Goal: Information Seeking & Learning: Compare options

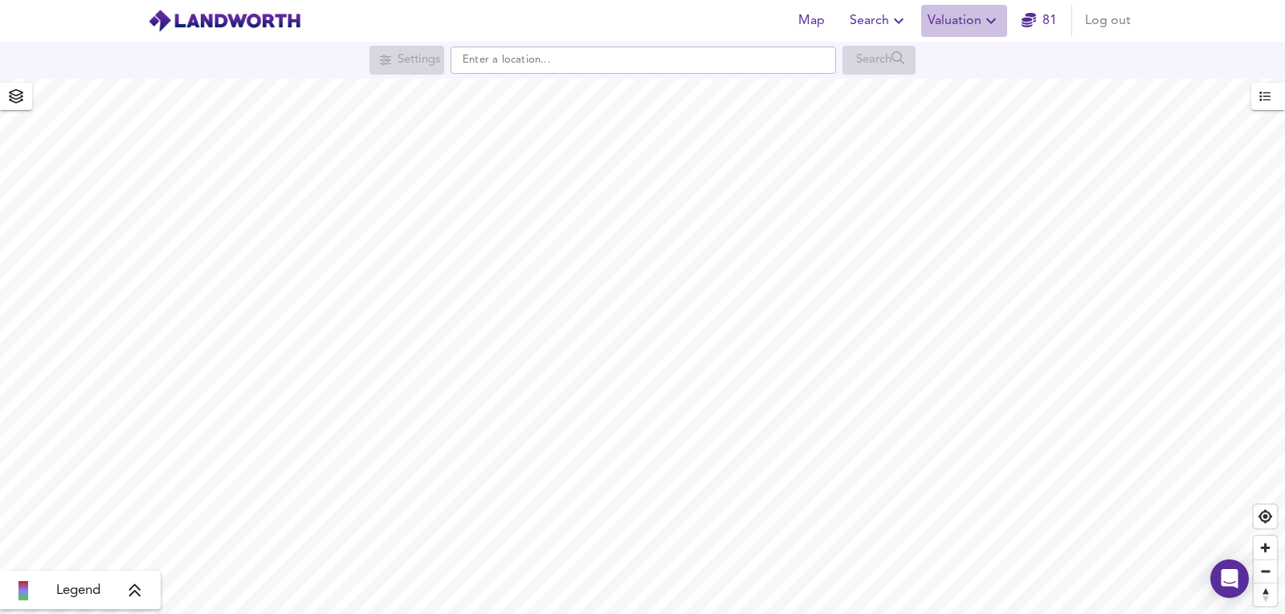
click at [964, 6] on button "Valuation" at bounding box center [964, 21] width 86 height 32
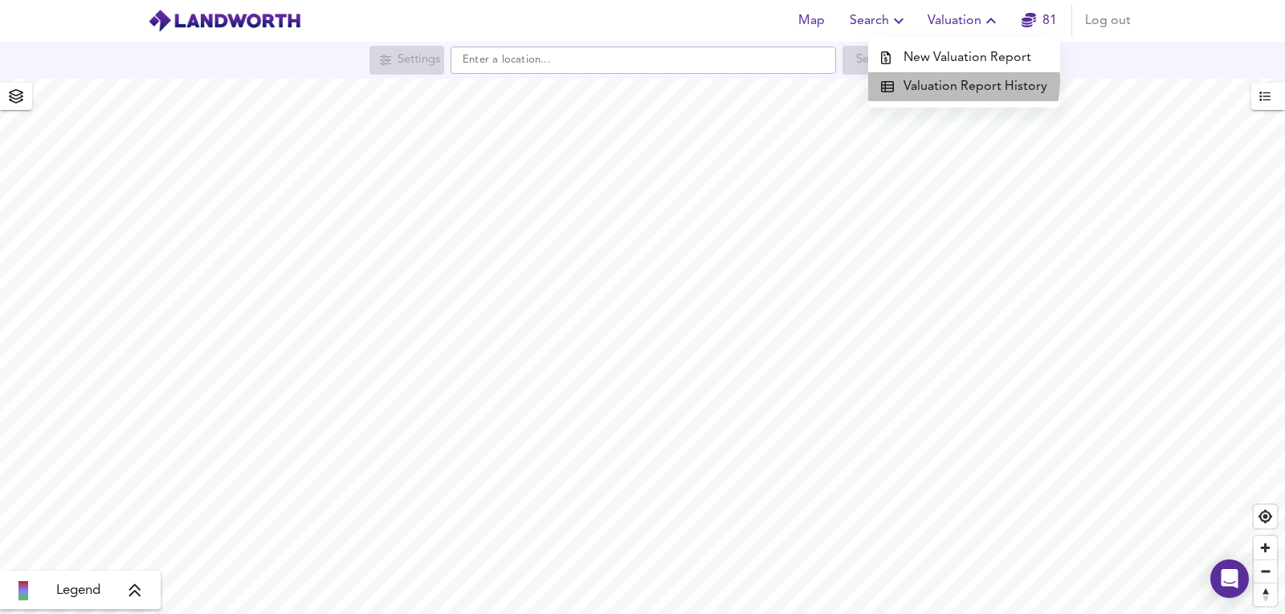
click at [955, 81] on li "Valuation Report History" at bounding box center [964, 86] width 192 height 29
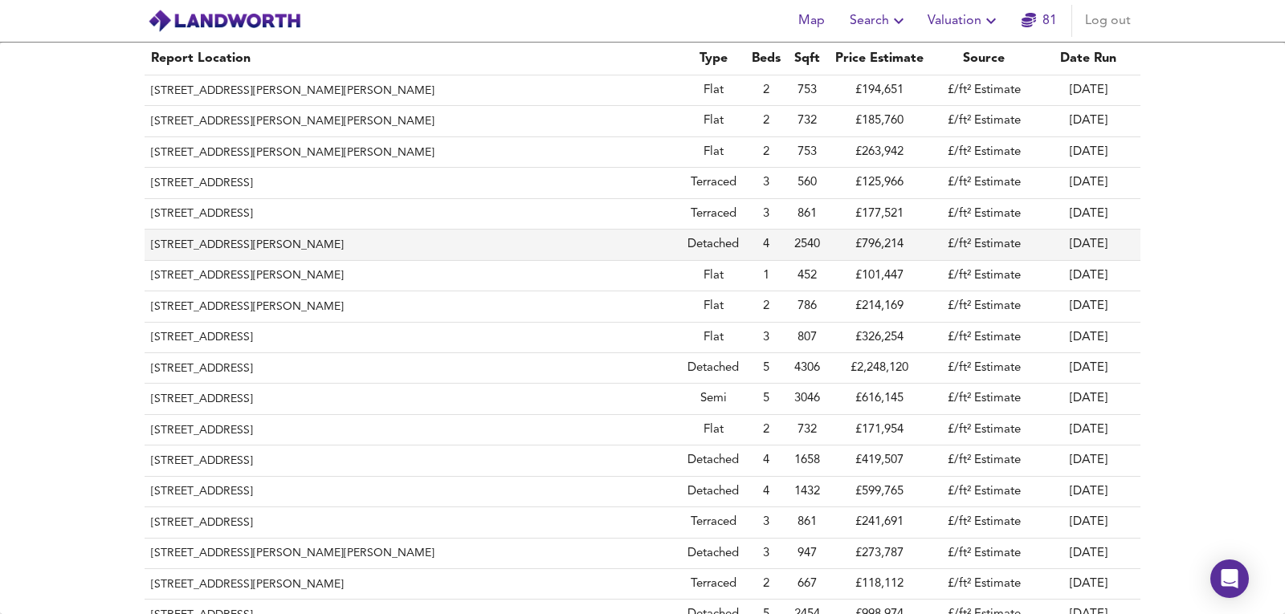
click at [316, 239] on th "[STREET_ADDRESS][PERSON_NAME]" at bounding box center [413, 245] width 537 height 31
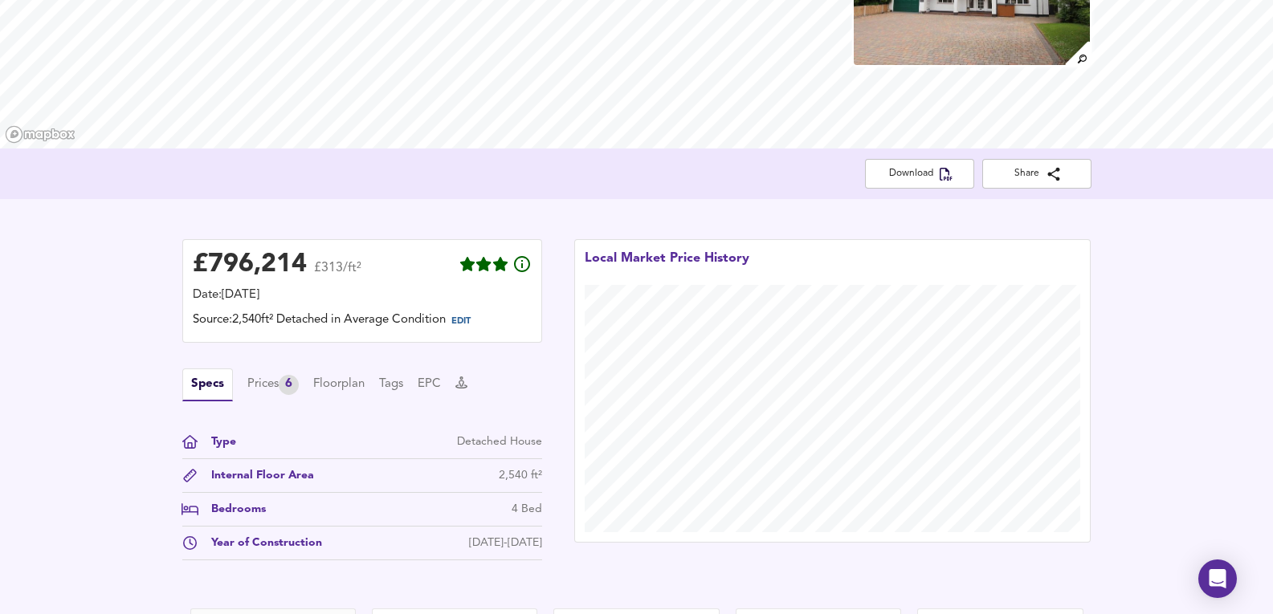
scroll to position [321, 0]
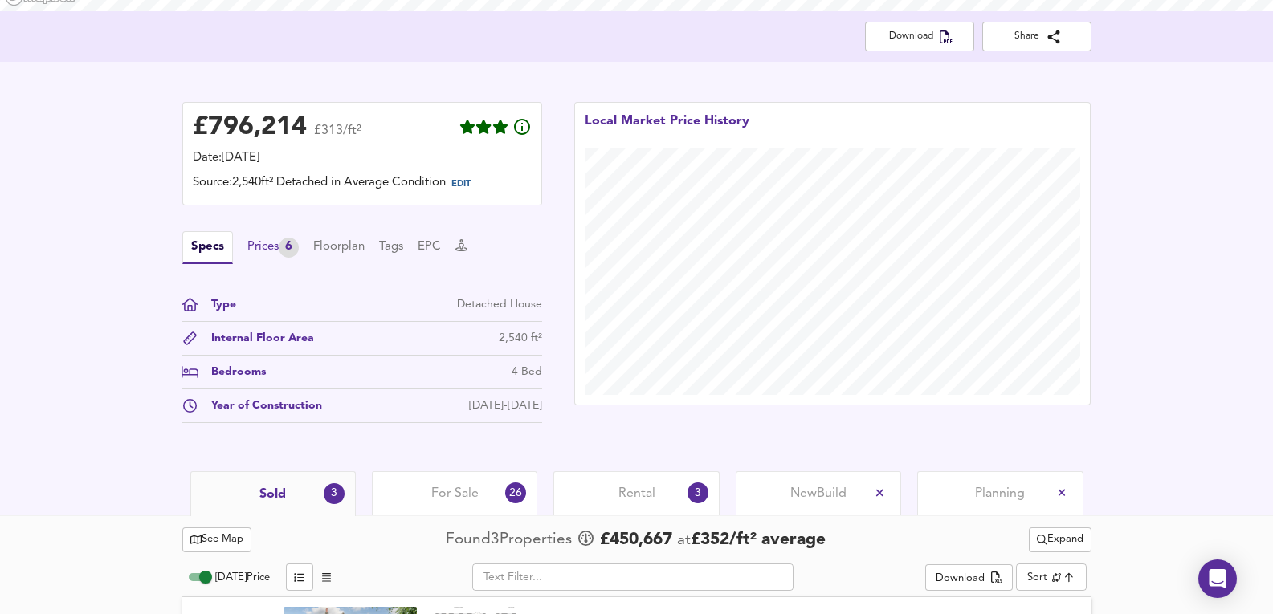
click at [264, 239] on div "Prices 6" at bounding box center [272, 248] width 51 height 20
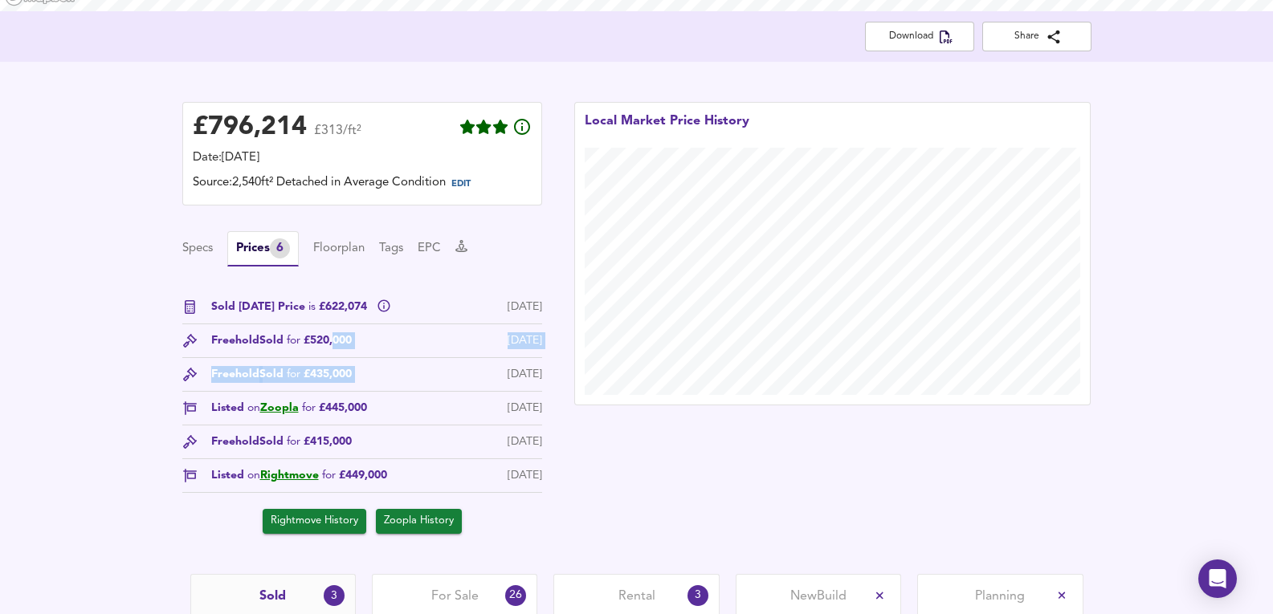
drag, startPoint x: 336, startPoint y: 337, endPoint x: 437, endPoint y: 358, distance: 103.5
click at [437, 358] on div "Freehold Sold for £520,000 [DATE]" at bounding box center [362, 346] width 360 height 26
click at [437, 357] on div "Freehold Sold for £520,000 [DATE]" at bounding box center [362, 346] width 360 height 26
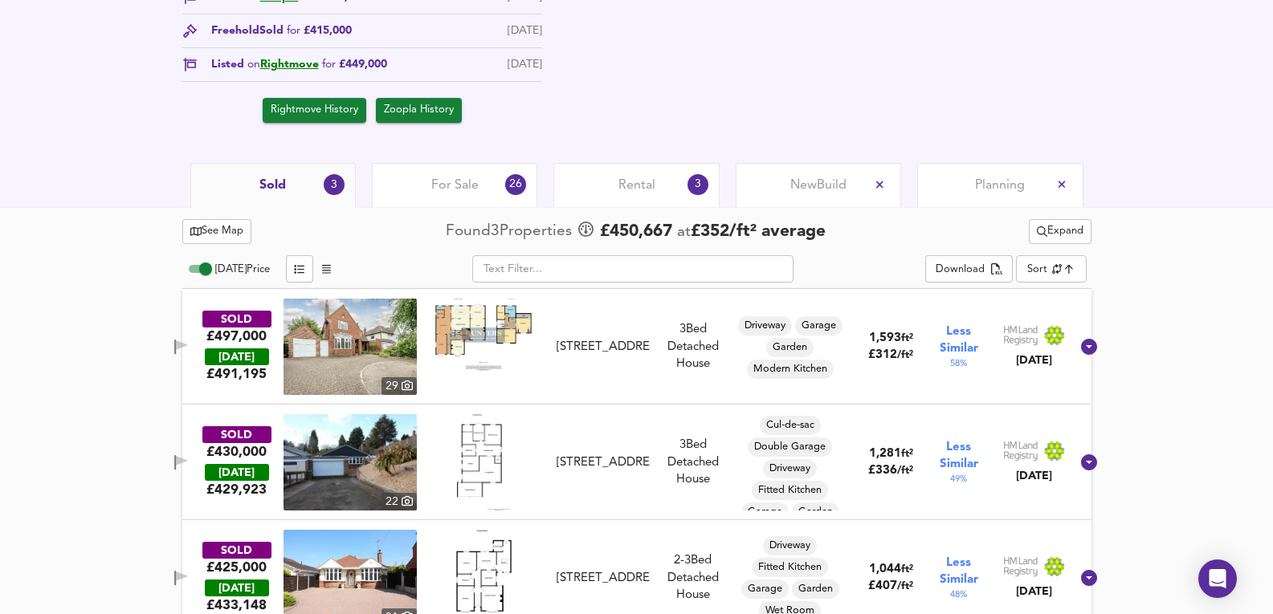
scroll to position [709, 0]
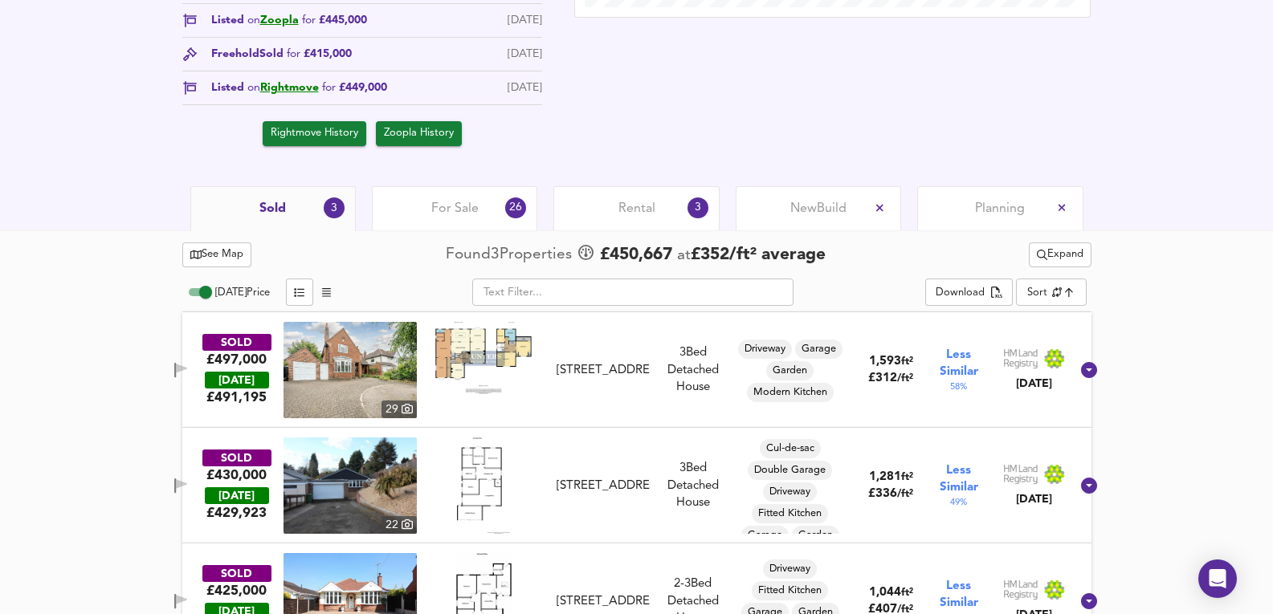
click at [1058, 254] on span "Expand" at bounding box center [1060, 255] width 47 height 18
click at [1184, 244] on div "See Map Found 3 Propert ies £ 450,667 at £ 352 / ft² average Expand ¼ mile ½ mi…" at bounding box center [636, 449] width 1273 height 437
click at [475, 212] on span "For Sale" at bounding box center [454, 209] width 47 height 18
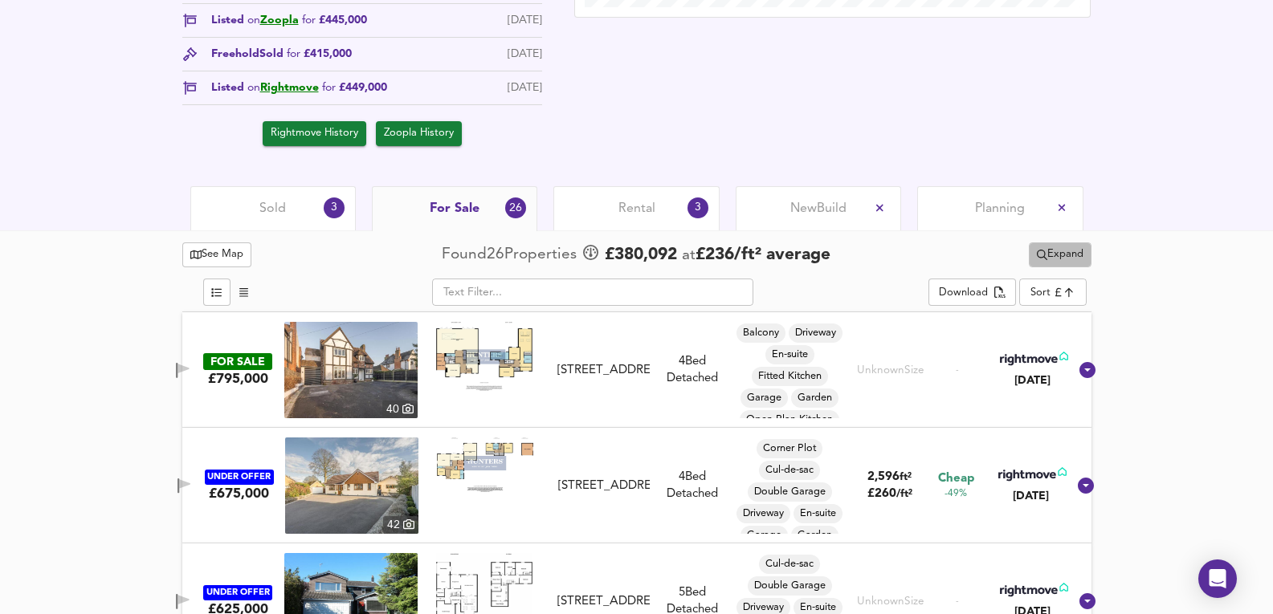
click at [1082, 247] on span "Expand" at bounding box center [1060, 255] width 47 height 18
click at [1048, 342] on li "3-5 bed s Any Beds" at bounding box center [1058, 339] width 162 height 26
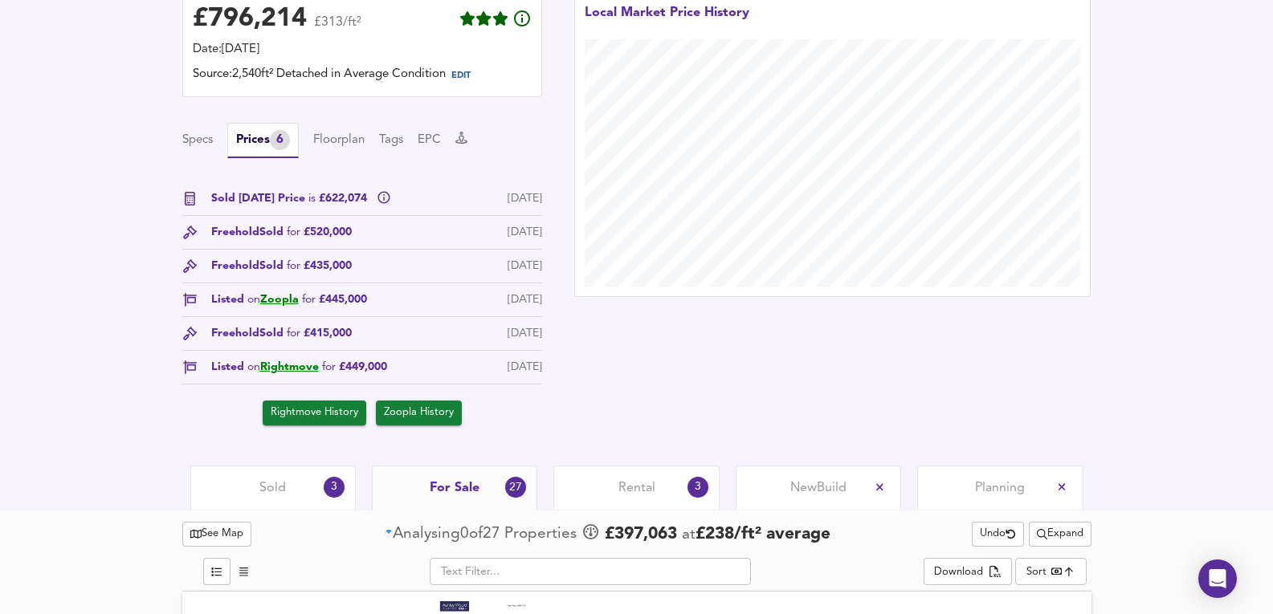
scroll to position [709, 0]
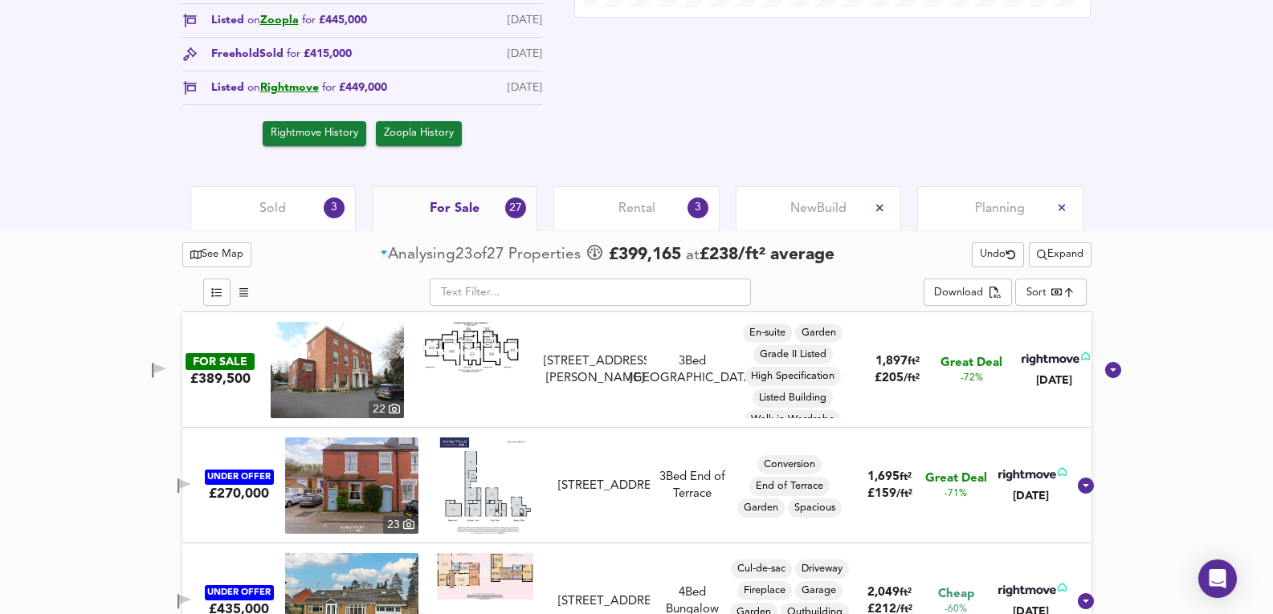
click at [1074, 309] on div "​ Download Sort bestdeal ​" at bounding box center [636, 294] width 909 height 35
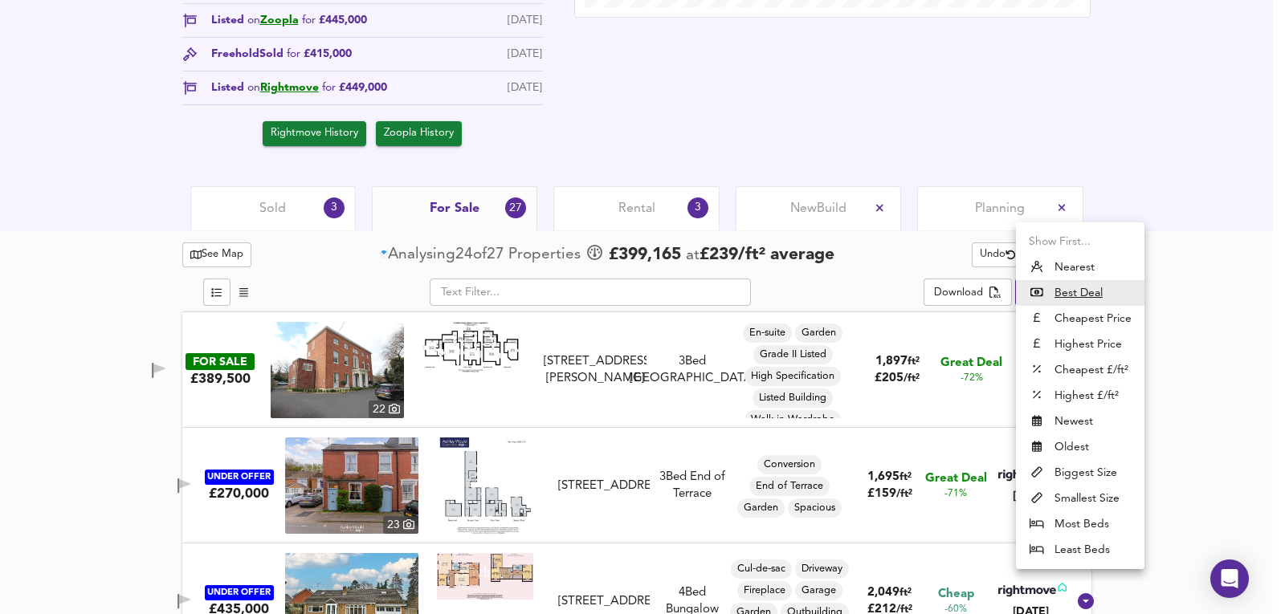
click at [1075, 513] on li "Most Beds" at bounding box center [1080, 525] width 129 height 26
type input "mostbeds"
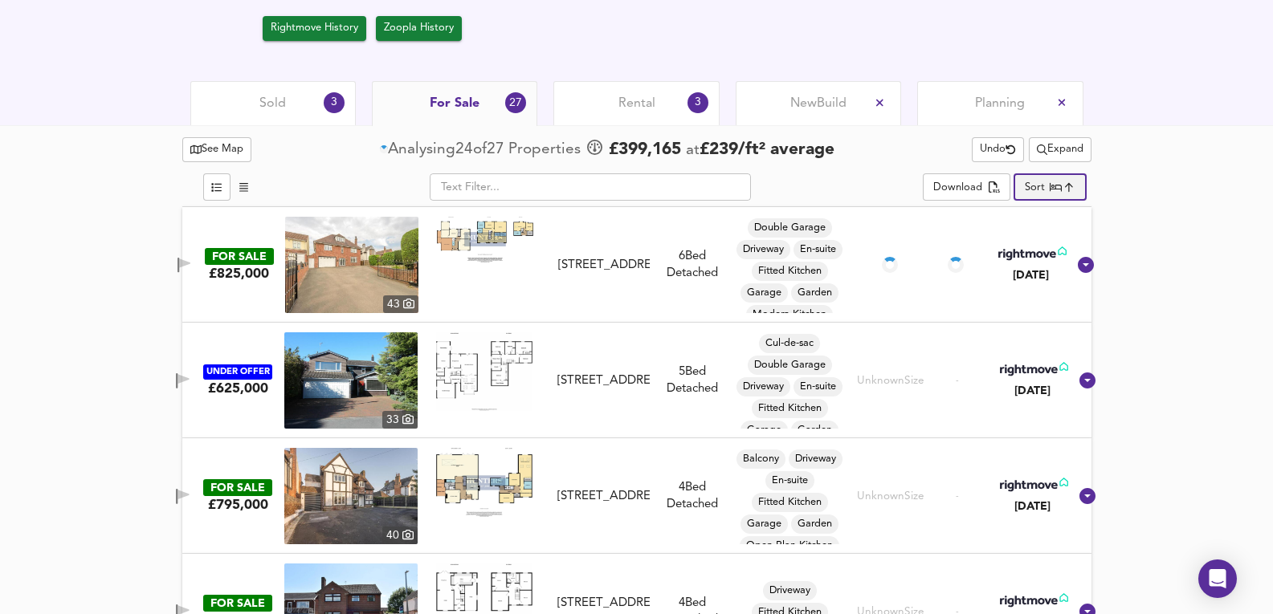
scroll to position [816, 0]
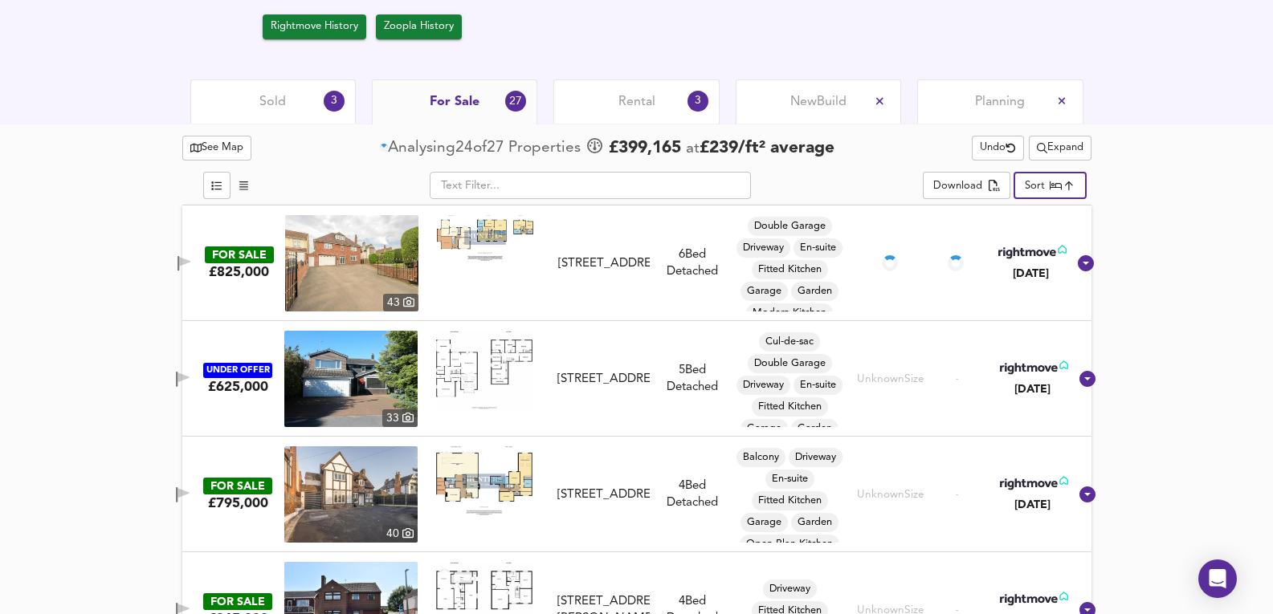
click at [338, 255] on img at bounding box center [351, 263] width 133 height 96
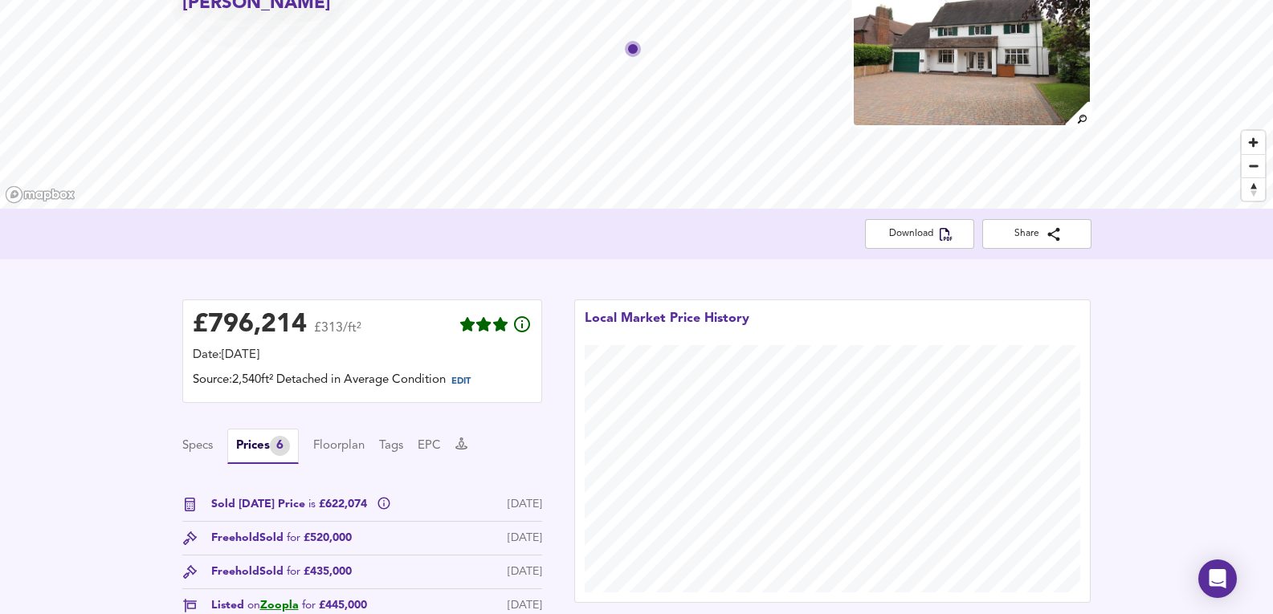
scroll to position [227, 0]
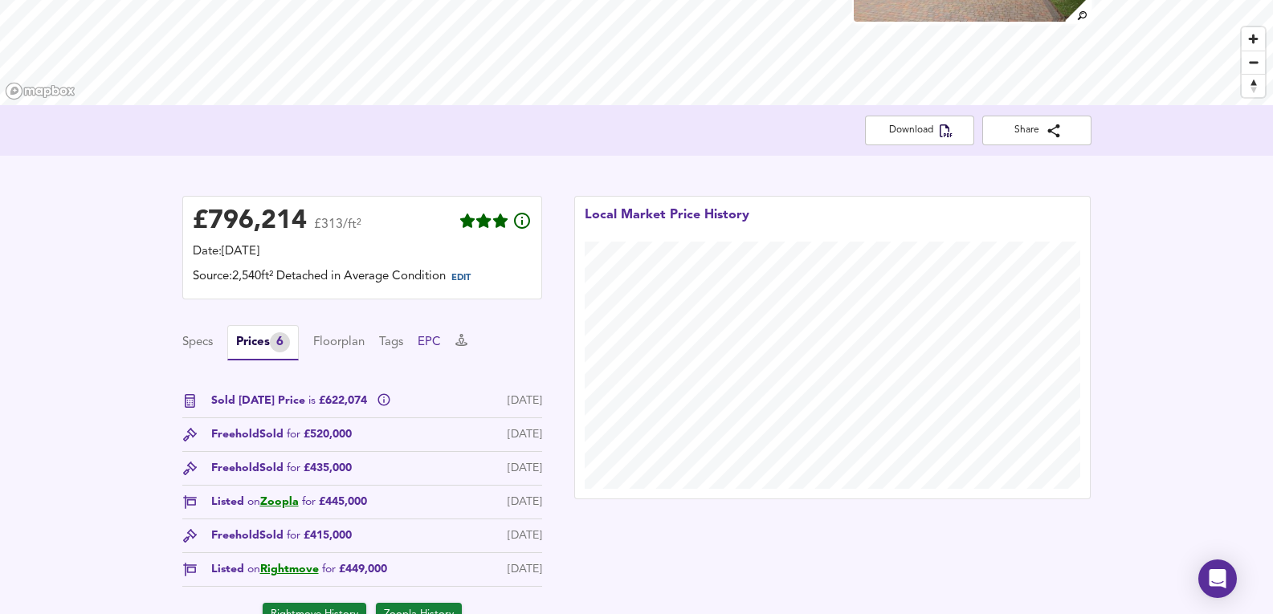
click at [432, 342] on button "EPC" at bounding box center [429, 343] width 23 height 18
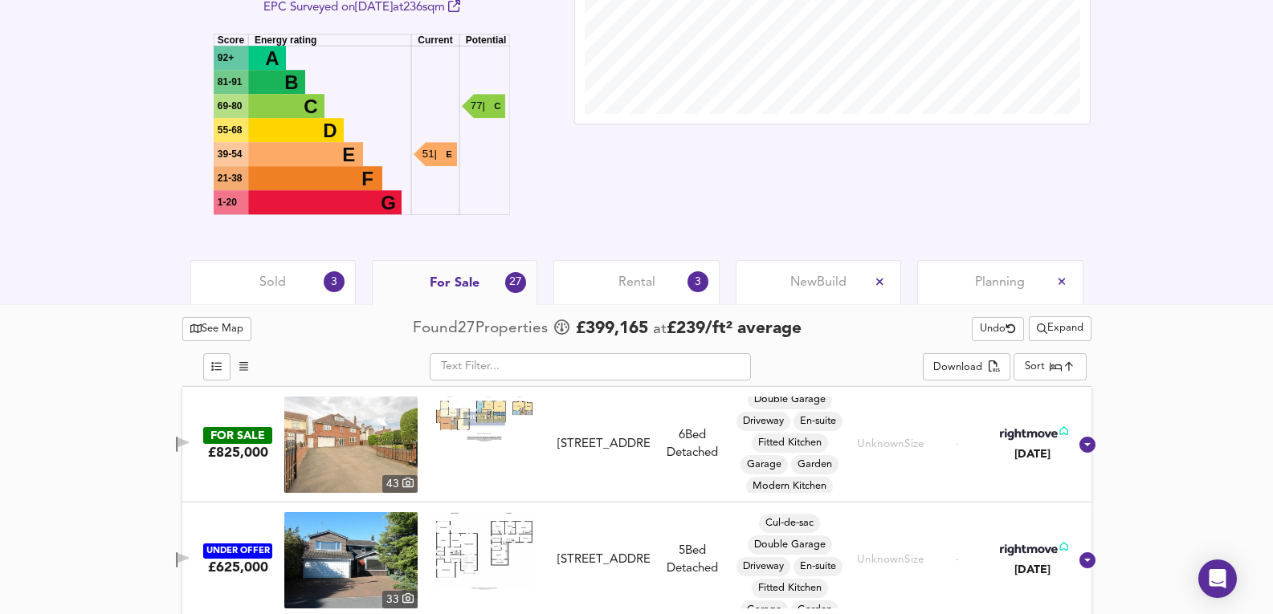
scroll to position [12, 0]
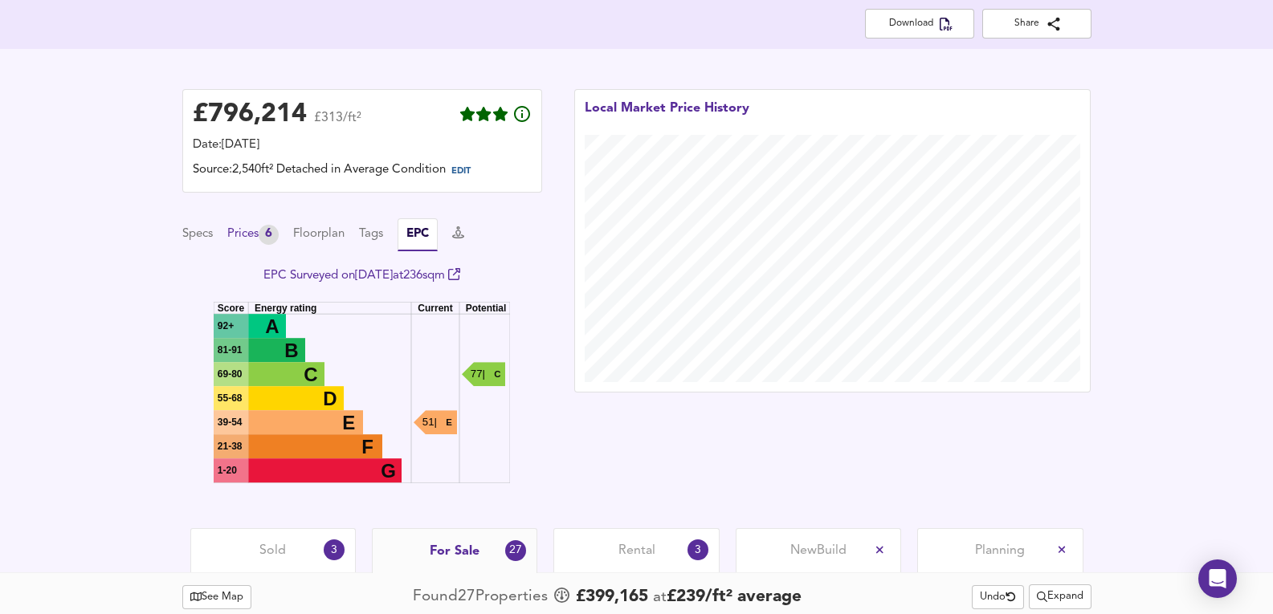
click at [268, 226] on div "Prices 6" at bounding box center [252, 235] width 51 height 20
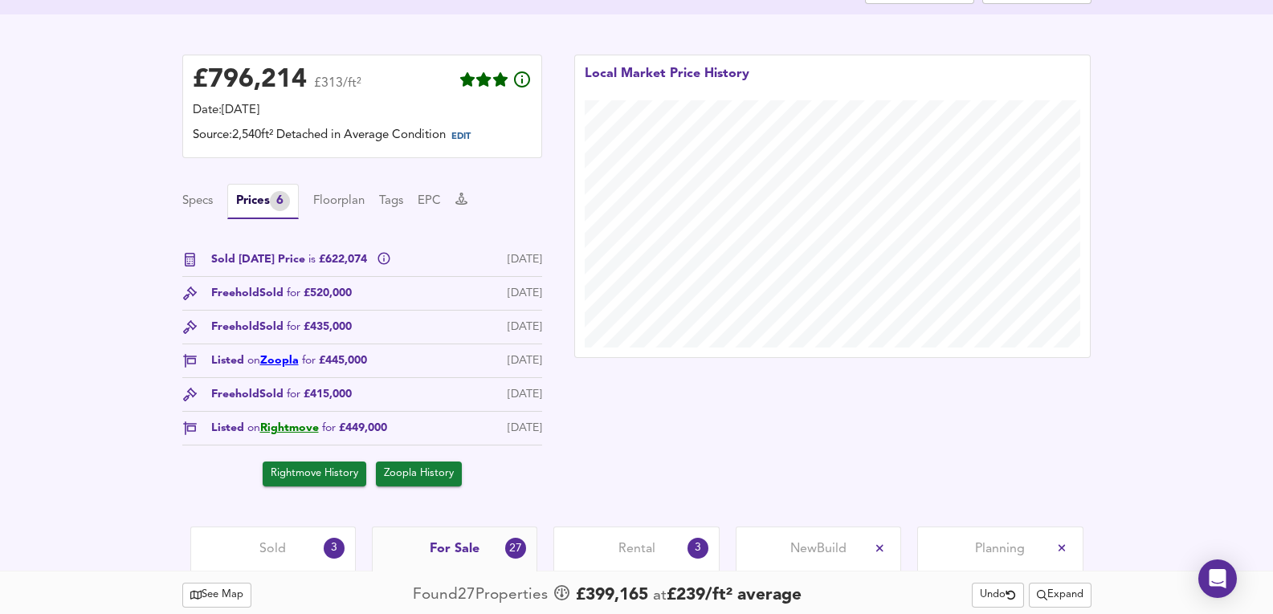
scroll to position [388, 0]
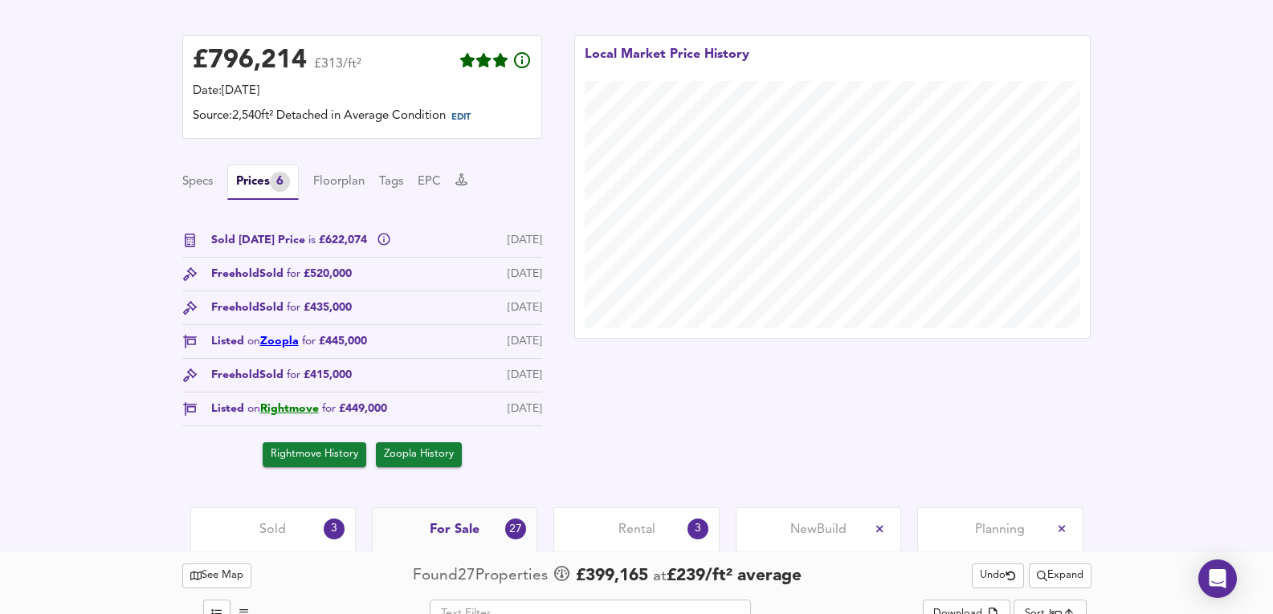
click at [269, 340] on link "Zoopla" at bounding box center [279, 341] width 39 height 11
click at [403, 302] on div "Freehold Sold for £435,000 [DATE]" at bounding box center [362, 313] width 360 height 26
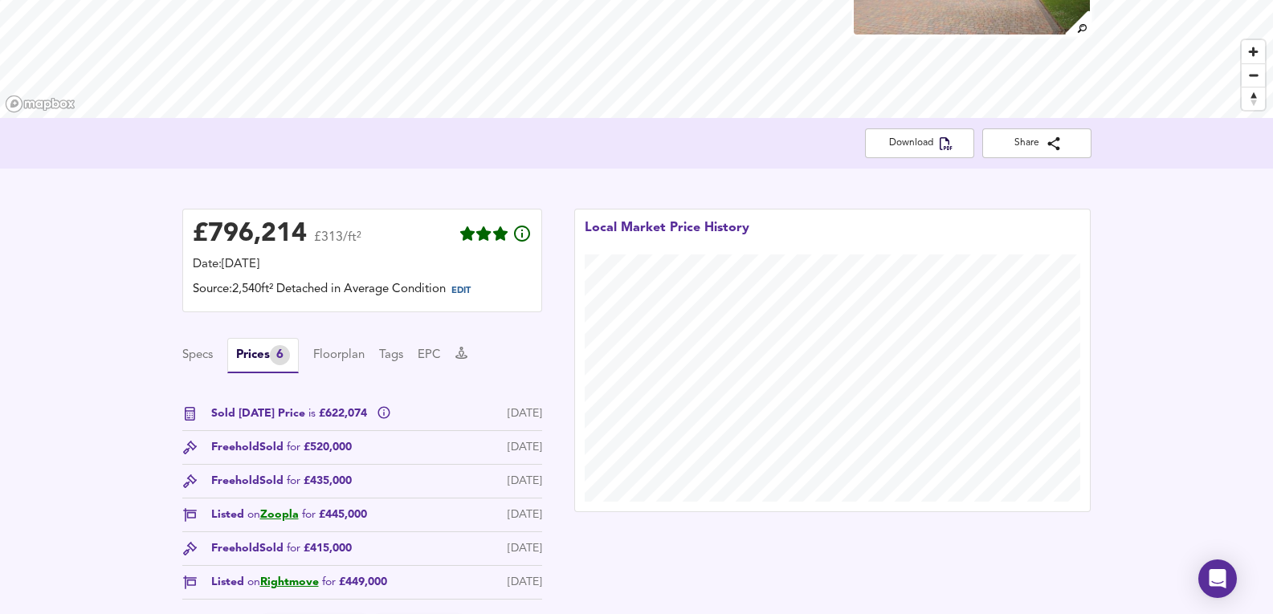
scroll to position [442, 0]
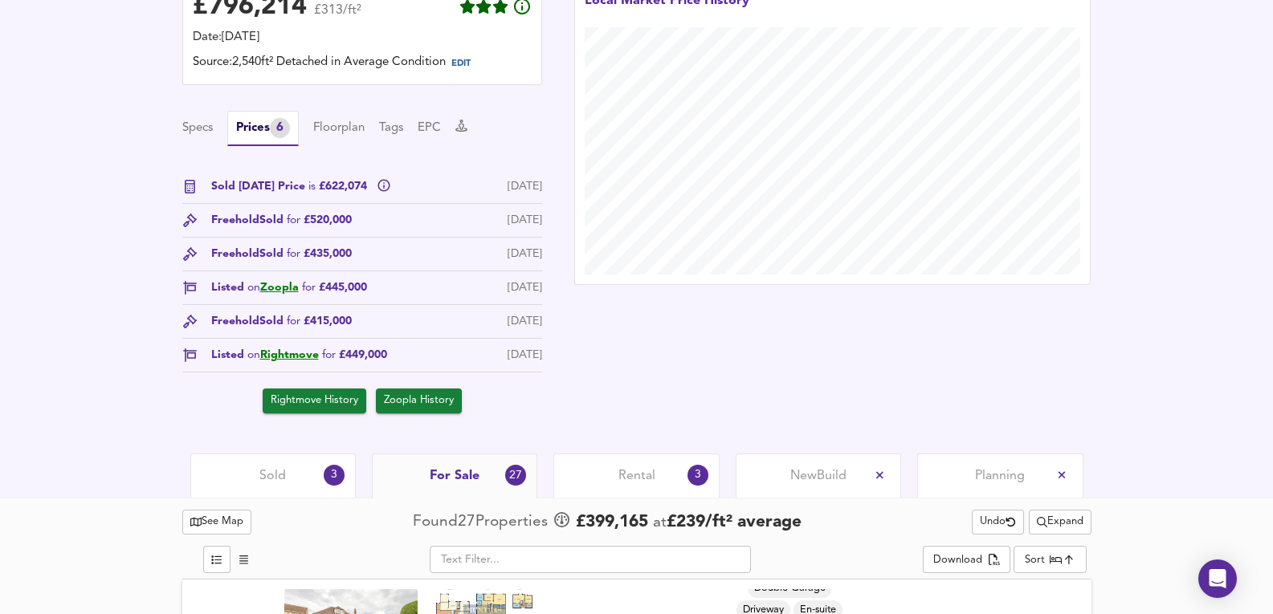
drag, startPoint x: 367, startPoint y: 288, endPoint x: 406, endPoint y: 292, distance: 39.6
click at [406, 292] on div "Listed on Zoopla for £445,000 [DATE]" at bounding box center [362, 292] width 360 height 26
drag, startPoint x: 480, startPoint y: 294, endPoint x: 496, endPoint y: 297, distance: 15.6
click at [496, 297] on div "Listed on Zoopla for £445,000 [DATE]" at bounding box center [362, 292] width 360 height 26
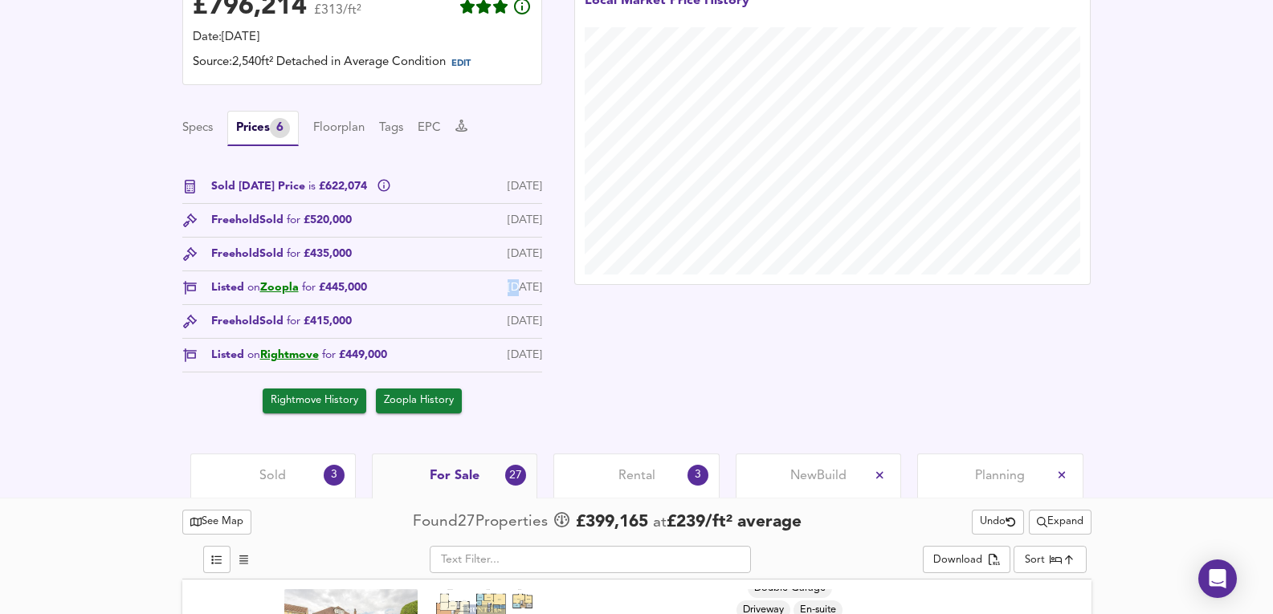
click at [496, 297] on div "Listed on Zoopla for £445,000 [DATE]" at bounding box center [362, 292] width 360 height 26
click at [480, 255] on div "Freehold Sold for £435,000 [DATE]" at bounding box center [362, 259] width 360 height 26
click at [51, 199] on div "£ 796,214 £313/ft² Date: [DATE] Source: 2,540ft² Detached in Average Condition …" at bounding box center [636, 197] width 1273 height 512
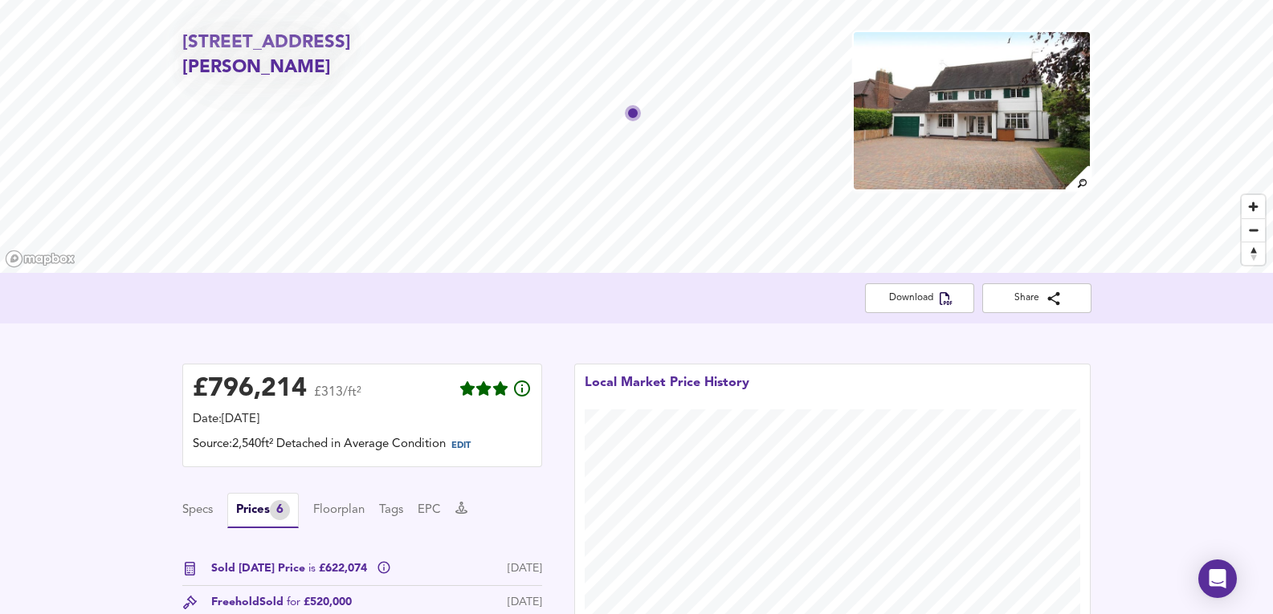
scroll to position [0, 0]
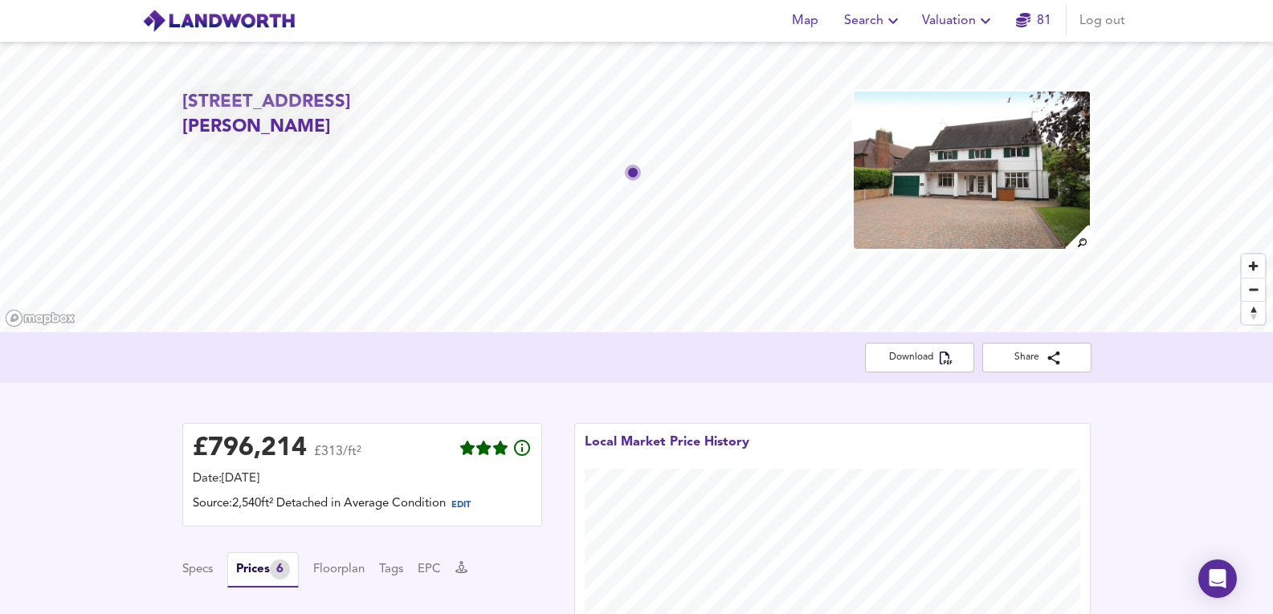
drag, startPoint x: 187, startPoint y: 102, endPoint x: 451, endPoint y: 131, distance: 265.8
click at [451, 131] on h2 "[STREET_ADDRESS][PERSON_NAME]" at bounding box center [327, 115] width 291 height 51
copy h2 "[STREET_ADDRESS][PERSON_NAME]"
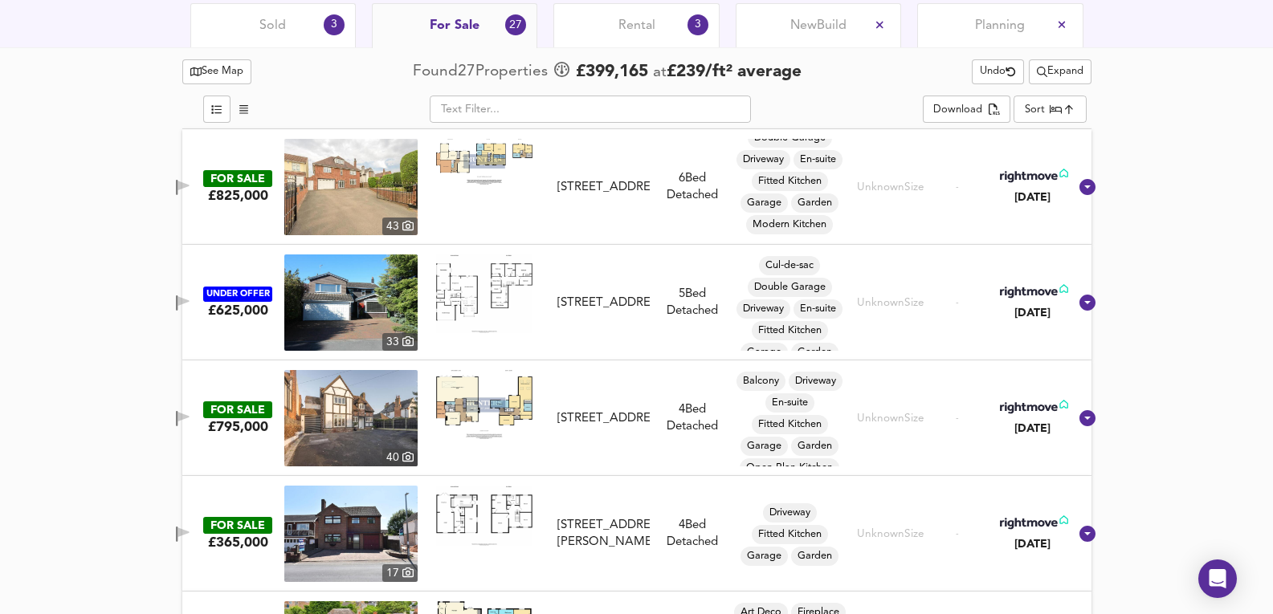
scroll to position [910, 0]
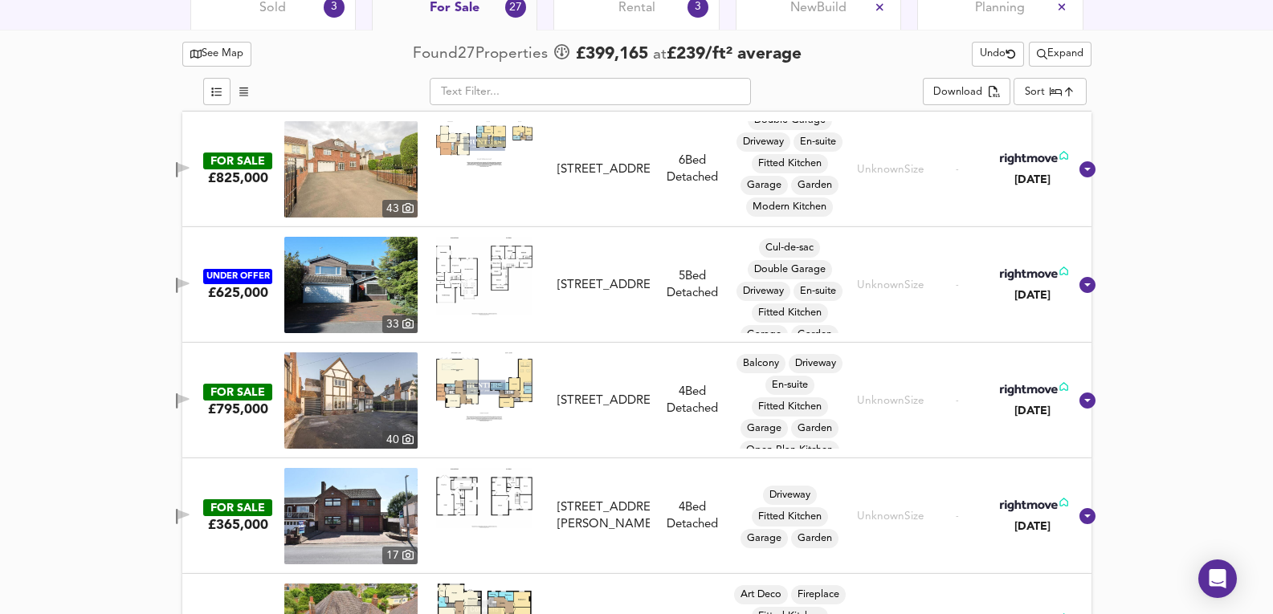
click at [348, 294] on img at bounding box center [350, 285] width 133 height 96
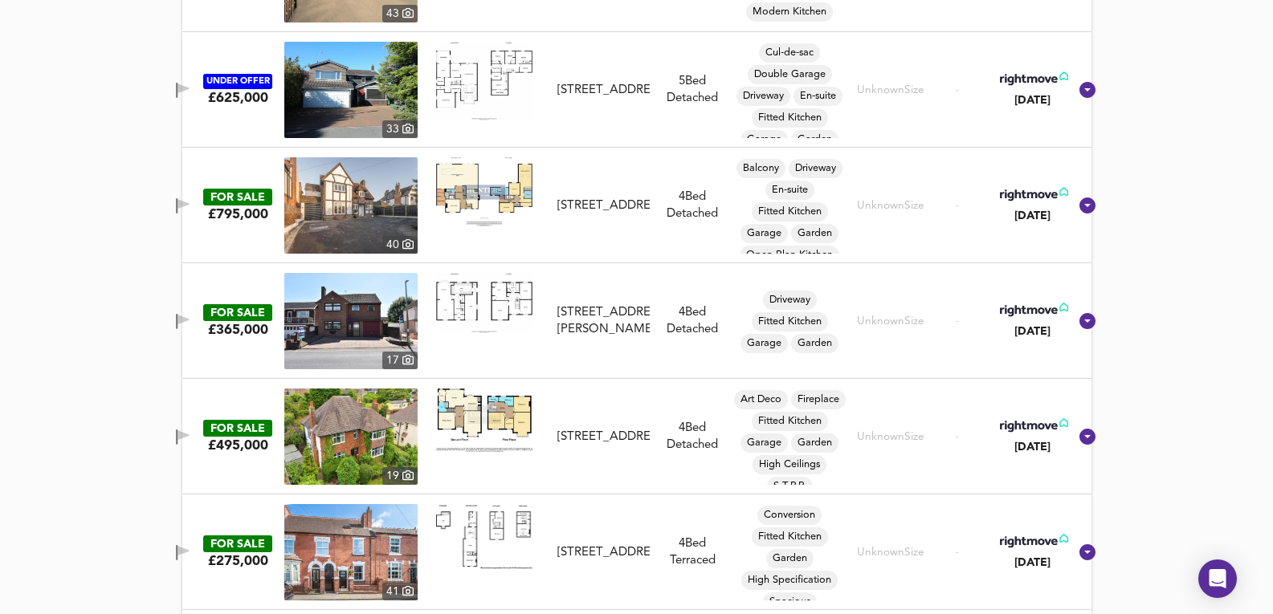
scroll to position [1124, 0]
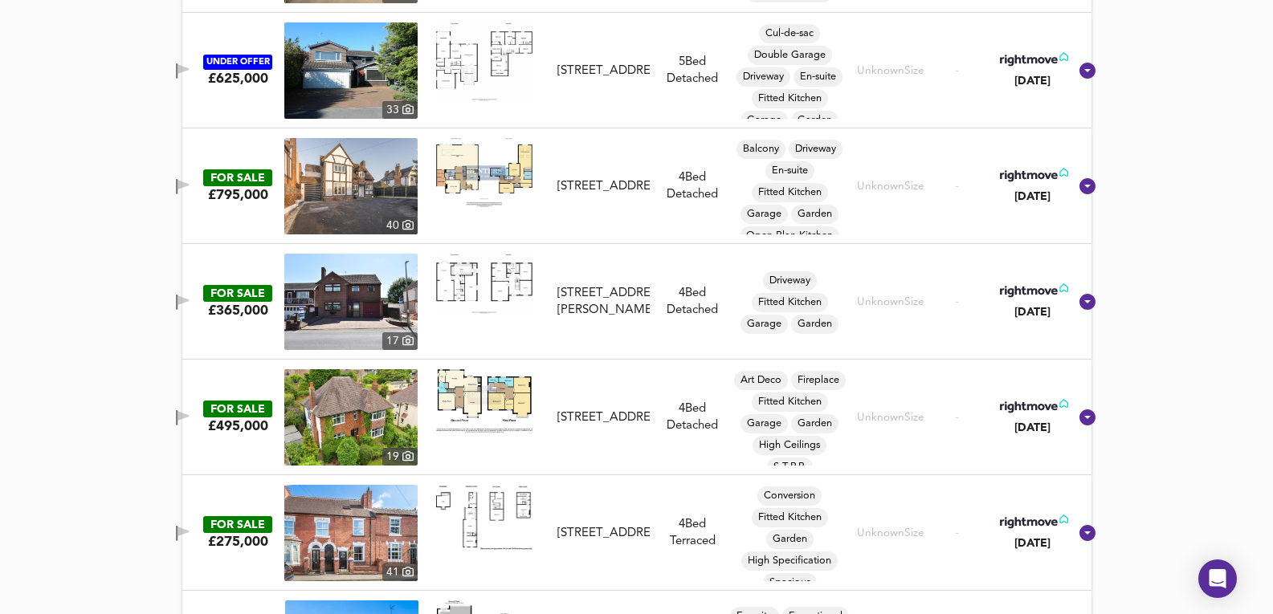
click at [314, 173] on img at bounding box center [350, 186] width 133 height 96
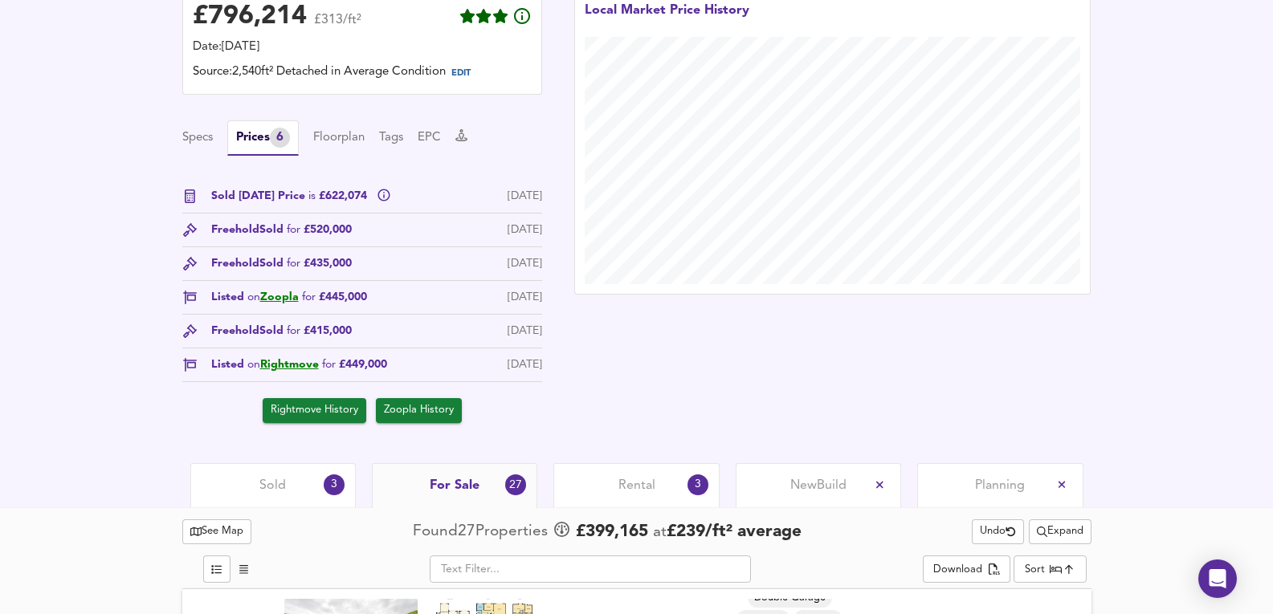
scroll to position [643, 0]
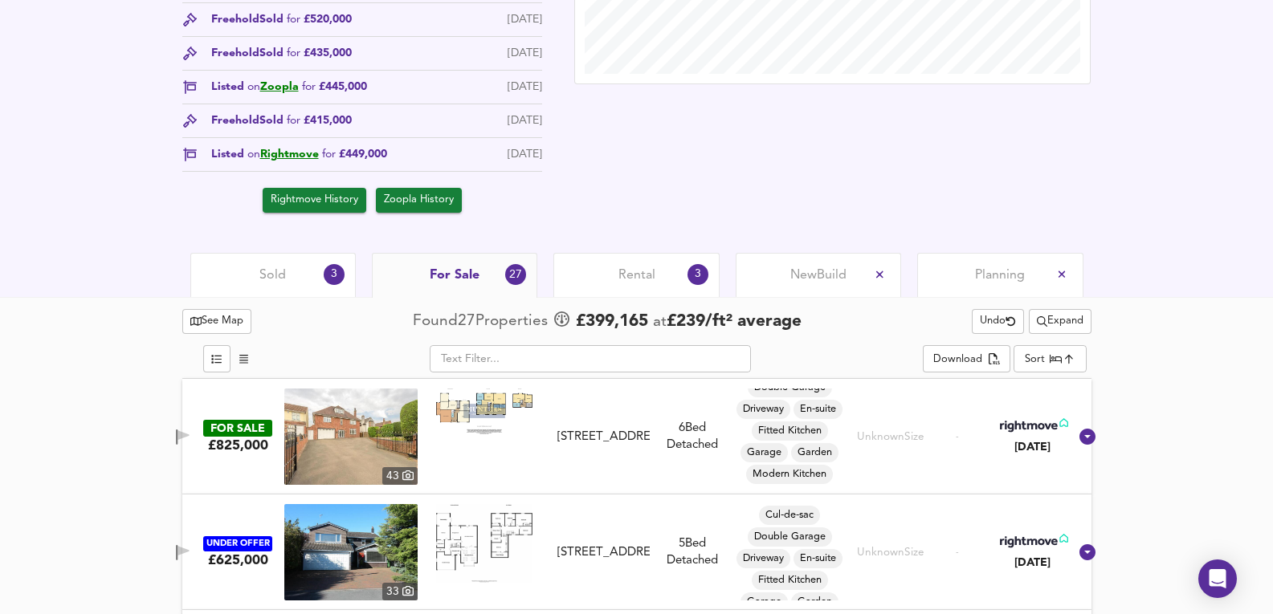
click at [259, 283] on div "Sold 3" at bounding box center [272, 275] width 165 height 44
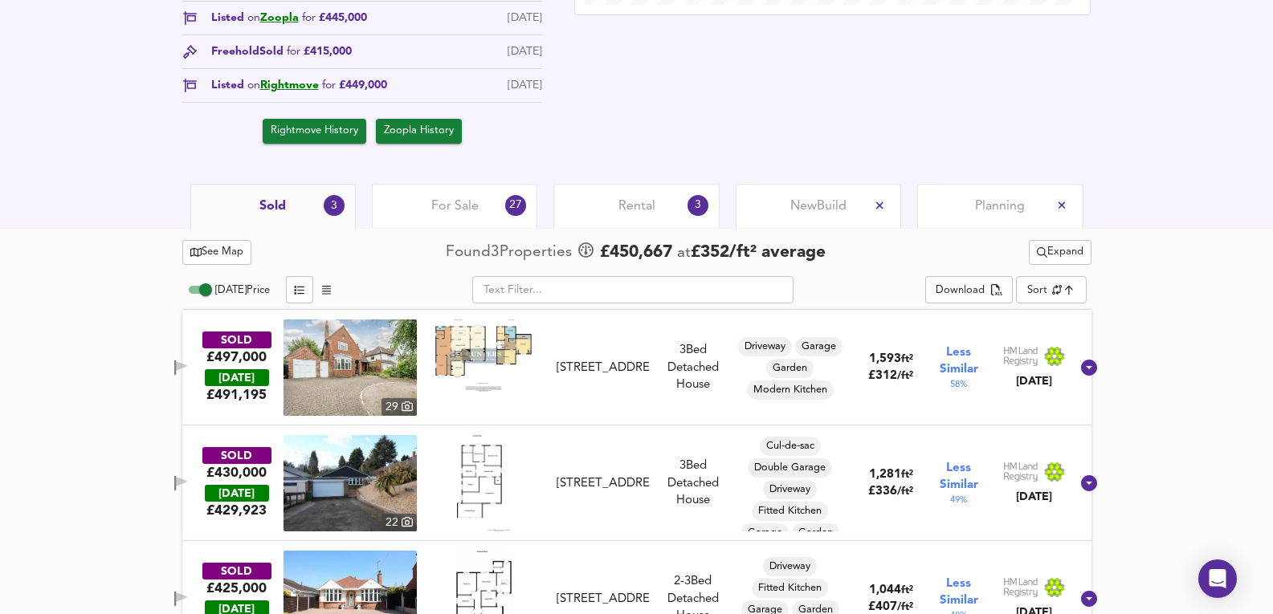
scroll to position [763, 0]
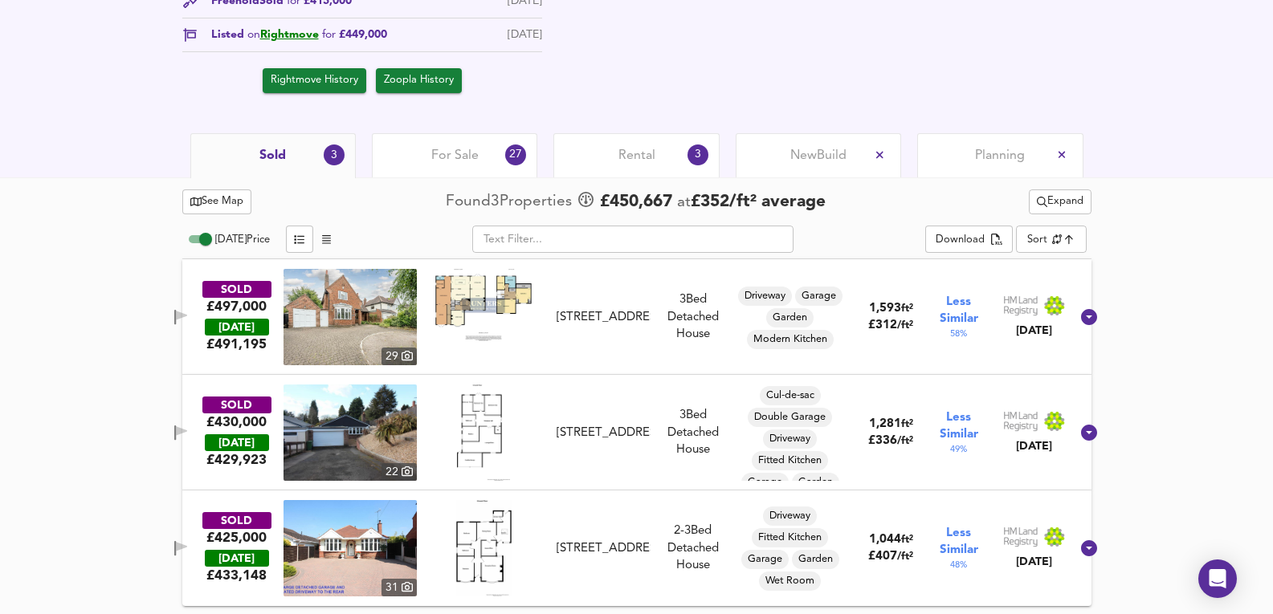
click at [1063, 201] on span "Expand" at bounding box center [1060, 202] width 47 height 18
click at [1063, 259] on li "1 year 2 years" at bounding box center [1057, 260] width 170 height 26
click at [1057, 212] on div "Expand" at bounding box center [1052, 202] width 77 height 25
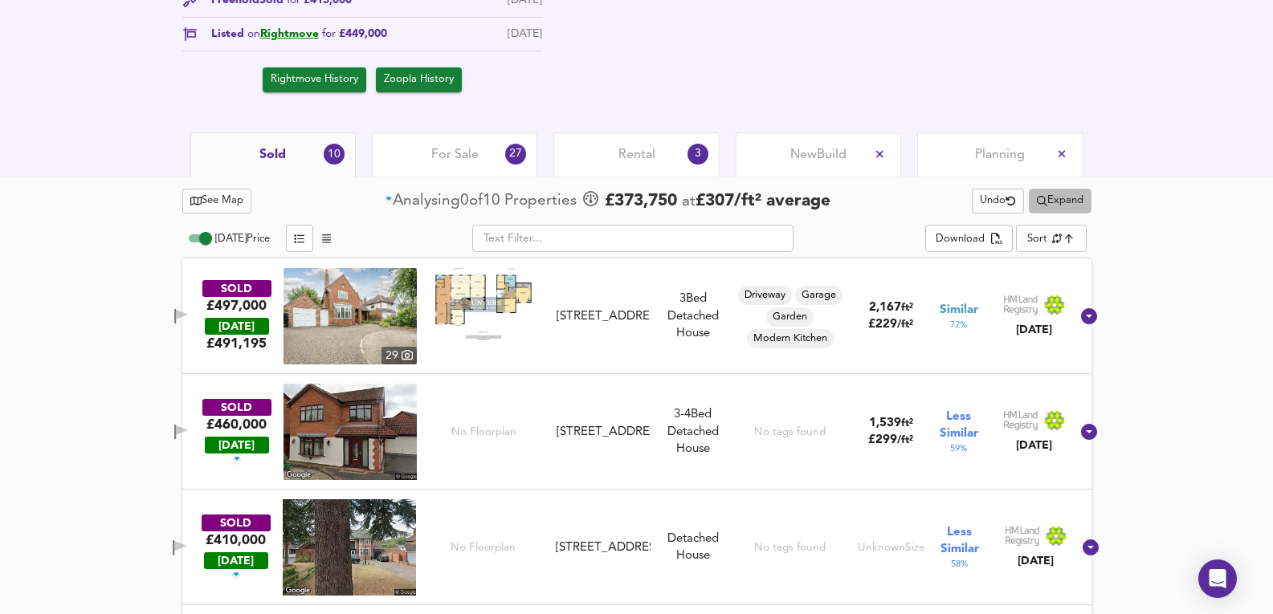
click at [1066, 202] on span "Expand" at bounding box center [1060, 201] width 47 height 18
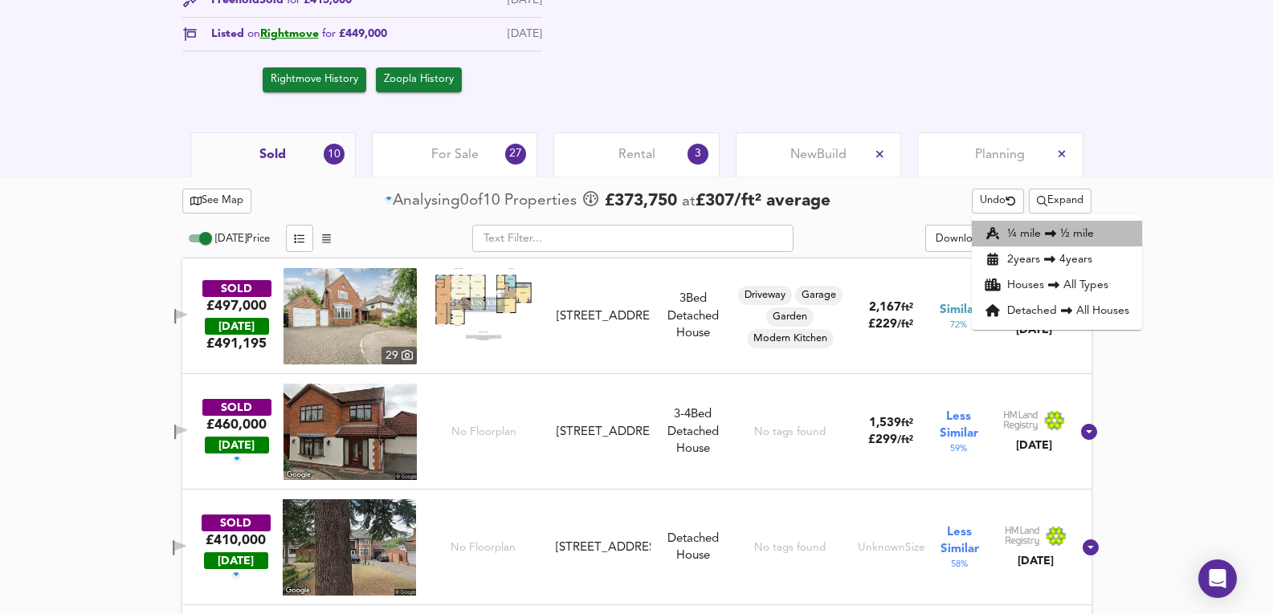
click at [1061, 235] on li "¼ mile ½ mile" at bounding box center [1057, 234] width 170 height 26
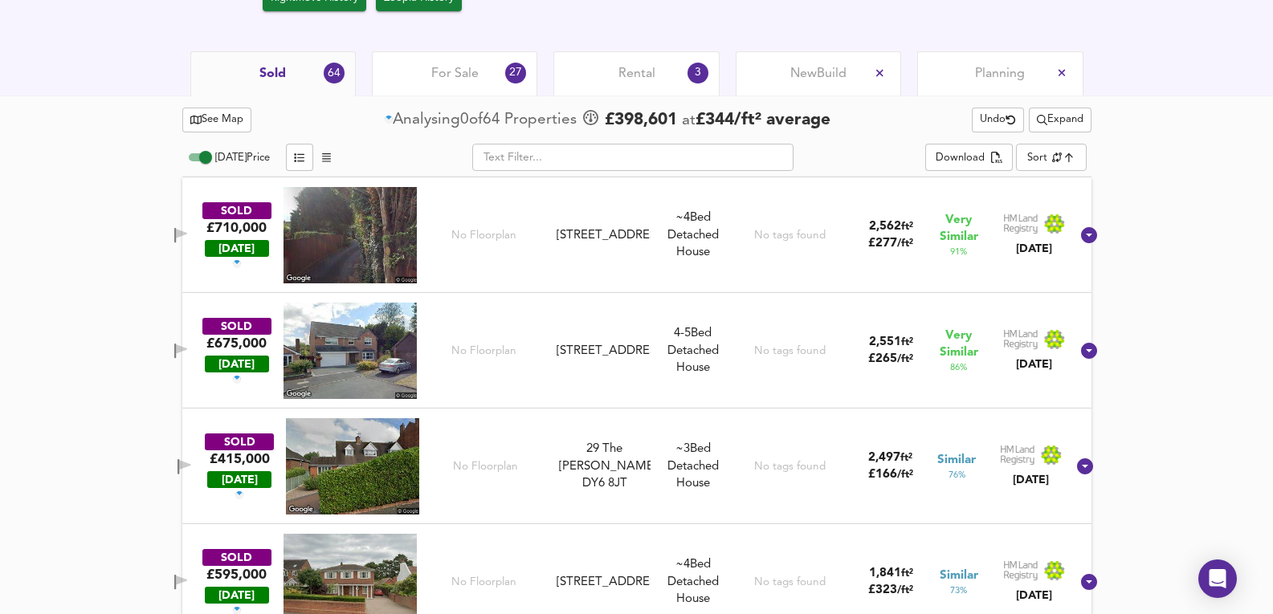
scroll to position [965, 0]
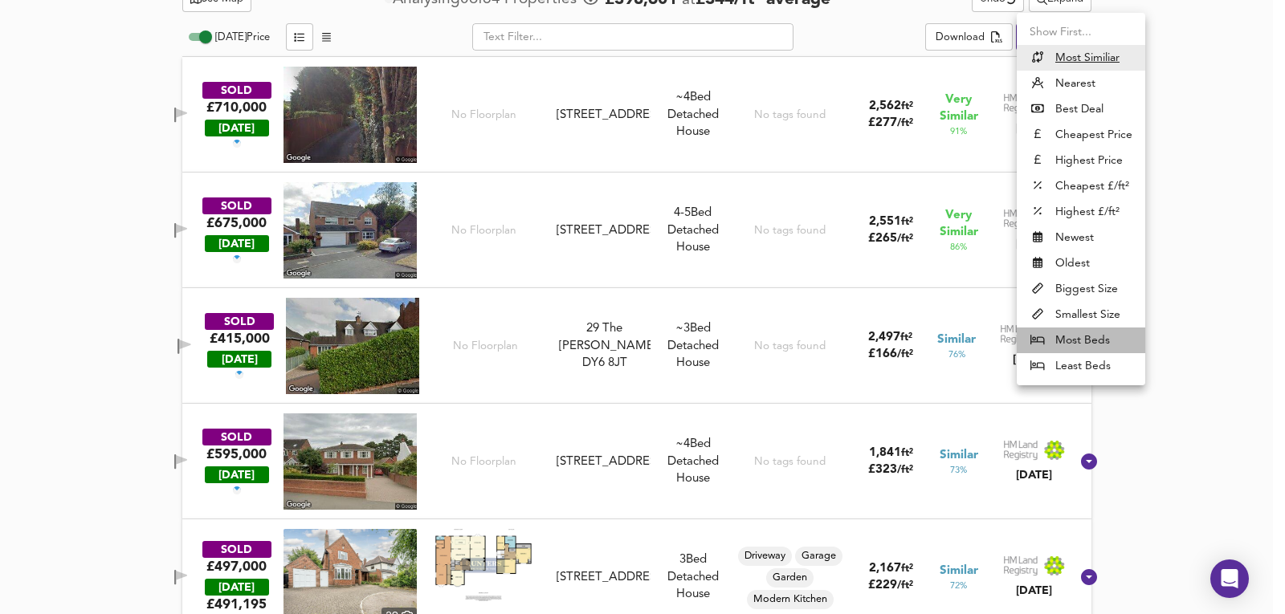
click at [1079, 341] on li "Most Beds" at bounding box center [1081, 341] width 129 height 26
type input "mostbeds"
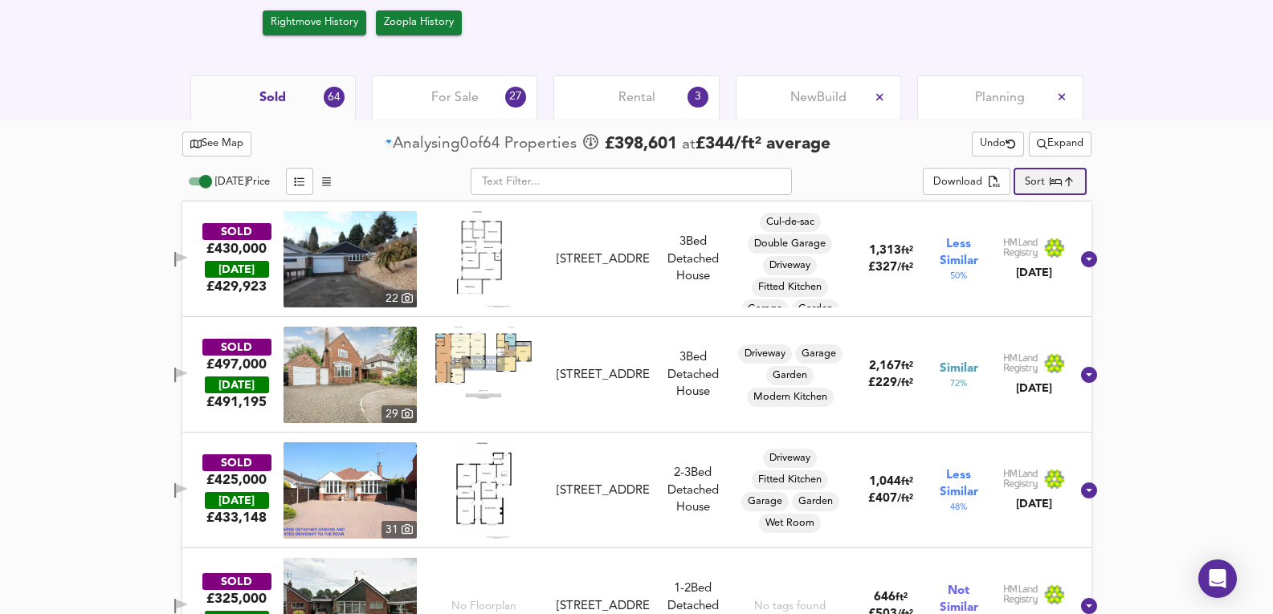
scroll to position [804, 0]
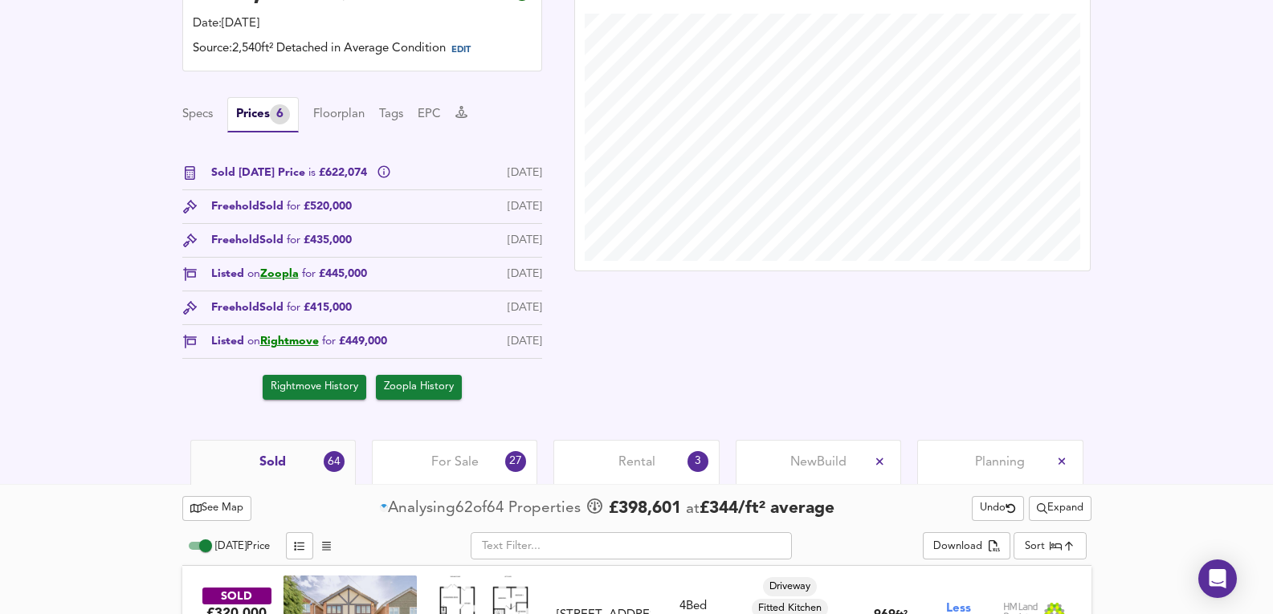
scroll to position [643, 0]
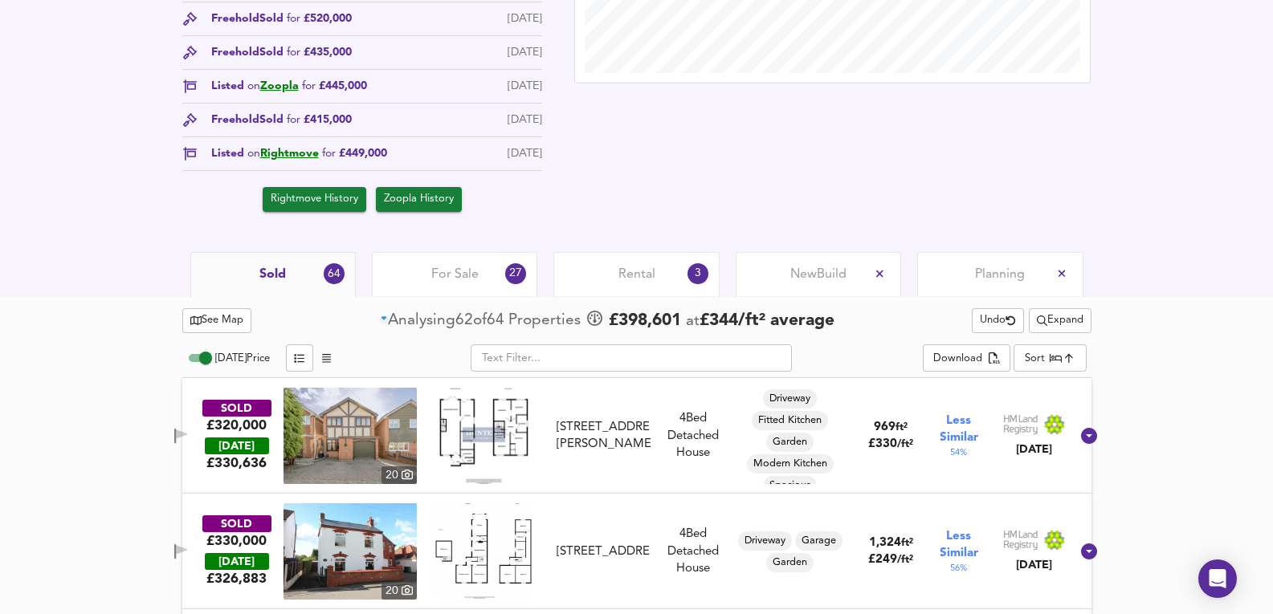
click at [1037, 323] on icon "split button" at bounding box center [1042, 321] width 10 height 10
click at [629, 271] on span "Rental" at bounding box center [636, 275] width 37 height 18
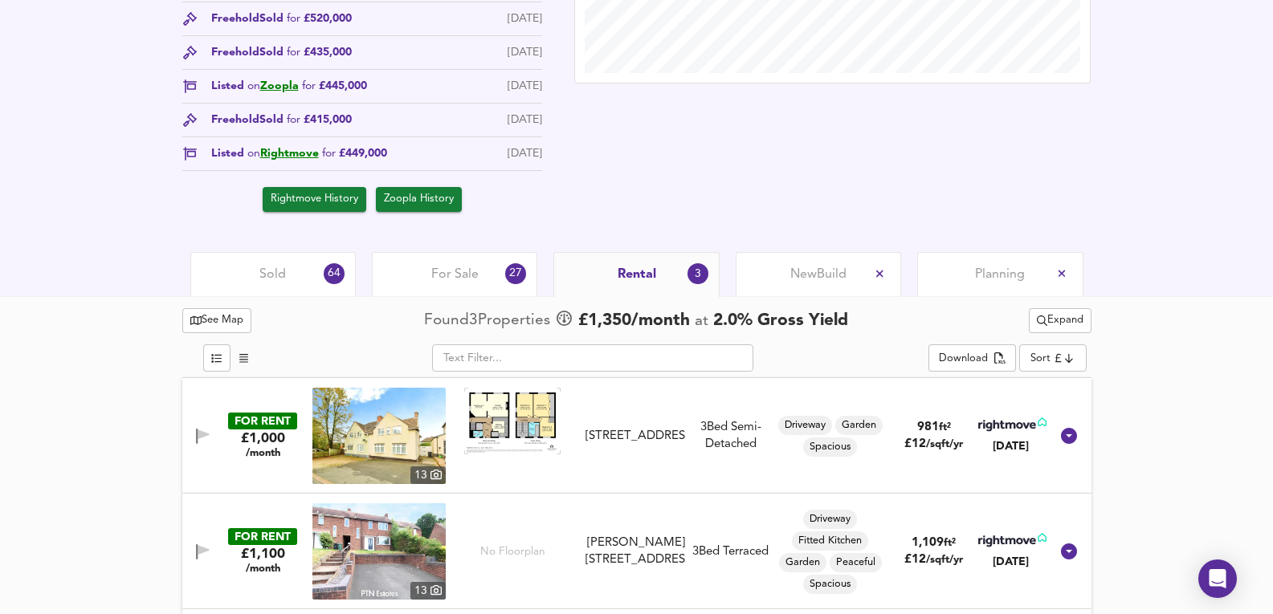
scroll to position [763, 0]
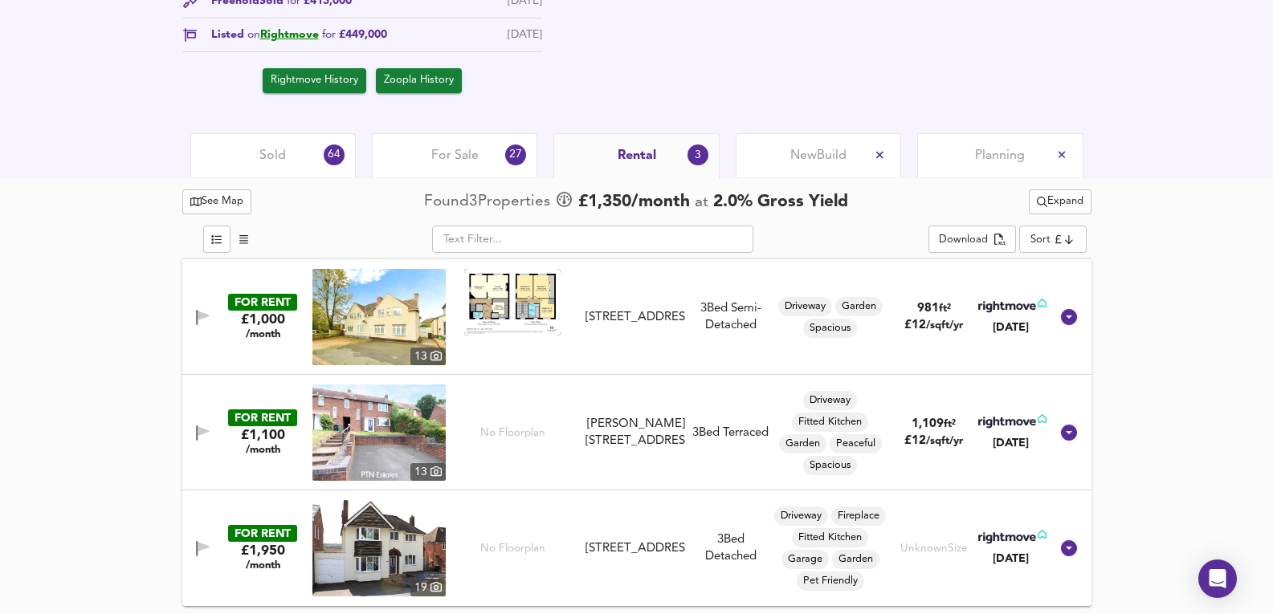
click at [405, 323] on img at bounding box center [378, 317] width 133 height 96
click at [326, 141] on div "Sold 64" at bounding box center [272, 155] width 165 height 44
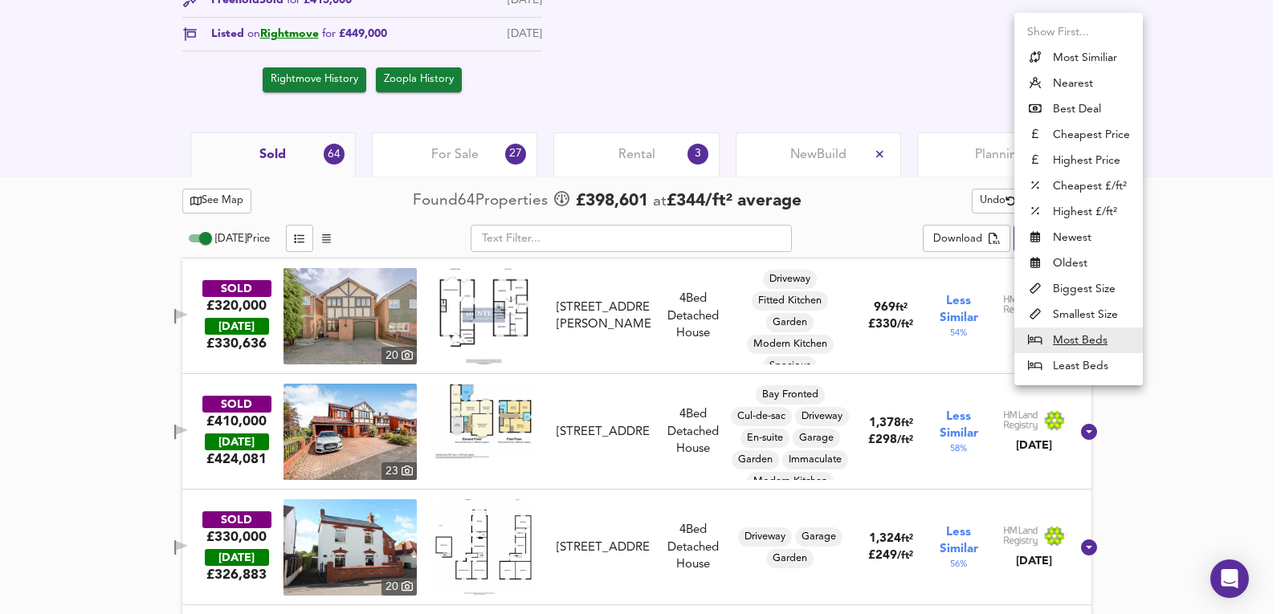
click at [1170, 213] on div at bounding box center [642, 307] width 1285 height 614
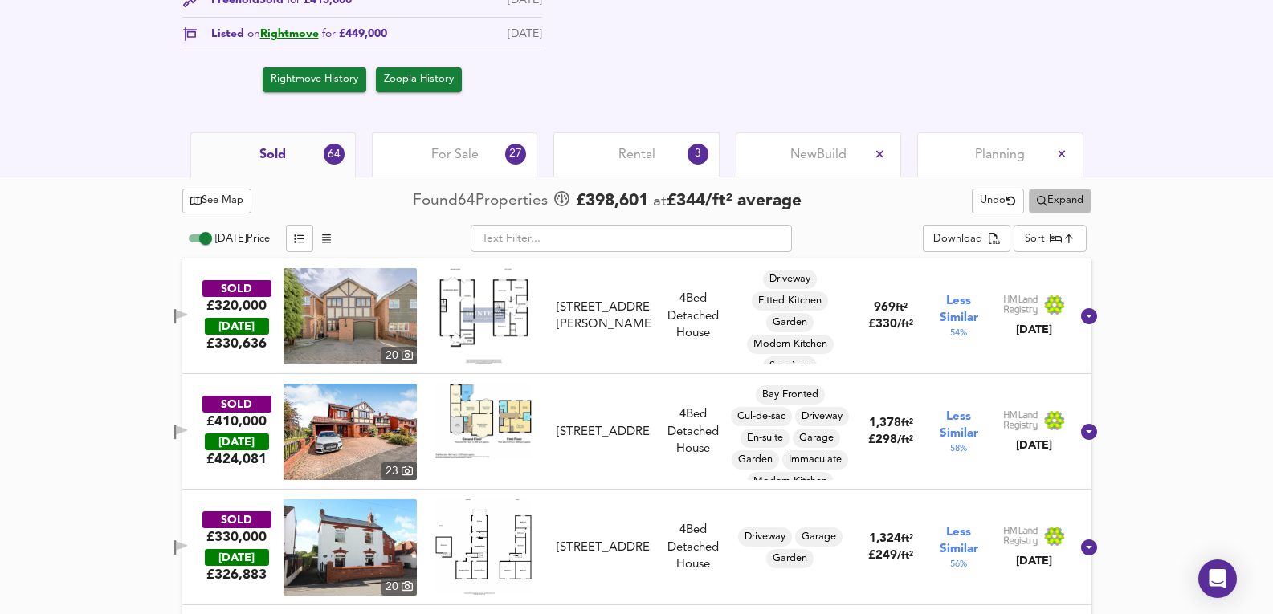
click at [1043, 194] on span "Expand" at bounding box center [1060, 201] width 47 height 18
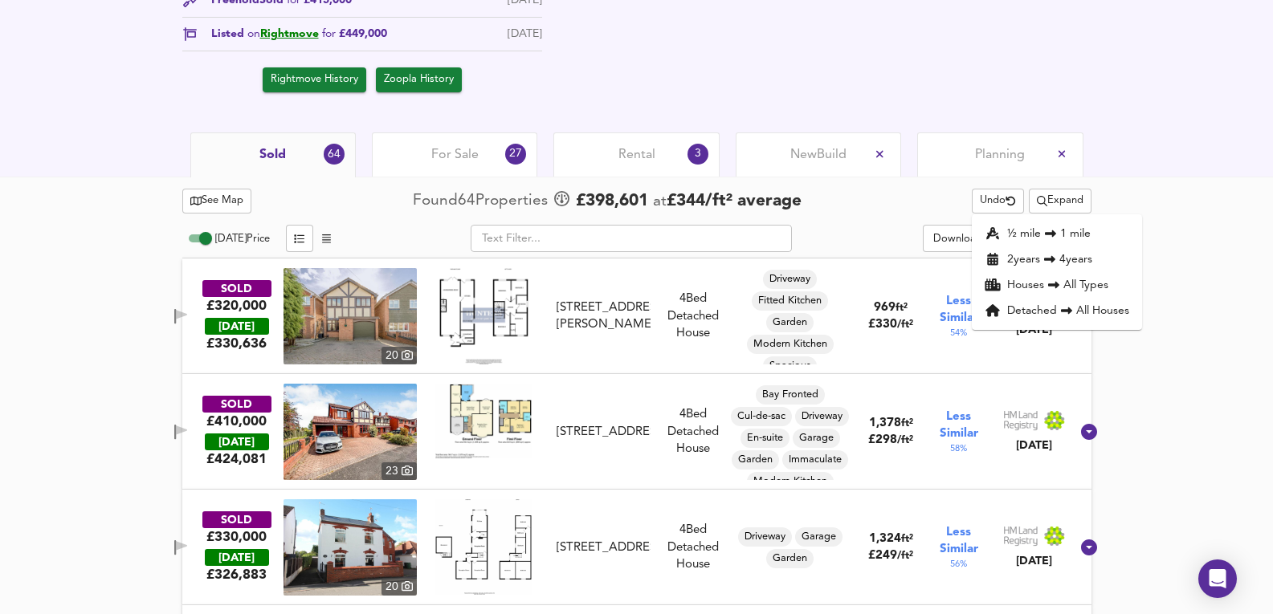
click at [1034, 235] on li "½ mile 1 mile" at bounding box center [1057, 234] width 170 height 26
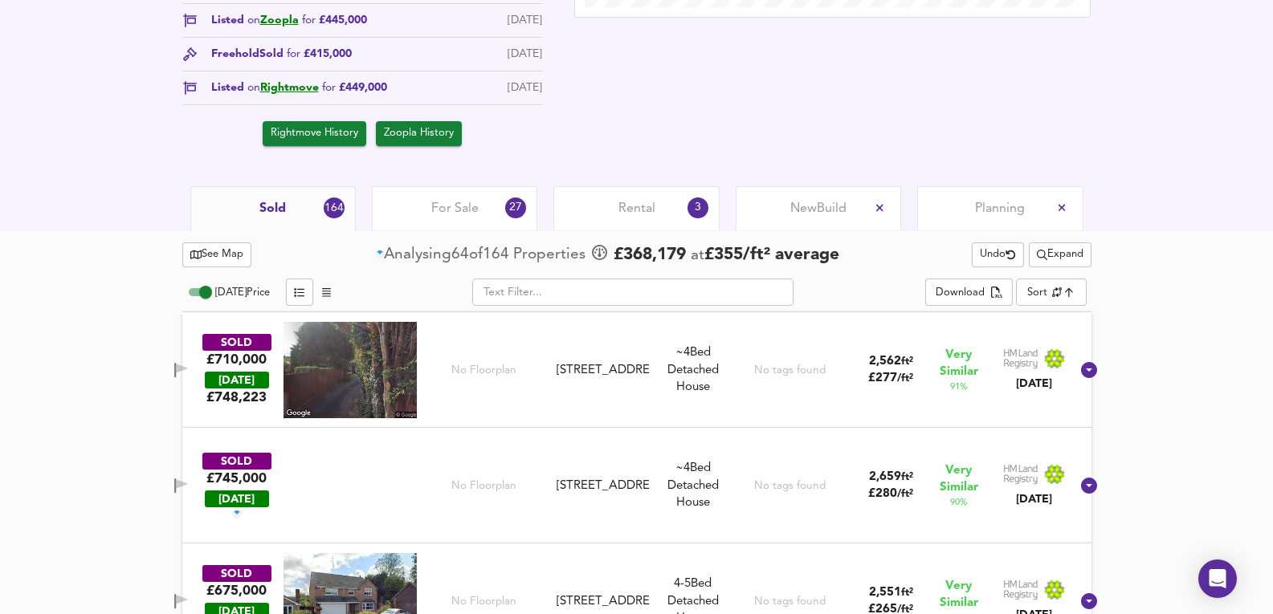
scroll to position [817, 0]
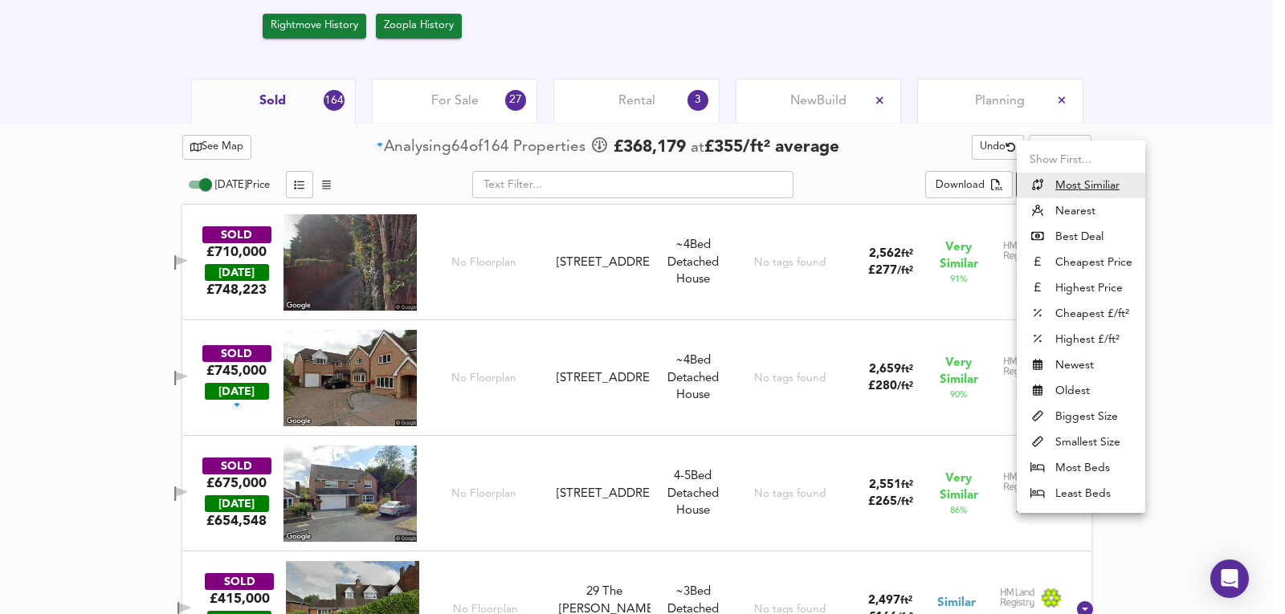
click at [1066, 473] on li "Most Beds" at bounding box center [1081, 468] width 129 height 26
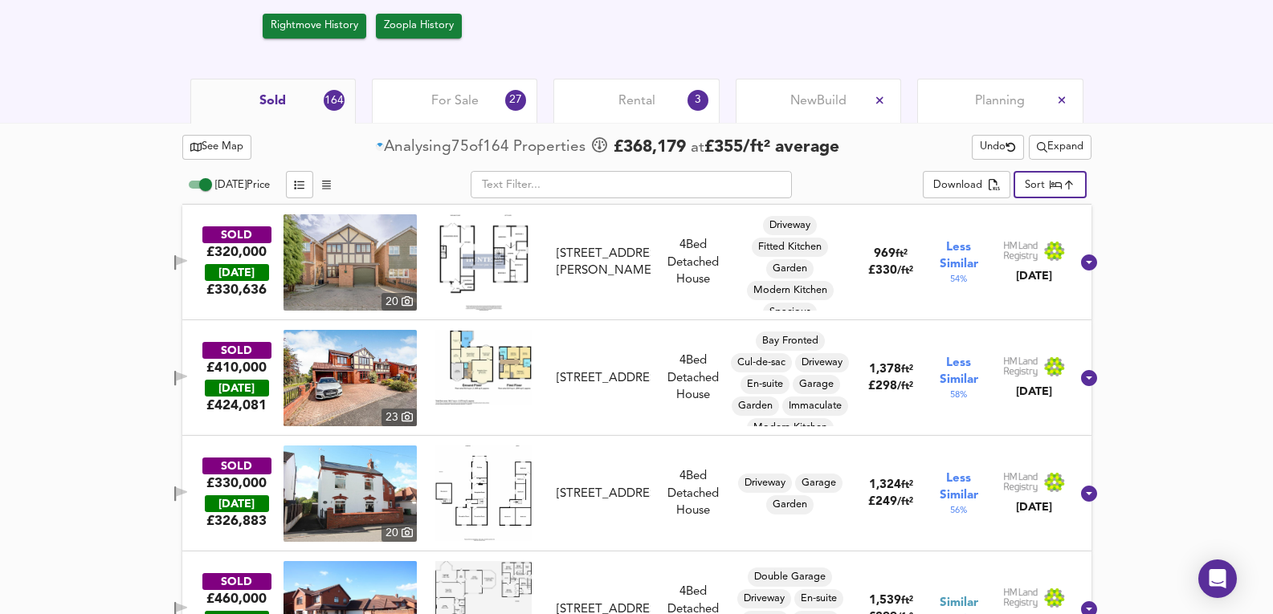
click at [1063, 147] on span "Expand" at bounding box center [1060, 147] width 47 height 18
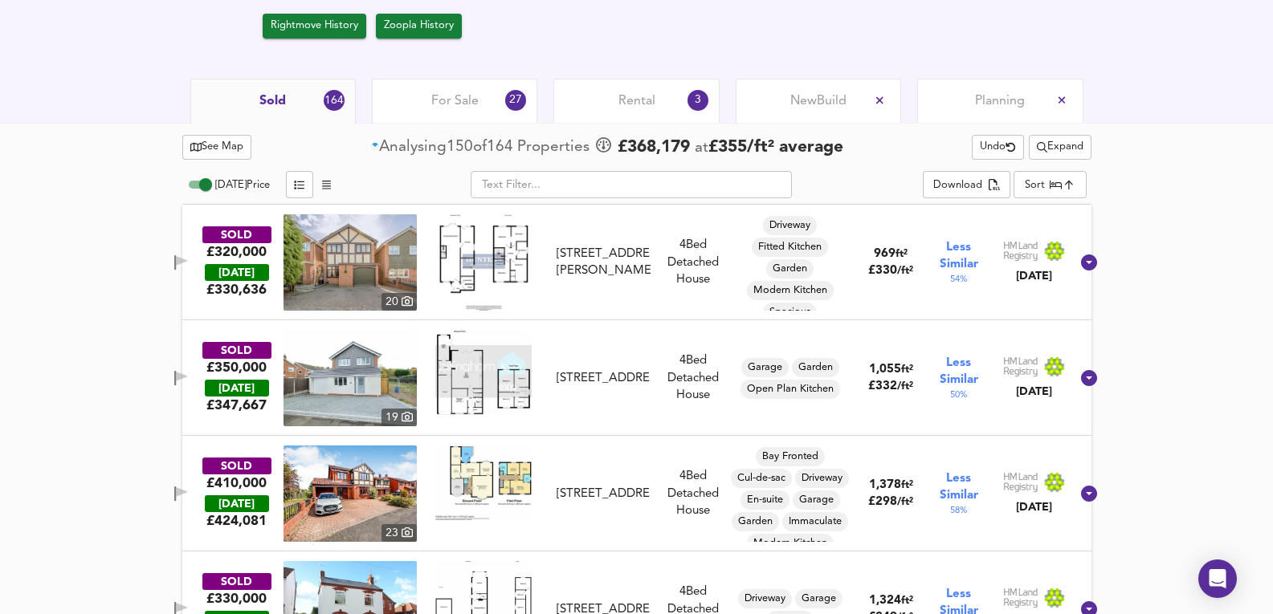
drag, startPoint x: 1087, startPoint y: 130, endPoint x: 1047, endPoint y: 159, distance: 49.5
click at [1047, 156] on span "Expand" at bounding box center [1060, 147] width 47 height 18
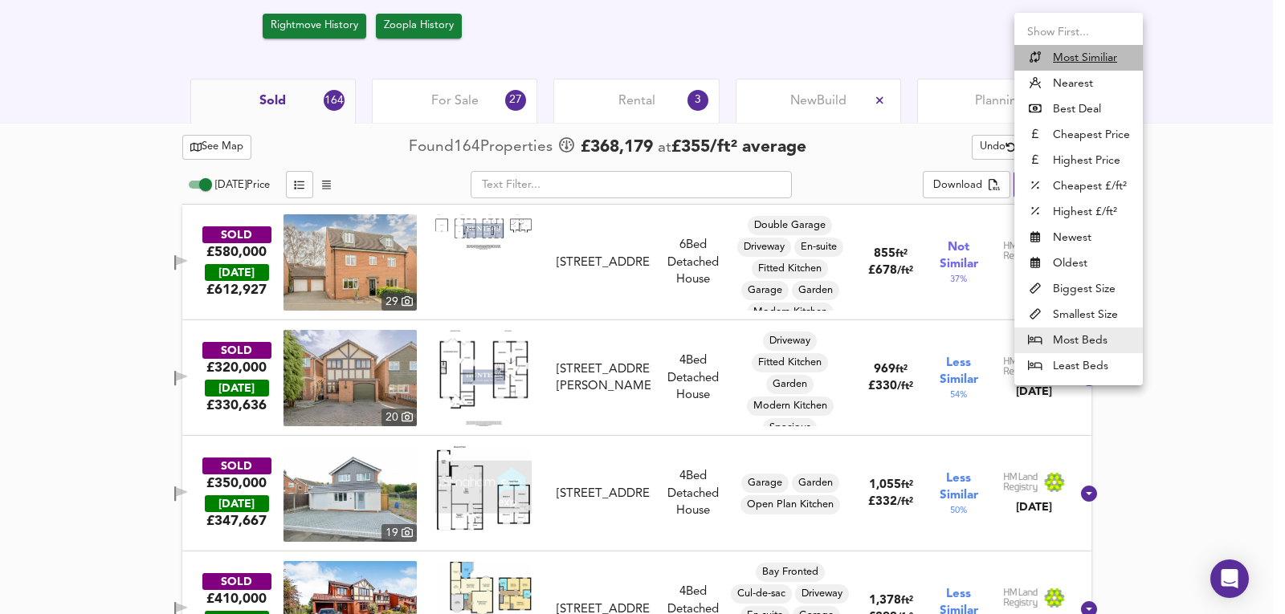
drag, startPoint x: 1098, startPoint y: 48, endPoint x: 1105, endPoint y: 171, distance: 123.1
click at [1098, 49] on li "Most Similiar" at bounding box center [1078, 58] width 129 height 26
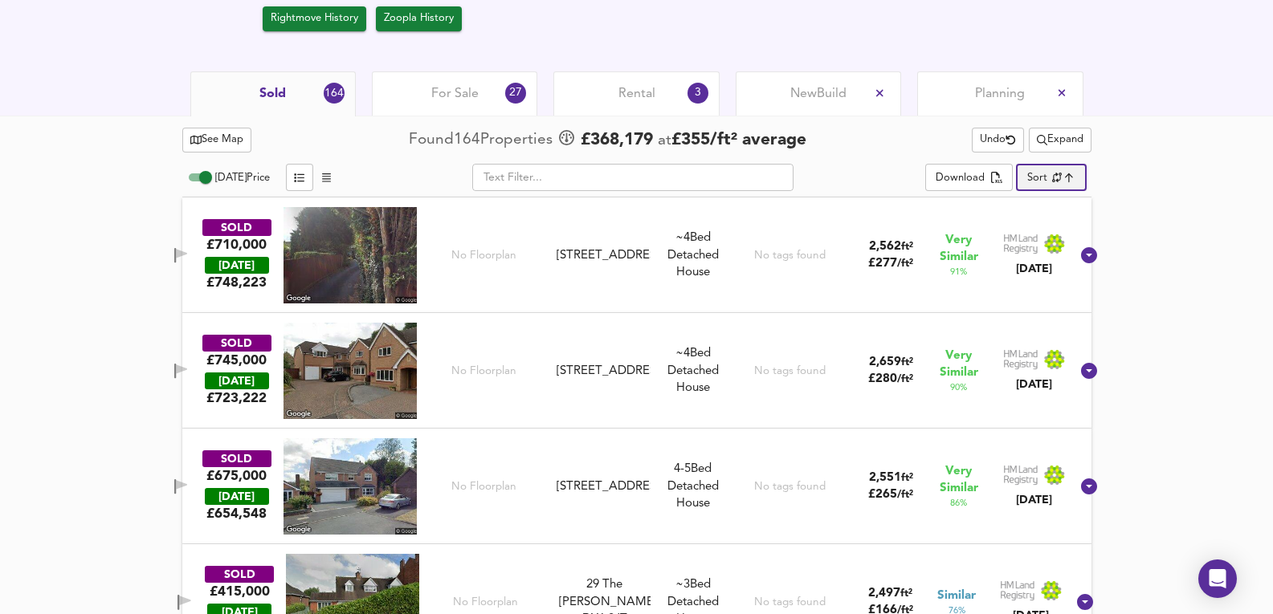
scroll to position [870, 0]
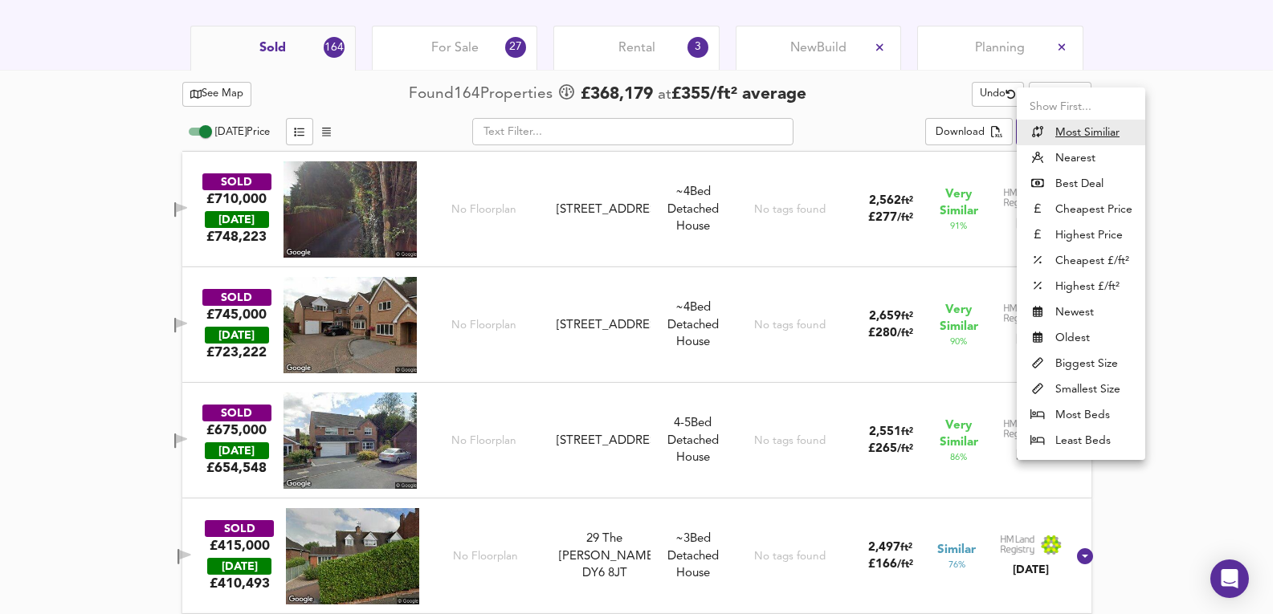
click at [1080, 374] on li "Biggest Size" at bounding box center [1081, 364] width 129 height 26
type input "biggest"
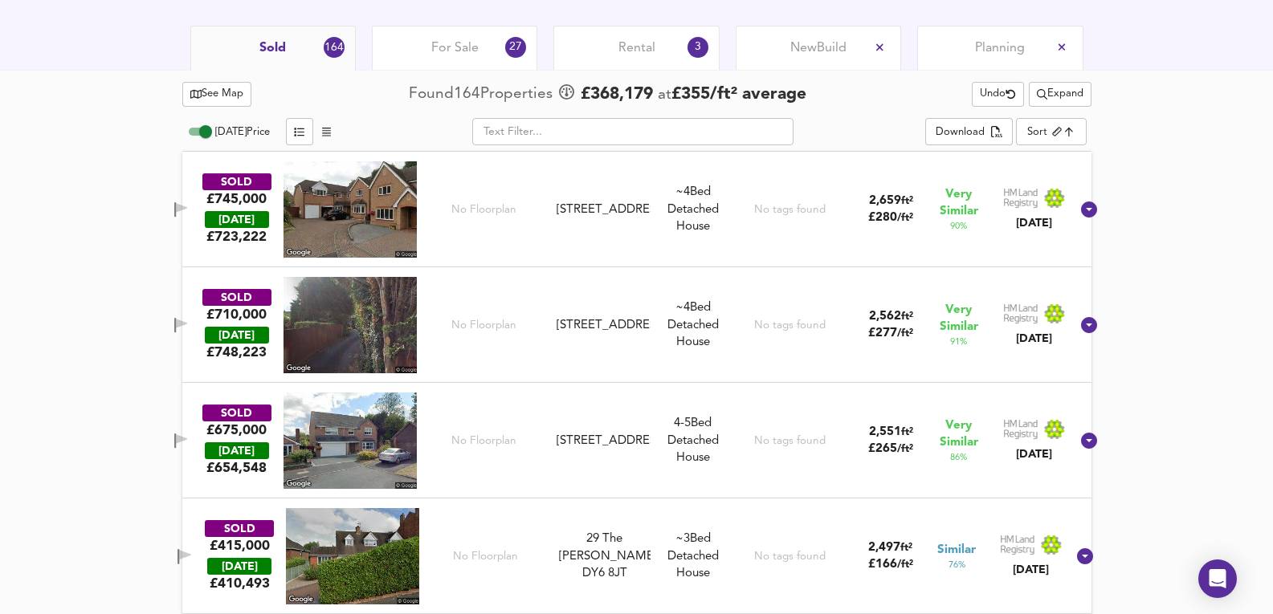
click at [651, 254] on div "SOLD £745,000 [DATE] £ 723,222 No Floorplan [STREET_ADDRESS][GEOGRAPHIC_DATA][S…" at bounding box center [618, 209] width 906 height 96
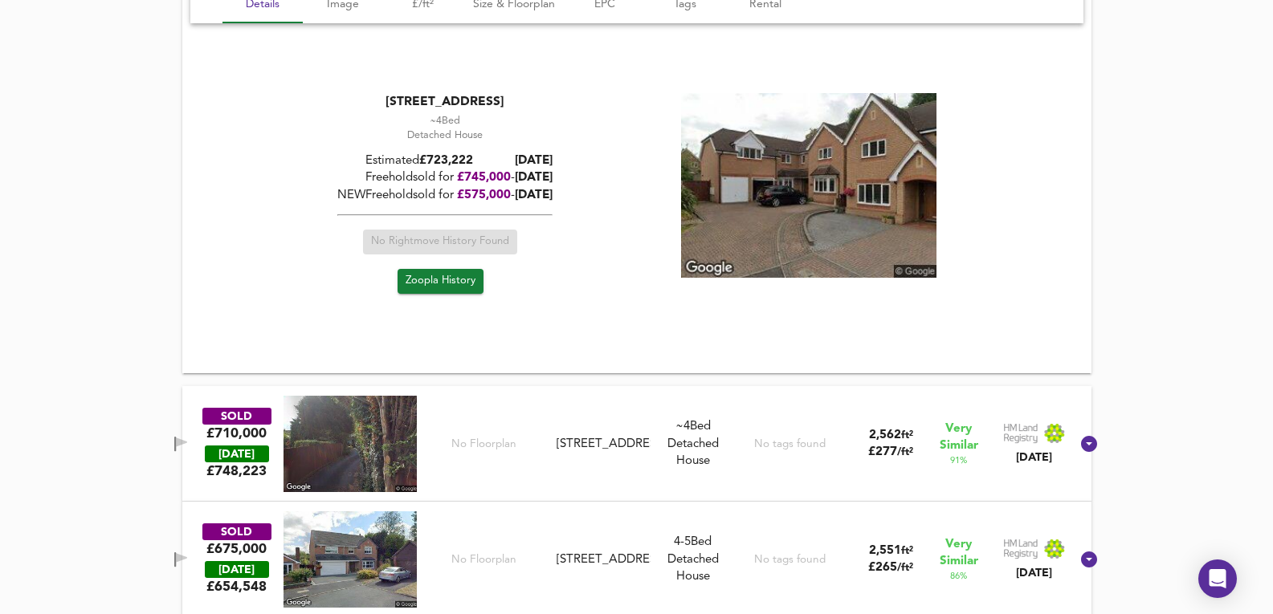
scroll to position [1406, 0]
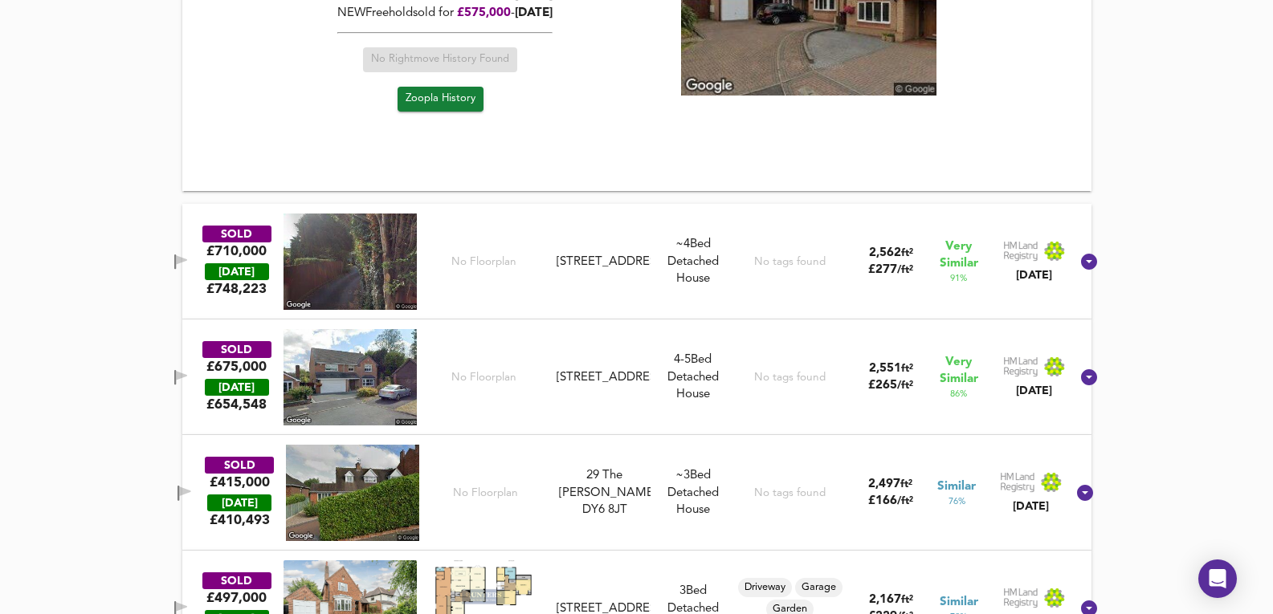
click at [744, 225] on div "No tags found" at bounding box center [790, 262] width 122 height 96
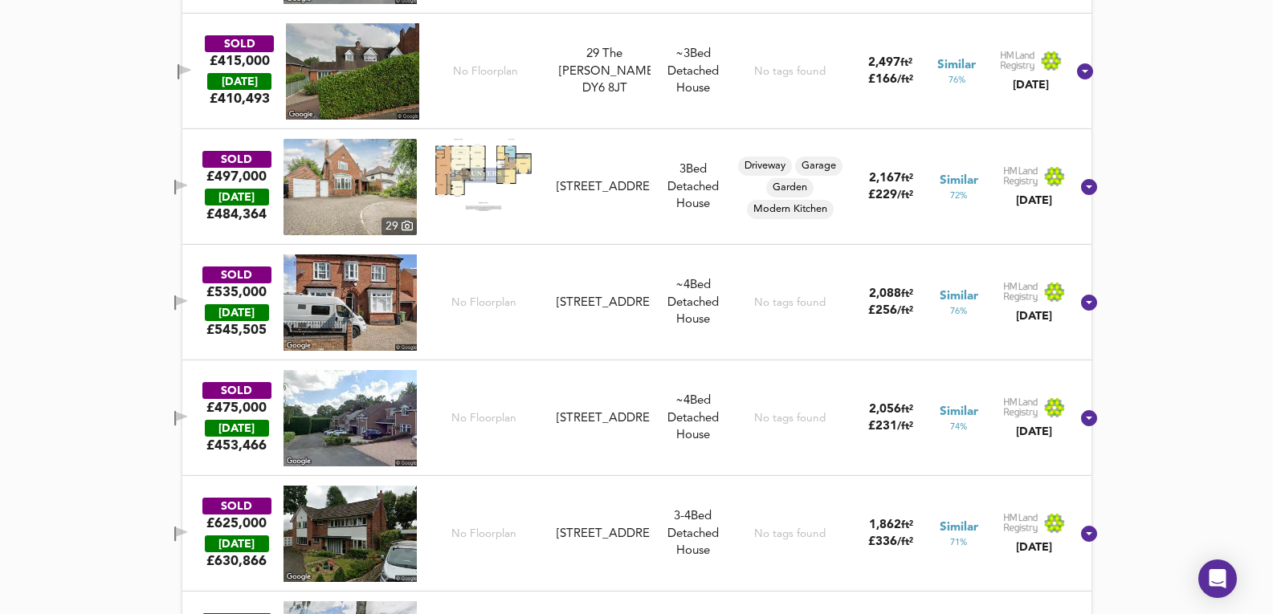
scroll to position [2262, 0]
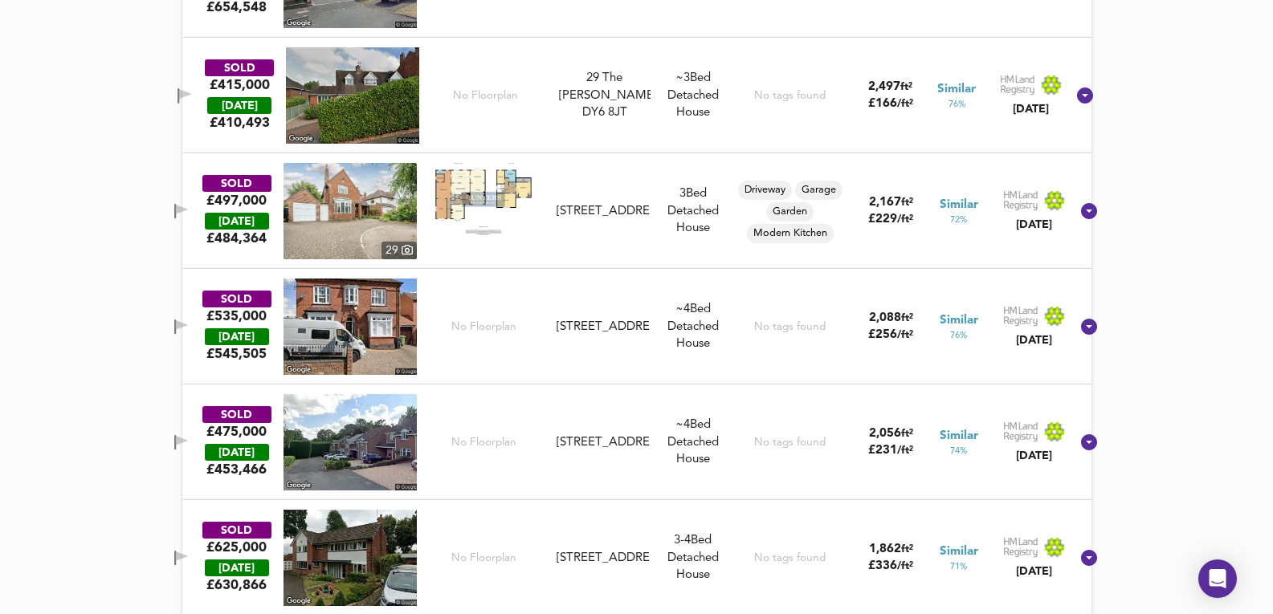
click at [663, 239] on div "SOLD £497,000 [DATE] £ 484,364 [STREET_ADDRESS] 3 Bed Detached House Driveway G…" at bounding box center [618, 211] width 906 height 96
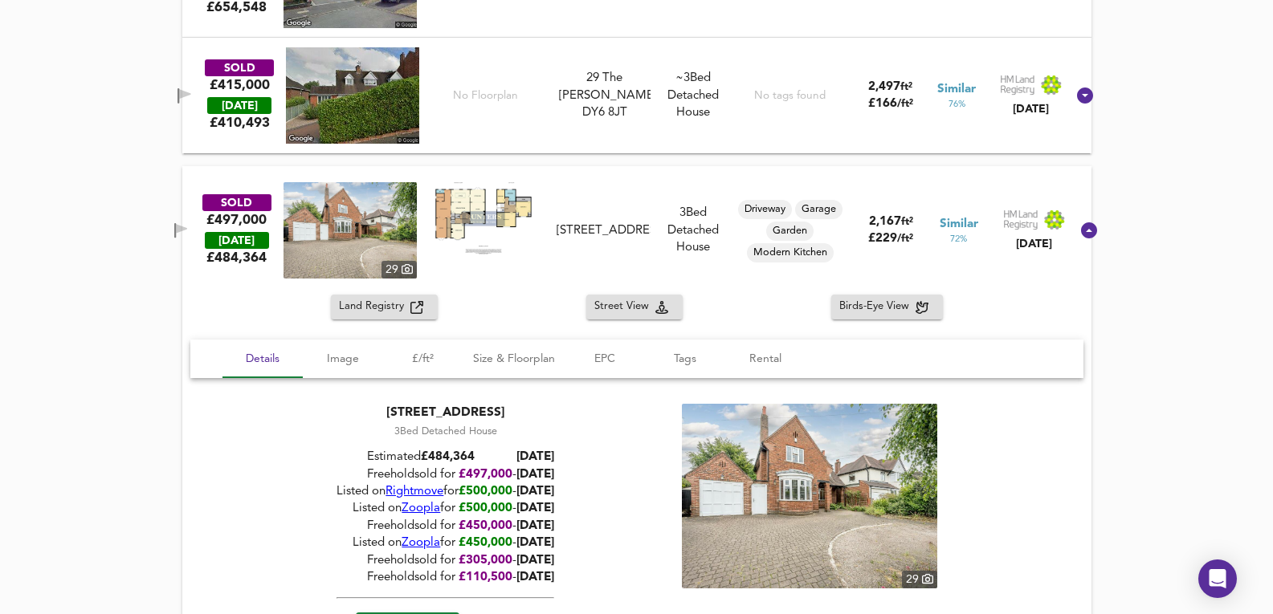
click at [393, 226] on img at bounding box center [350, 230] width 133 height 96
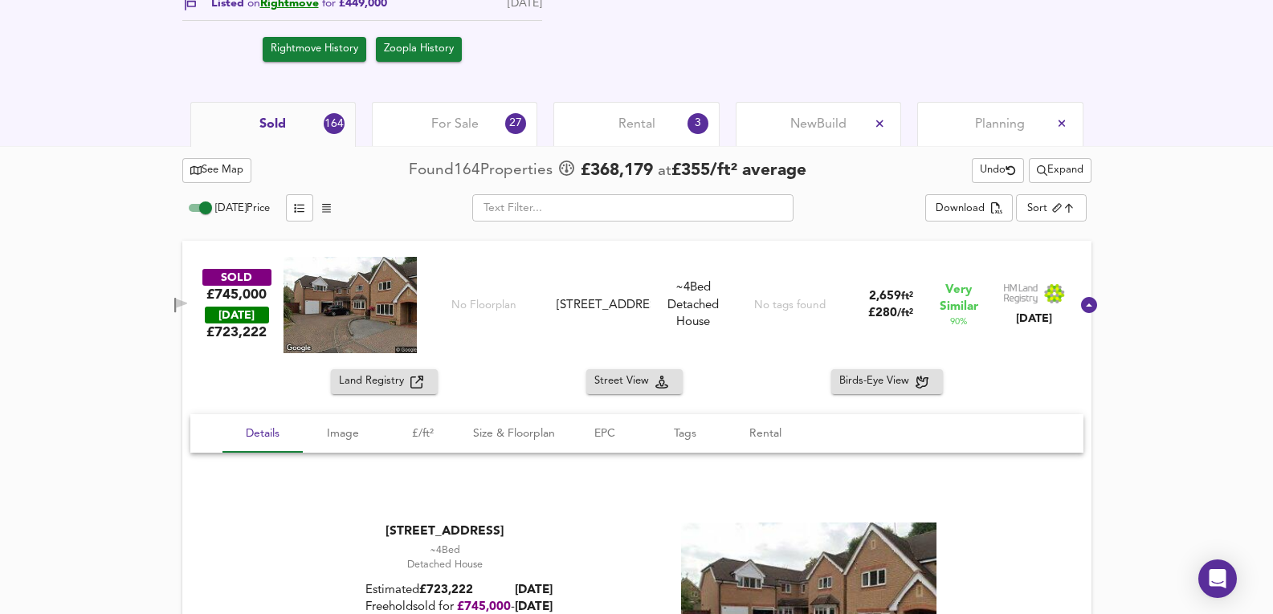
scroll to position [656, 0]
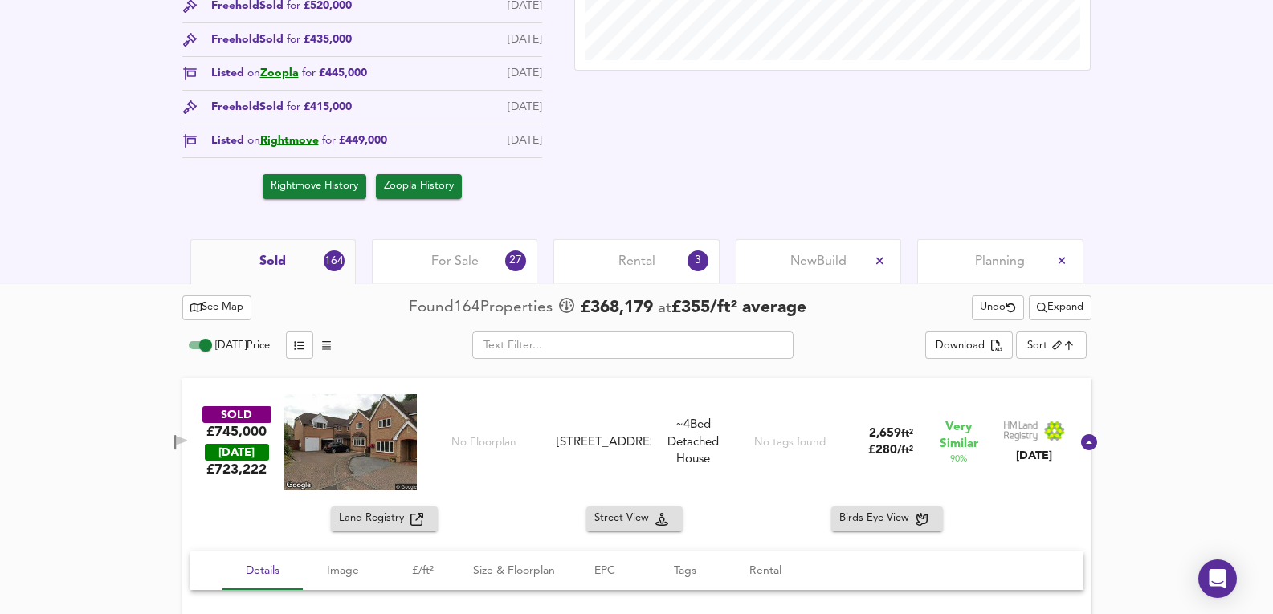
click at [1042, 321] on div "See Map Found 164 Propert ies £ 368,179 at £ 355 / ft² average Undo Expand" at bounding box center [636, 307] width 909 height 31
click at [1054, 296] on button "Expand" at bounding box center [1060, 308] width 63 height 25
click at [1064, 310] on span "Expand" at bounding box center [1060, 308] width 47 height 18
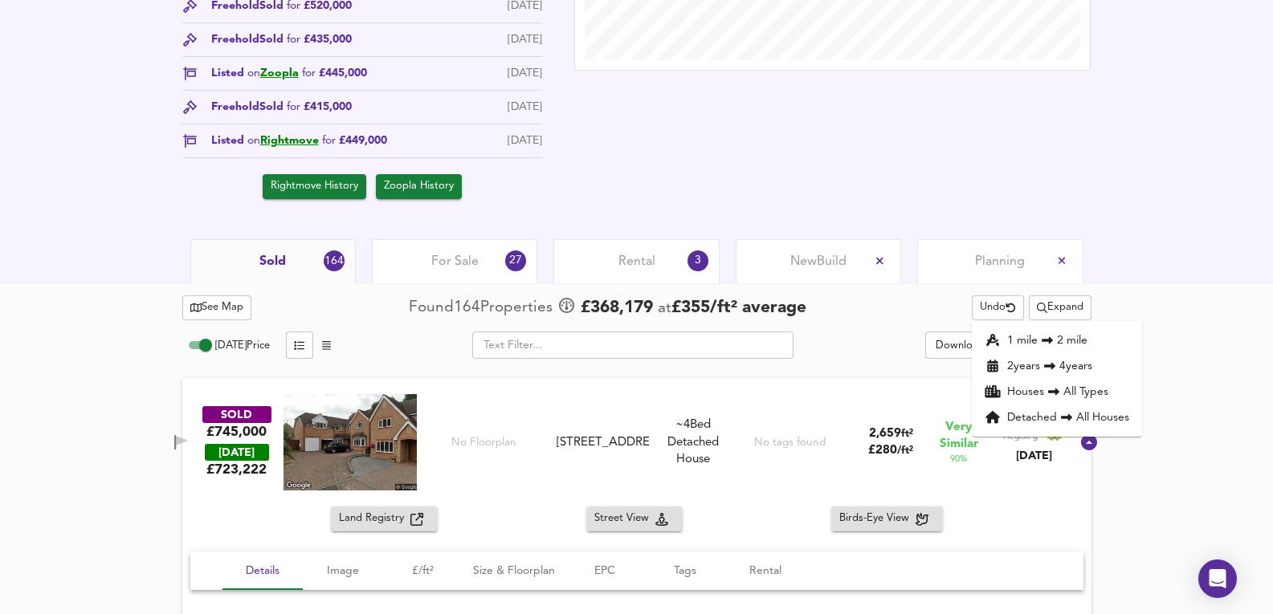
click at [1021, 364] on li "2 year s 4 years" at bounding box center [1057, 366] width 170 height 26
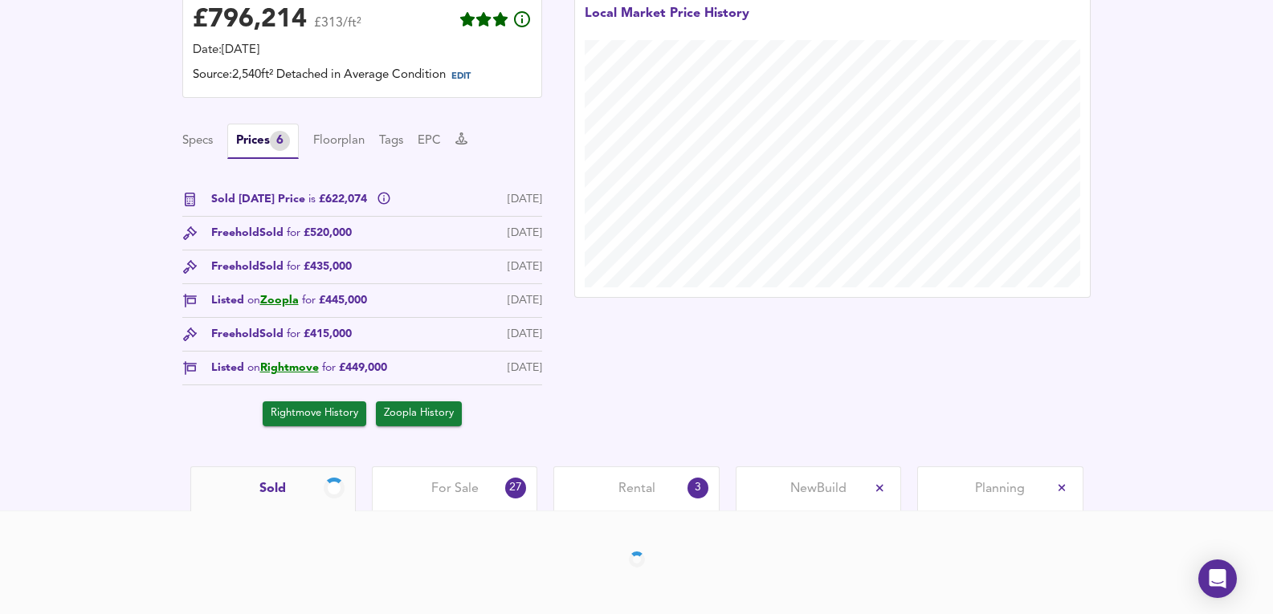
click at [1159, 421] on div "£ 796,214 £313/ft² Date: [DATE] Source: 2,540ft² Detached in Average Condition …" at bounding box center [636, 210] width 1273 height 512
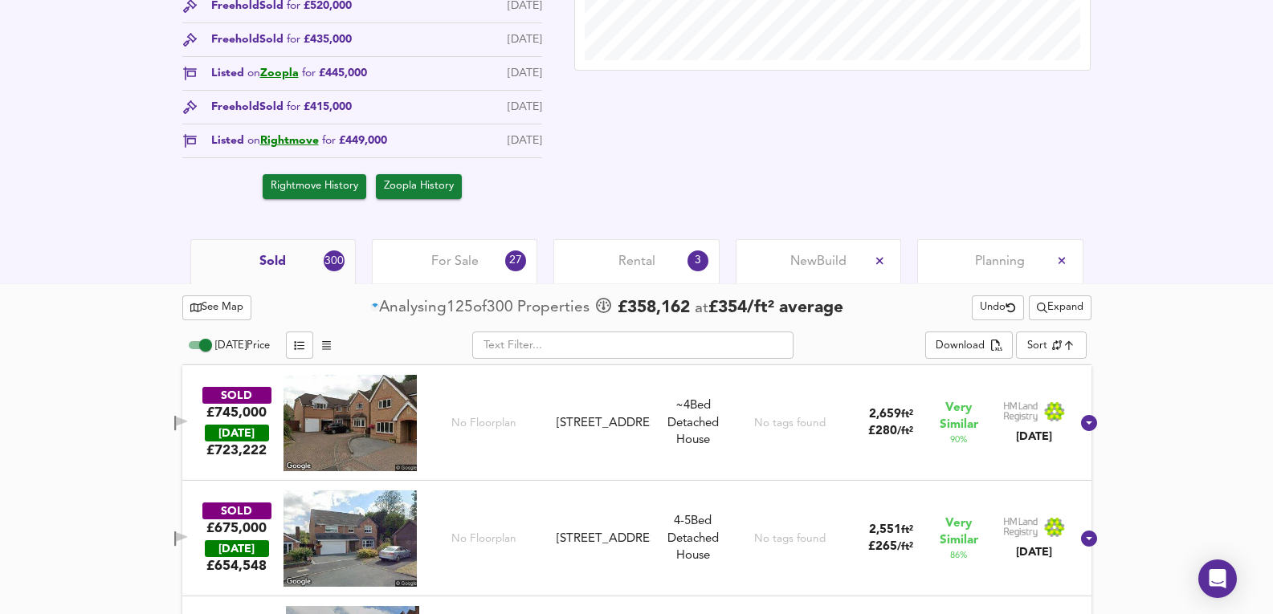
scroll to position [763, 0]
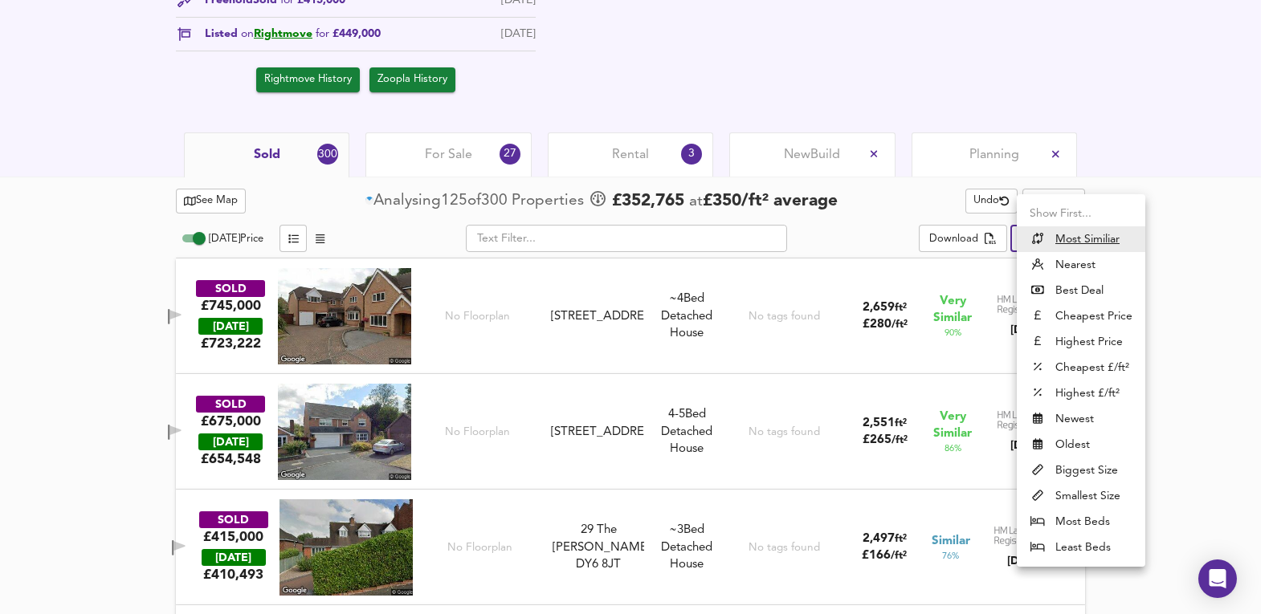
click at [1087, 264] on li "Nearest" at bounding box center [1081, 265] width 129 height 26
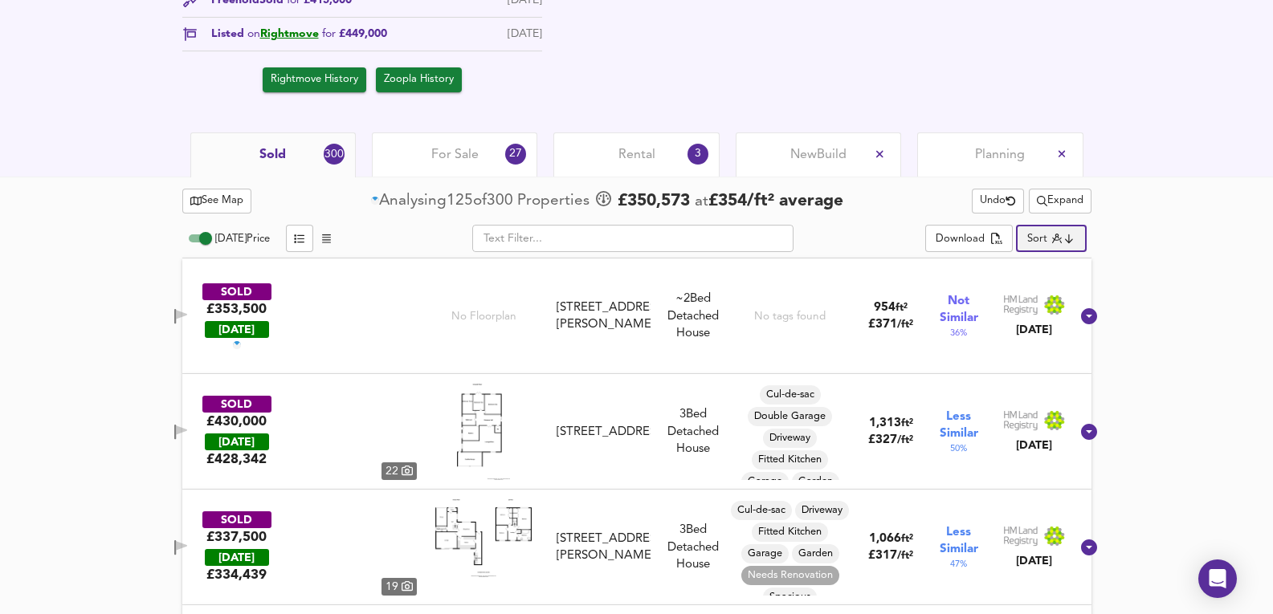
type input "distancetocenter"
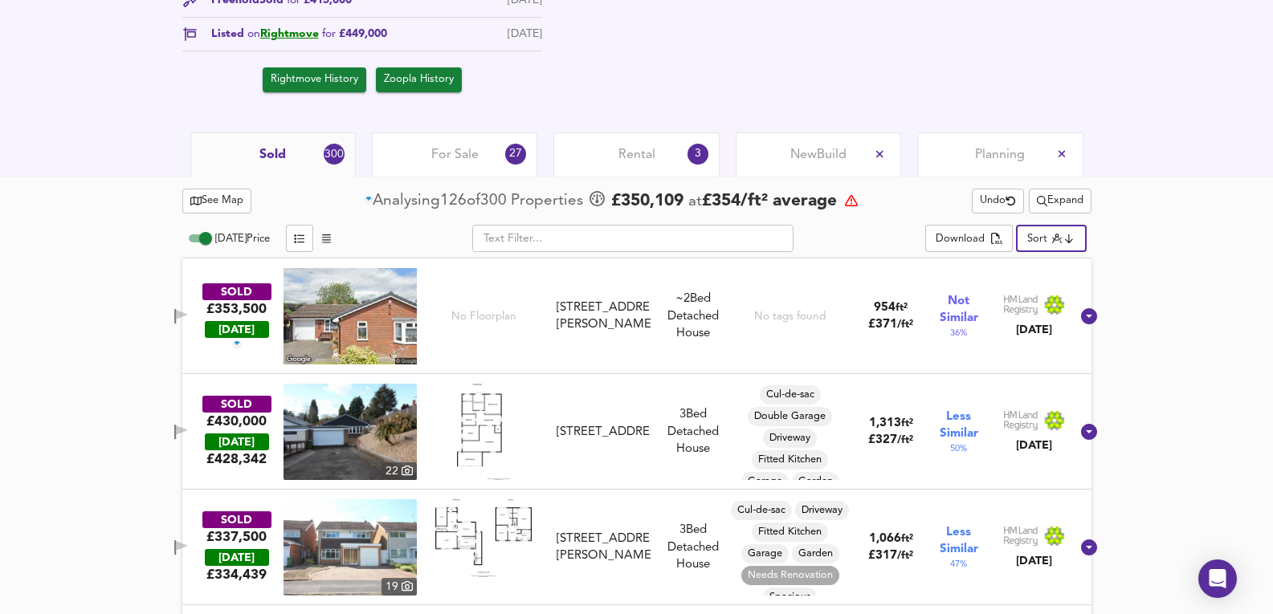
click at [1050, 210] on span "Expand" at bounding box center [1060, 201] width 47 height 18
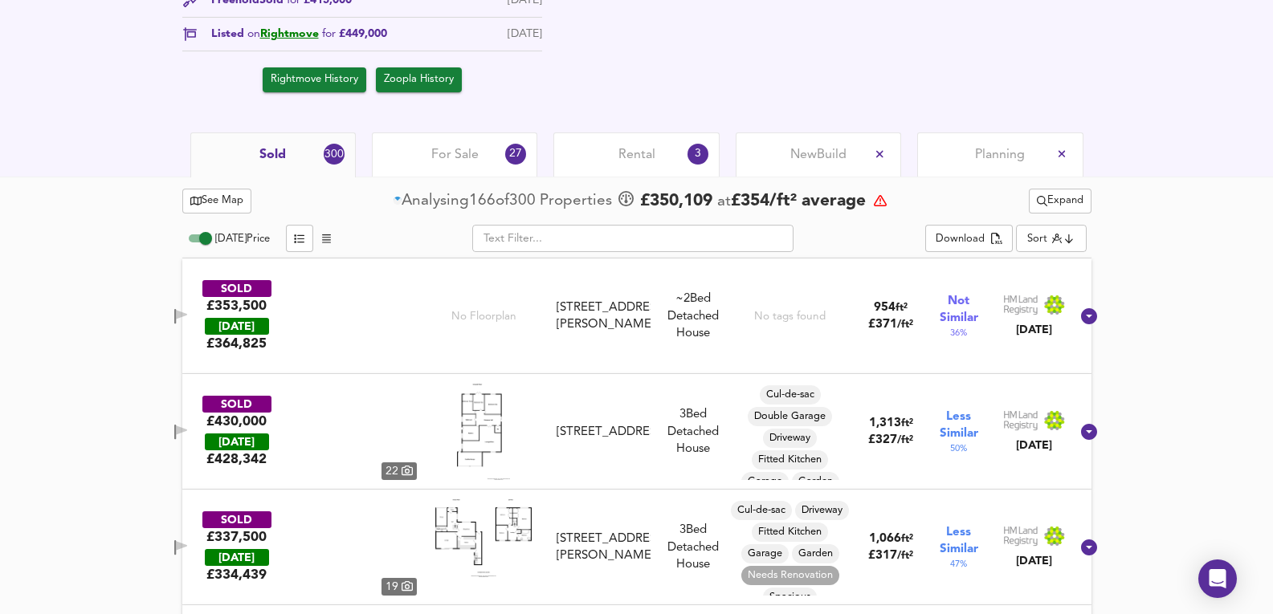
click at [991, 200] on div "See Map Analysing 166 of 300 Propert ies £ 350,109 at £ 354 / ft² average Expand" at bounding box center [636, 201] width 909 height 31
click at [1055, 198] on span "Expand" at bounding box center [1060, 201] width 47 height 18
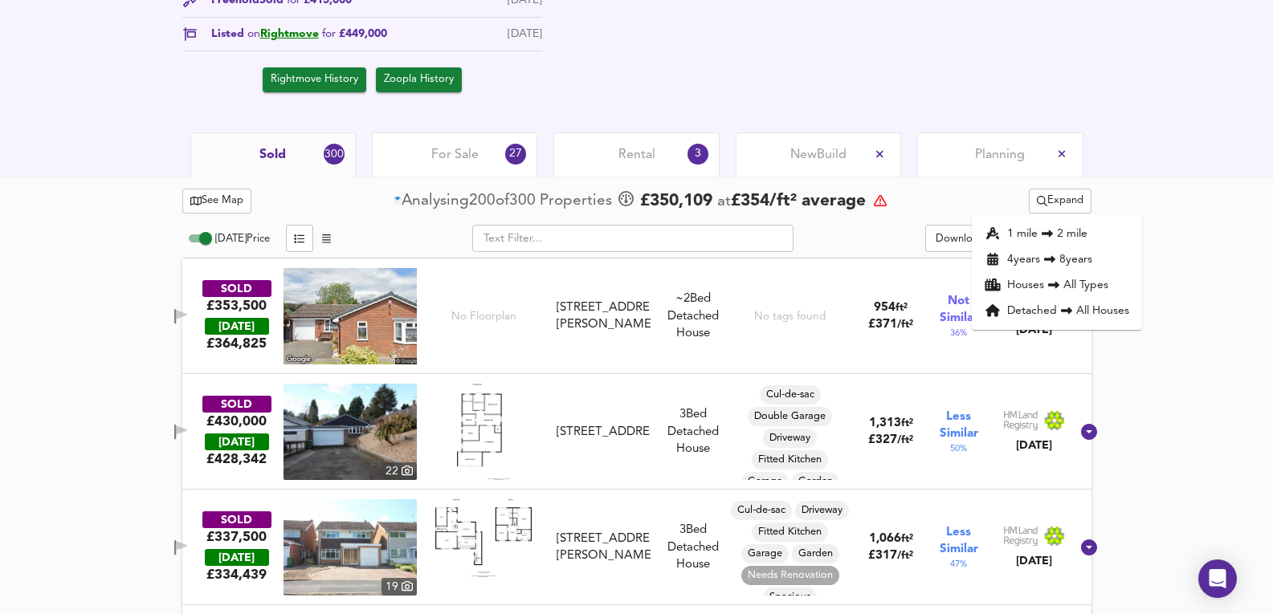
click at [993, 198] on div "See Map Analysing 200 of 300 Propert ies £ 350,109 at £ 354 / ft² average Expan…" at bounding box center [636, 201] width 909 height 31
click at [993, 198] on div "See Map Analysing 298 of 300 Propert ies £ 350,109 at £ 354 / ft² average Expan…" at bounding box center [636, 201] width 909 height 31
click at [993, 198] on div "See Map Analysing 298 of 300 Propert ies £ 350,109 at £ 354 / ft² average Expand" at bounding box center [636, 201] width 909 height 31
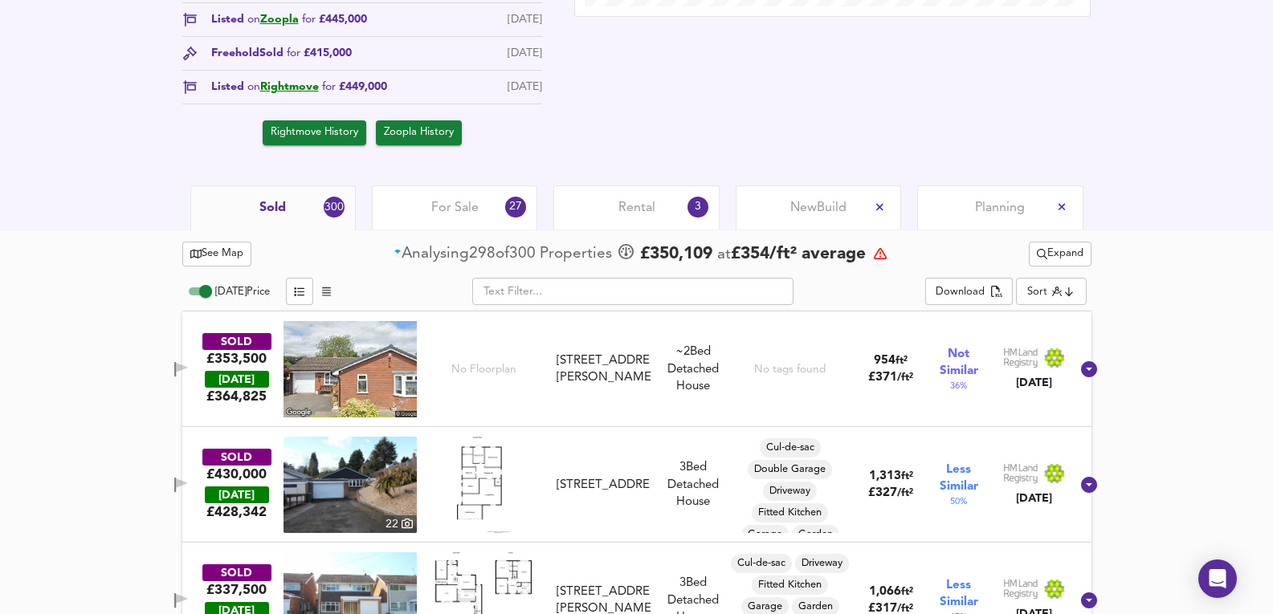
click at [1054, 266] on button "Expand" at bounding box center [1060, 254] width 63 height 25
click at [1138, 209] on div "Sold 300 For Sale 27 Rental 3 New Build Planning" at bounding box center [636, 208] width 1273 height 44
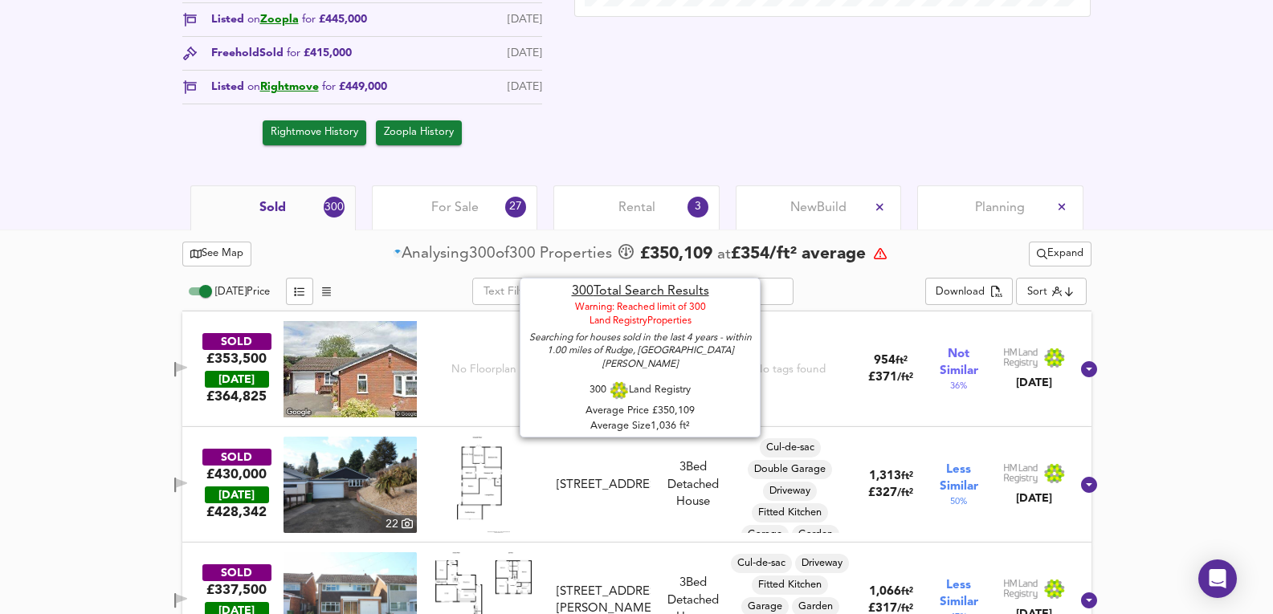
click at [887, 259] on icon at bounding box center [880, 253] width 13 height 11
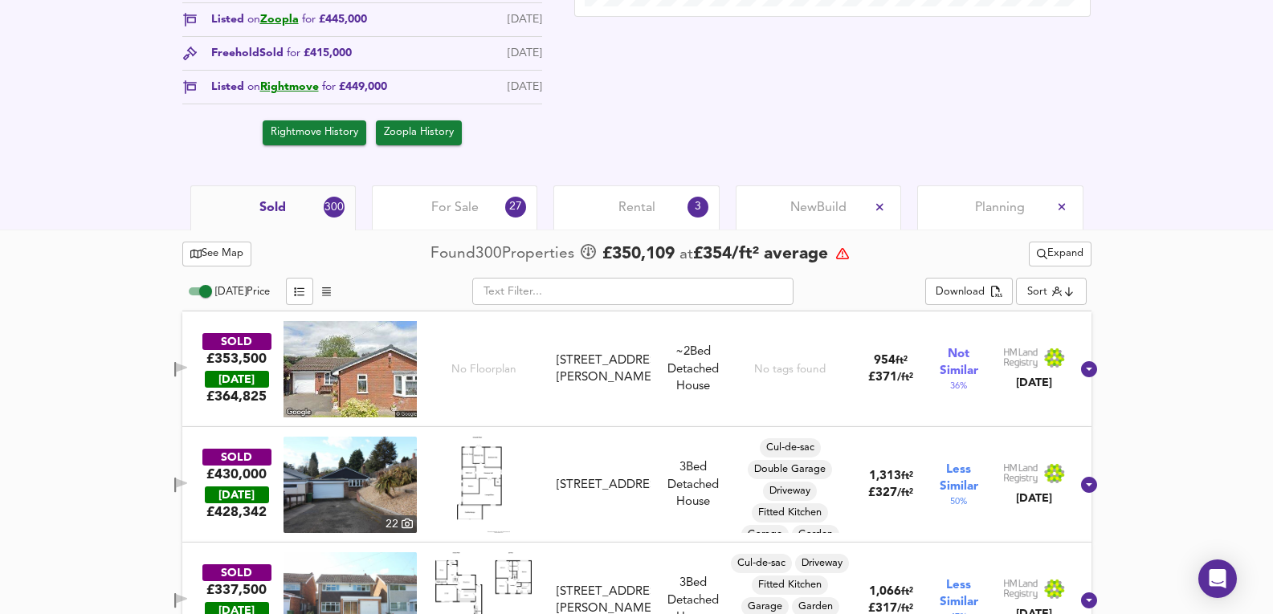
drag, startPoint x: 831, startPoint y: 286, endPoint x: 929, endPoint y: 306, distance: 100.0
click at [831, 287] on div "​" at bounding box center [633, 291] width 585 height 27
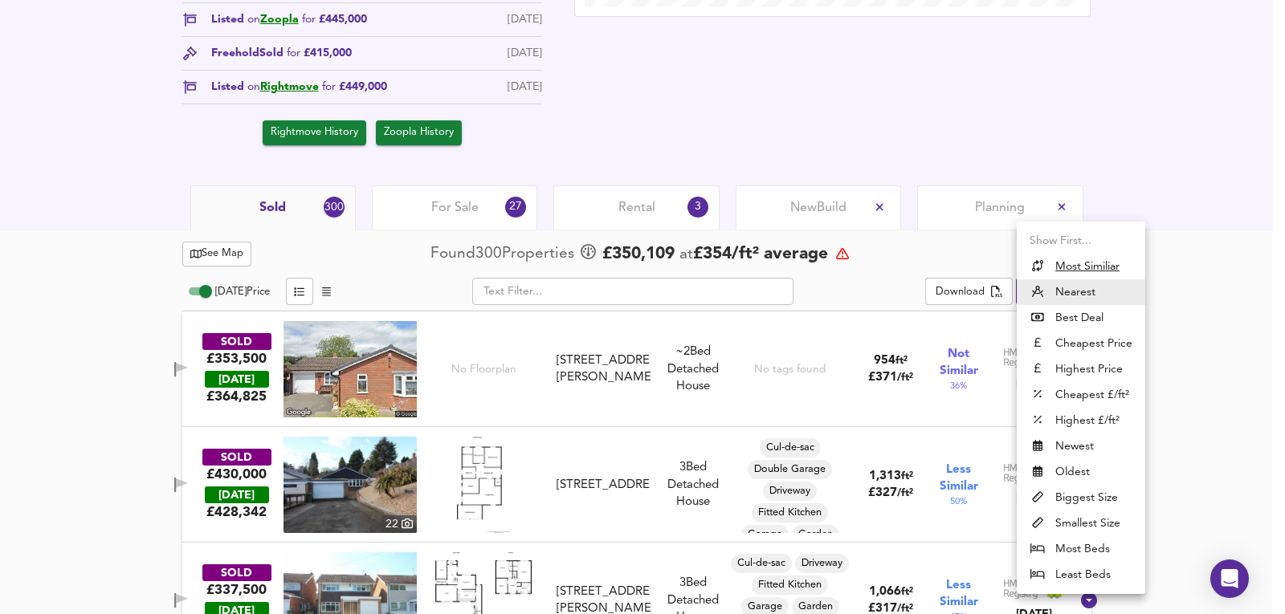
click at [1078, 558] on li "Most Beds" at bounding box center [1081, 550] width 129 height 26
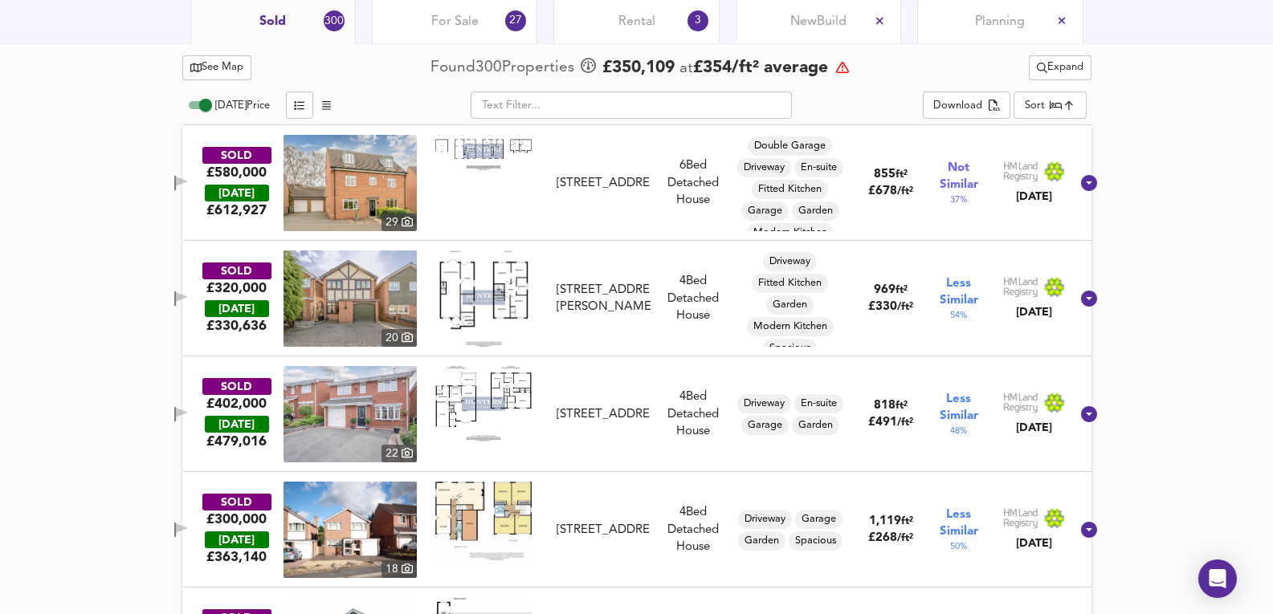
scroll to position [763, 0]
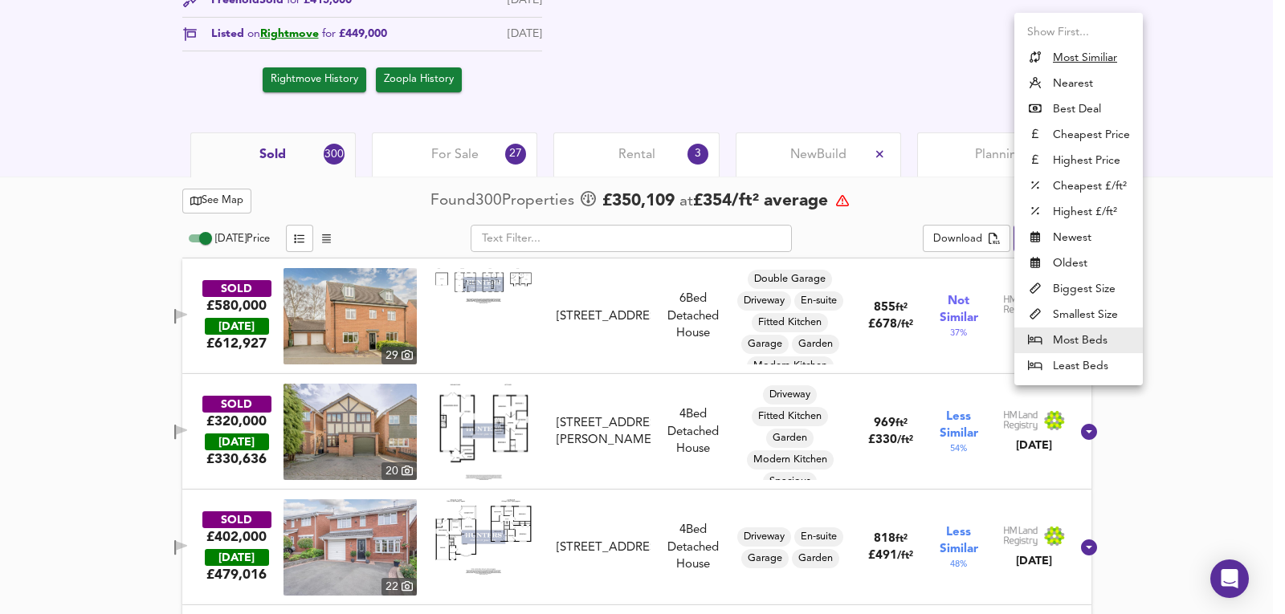
click at [1100, 158] on li "Highest Price" at bounding box center [1078, 161] width 129 height 26
type input "expensive"
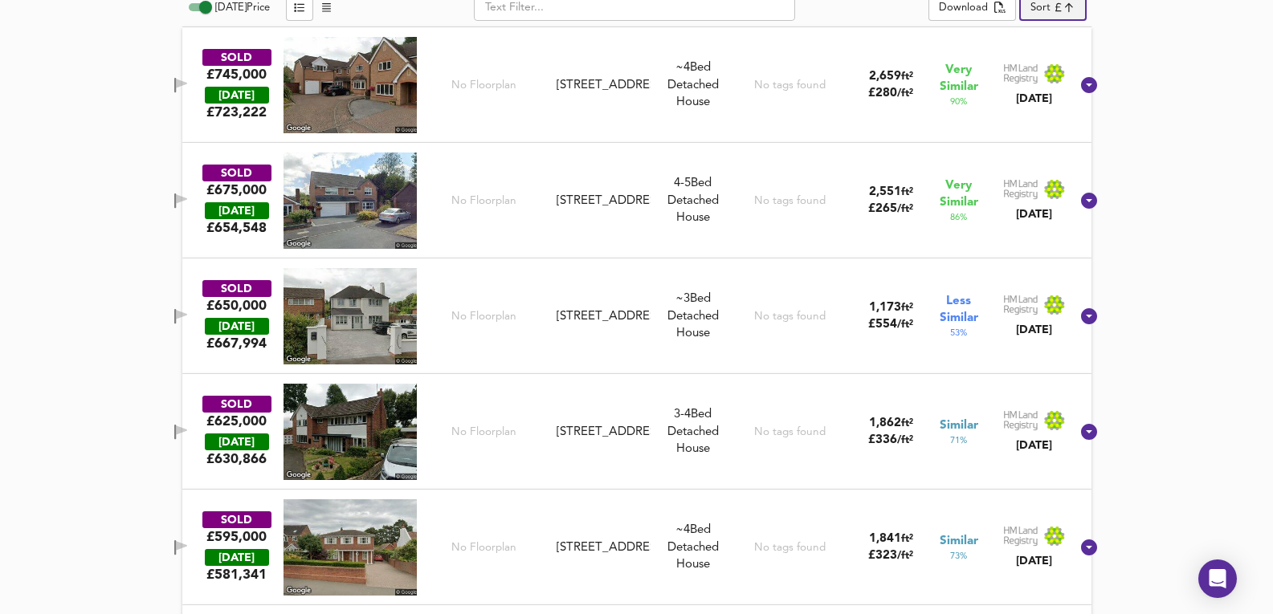
scroll to position [977, 0]
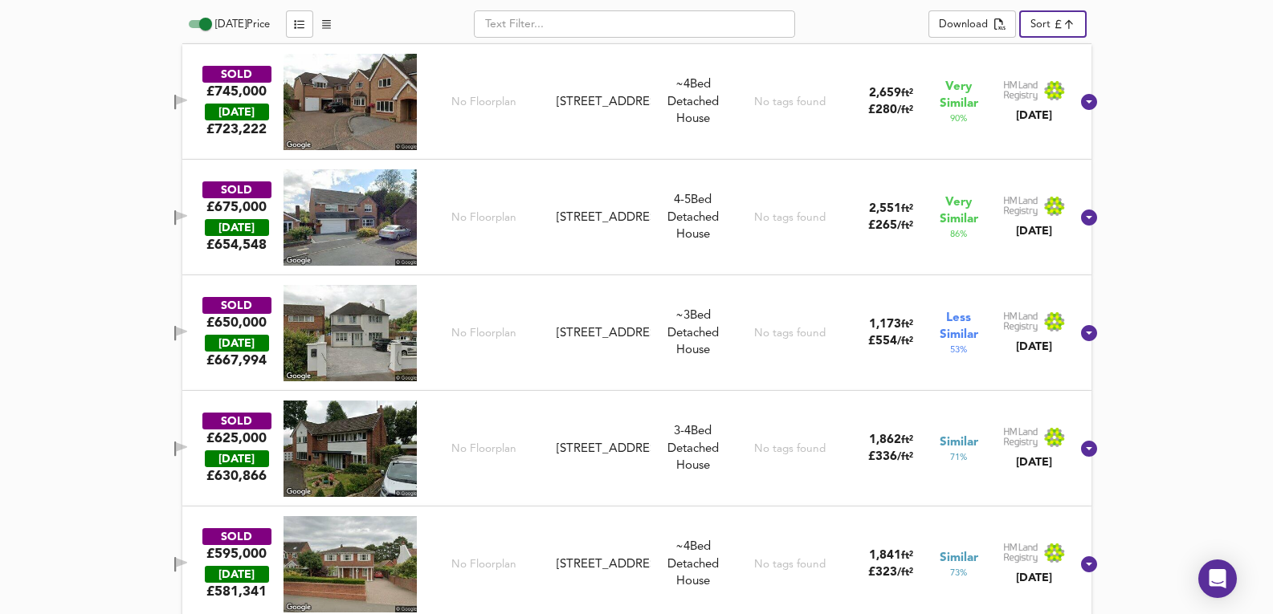
click at [695, 137] on div "SOLD £745,000 [DATE] £ 723,222 No Floorplan [STREET_ADDRESS][GEOGRAPHIC_DATA][S…" at bounding box center [618, 102] width 906 height 96
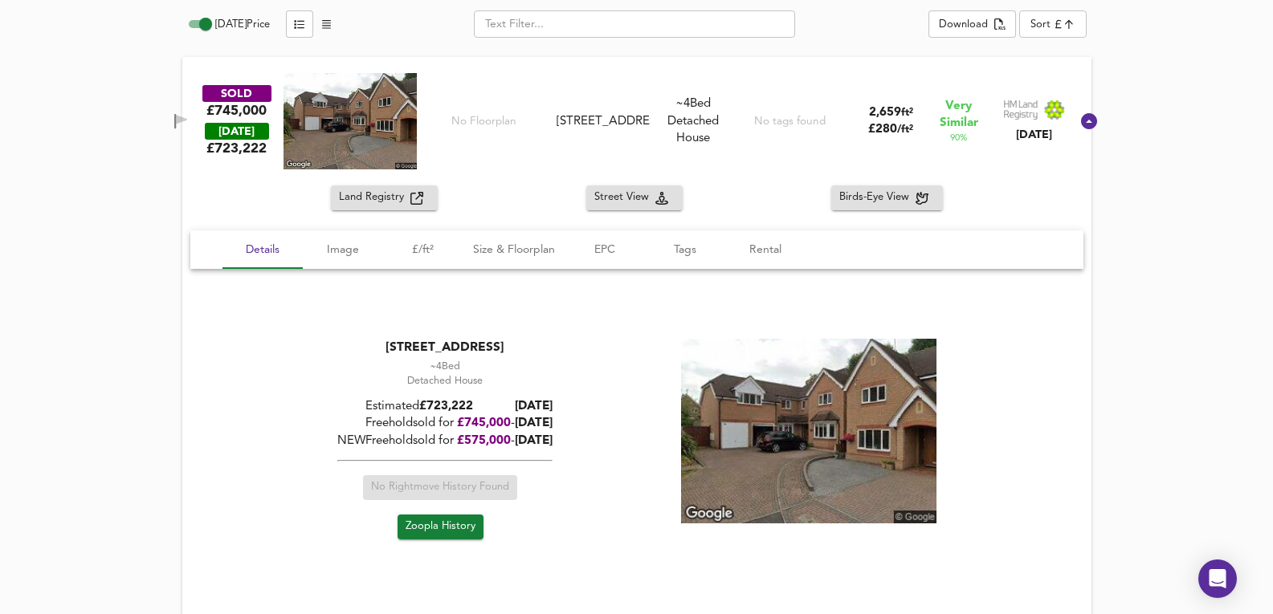
click at [741, 175] on div "SOLD £745,000 [DATE] £ 723,222 No Floorplan [STREET_ADDRESS][GEOGRAPHIC_DATA][S…" at bounding box center [636, 121] width 909 height 129
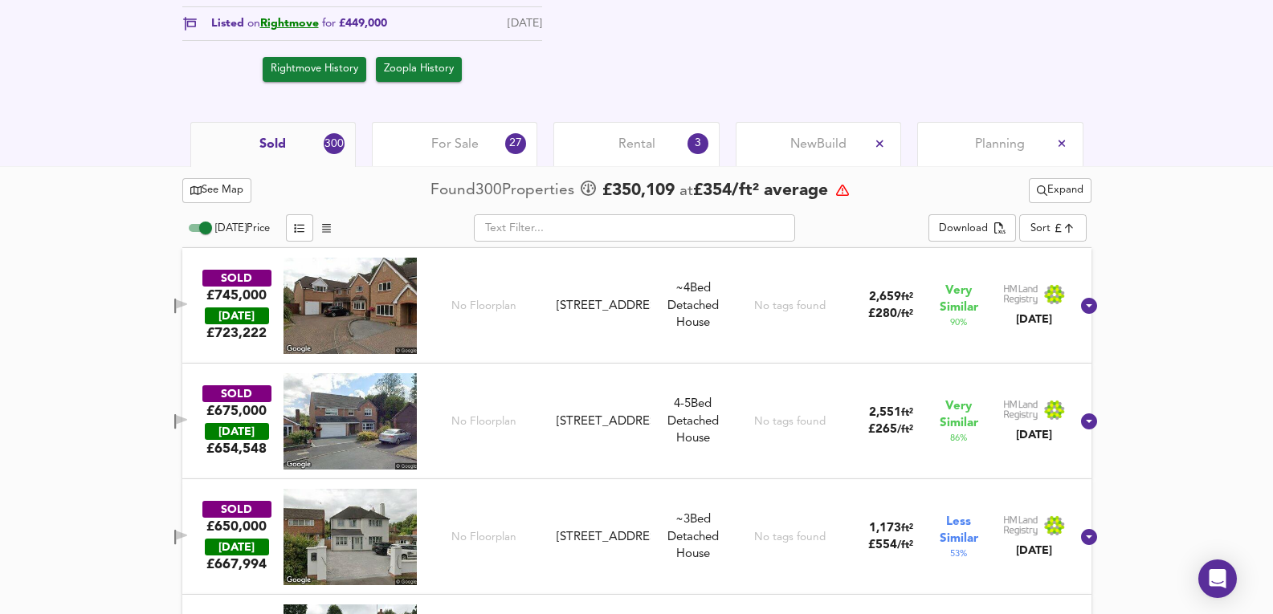
scroll to position [763, 0]
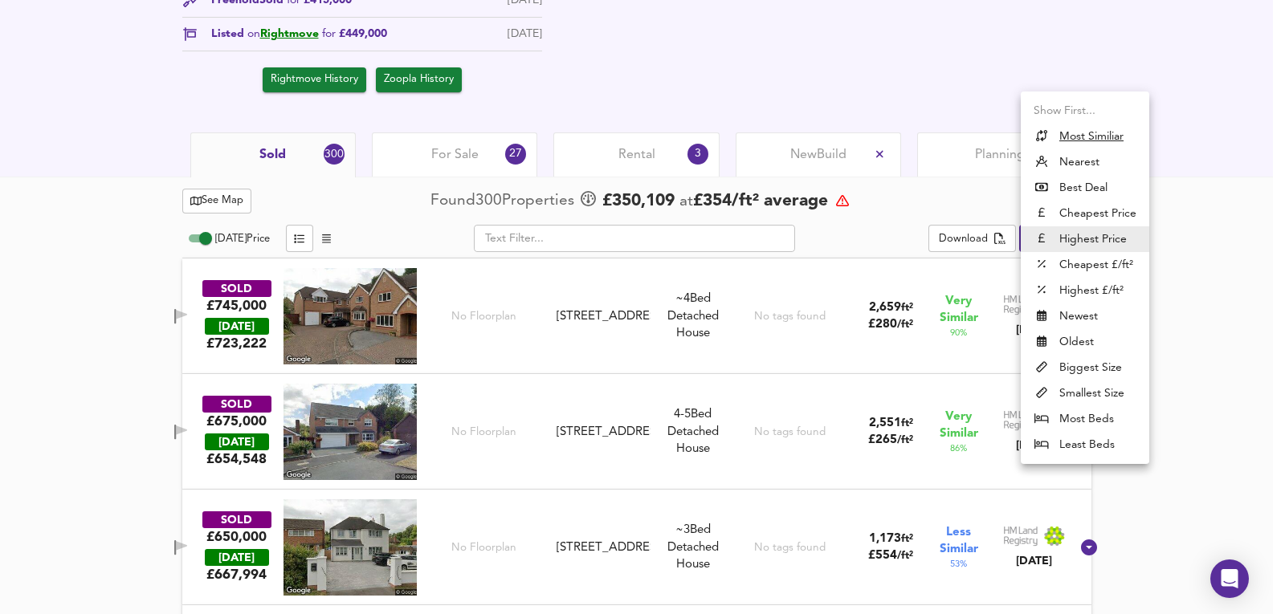
click at [1201, 278] on div at bounding box center [642, 307] width 1285 height 614
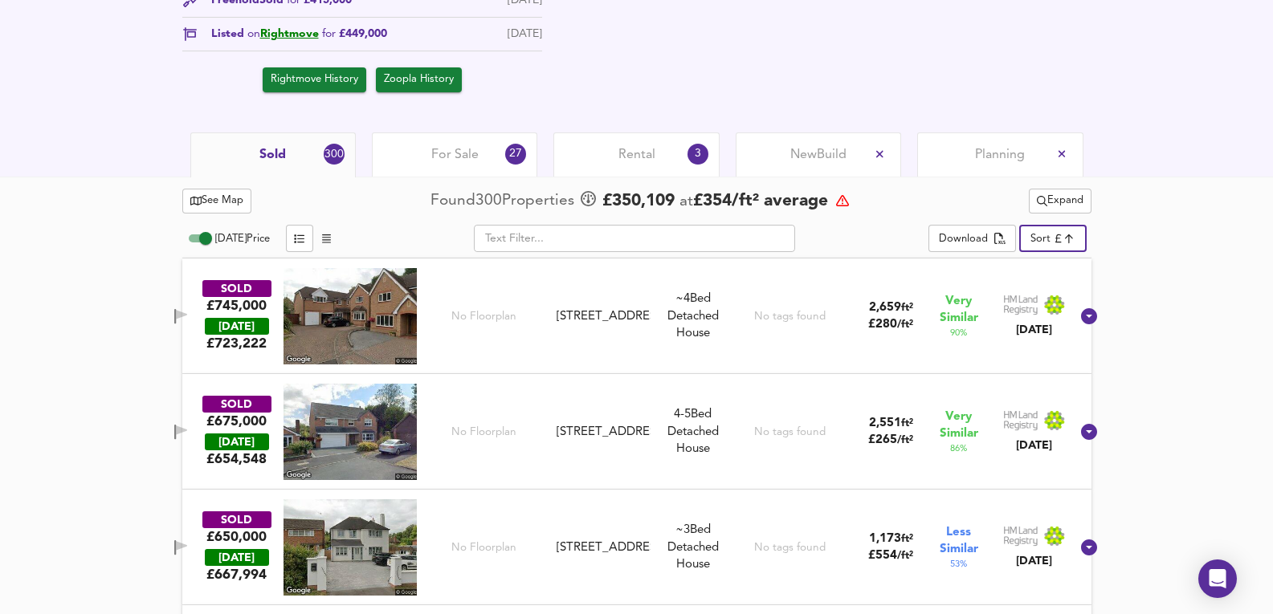
click at [867, 389] on div "SOLD £675,000 [DATE] £ 654,548 No Floorplan [STREET_ADDRESS] [STREET_ADDRESS] 4…" at bounding box center [618, 432] width 906 height 96
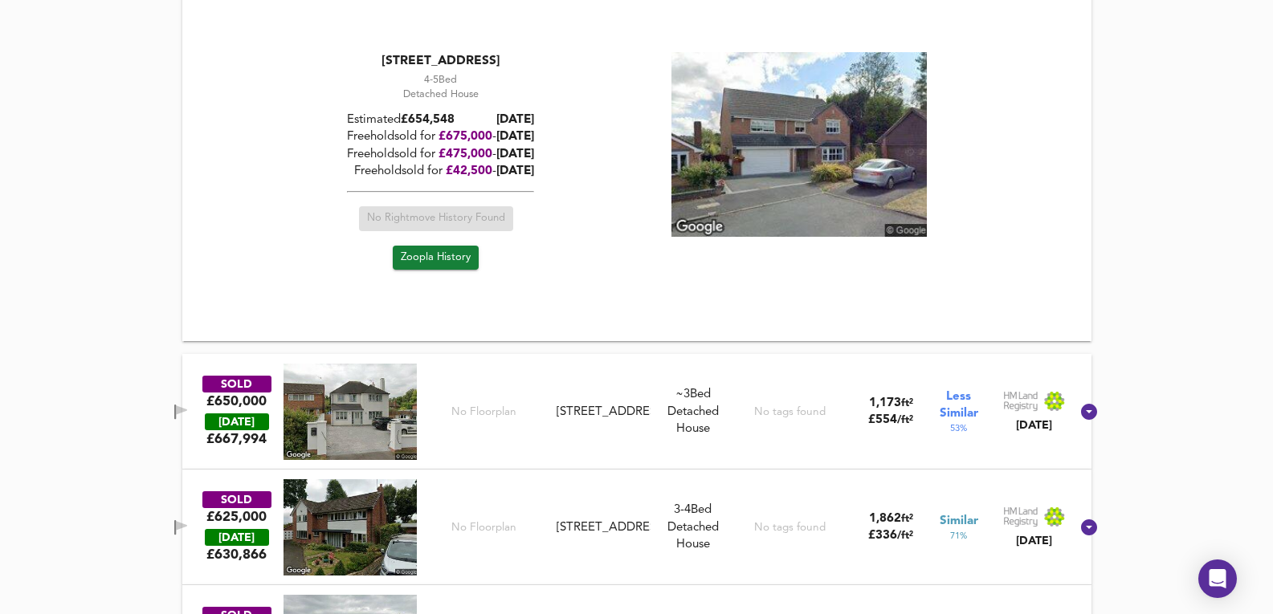
scroll to position [1459, 0]
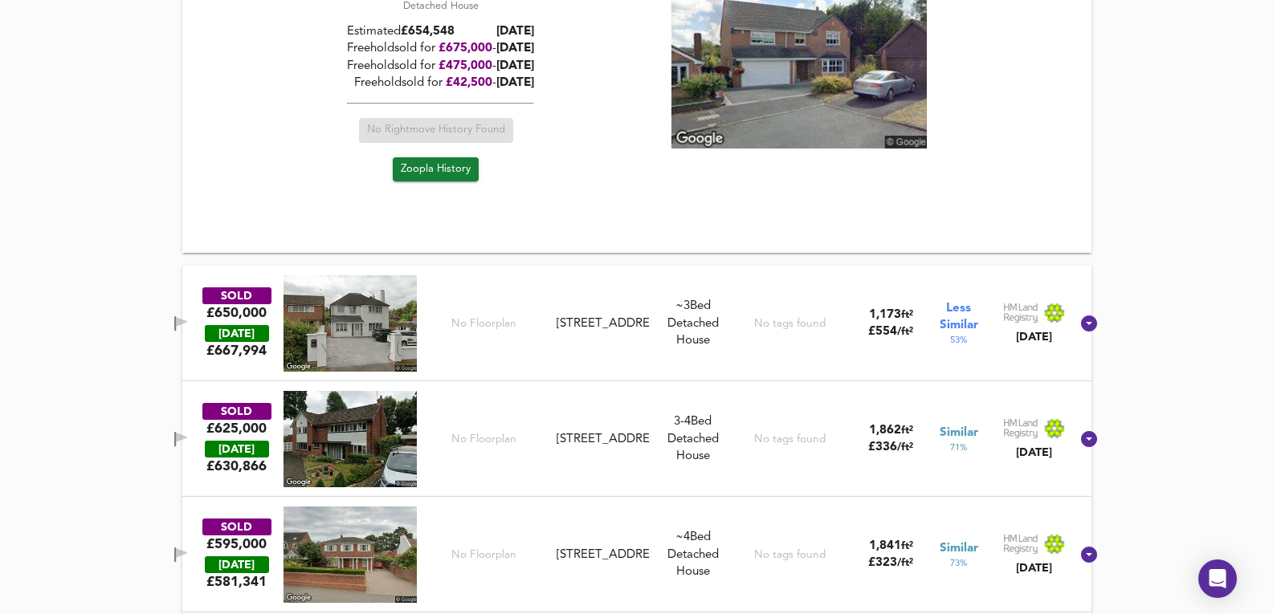
click at [888, 295] on div "SOLD £650,000 [DATE] £ 667,994 No Floorplan [STREET_ADDRESS] [STREET_ADDRESS] ~…" at bounding box center [618, 323] width 906 height 96
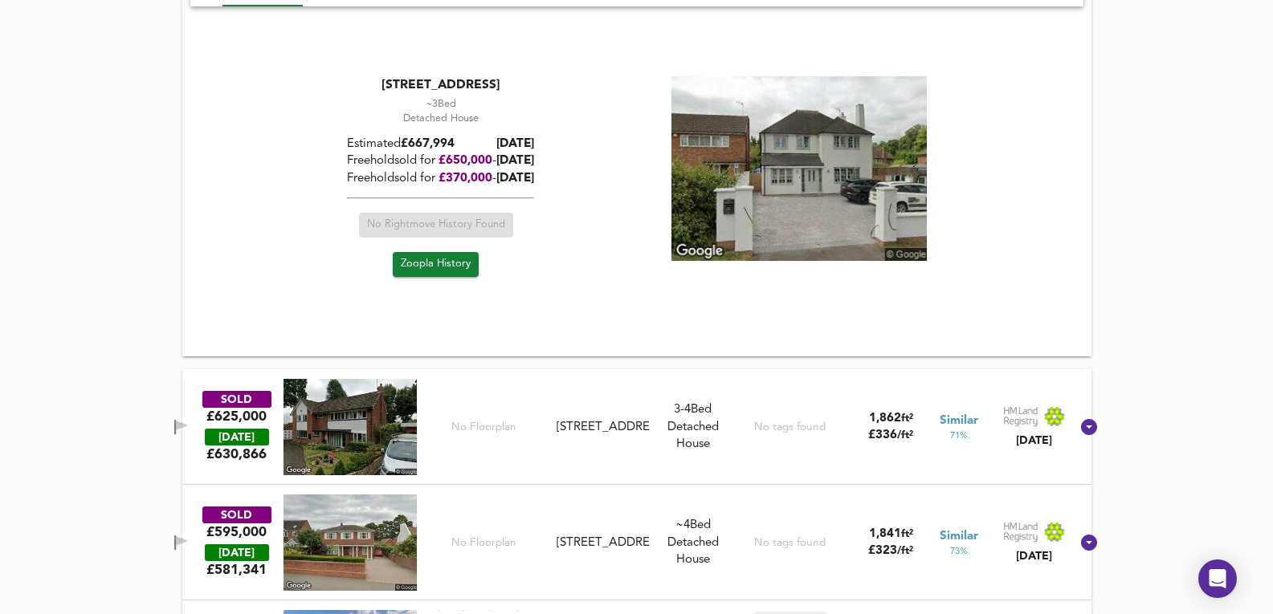
scroll to position [1941, 0]
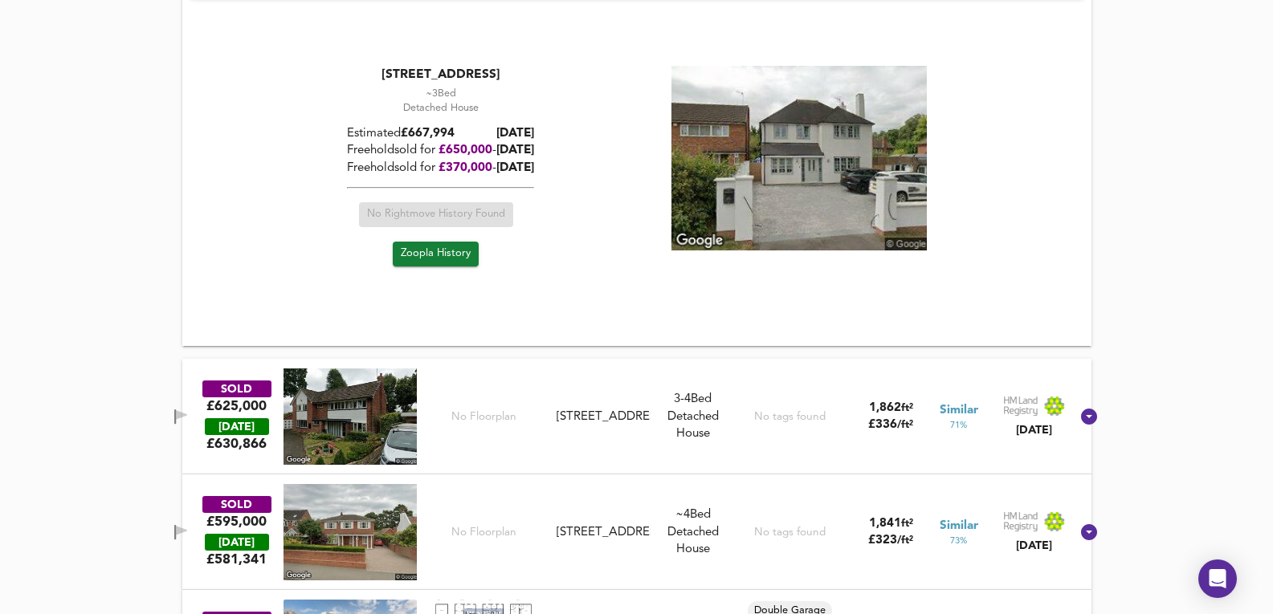
click at [736, 380] on div "No tags found" at bounding box center [790, 417] width 122 height 96
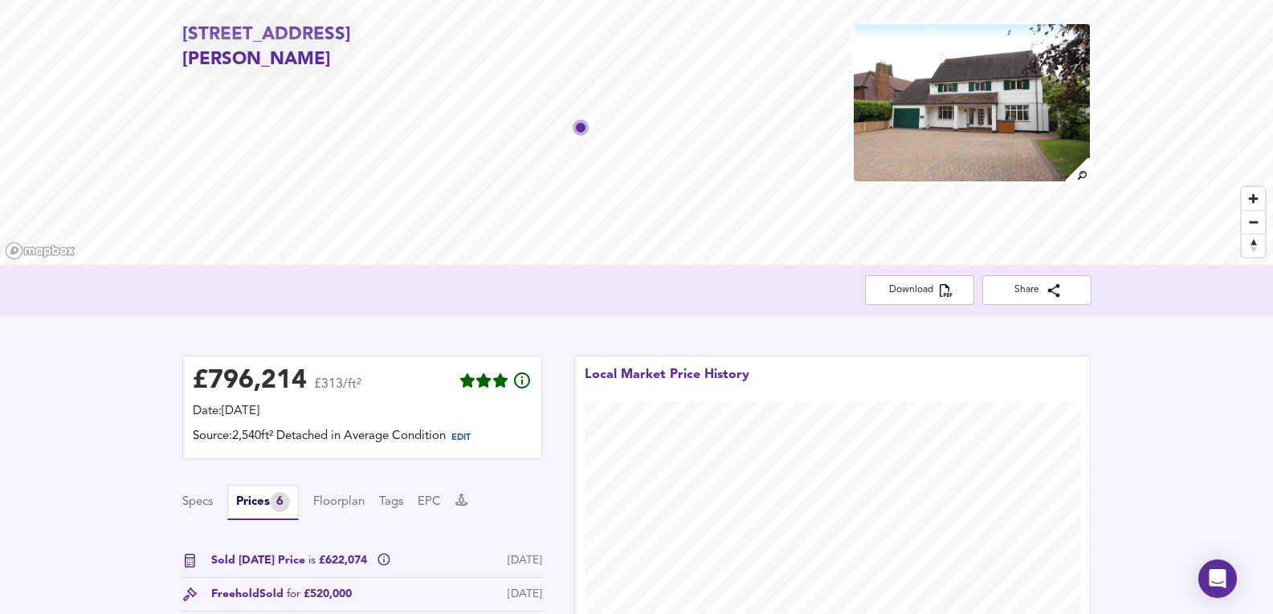
scroll to position [442, 0]
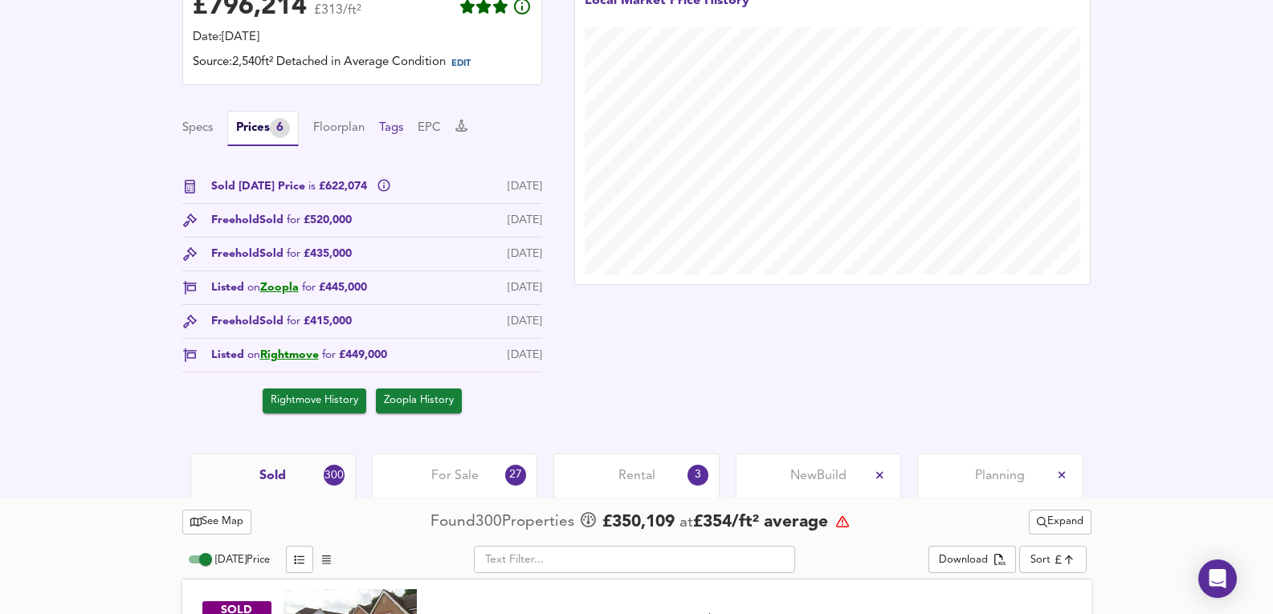
click at [403, 129] on button "Tags" at bounding box center [391, 129] width 24 height 18
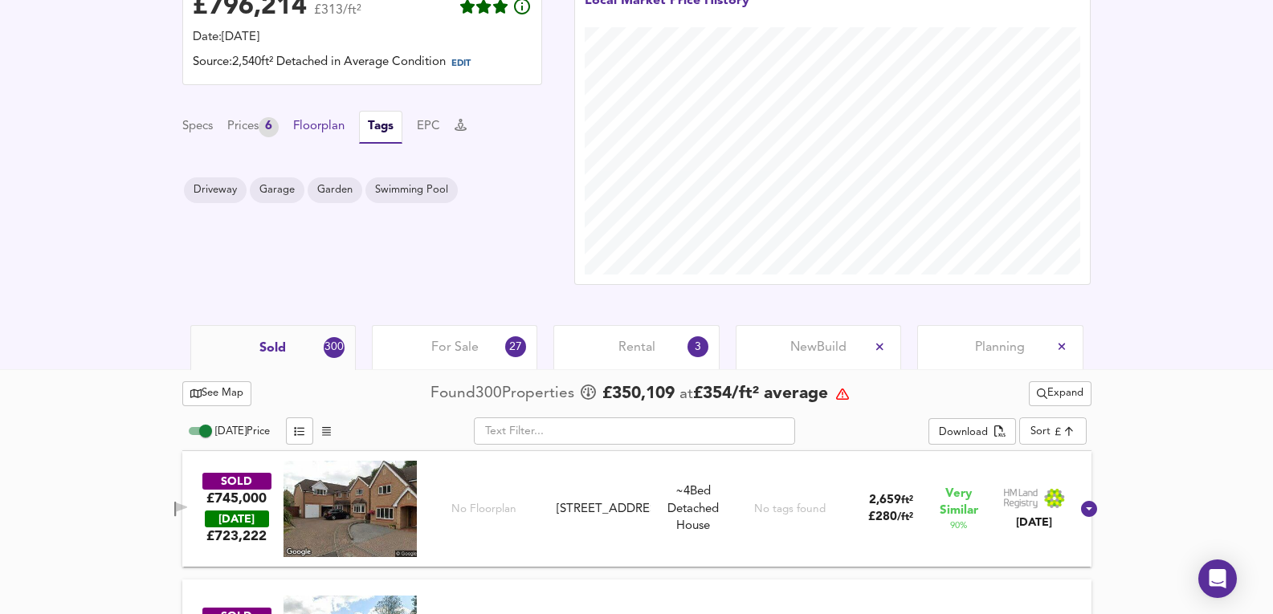
click at [324, 135] on button "Floorplan" at bounding box center [318, 127] width 51 height 18
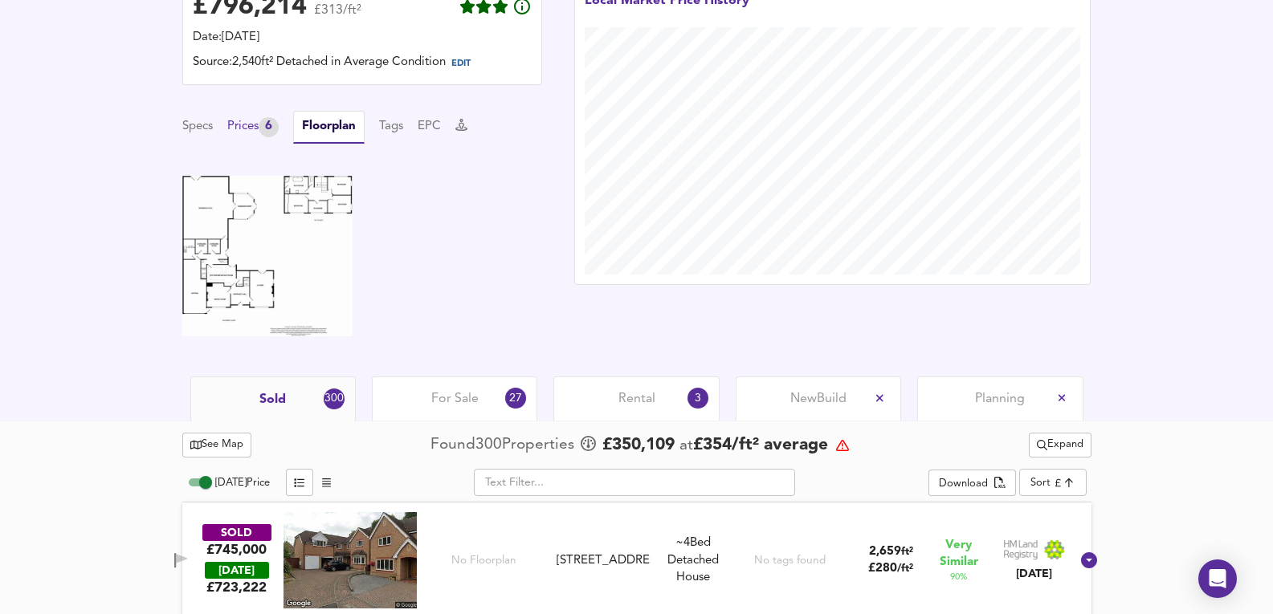
click at [263, 126] on div "Prices 6" at bounding box center [252, 127] width 51 height 20
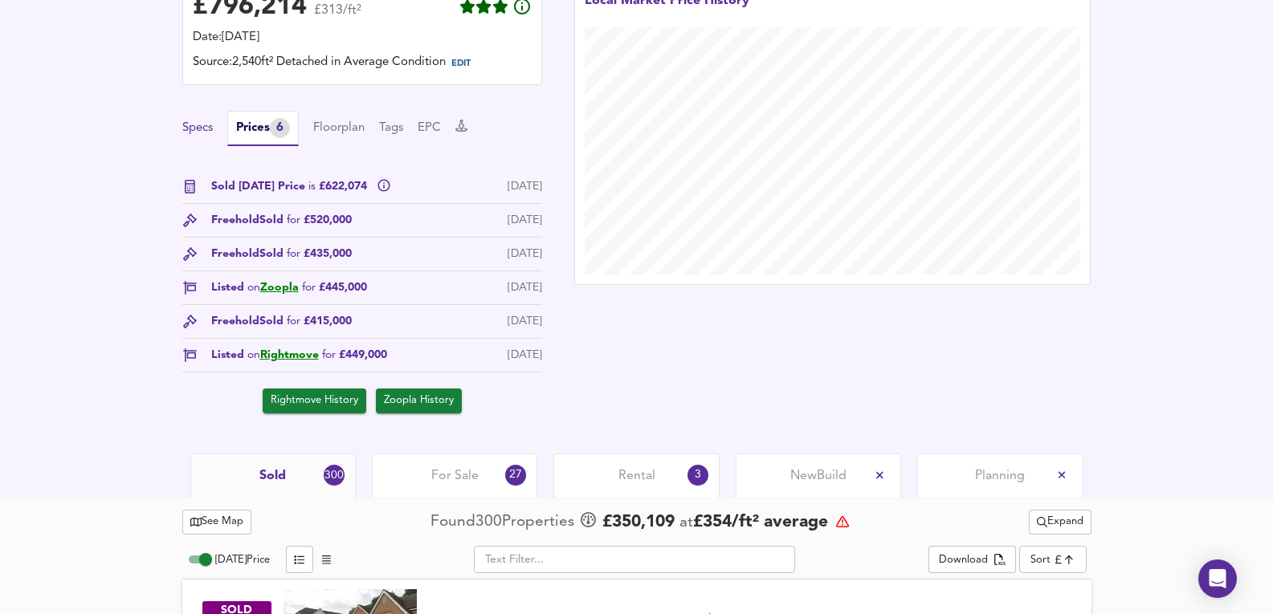
click at [192, 124] on button "Specs" at bounding box center [197, 129] width 31 height 18
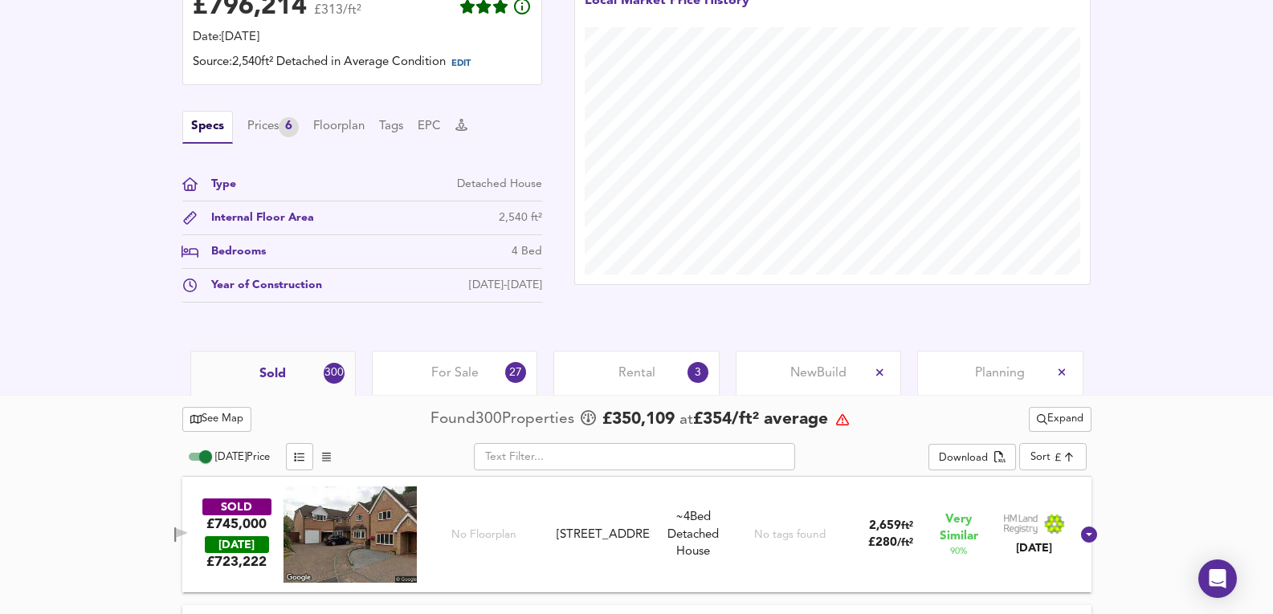
scroll to position [656, 0]
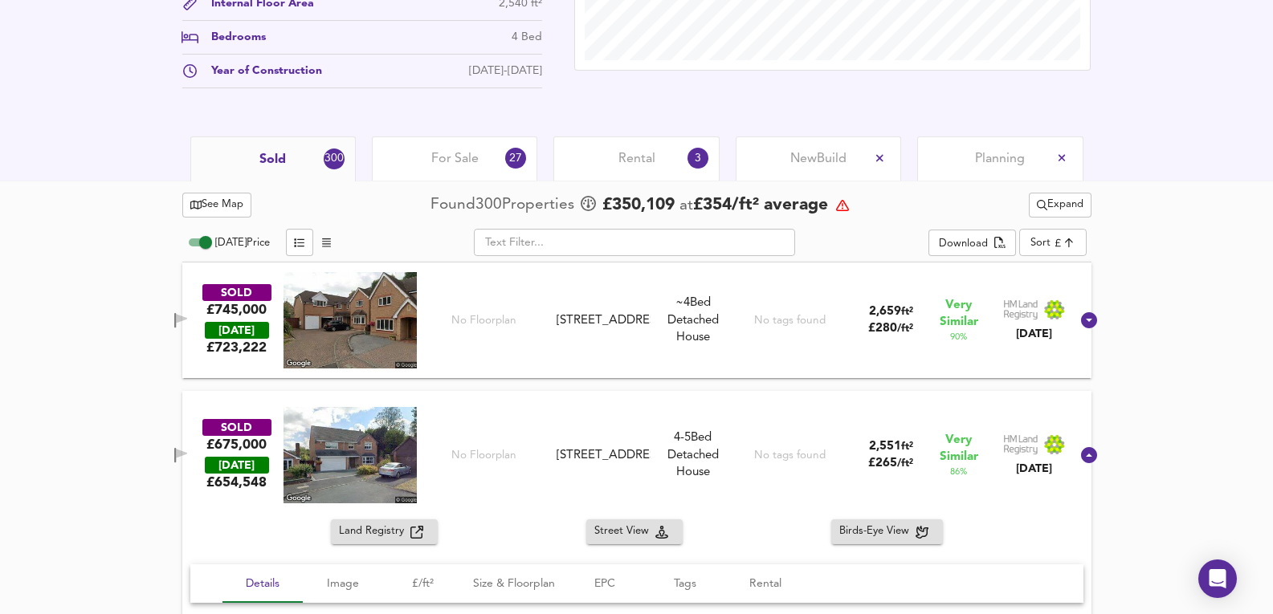
click at [1001, 145] on div "Planning" at bounding box center [999, 159] width 165 height 44
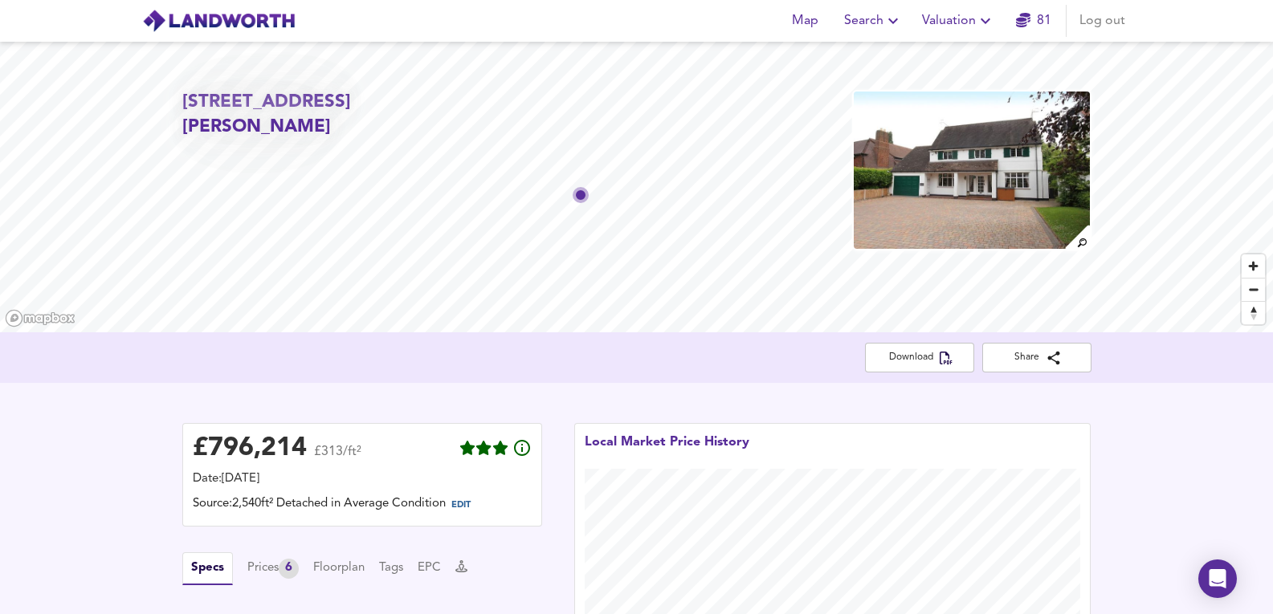
scroll to position [384, 0]
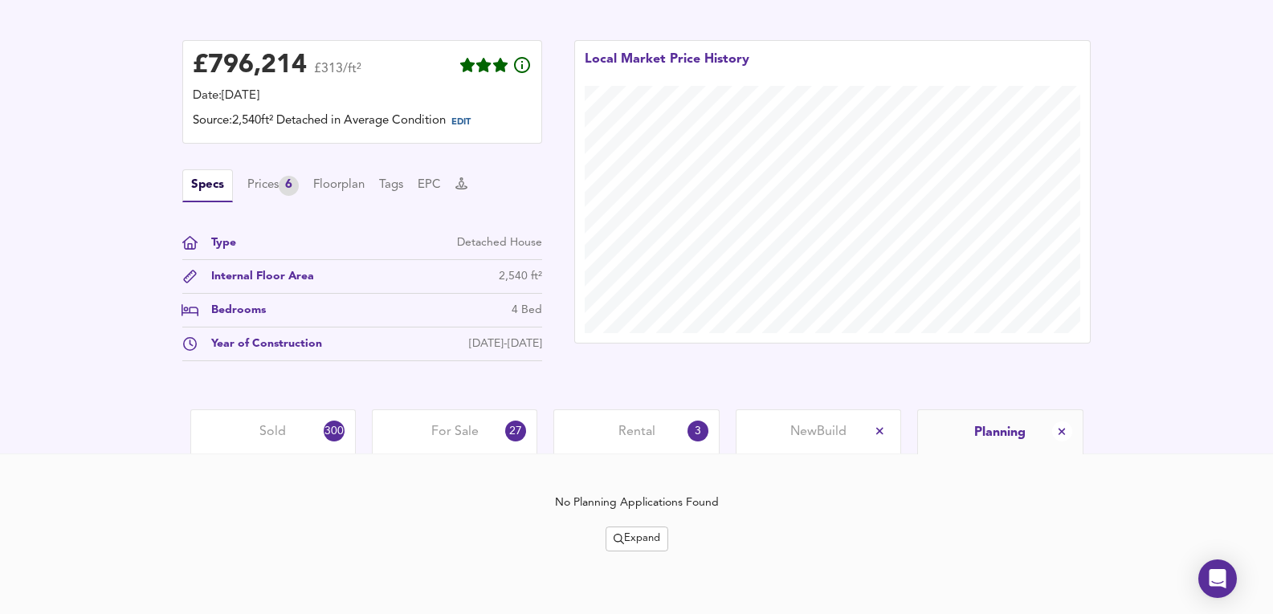
click at [643, 532] on span "Expand" at bounding box center [637, 539] width 47 height 18
click at [618, 559] on li "50m 100m" at bounding box center [636, 572] width 119 height 26
click at [646, 520] on div "No Planning Applications Found Expand" at bounding box center [636, 523] width 909 height 57
click at [642, 528] on button "Expand" at bounding box center [637, 539] width 63 height 25
click at [628, 565] on li "100m 200m" at bounding box center [636, 572] width 125 height 26
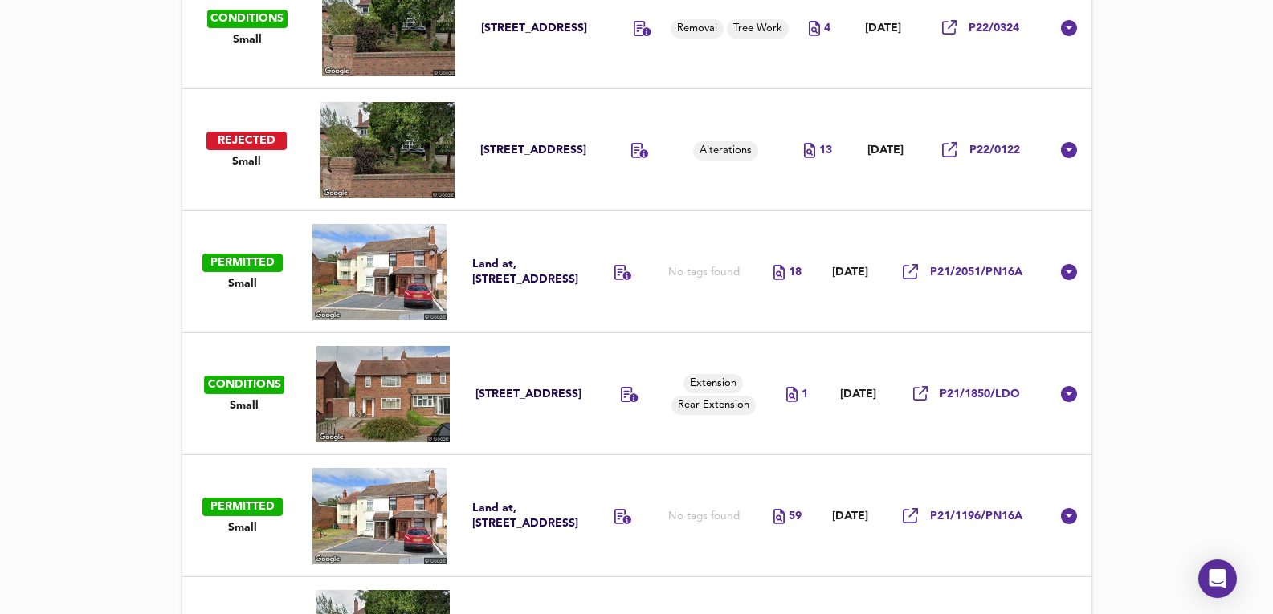
scroll to position [1237, 0]
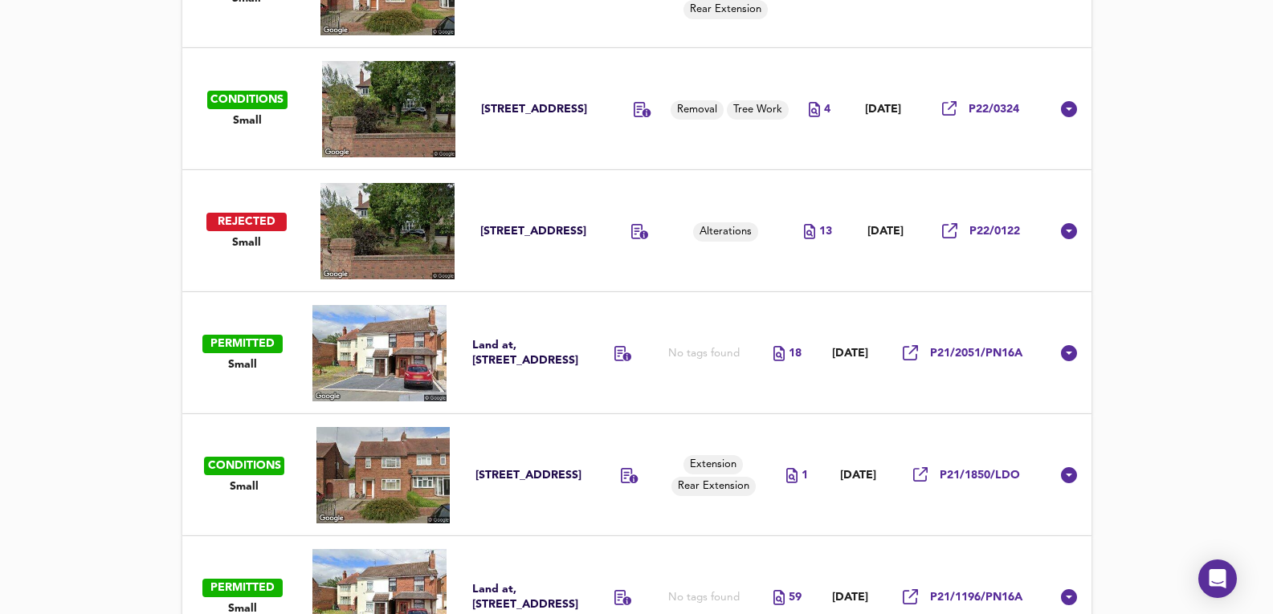
click at [708, 263] on td "Alterations" at bounding box center [735, 231] width 104 height 122
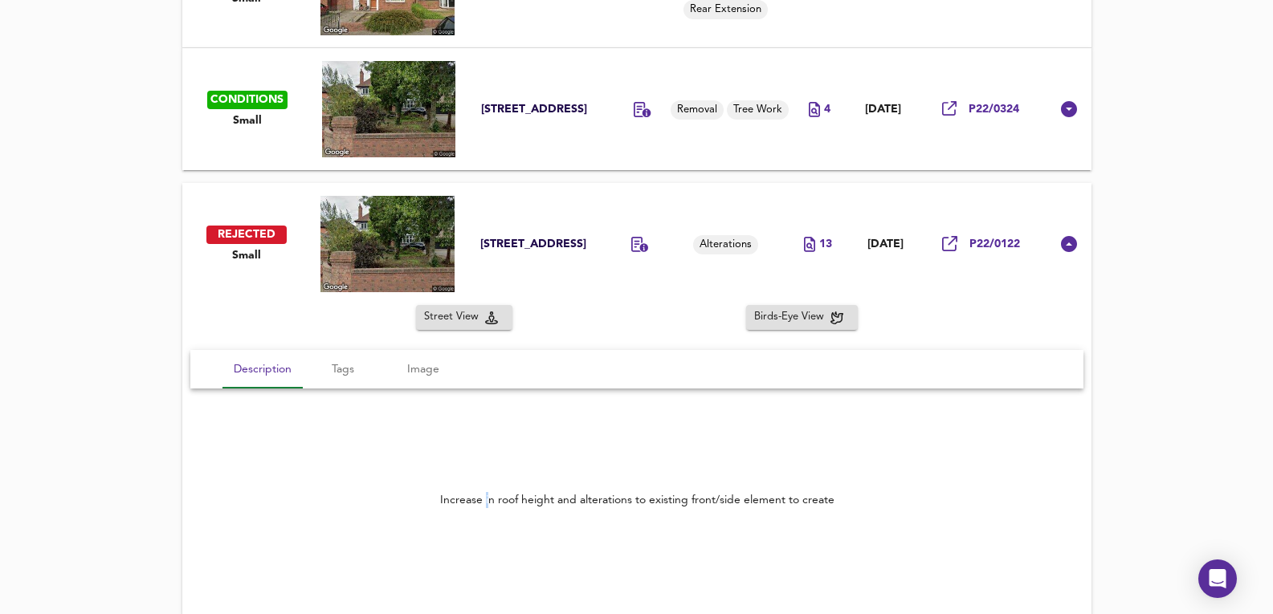
drag, startPoint x: 488, startPoint y: 512, endPoint x: 488, endPoint y: 499, distance: 12.9
click at [487, 501] on div "Increase in roof height and alterations to existing front/side element to create" at bounding box center [636, 500] width 893 height 55
click at [655, 522] on div "Increase in roof height and alterations to existing front/side element to create" at bounding box center [636, 500] width 893 height 55
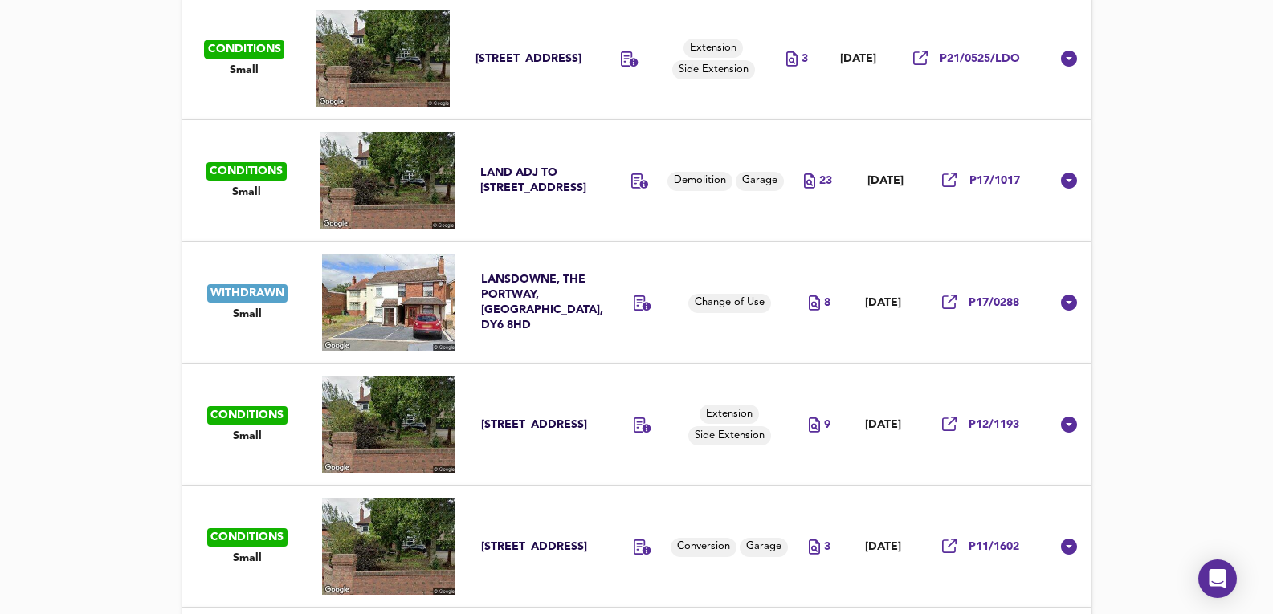
scroll to position [1860, 0]
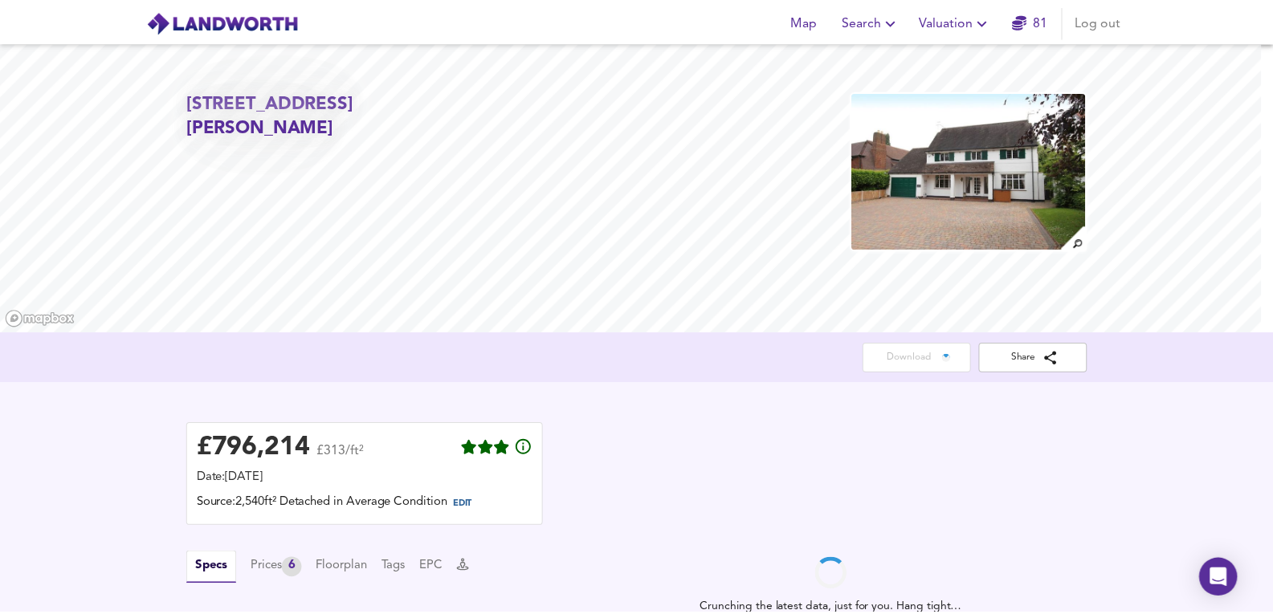
scroll to position [319, 0]
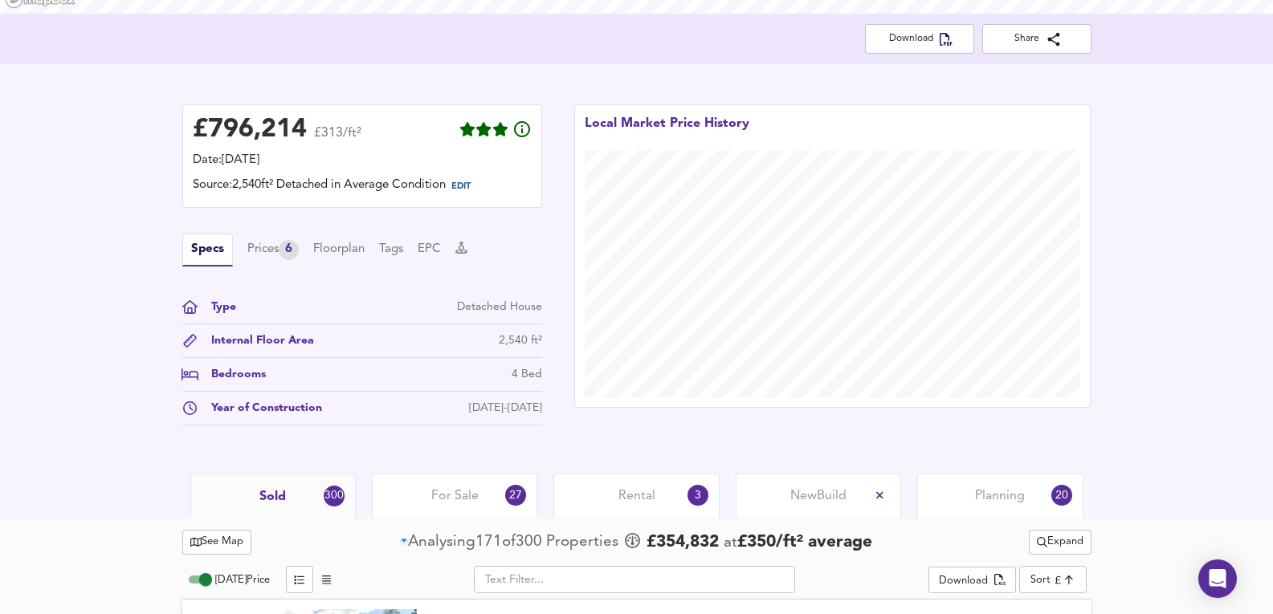
click at [455, 474] on div "For Sale 27" at bounding box center [454, 496] width 165 height 44
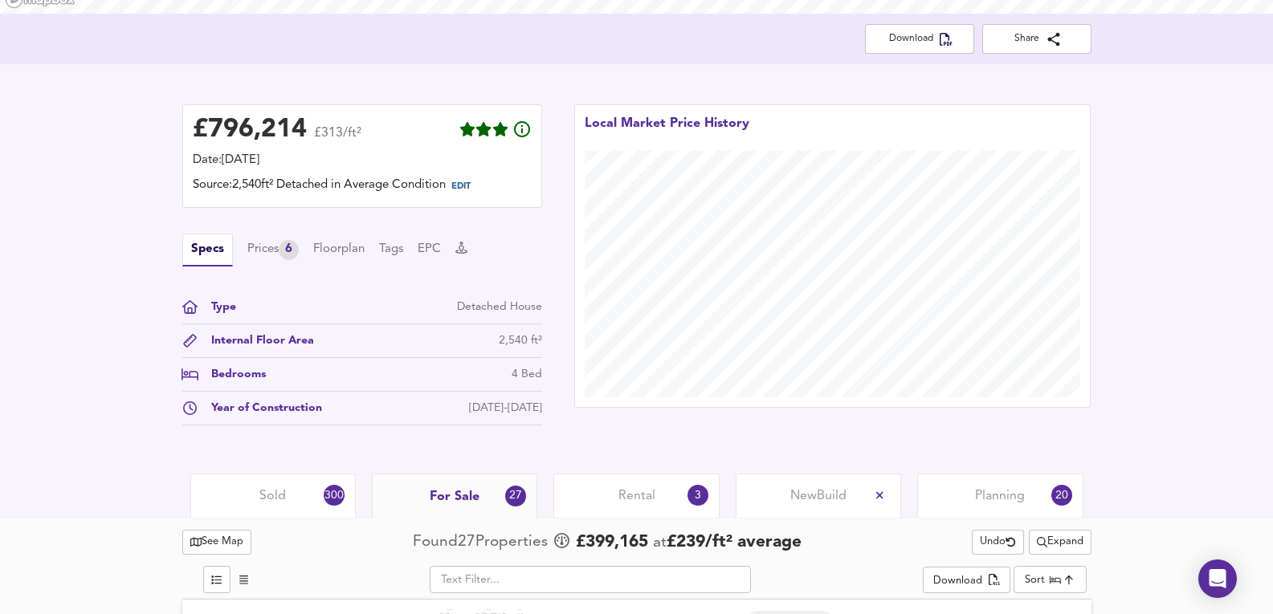
scroll to position [749, 0]
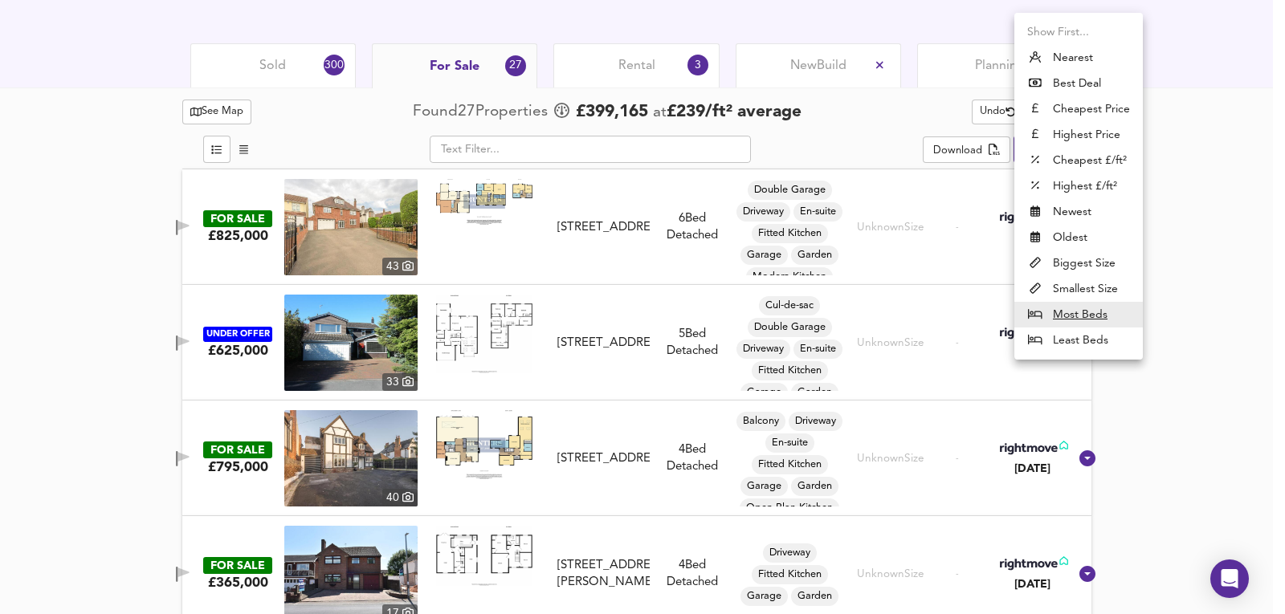
click at [1090, 128] on li "Highest Price" at bounding box center [1078, 135] width 129 height 26
type input "expensive"
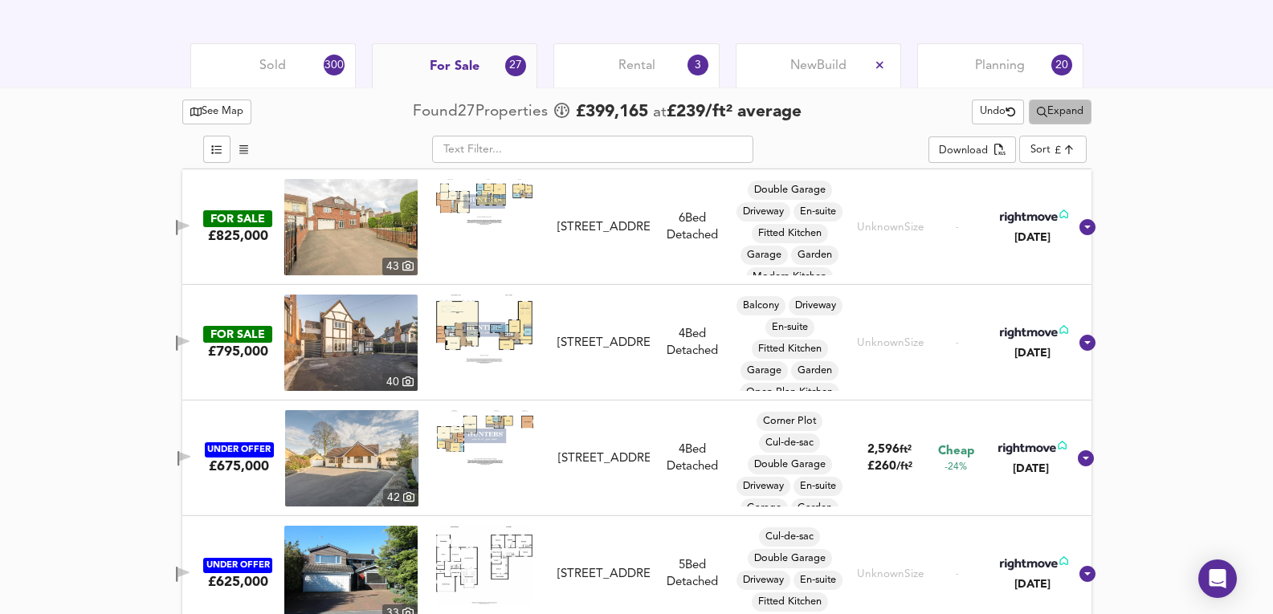
click at [1051, 109] on span "Expand" at bounding box center [1060, 112] width 47 height 18
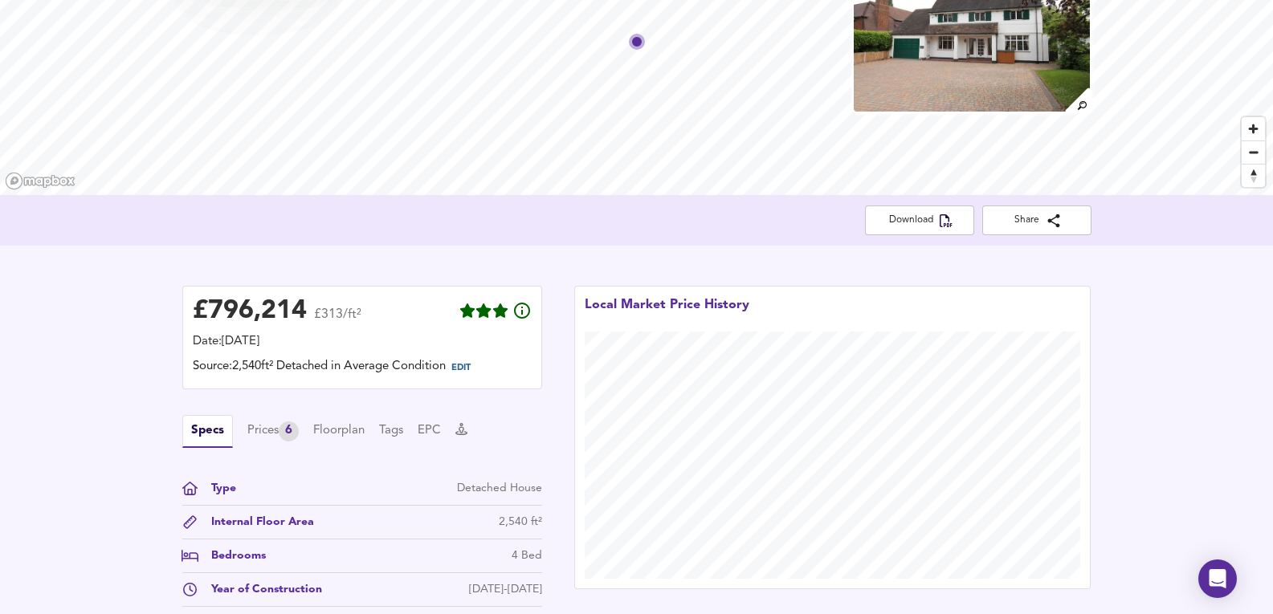
scroll to position [0, 0]
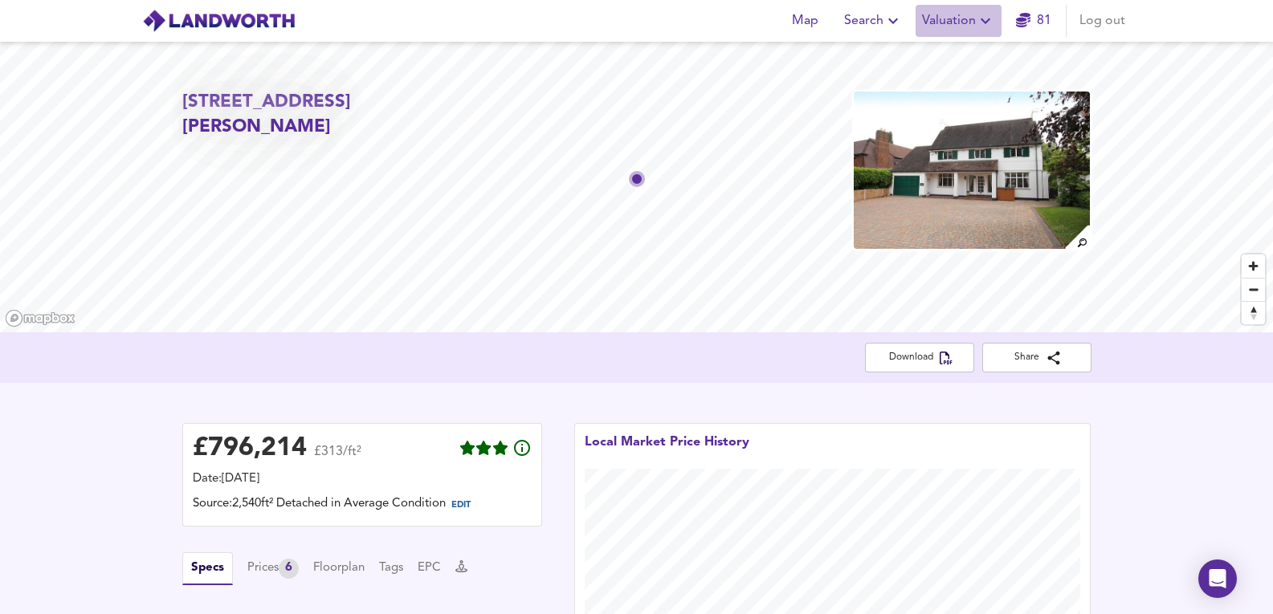
click at [958, 23] on span "Valuation" at bounding box center [958, 21] width 73 height 22
click at [962, 49] on li "New Valuation Report" at bounding box center [959, 57] width 192 height 29
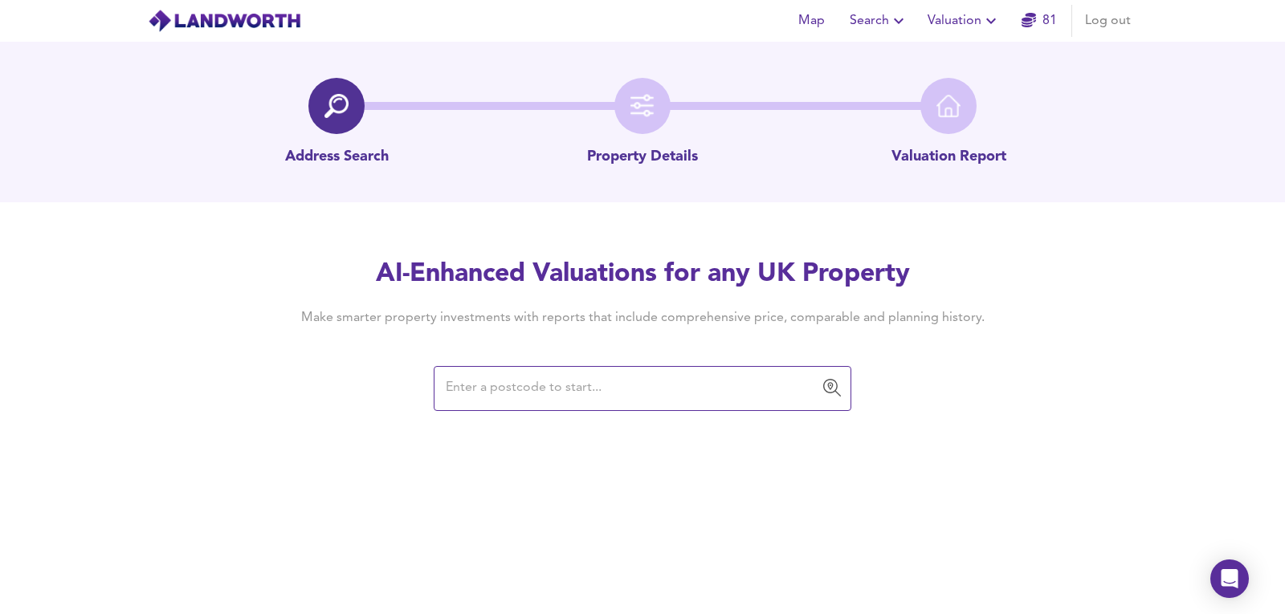
click at [670, 390] on input "text" at bounding box center [630, 388] width 379 height 31
click at [509, 376] on input "text" at bounding box center [630, 388] width 379 height 31
paste input "DY8 4SA"
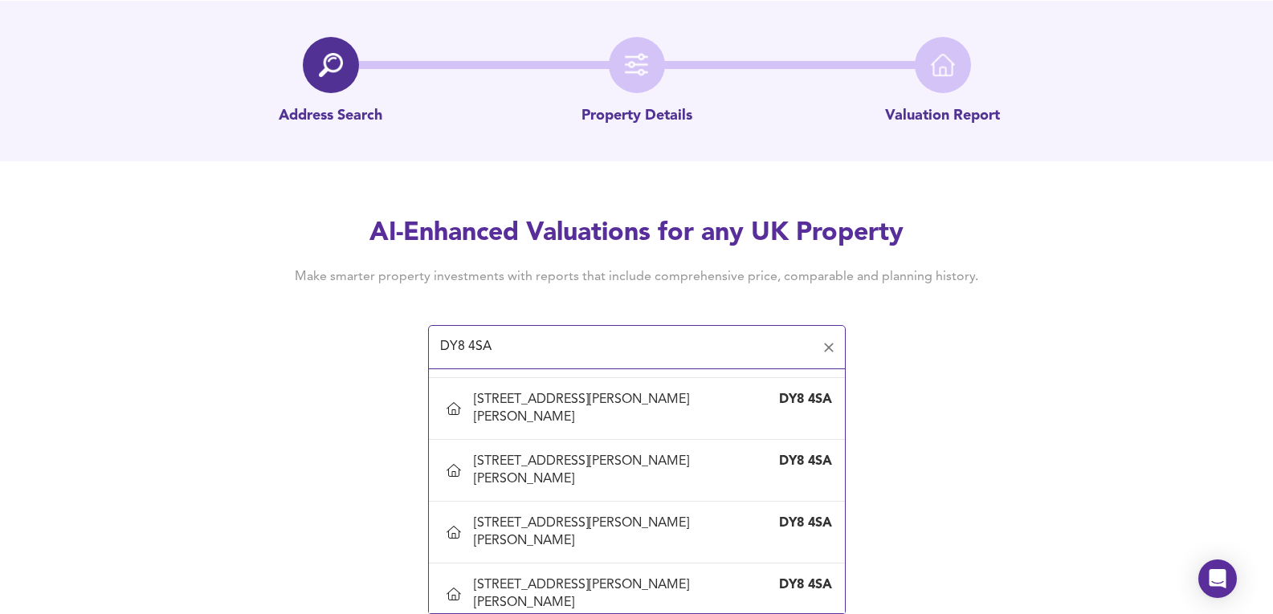
scroll to position [643, 0]
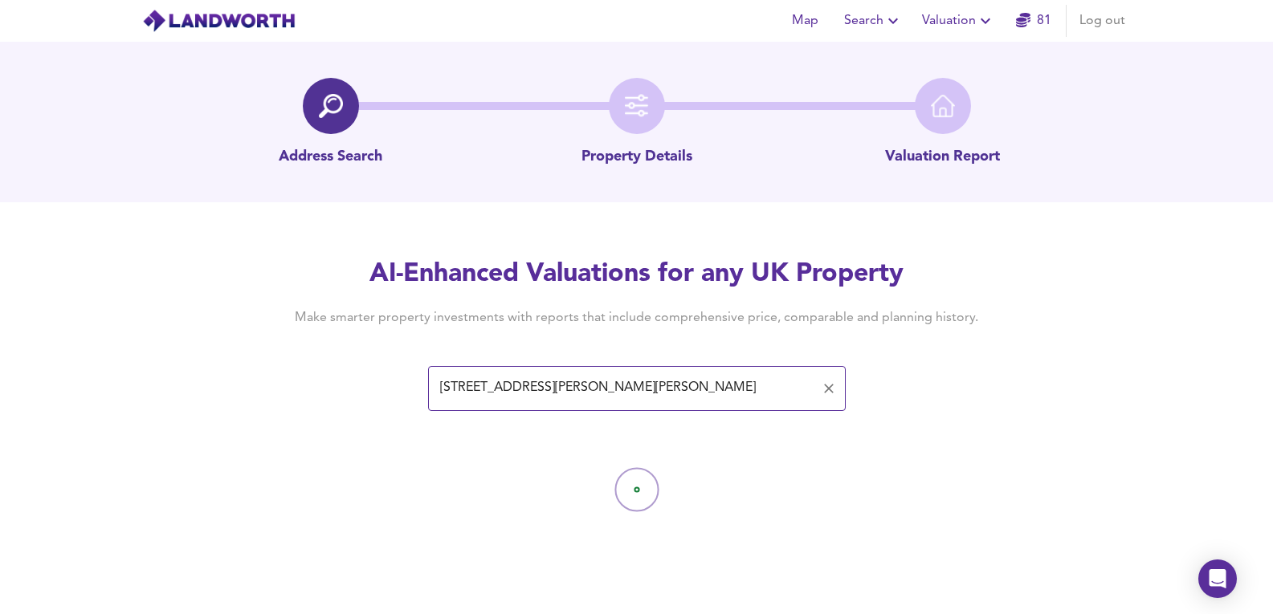
scroll to position [0, 0]
type input "12 Gerald Road, Wollaston, Dudley"
click at [1148, 394] on div "AI-Enhanced Valuations for any UK Property Make smarter property investments wi…" at bounding box center [642, 333] width 1285 height 153
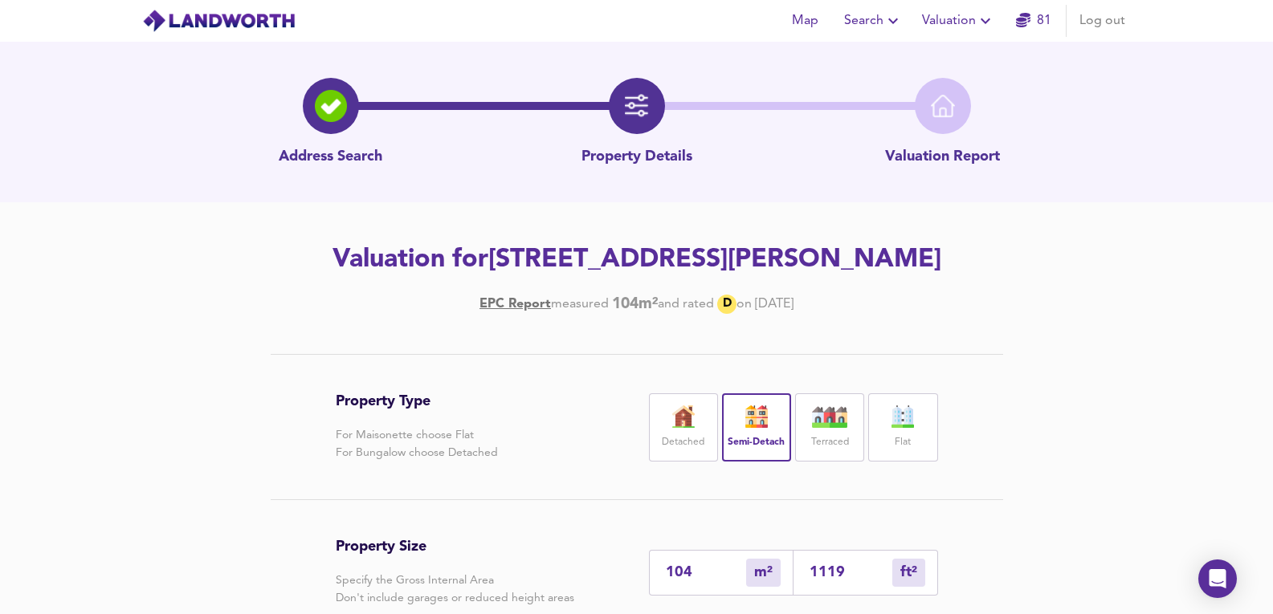
scroll to position [267, 0]
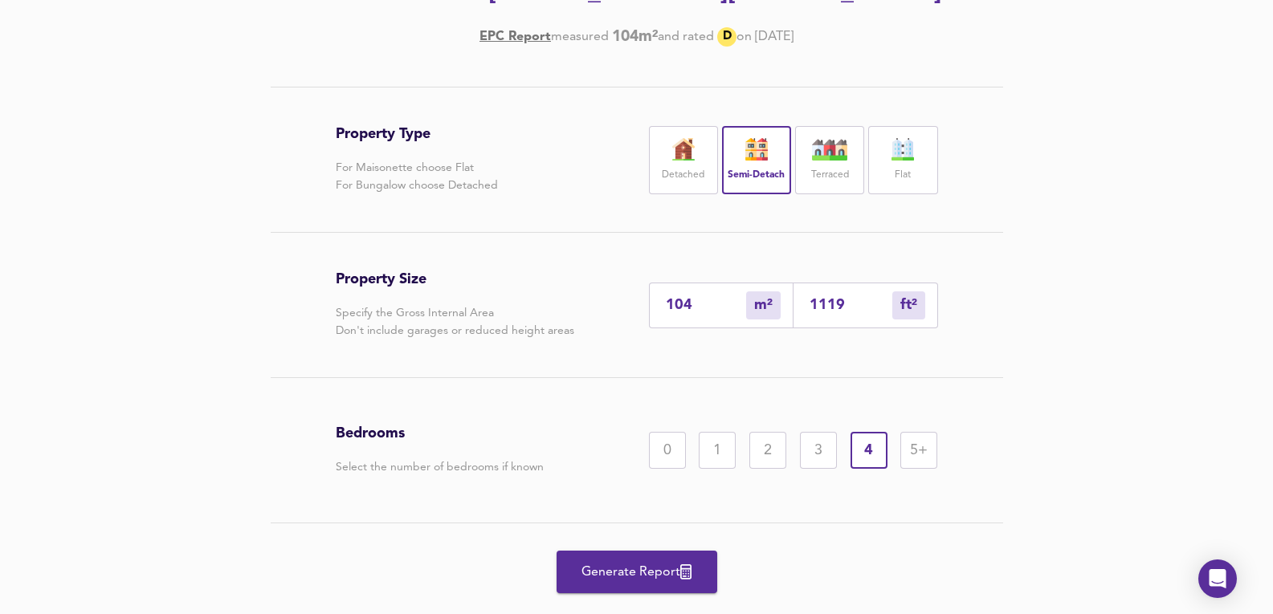
click at [684, 319] on div "104 m² sqm" at bounding box center [721, 306] width 145 height 46
drag, startPoint x: 714, startPoint y: 298, endPoint x: 567, endPoint y: 304, distance: 147.1
click at [567, 304] on div "Property Size Specify the Gross Internal Area Don't include garages or reduced …" at bounding box center [637, 305] width 602 height 145
type input "9"
type input "97"
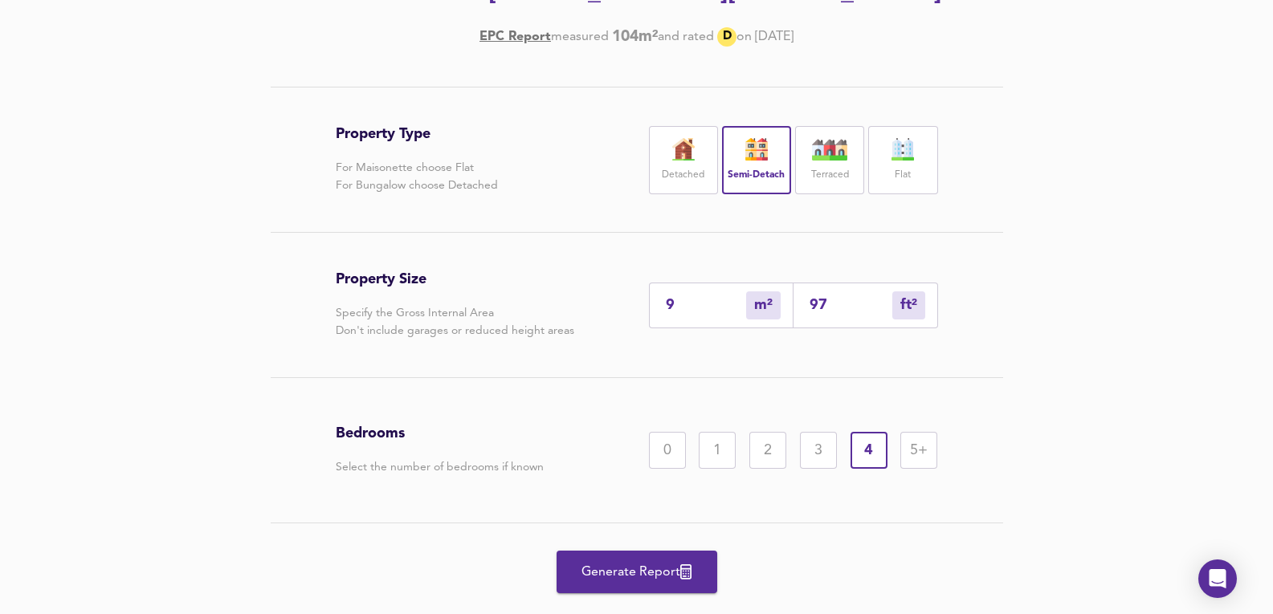
type input "96"
type input "1033"
type input "96"
click at [1096, 187] on div "Property Type For Maisonette choose Flat For Bungalow choose Detached Detached …" at bounding box center [636, 370] width 1273 height 566
click at [612, 566] on span "Generate Report" at bounding box center [637, 572] width 129 height 22
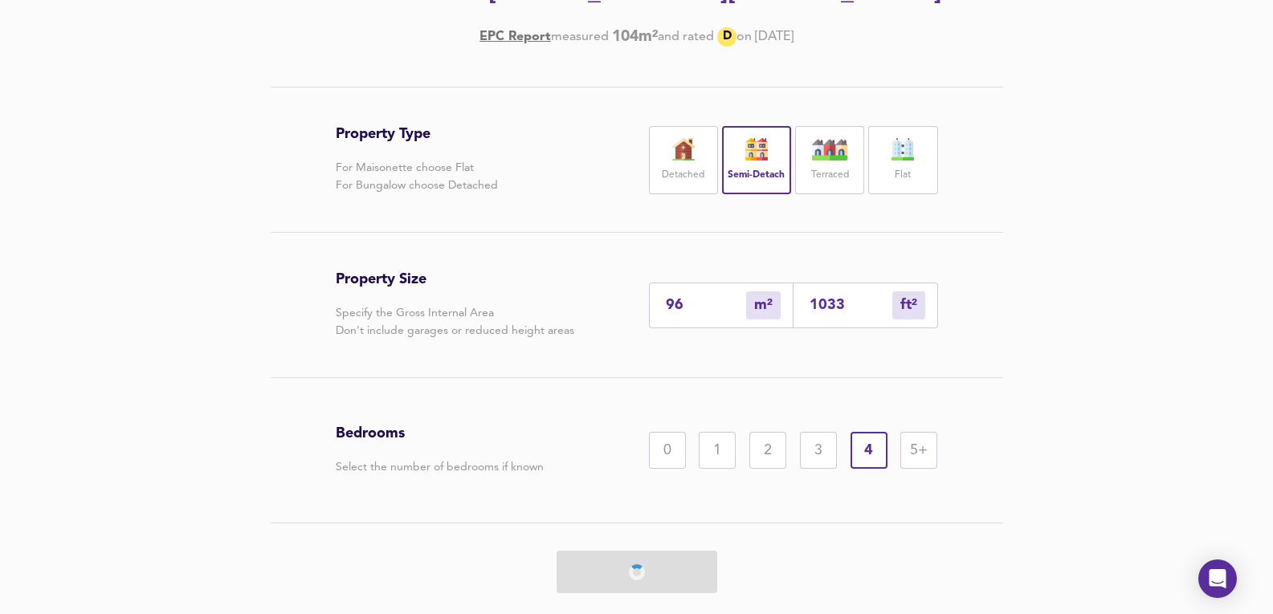
scroll to position [0, 0]
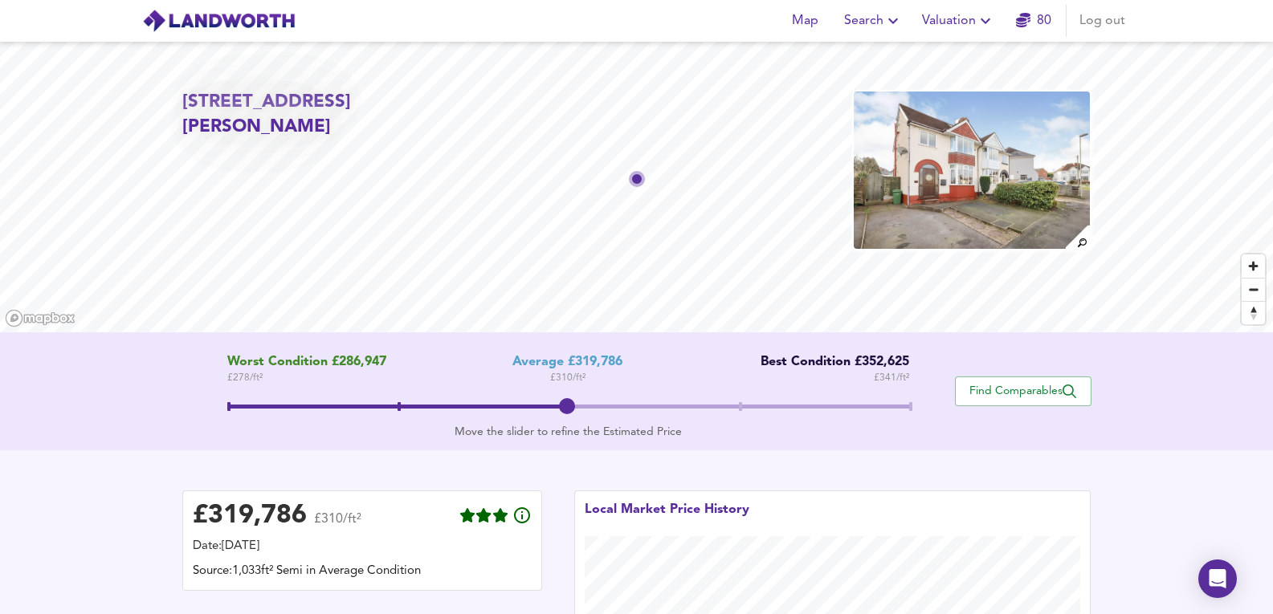
click at [1026, 157] on img at bounding box center [971, 170] width 239 height 161
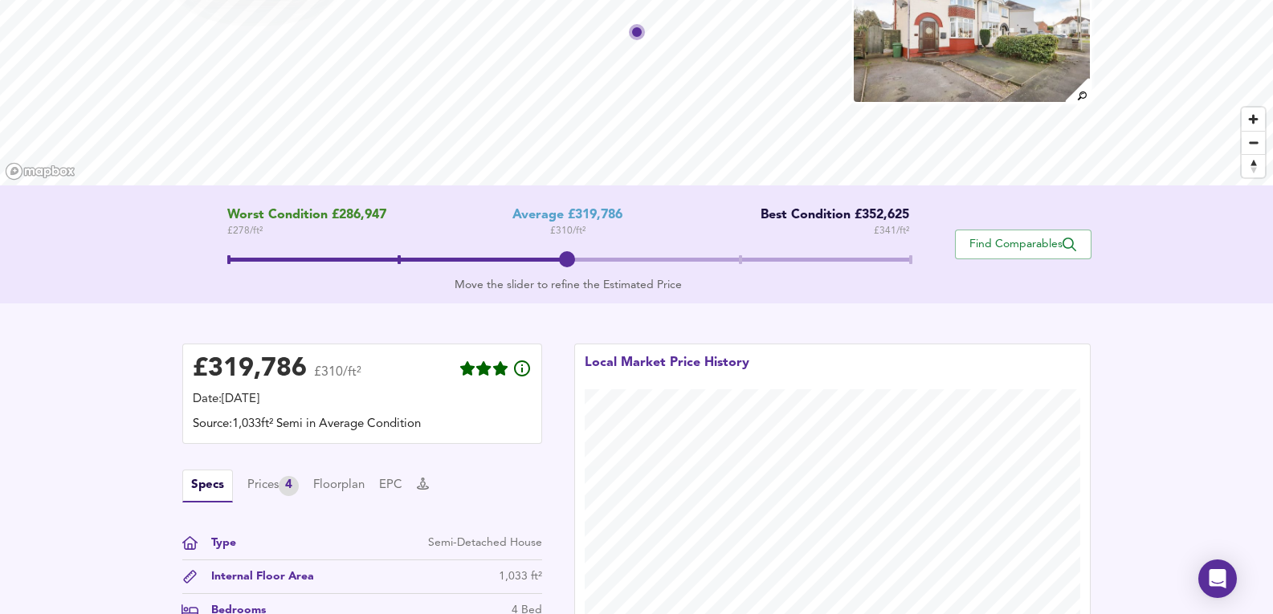
scroll to position [267, 0]
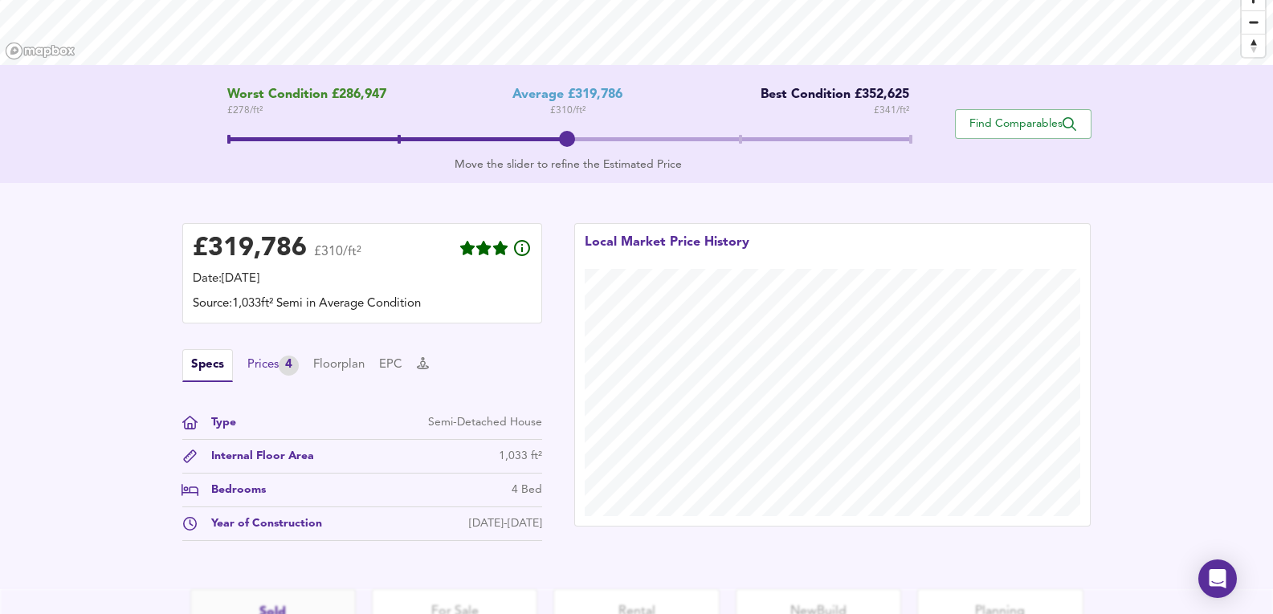
click at [292, 368] on div "4" at bounding box center [289, 366] width 20 height 20
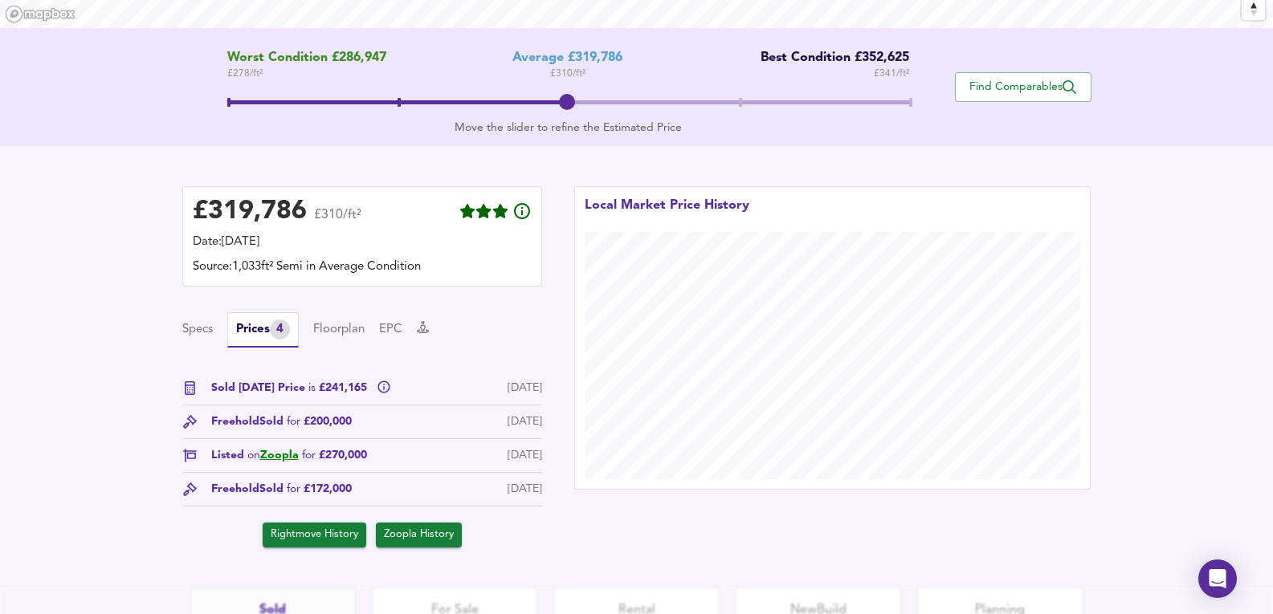
scroll to position [321, 0]
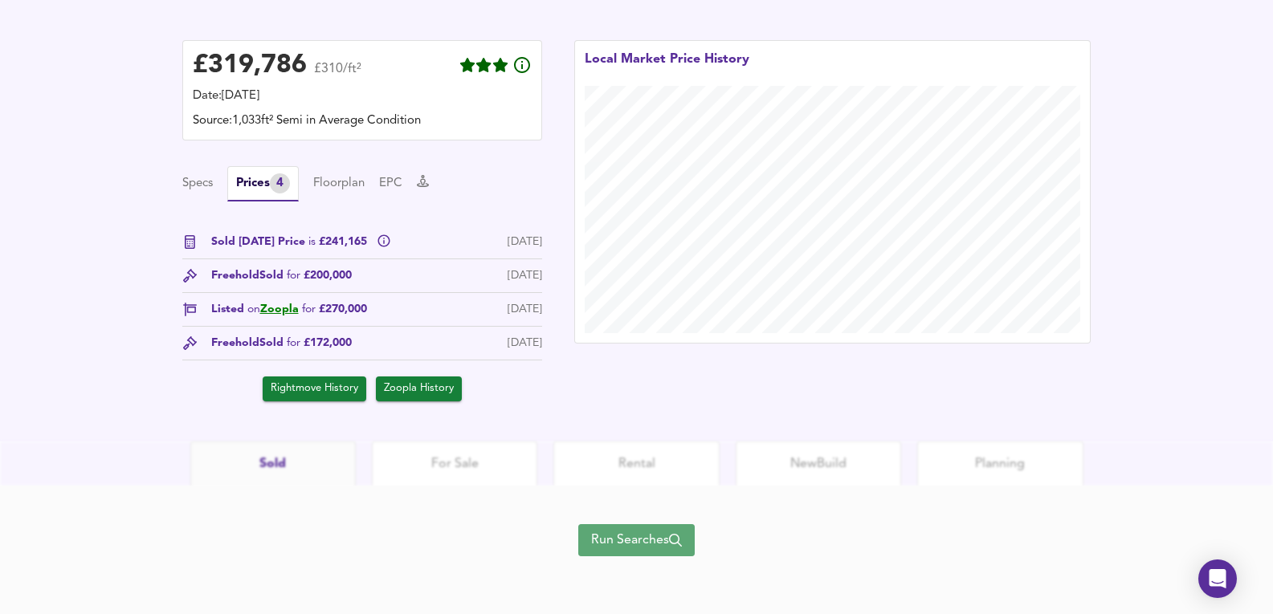
click at [643, 532] on span "Run Searches" at bounding box center [636, 540] width 91 height 22
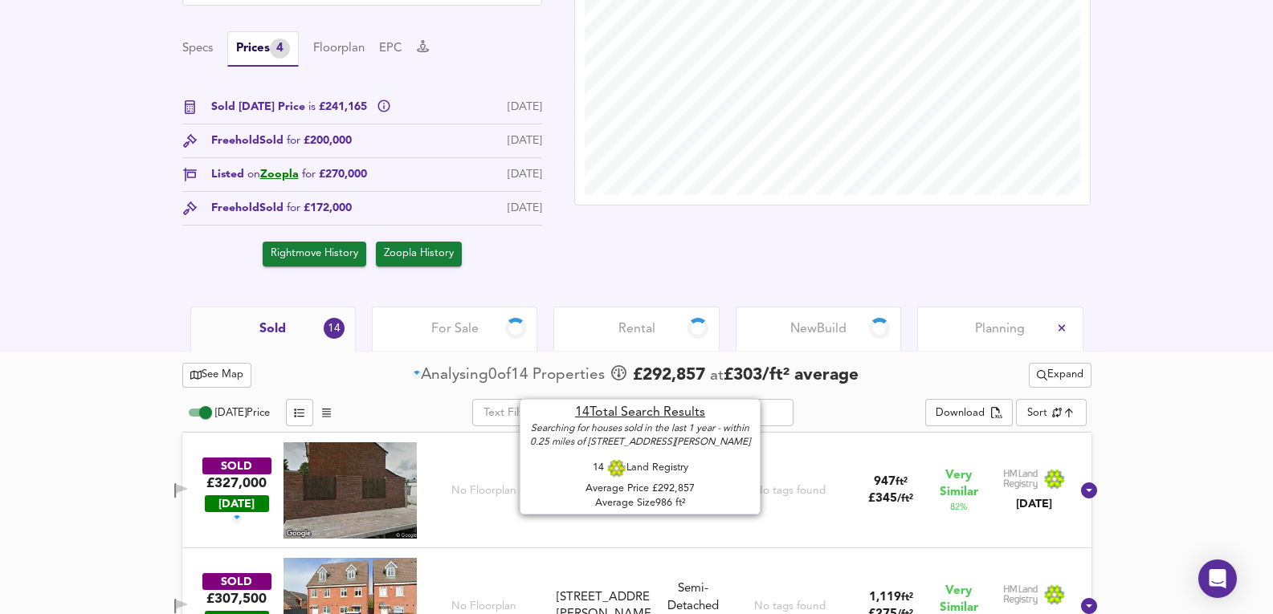
scroll to position [523, 0]
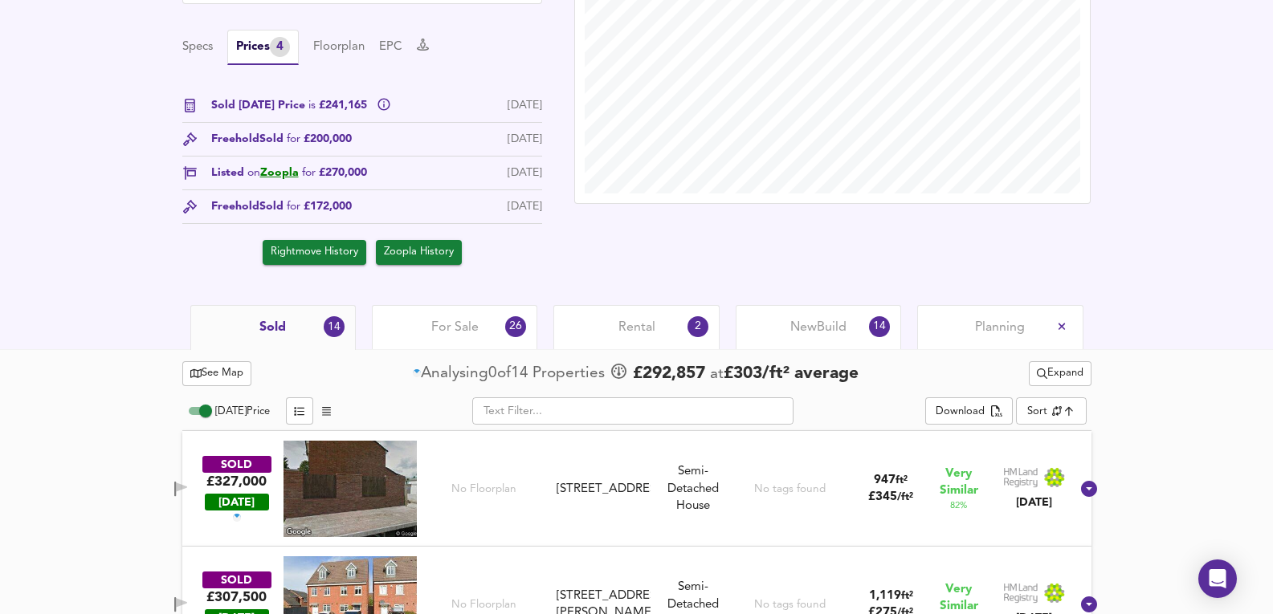
click at [806, 339] on div "New Build 14" at bounding box center [818, 327] width 165 height 44
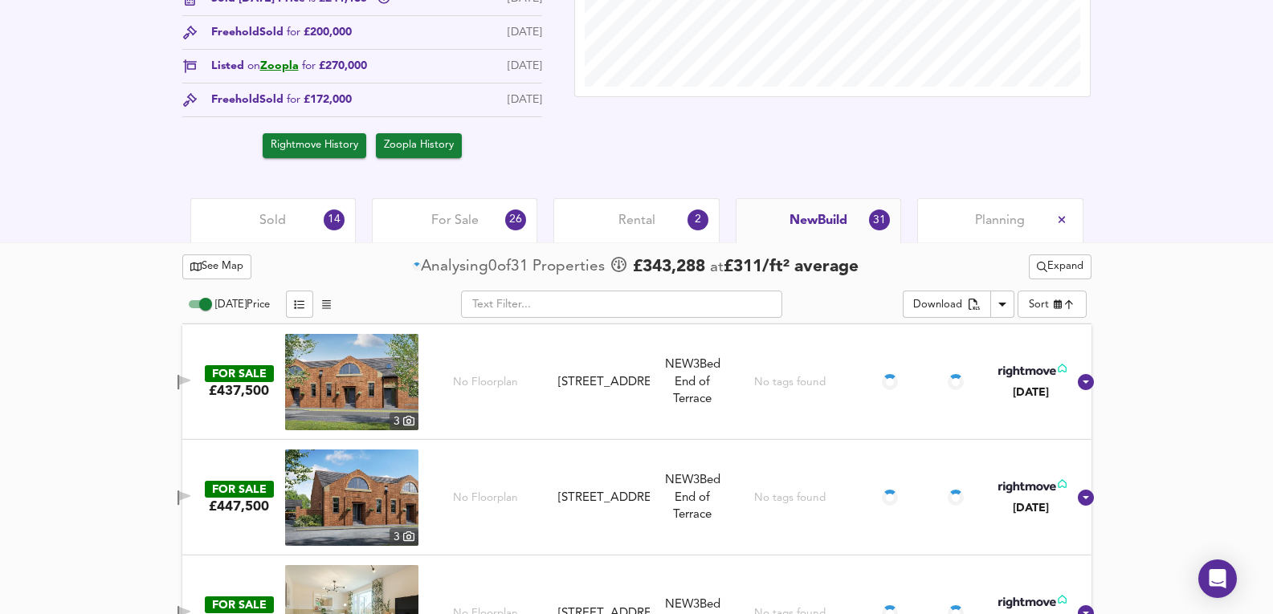
click at [268, 226] on span "Sold" at bounding box center [272, 221] width 27 height 18
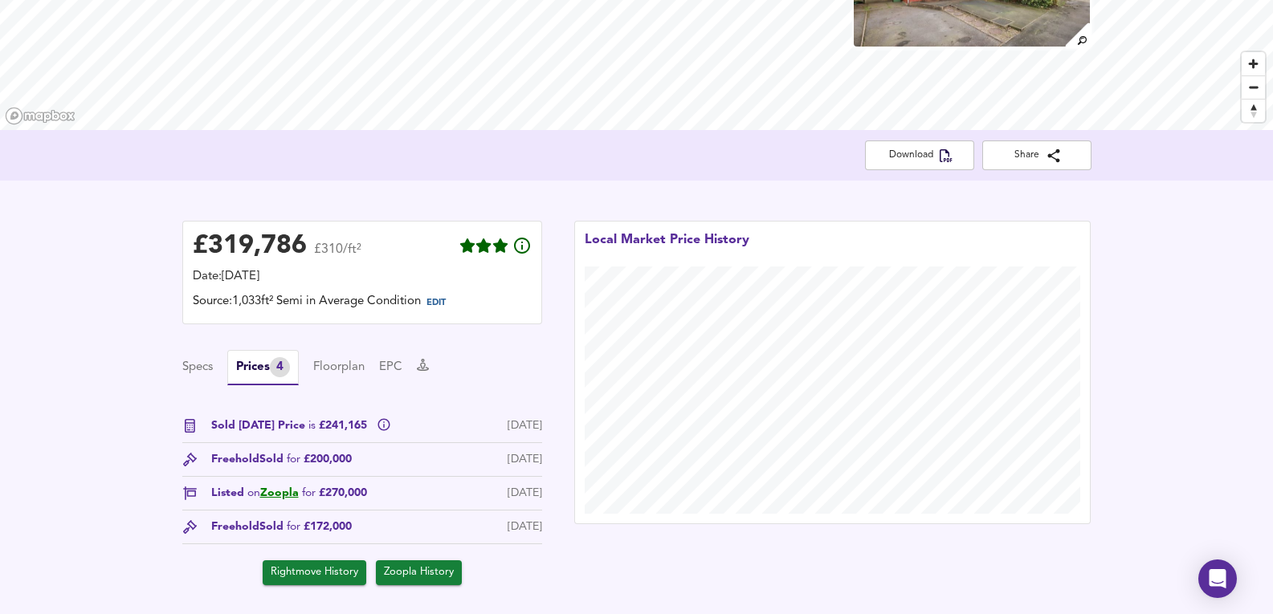
scroll to position [202, 0]
click at [291, 491] on link "Zoopla" at bounding box center [279, 493] width 39 height 11
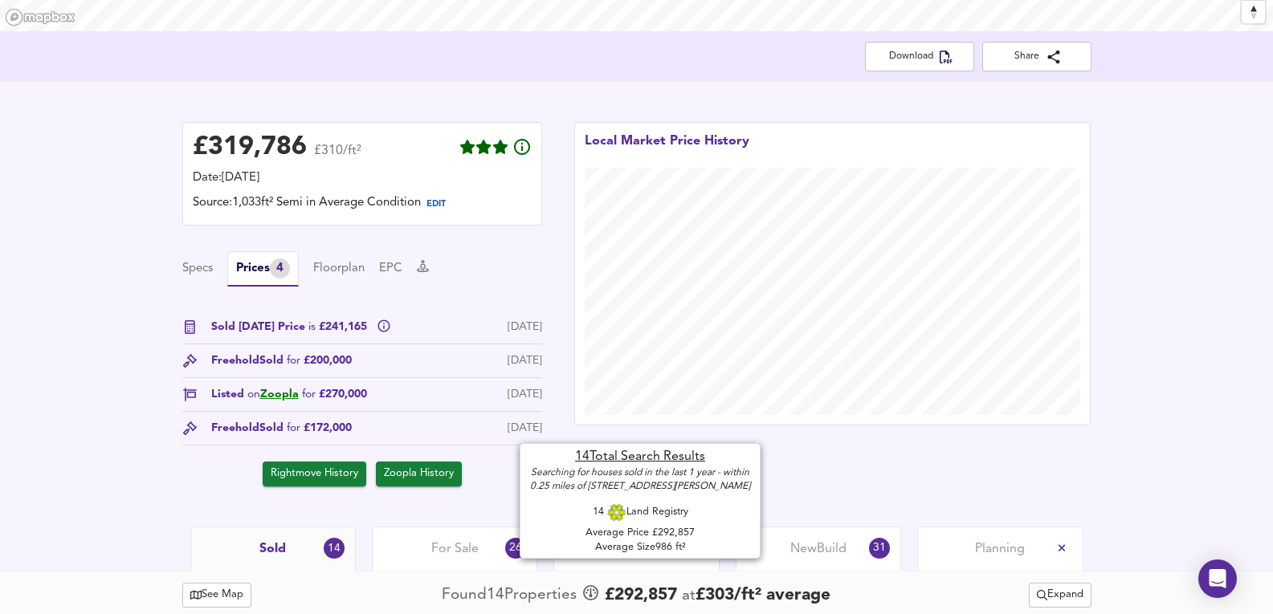
scroll to position [362, 0]
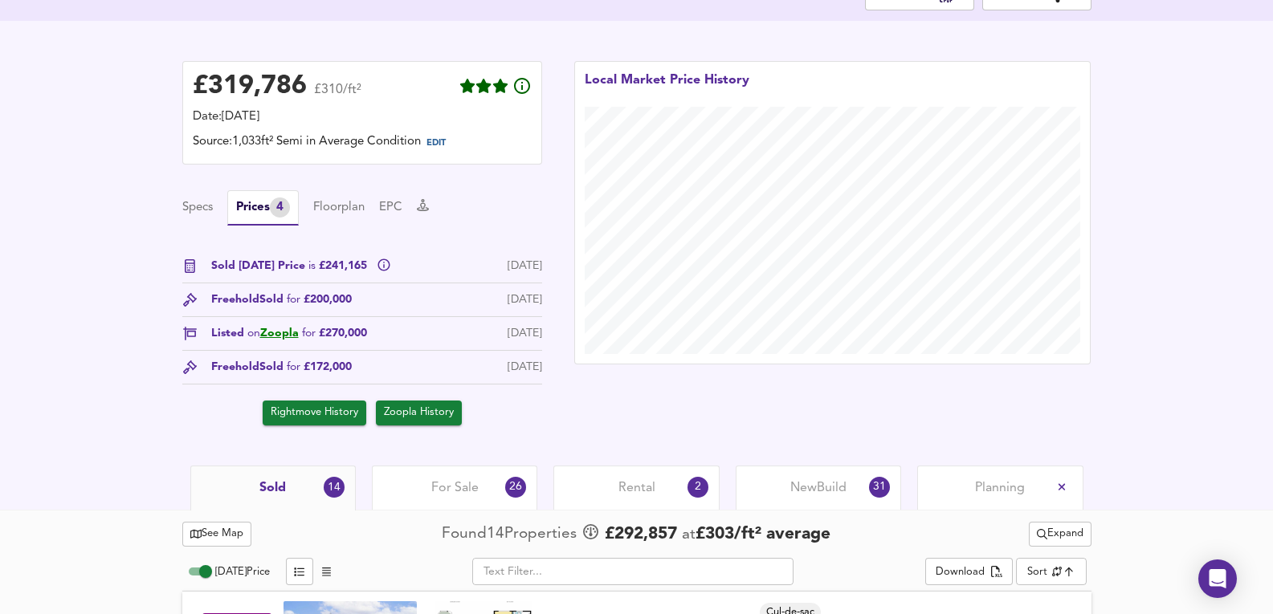
click at [621, 499] on div "Rental 2" at bounding box center [635, 488] width 165 height 44
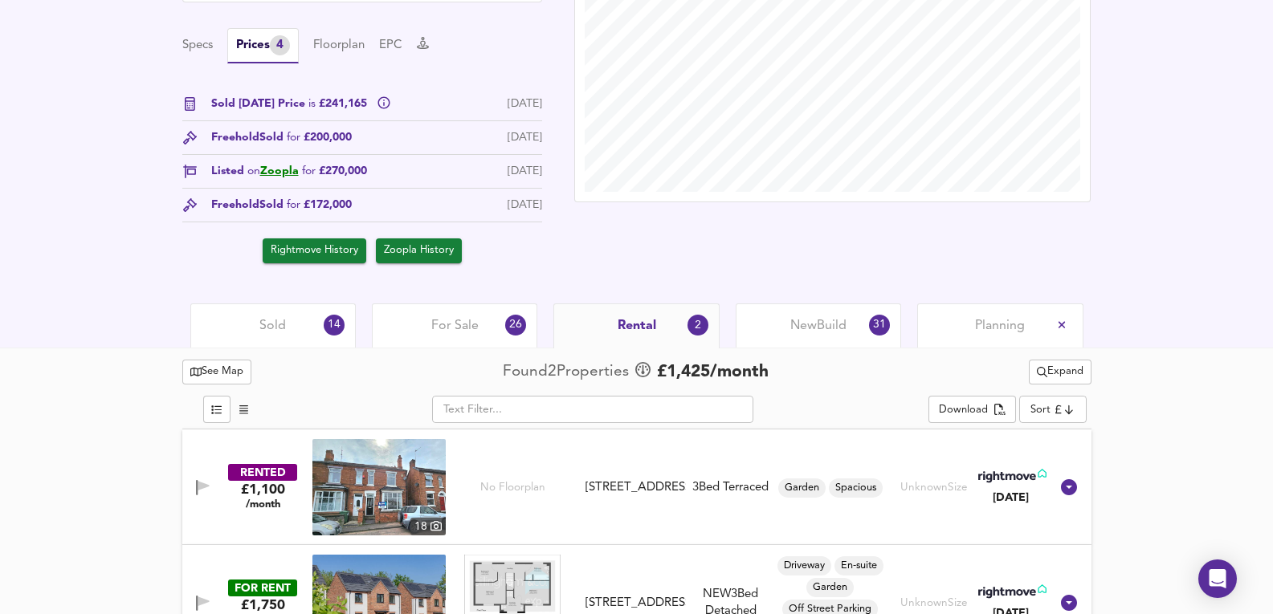
scroll to position [580, 0]
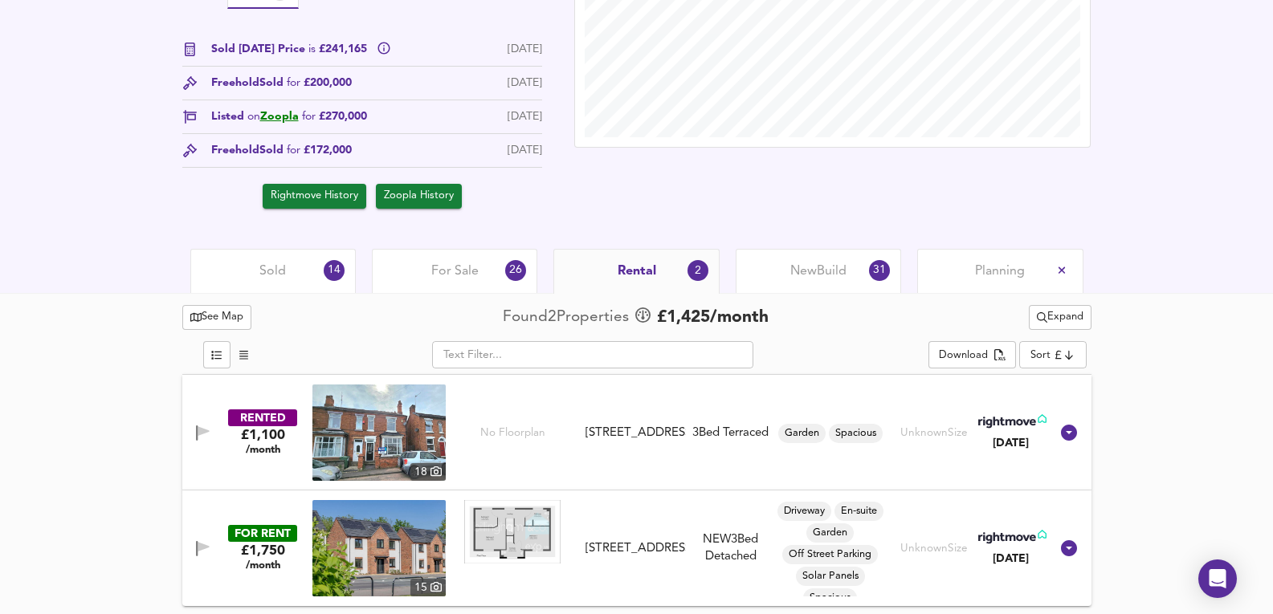
click at [377, 552] on img at bounding box center [378, 548] width 133 height 96
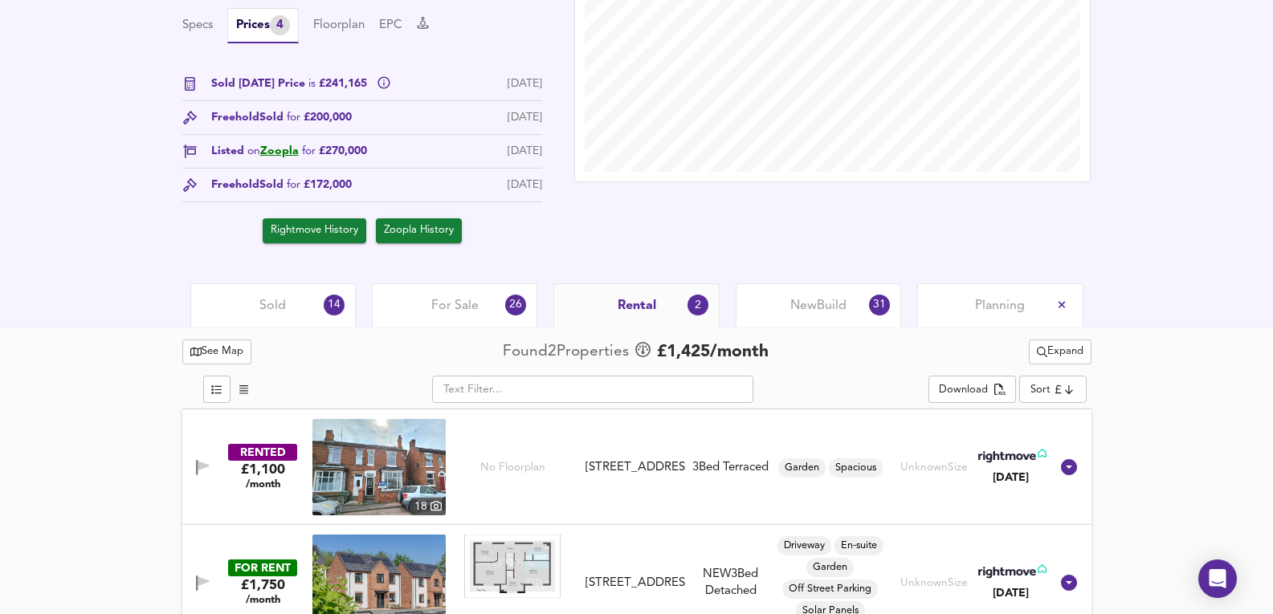
scroll to position [526, 0]
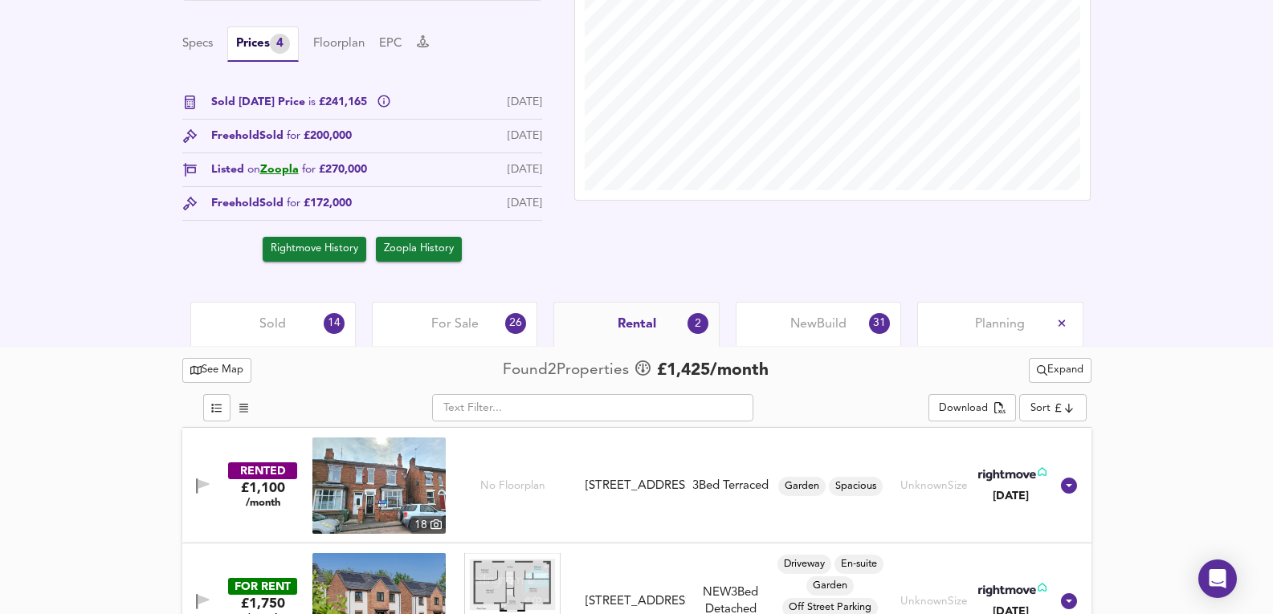
click at [432, 353] on div "See Map Found 2 Propert ies £ 1,425 /month Expand ​ Download Sort cheapest ​ RE…" at bounding box center [636, 507] width 909 height 320
click at [423, 321] on div "For Sale 26" at bounding box center [454, 324] width 165 height 44
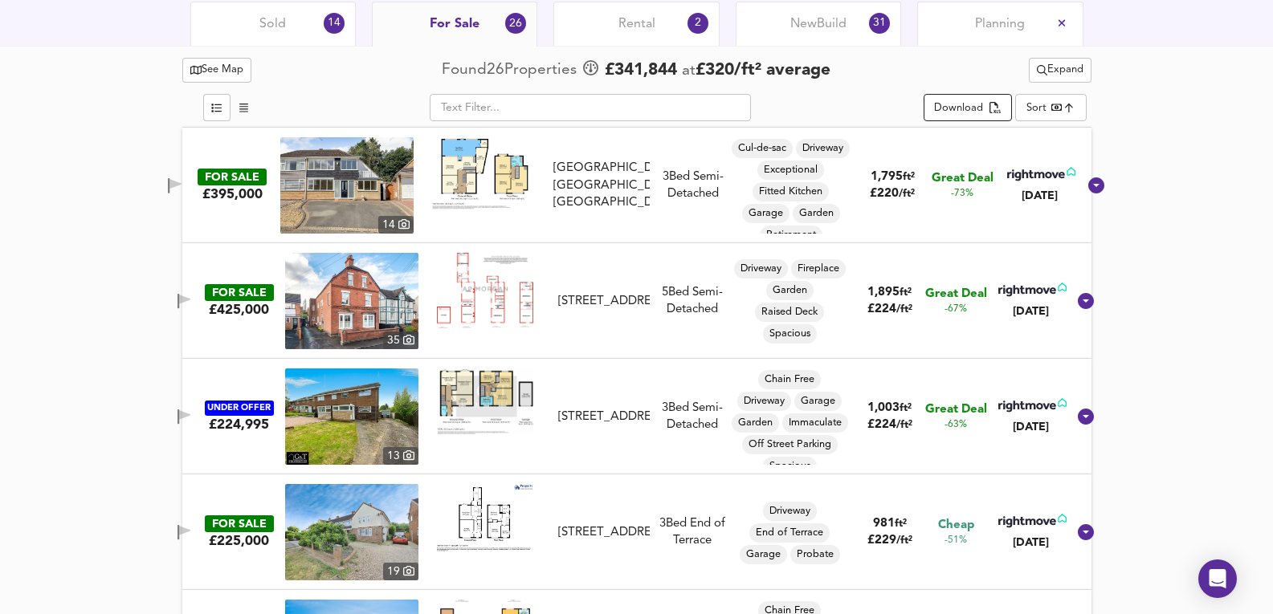
scroll to position [803, 0]
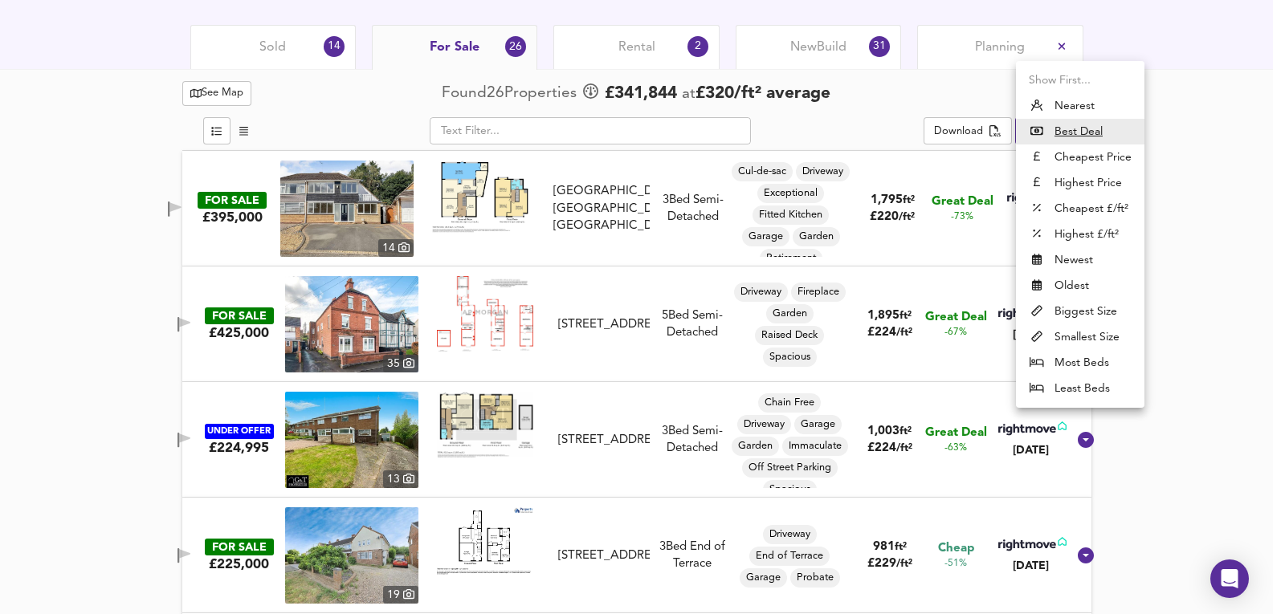
click at [1085, 113] on li "Nearest" at bounding box center [1080, 106] width 129 height 26
type input "distancetocenter"
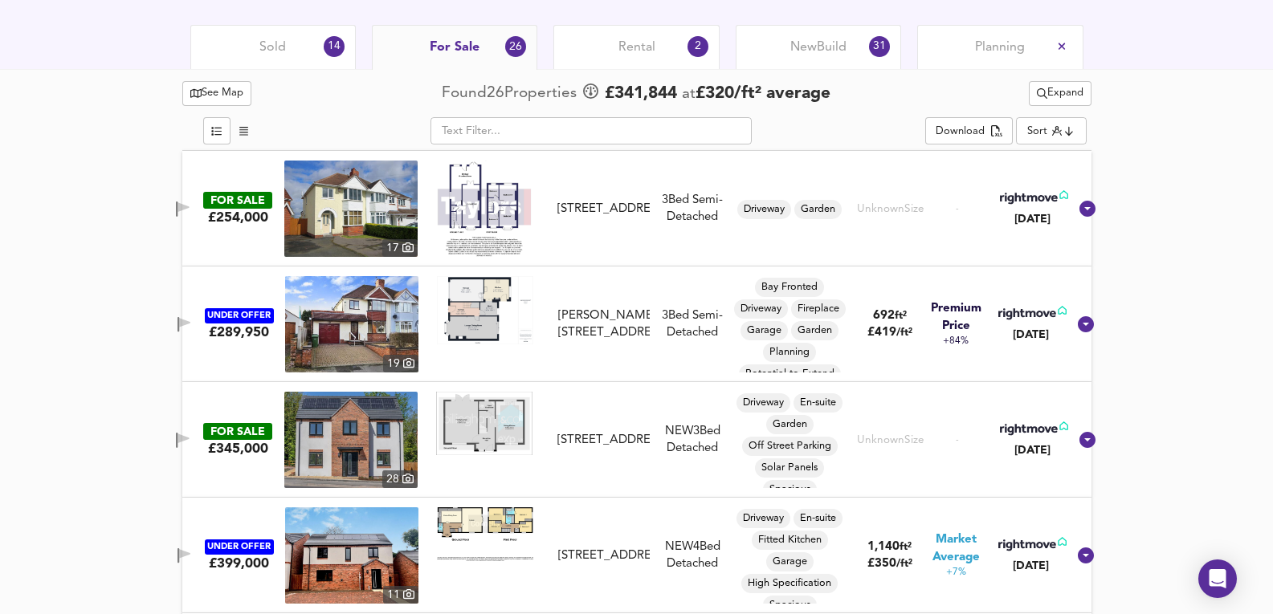
click at [374, 313] on img at bounding box center [351, 324] width 133 height 96
click at [296, 45] on div "Sold 14" at bounding box center [272, 47] width 165 height 44
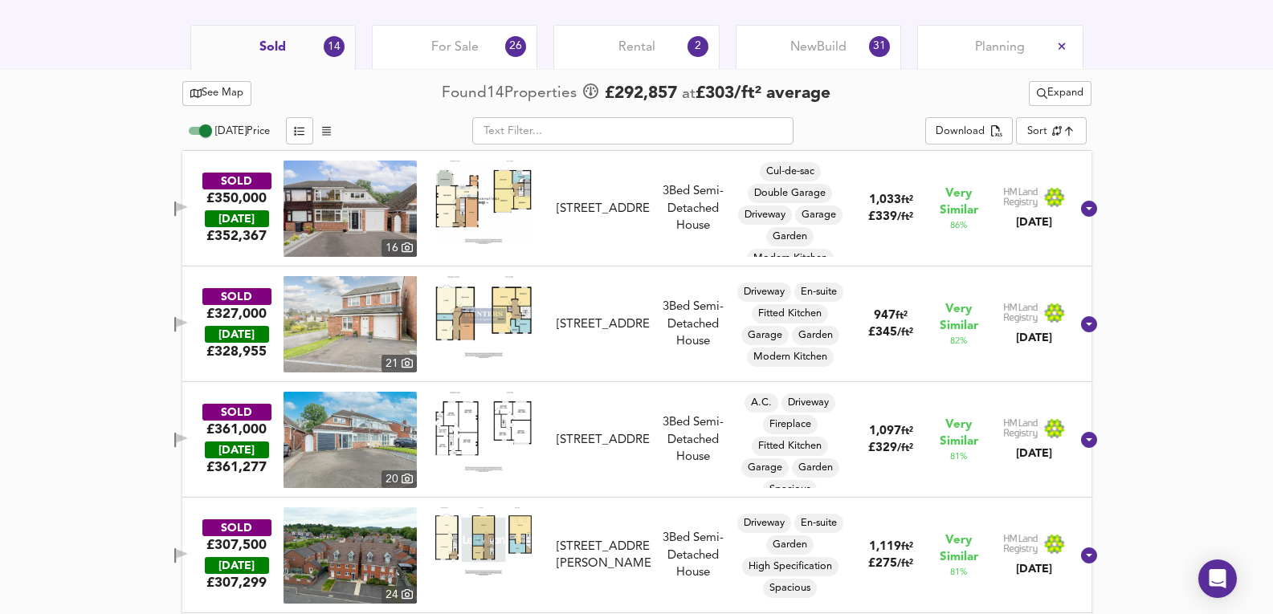
click at [329, 218] on img at bounding box center [350, 209] width 133 height 96
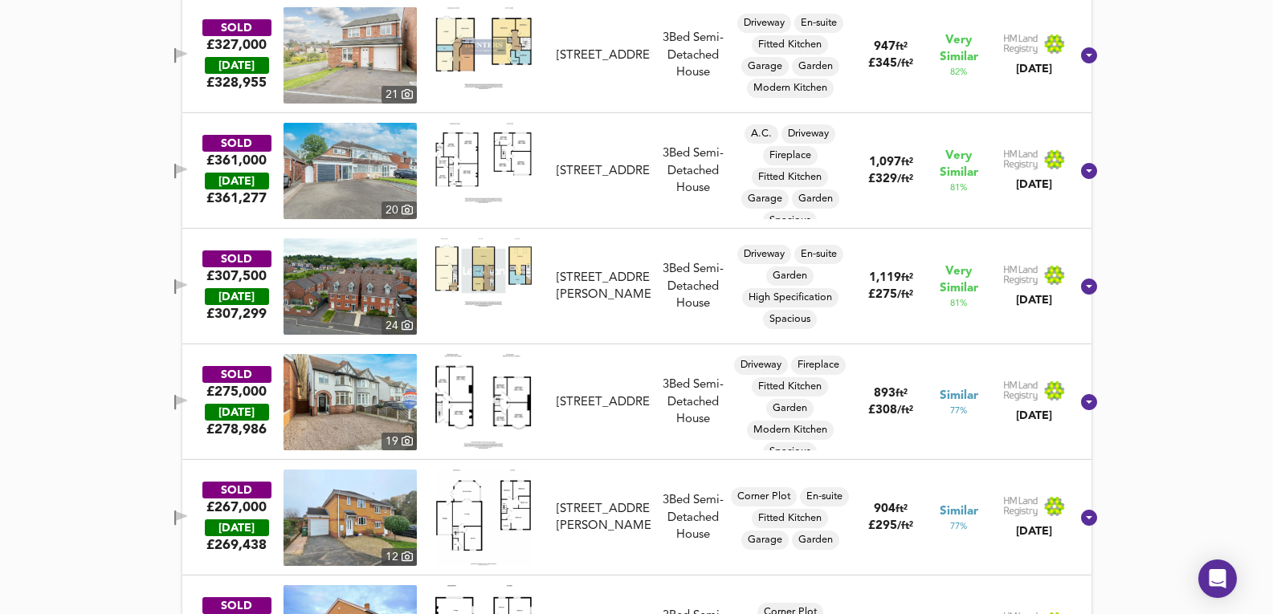
scroll to position [1446, 0]
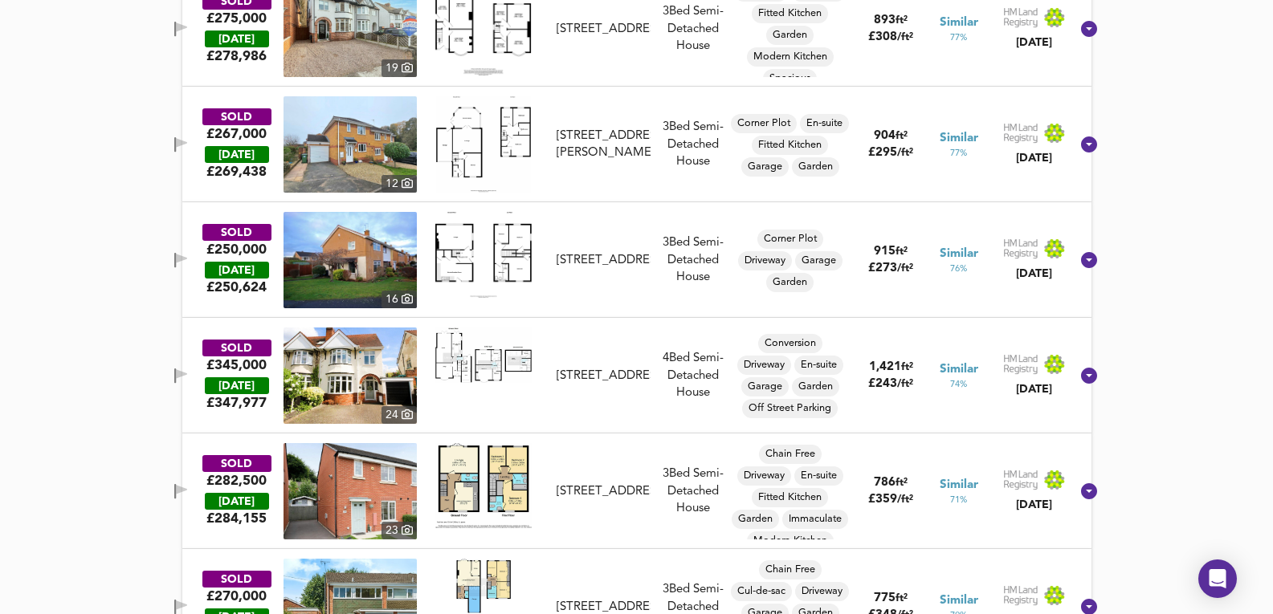
click at [343, 369] on img at bounding box center [350, 376] width 133 height 96
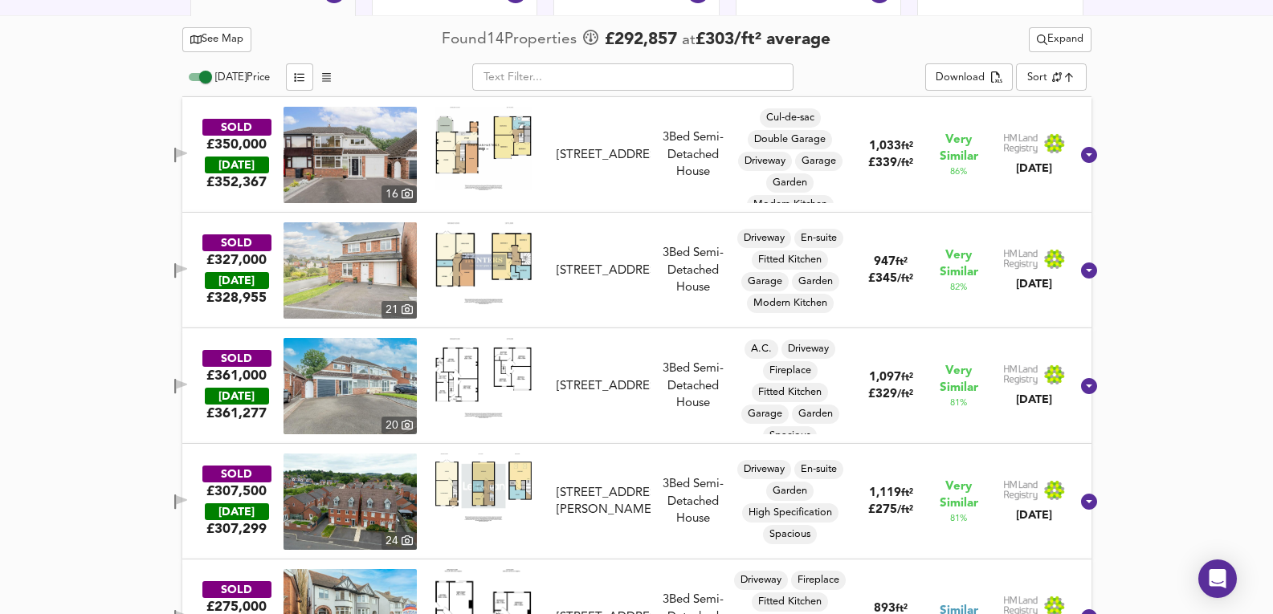
scroll to position [589, 0]
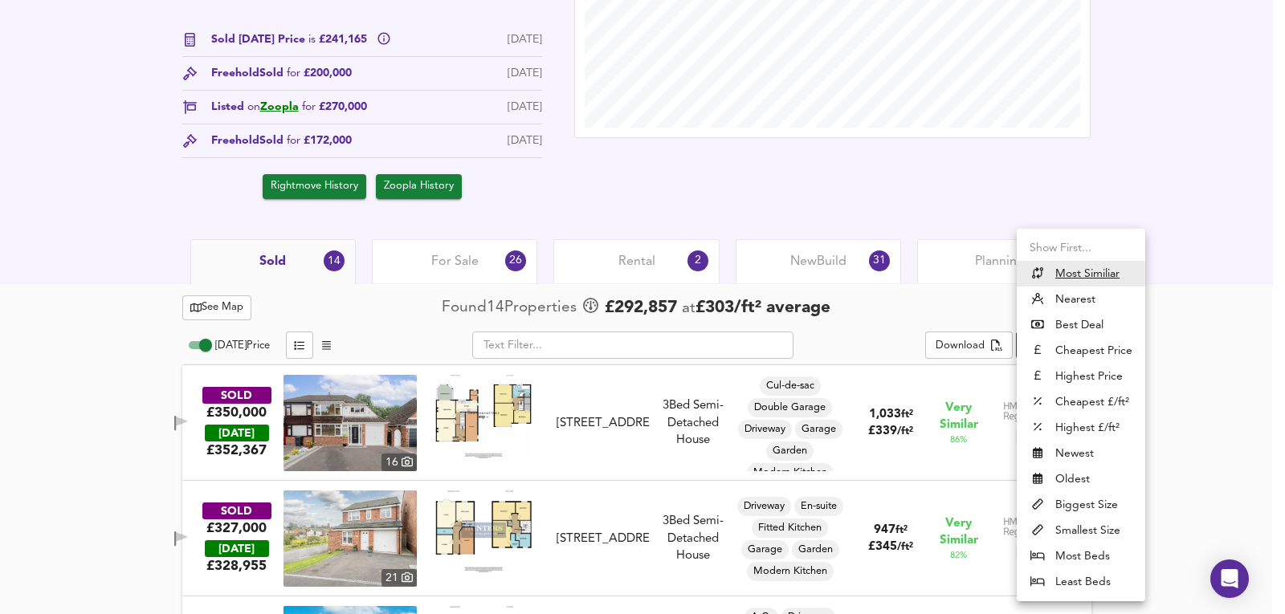
click at [1083, 561] on li "Most Beds" at bounding box center [1081, 557] width 129 height 26
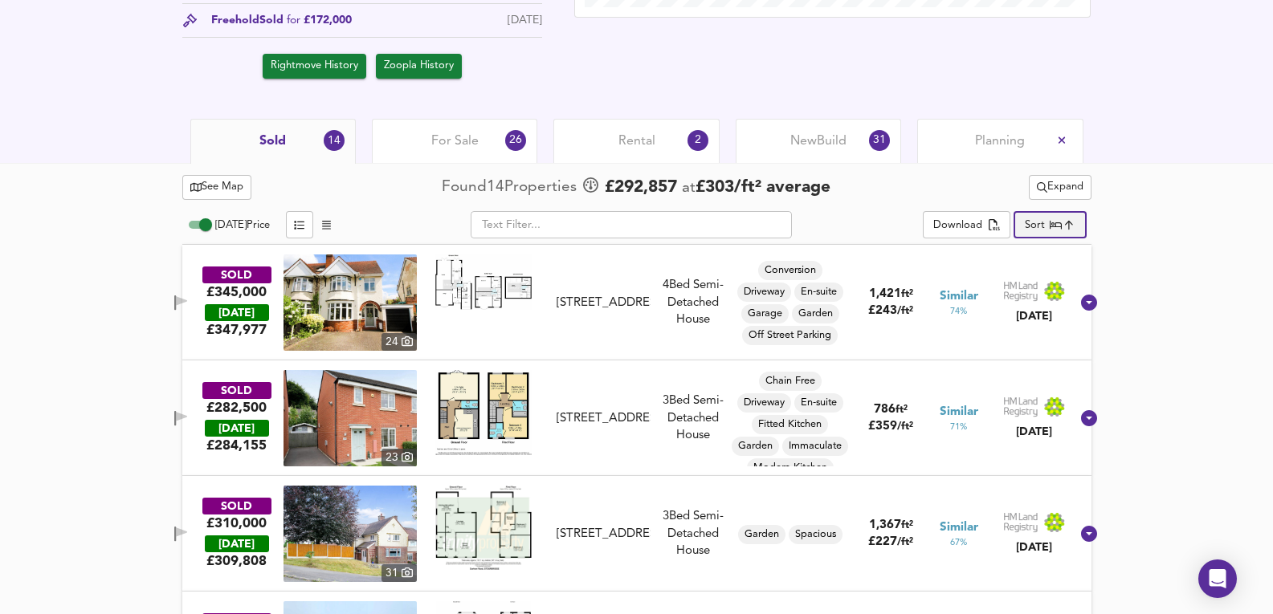
scroll to position [643, 0]
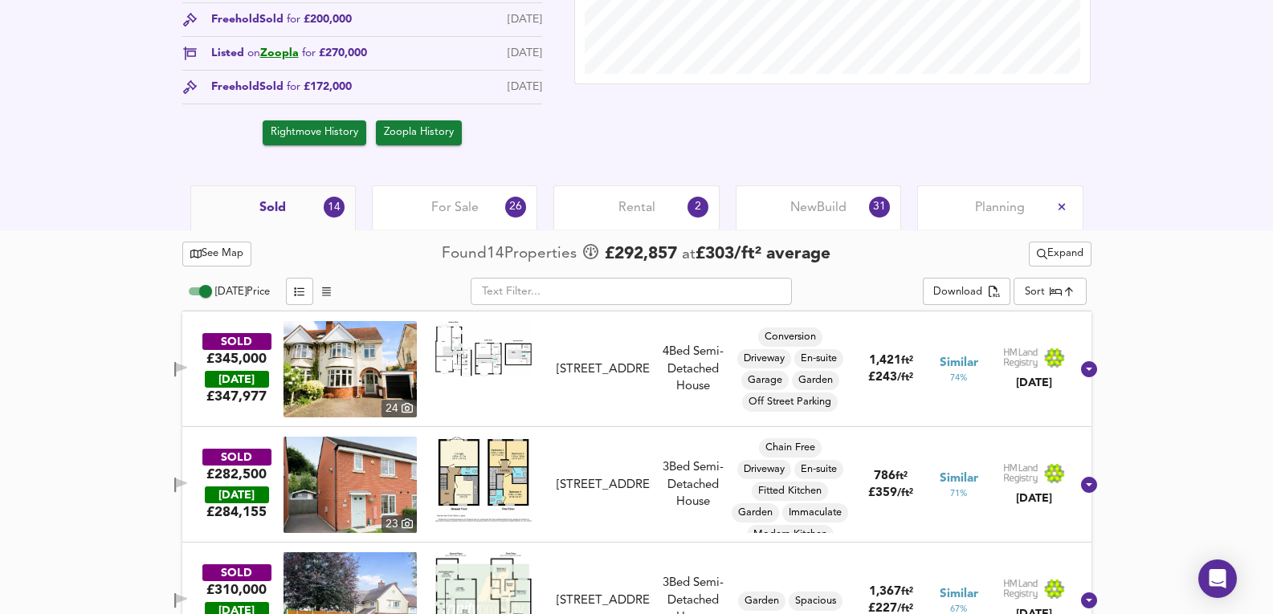
click at [356, 402] on img at bounding box center [350, 369] width 133 height 96
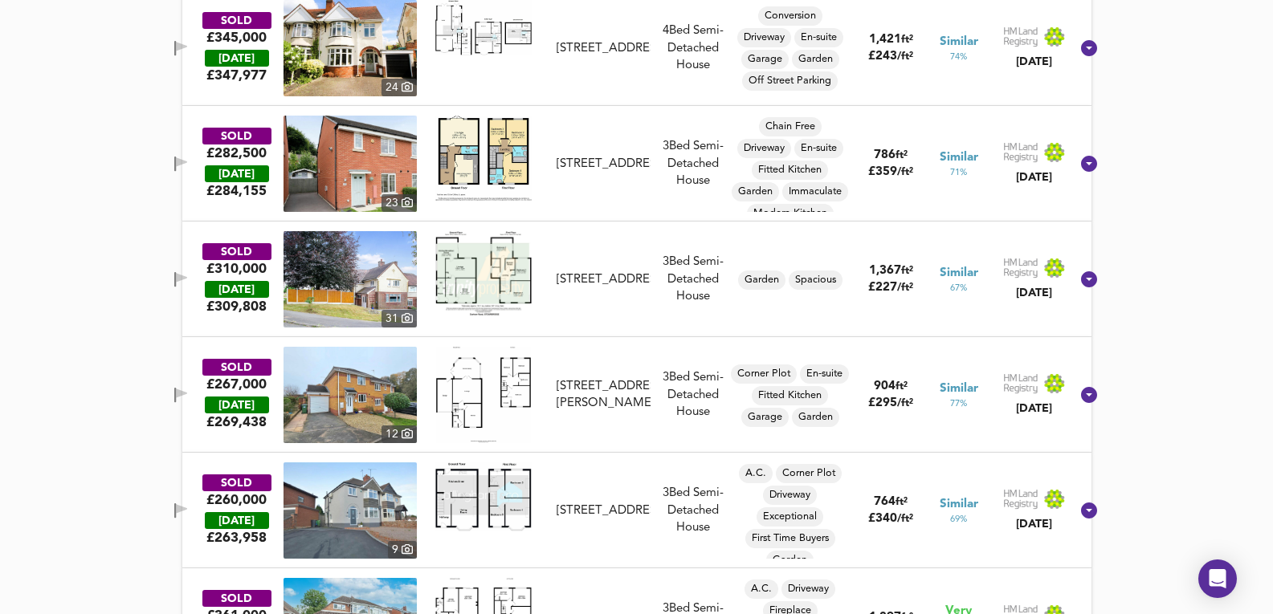
scroll to position [857, 0]
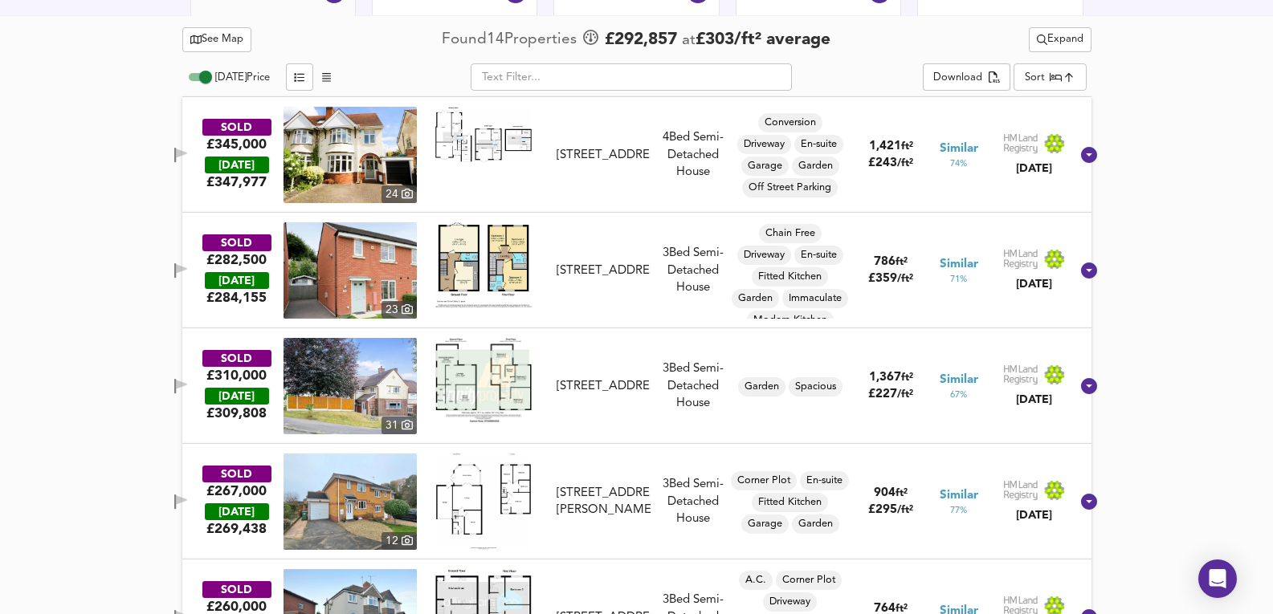
click at [650, 164] on div "124 High Street, DY8 4NZ" at bounding box center [603, 155] width 93 height 17
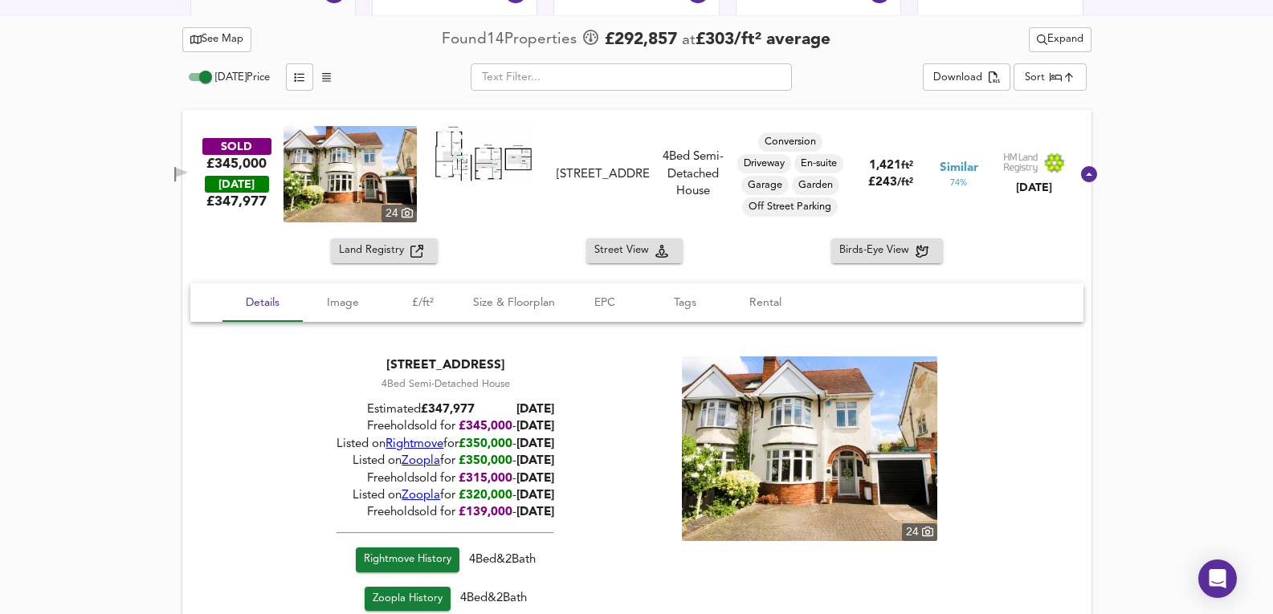
drag, startPoint x: 561, startPoint y: 445, endPoint x: 571, endPoint y: 446, distance: 10.5
click at [554, 446] on span "13/05/2024" at bounding box center [535, 445] width 38 height 12
click at [416, 467] on span "Zoopla" at bounding box center [421, 461] width 39 height 12
drag, startPoint x: 537, startPoint y: 465, endPoint x: 563, endPoint y: 465, distance: 25.7
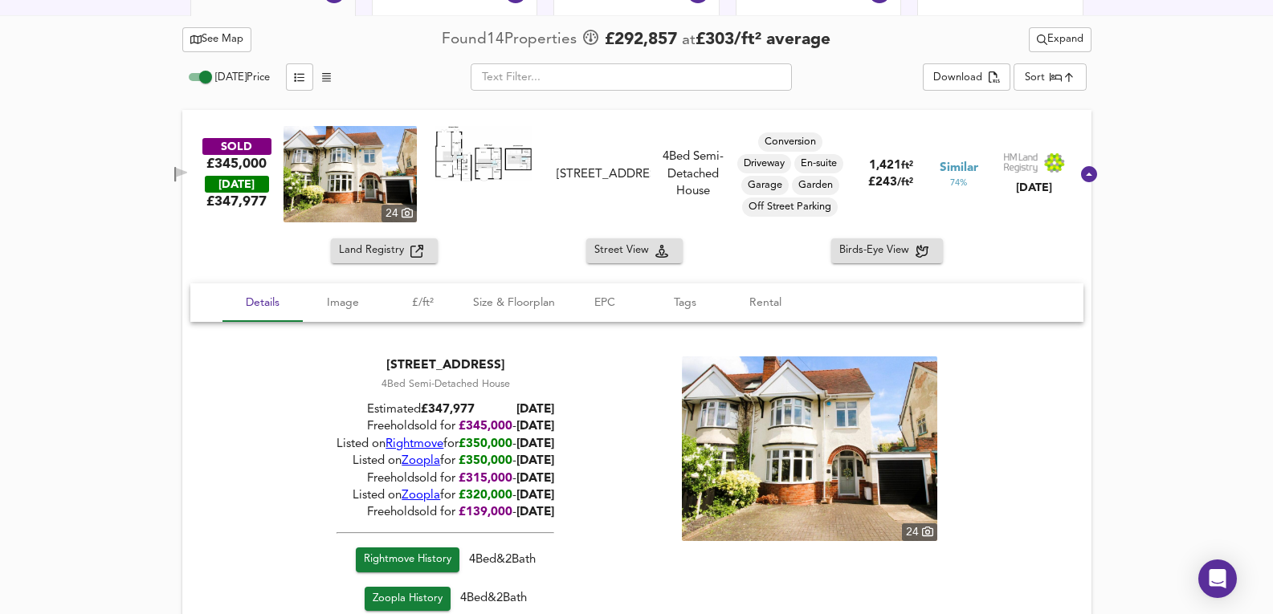
click at [554, 465] on span "01/07/2023" at bounding box center [535, 461] width 38 height 12
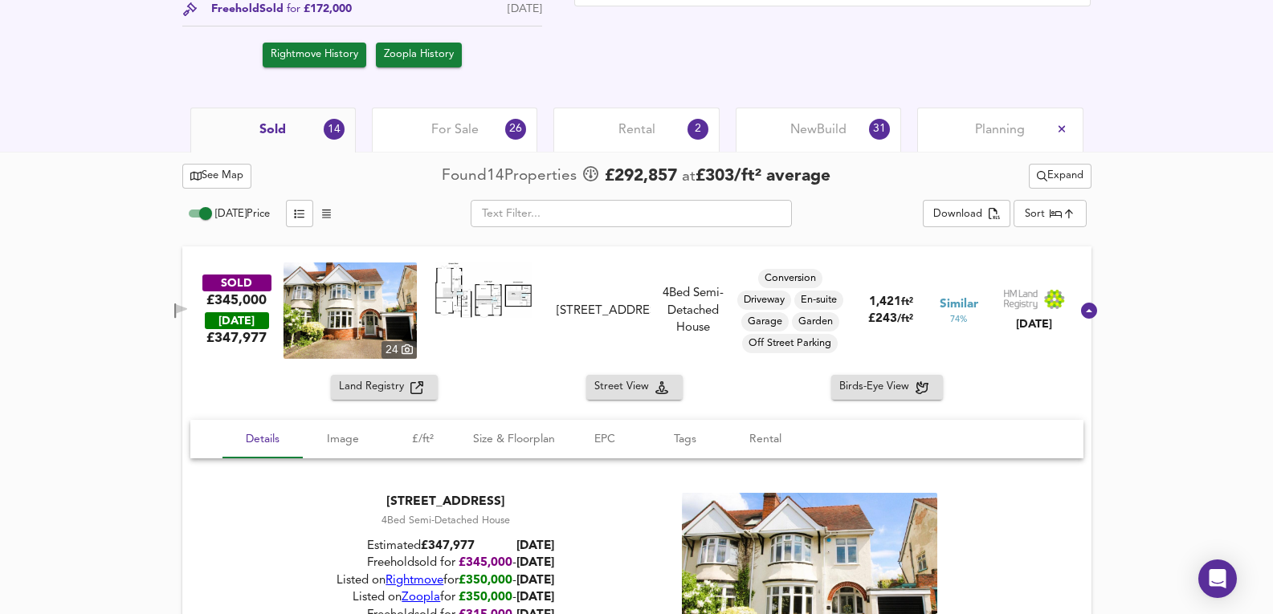
scroll to position [696, 0]
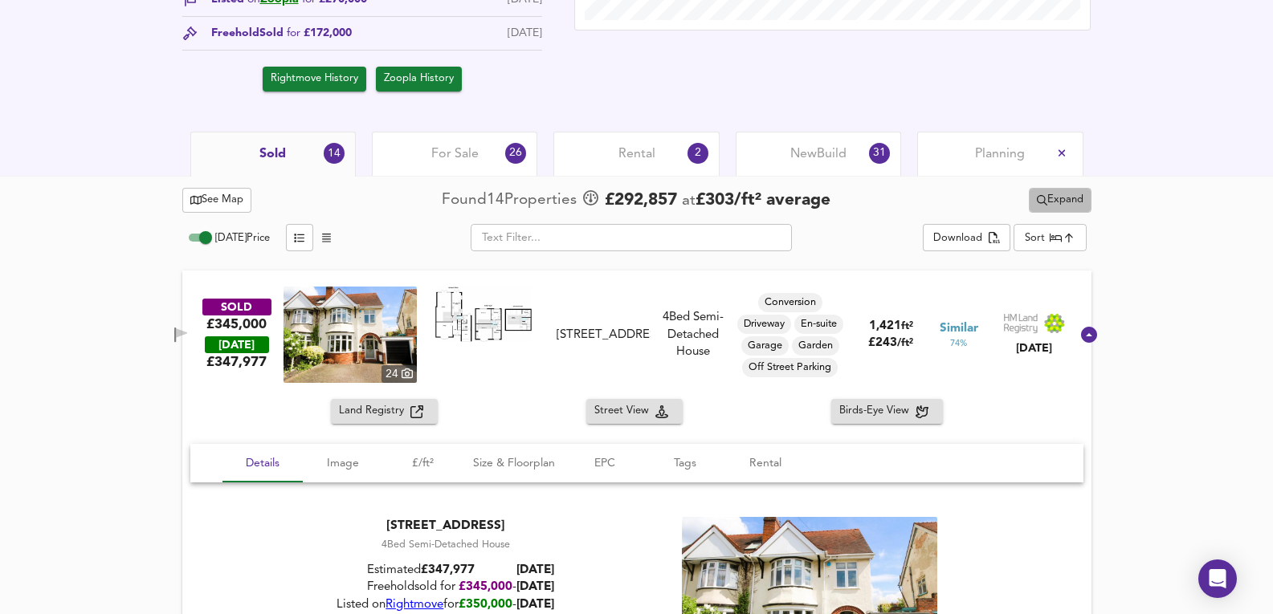
click at [1072, 210] on button "Expand" at bounding box center [1060, 200] width 63 height 25
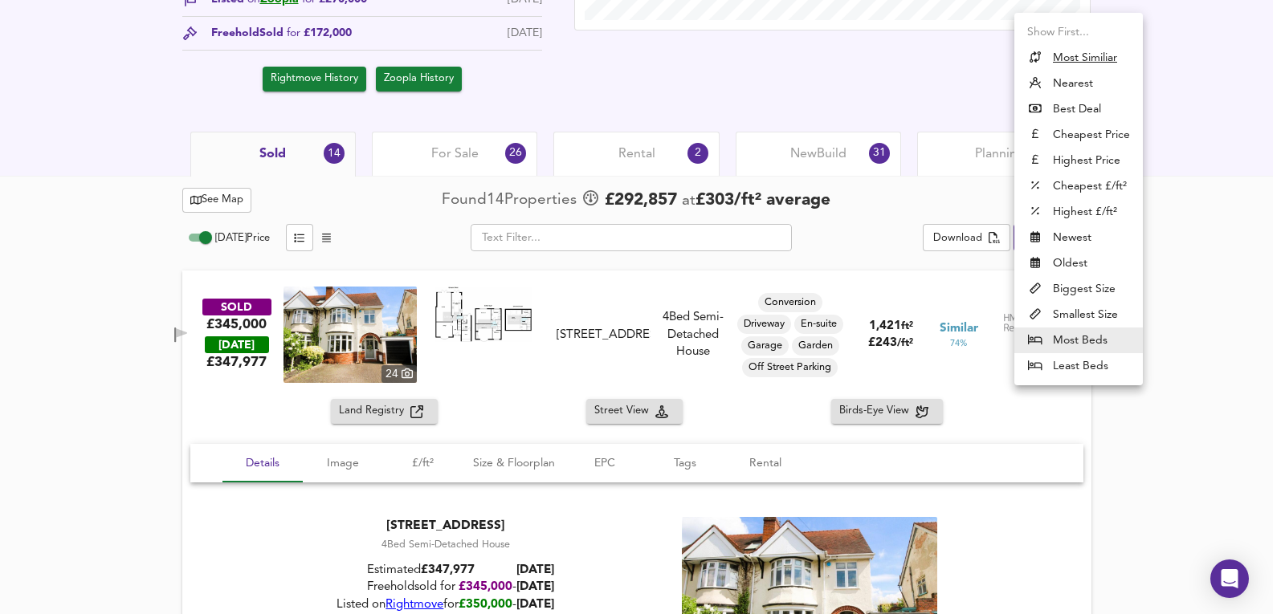
click at [1095, 55] on u "Most Similiar" at bounding box center [1085, 58] width 64 height 16
type input "similarityscore"
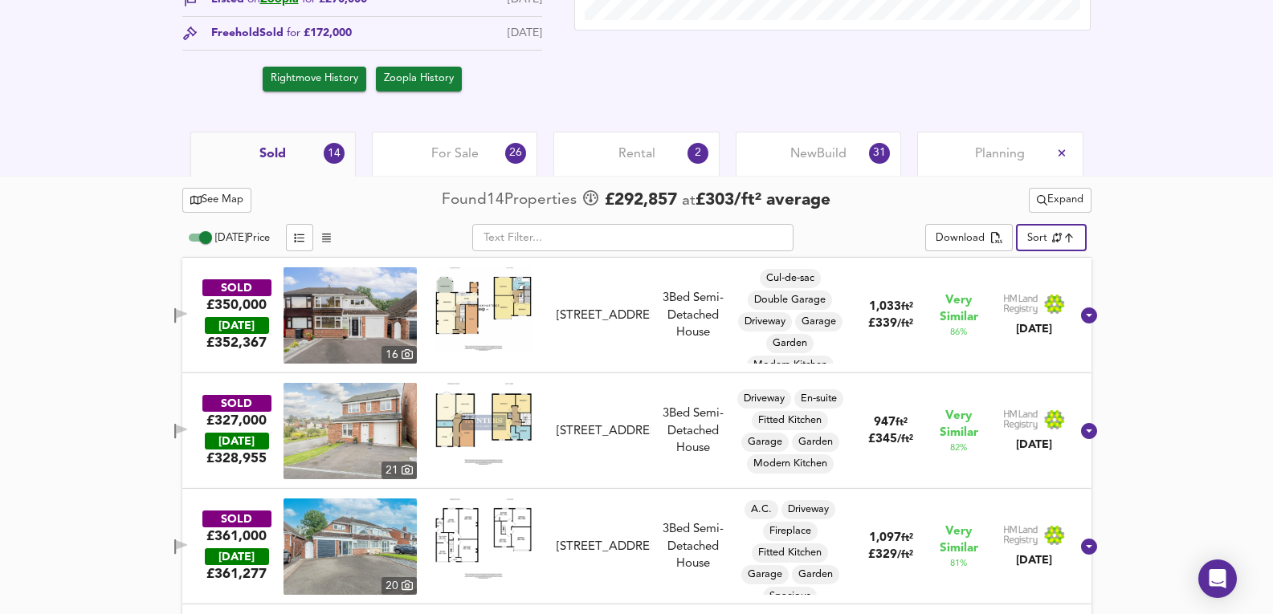
click at [622, 352] on div "SOLD £350,000 TODAY £ 352,367 16 30 Richmond Grove, DY8 4SF 30 Richmond Grove, …" at bounding box center [618, 315] width 906 height 96
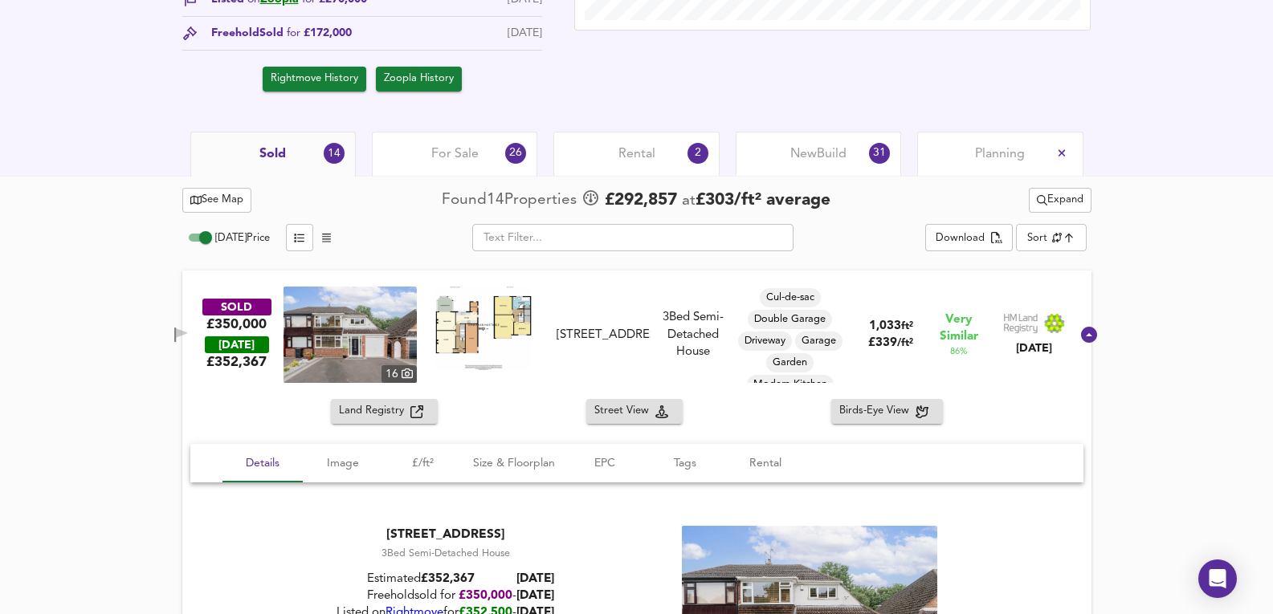
scroll to position [1018, 0]
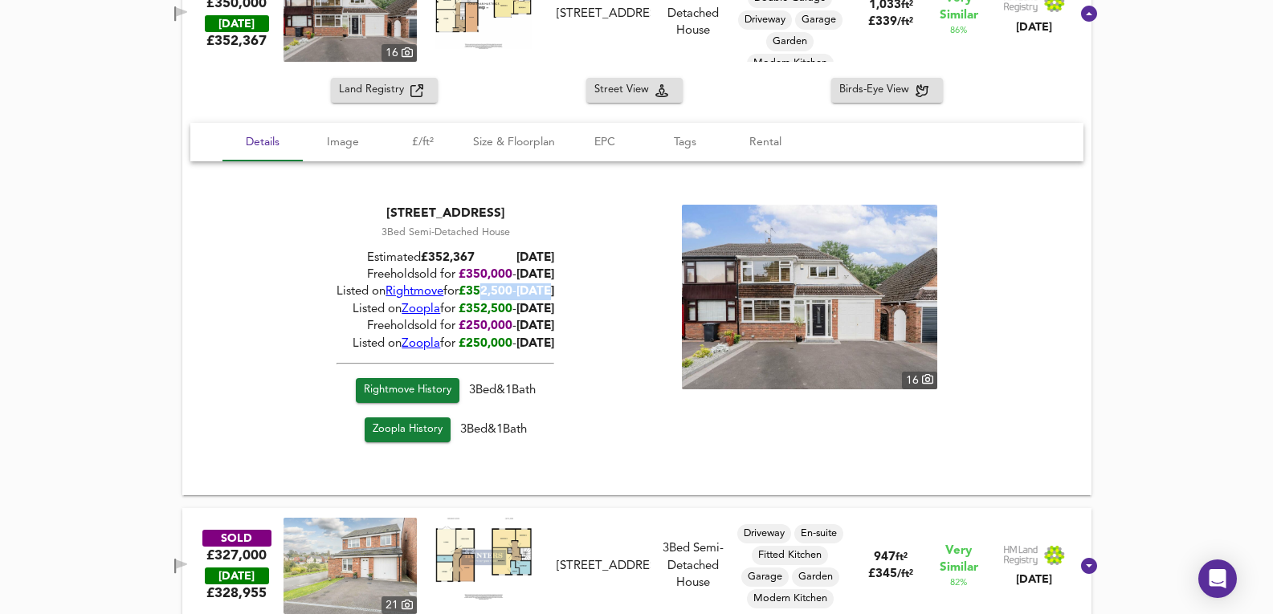
drag, startPoint x: 475, startPoint y: 291, endPoint x: 551, endPoint y: 297, distance: 75.8
click at [553, 297] on div "Listed on Rightmove for £ 352,500 - 03/06/2024" at bounding box center [446, 292] width 218 height 17
click at [549, 296] on span "03/06/2024" at bounding box center [535, 292] width 38 height 12
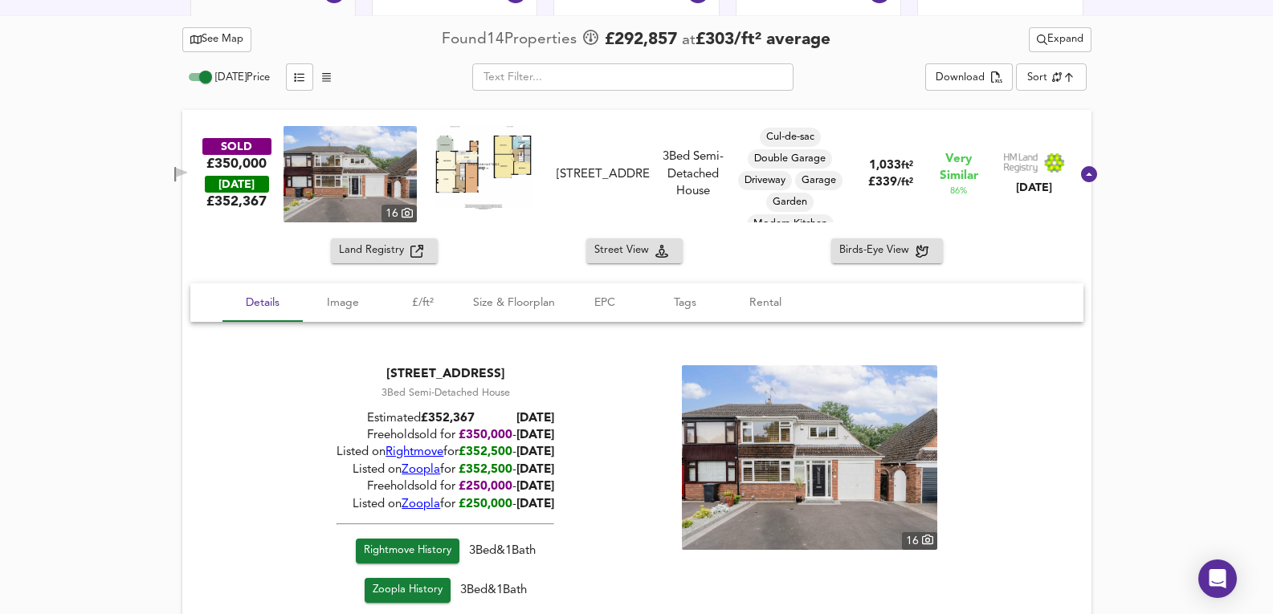
scroll to position [643, 0]
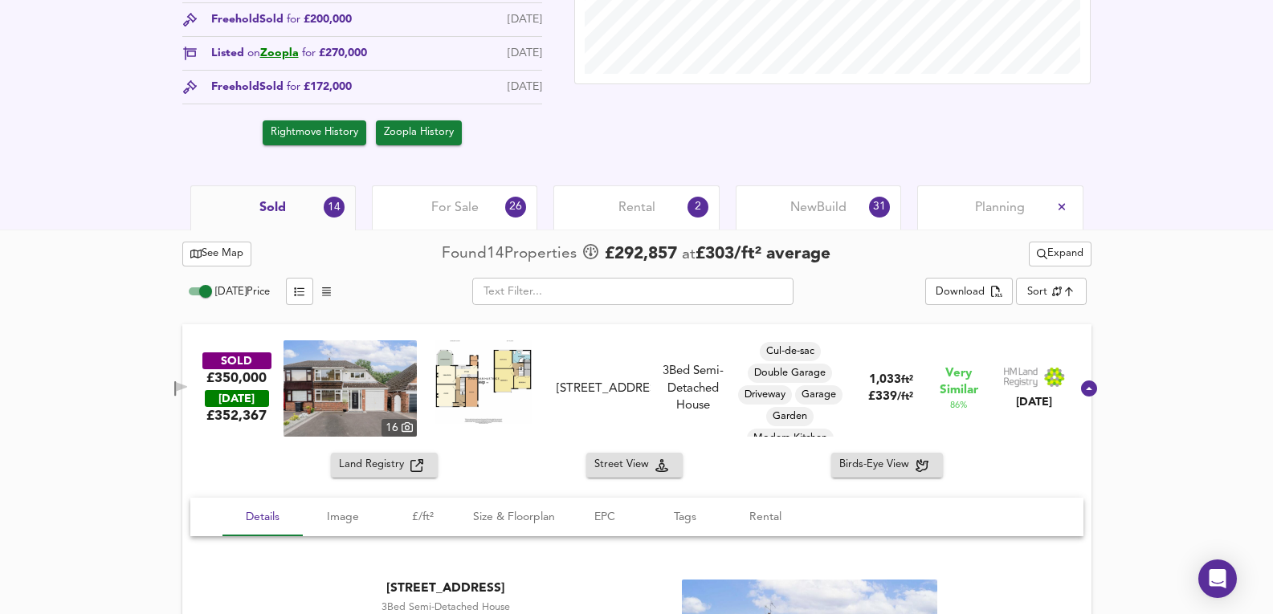
click at [504, 217] on div "For Sale 26" at bounding box center [454, 208] width 165 height 44
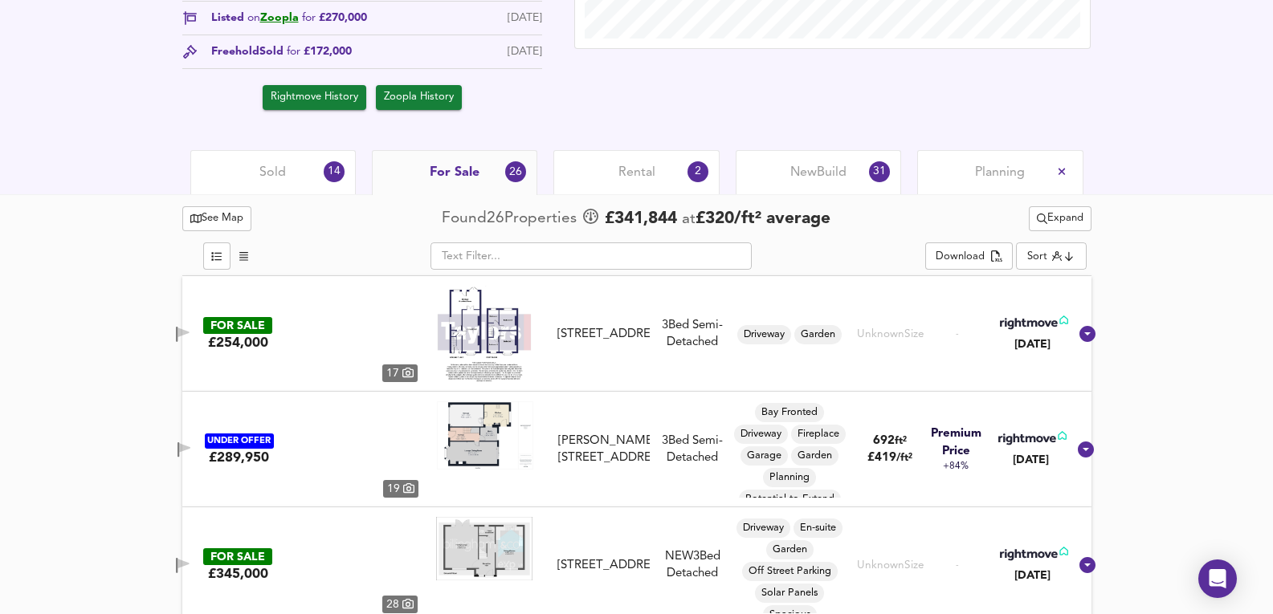
scroll to position [749, 0]
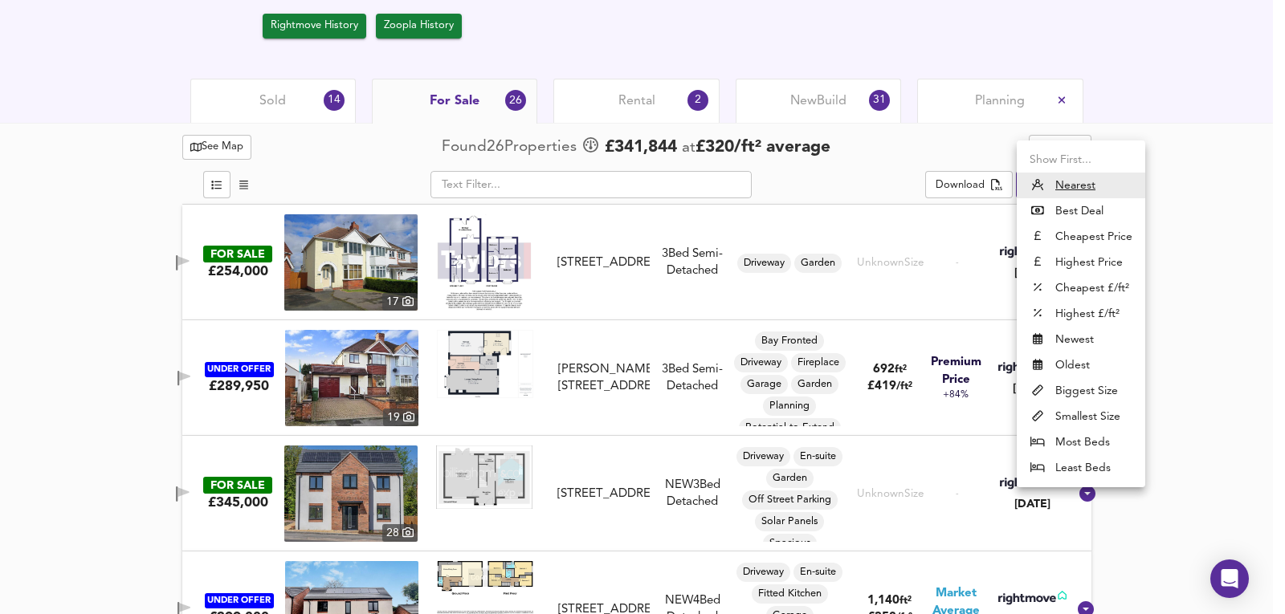
click at [1091, 437] on li "Most Beds" at bounding box center [1081, 443] width 129 height 26
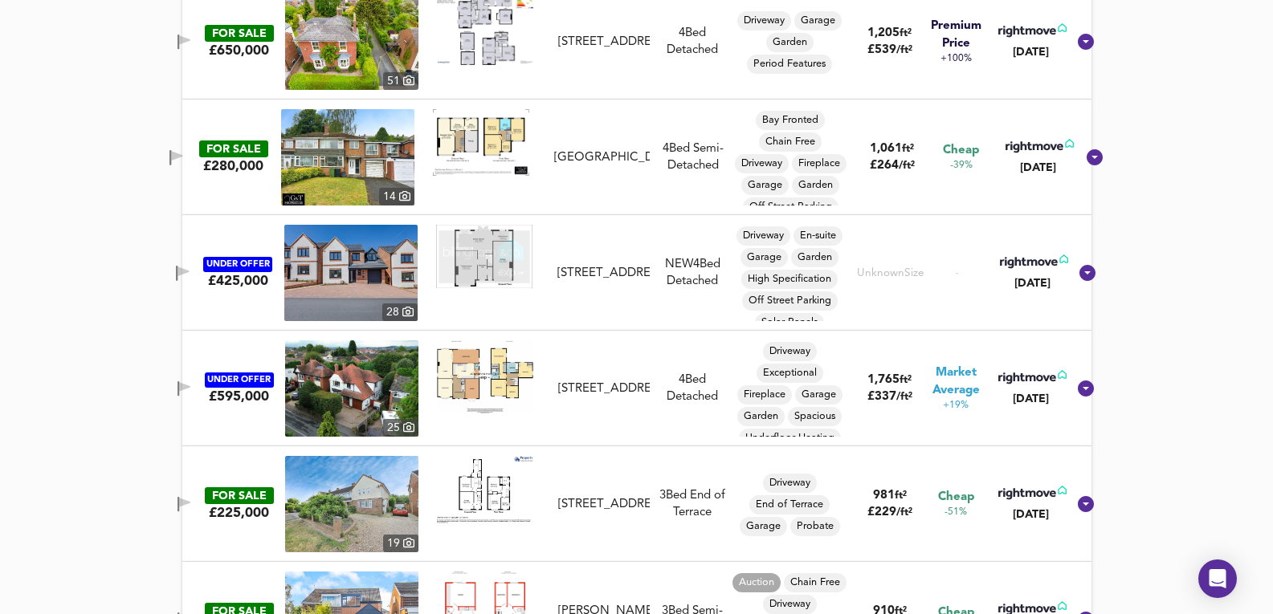
scroll to position [1339, 0]
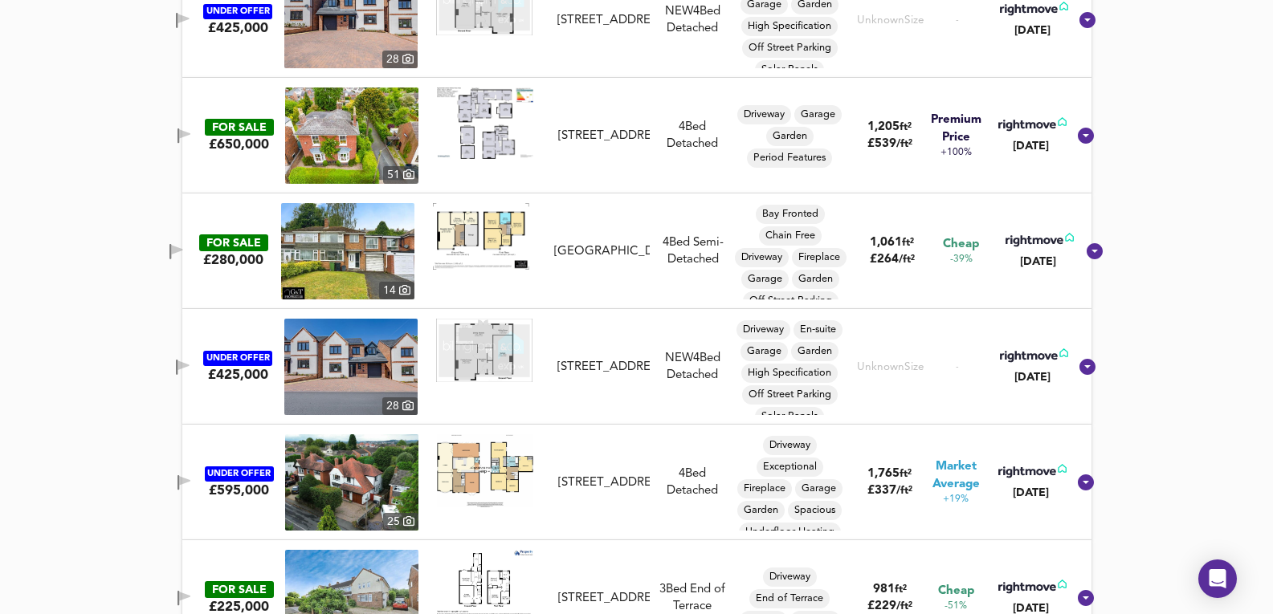
click at [354, 270] on img at bounding box center [347, 251] width 133 height 96
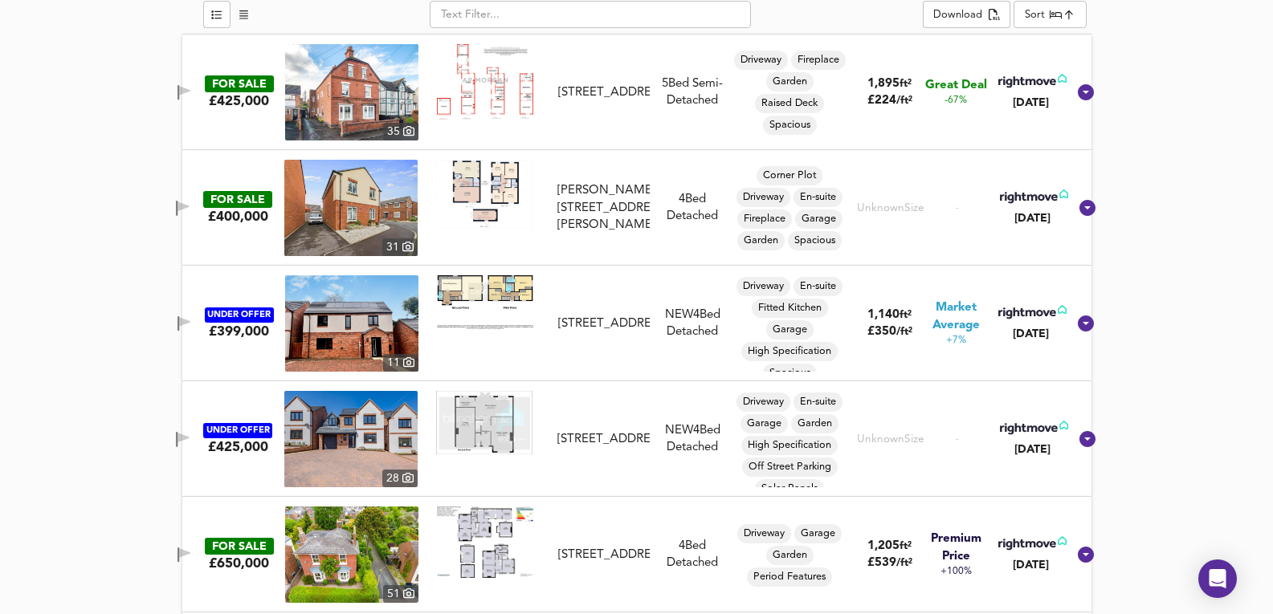
scroll to position [857, 0]
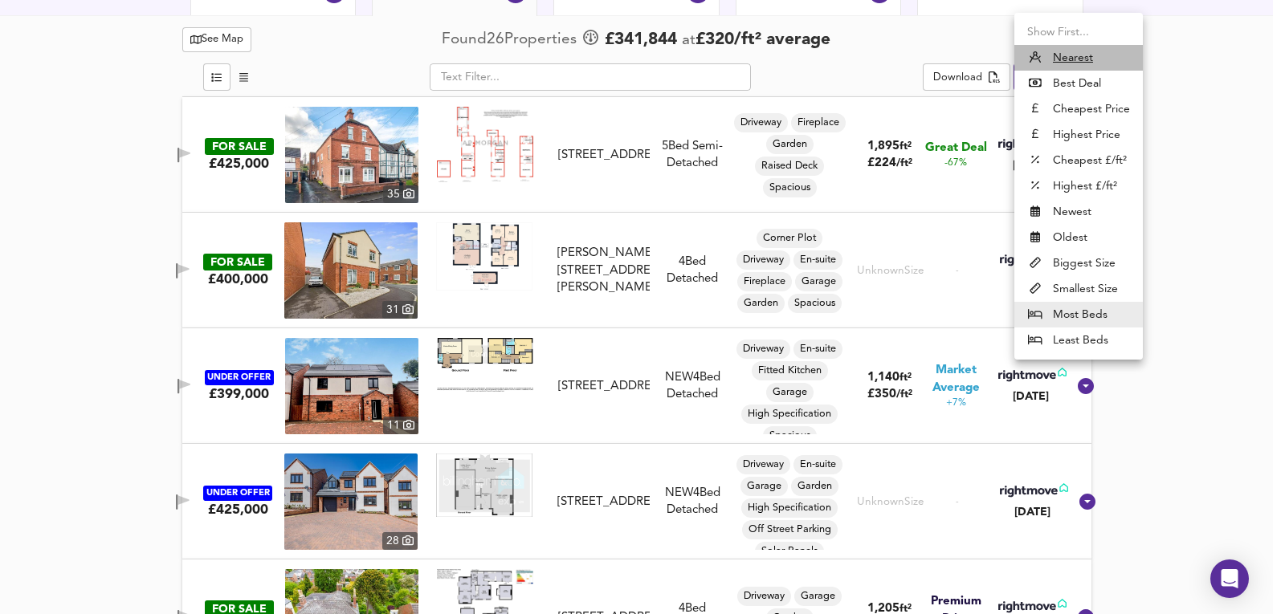
click at [1104, 62] on li "Nearest" at bounding box center [1078, 58] width 129 height 26
type input "distancetocenter"
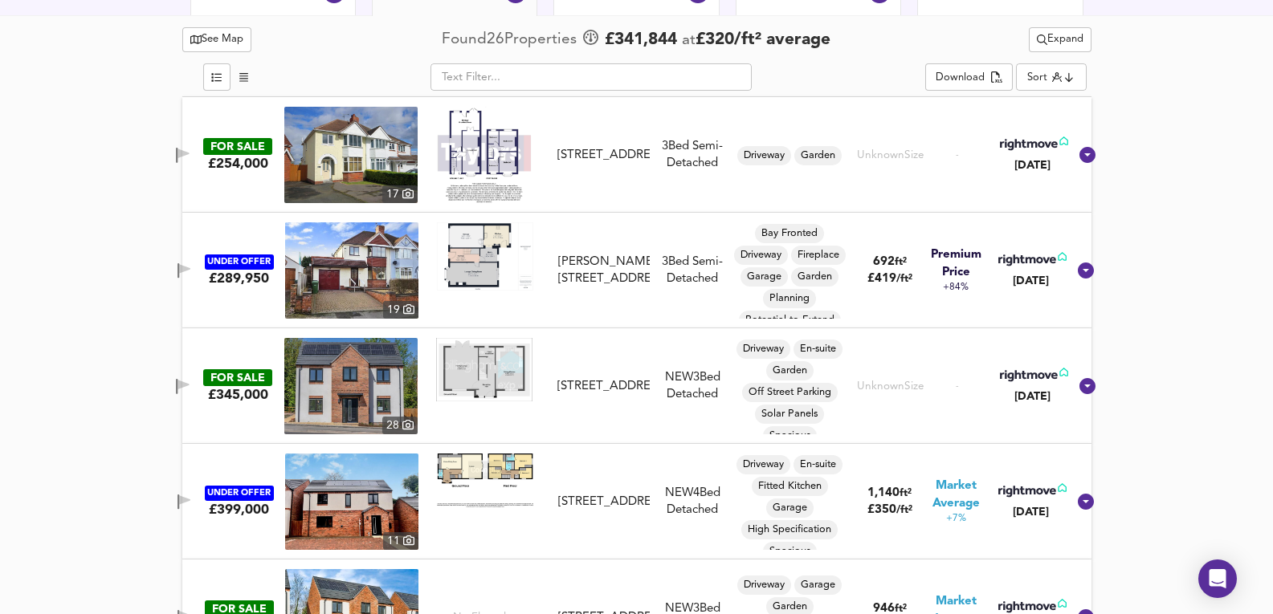
click at [354, 267] on img at bounding box center [351, 270] width 133 height 96
click at [377, 262] on img at bounding box center [351, 270] width 133 height 96
click at [341, 141] on img at bounding box center [350, 155] width 133 height 96
click at [288, 168] on div "FOR SALE £254,000 17 Vicarage Road, Wollaston, Stourbridge, DY8 4NS Vicarage Ro…" at bounding box center [617, 155] width 902 height 96
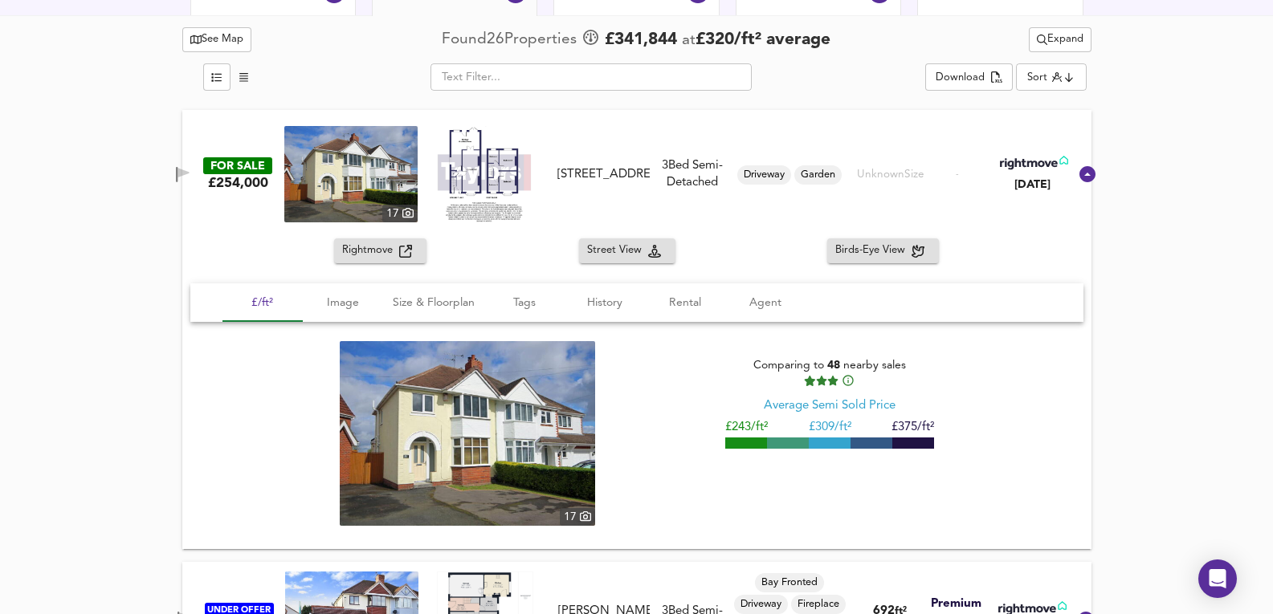
click at [361, 171] on img at bounding box center [350, 174] width 133 height 96
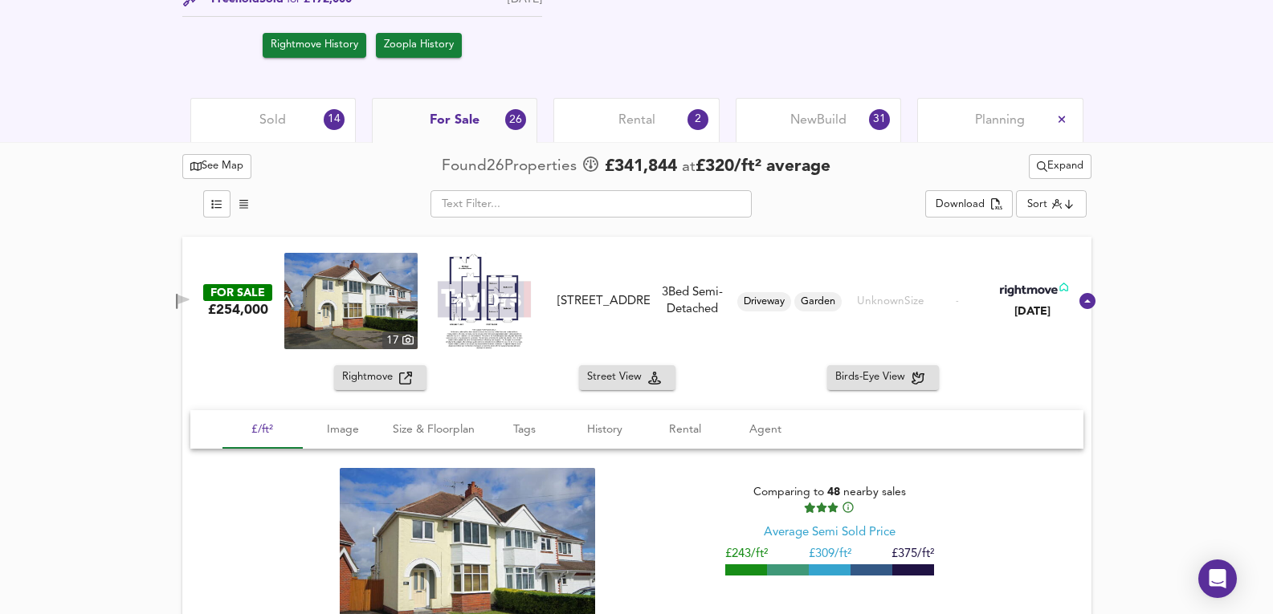
scroll to position [589, 0]
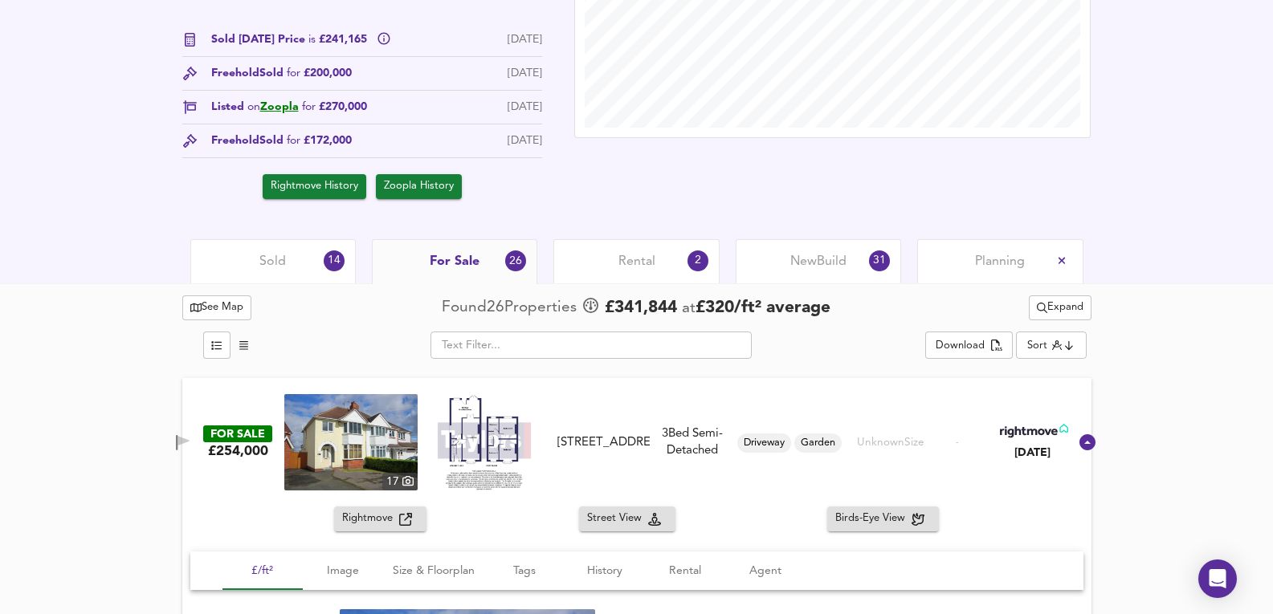
click at [800, 251] on div "New Build 31" at bounding box center [818, 261] width 165 height 44
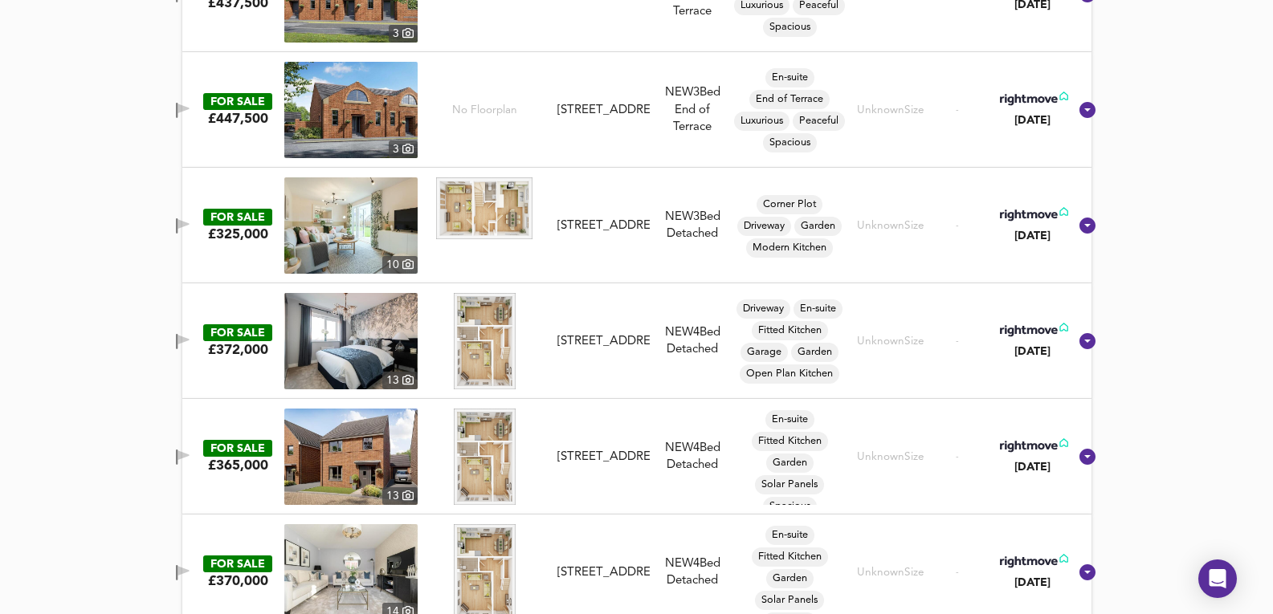
scroll to position [1231, 0]
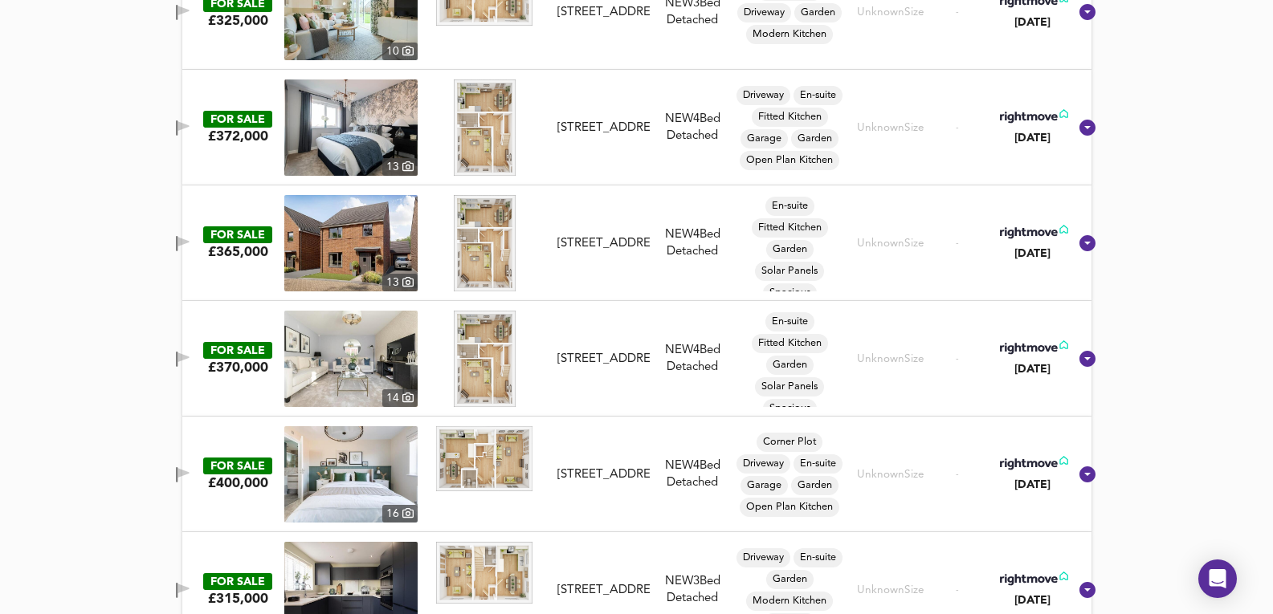
click at [369, 118] on img at bounding box center [350, 128] width 133 height 96
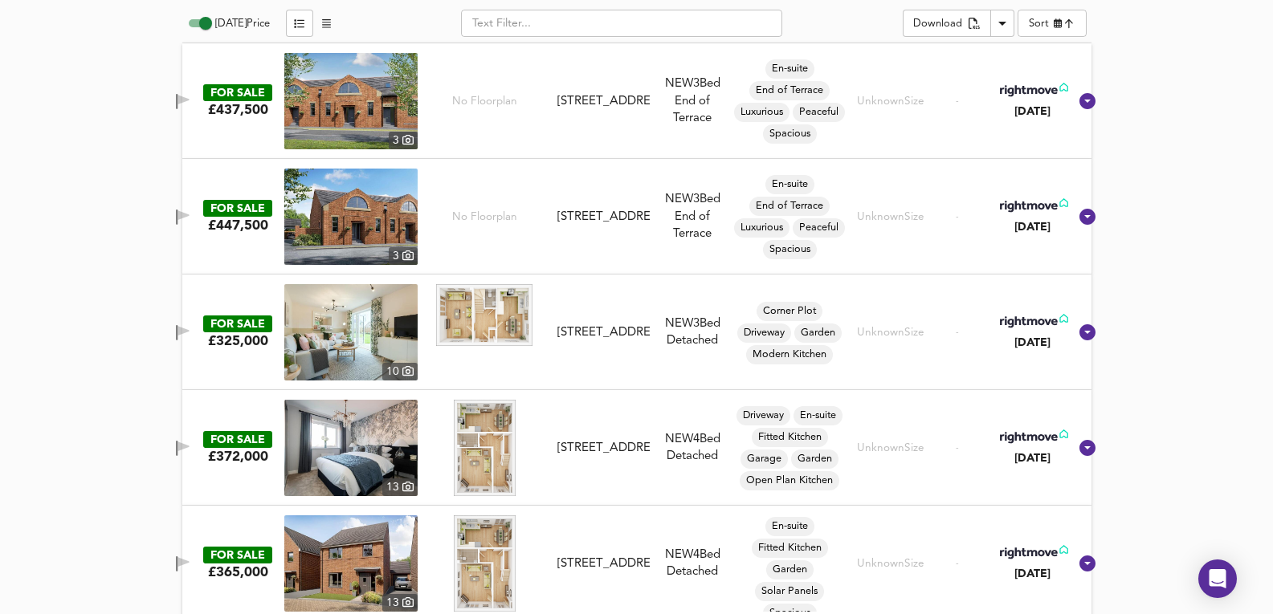
scroll to position [749, 0]
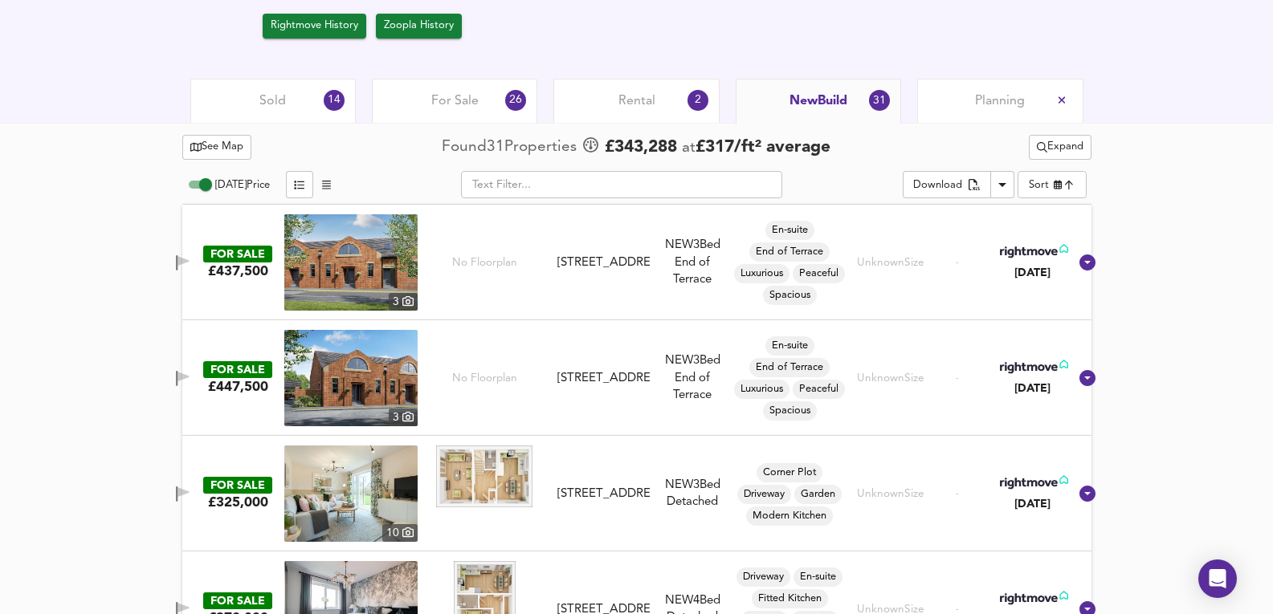
click at [1063, 165] on div at bounding box center [636, 166] width 909 height 6
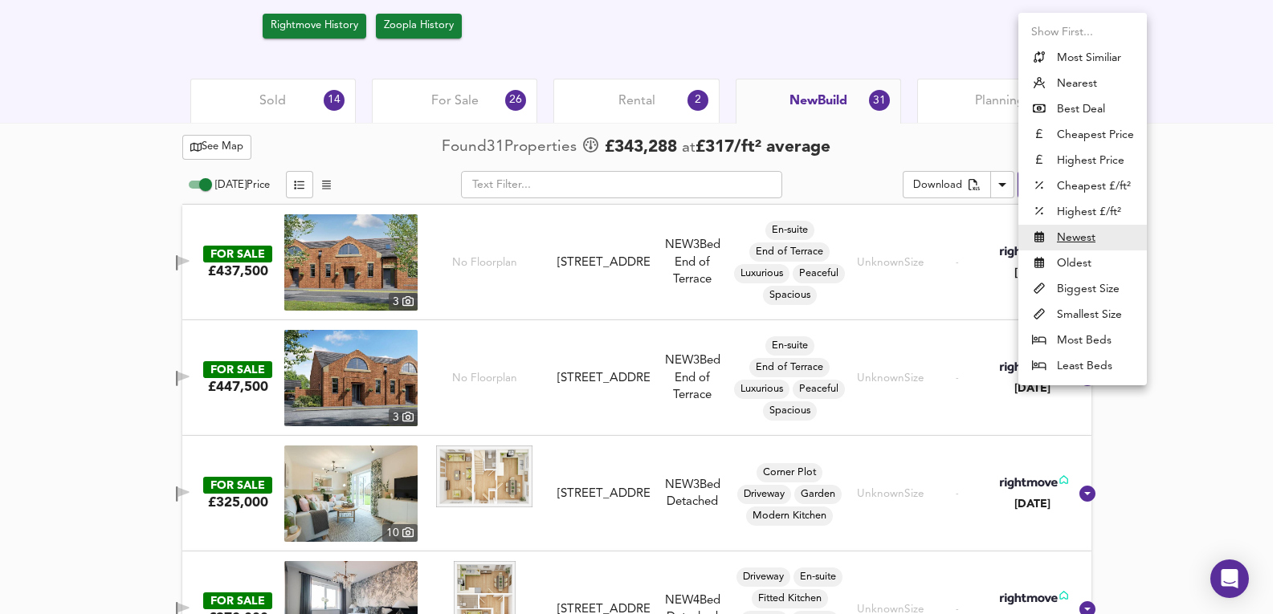
click at [1100, 58] on li "Most Similiar" at bounding box center [1082, 58] width 129 height 26
type input "similarityscore"
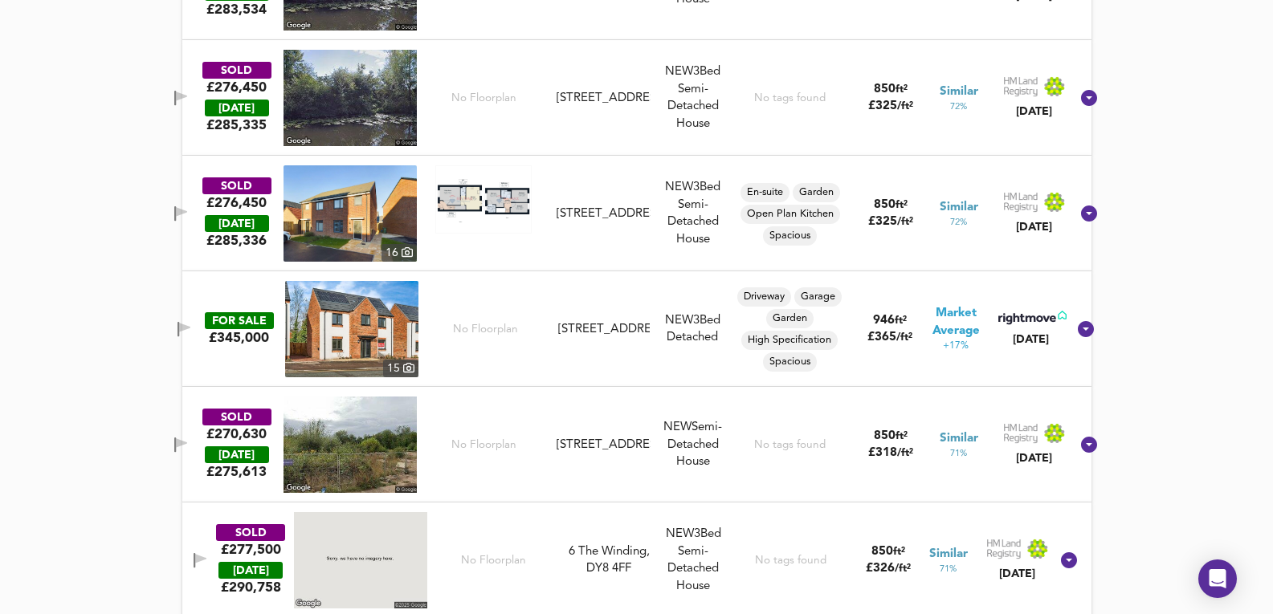
scroll to position [2088, 0]
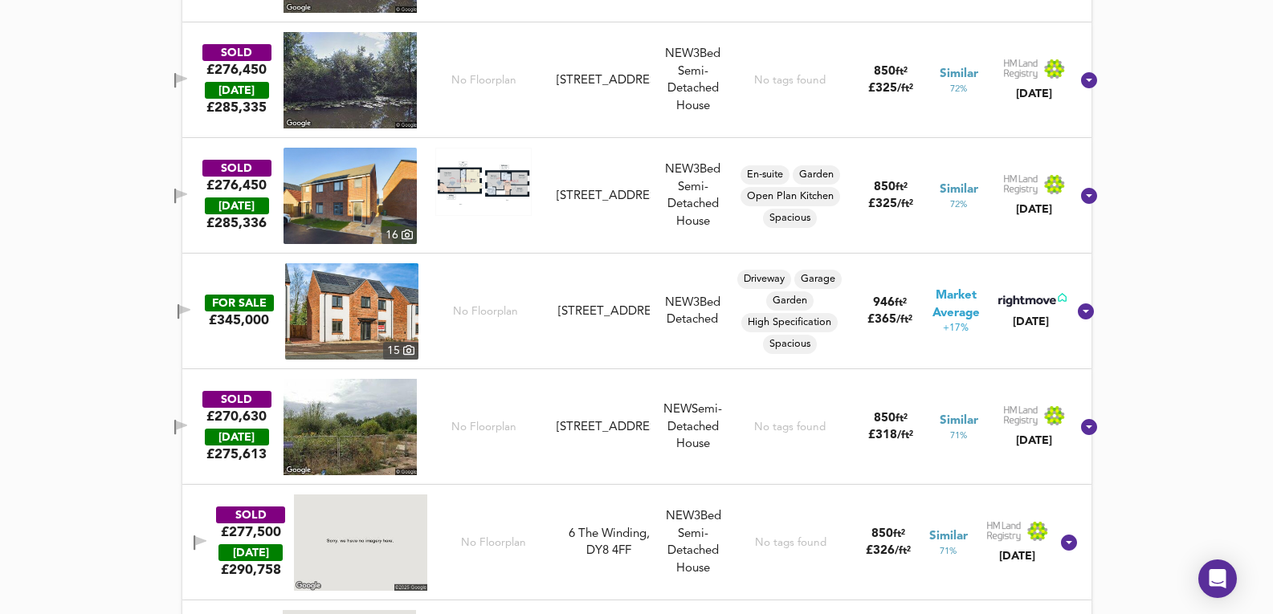
click at [340, 160] on img at bounding box center [350, 196] width 133 height 96
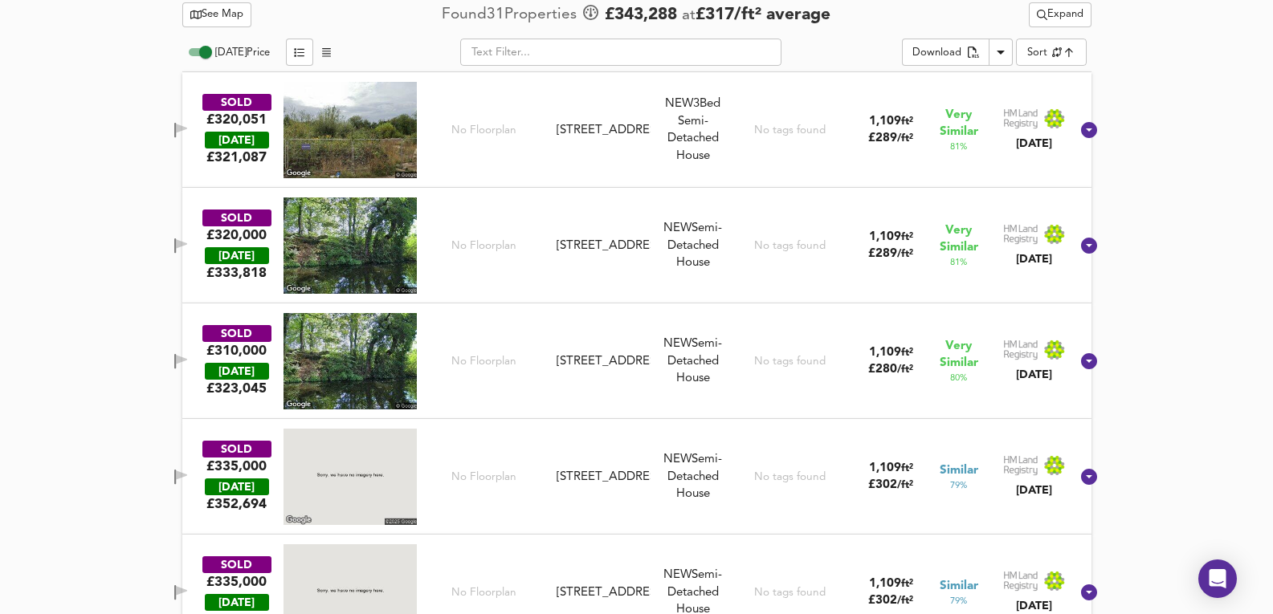
scroll to position [507, 0]
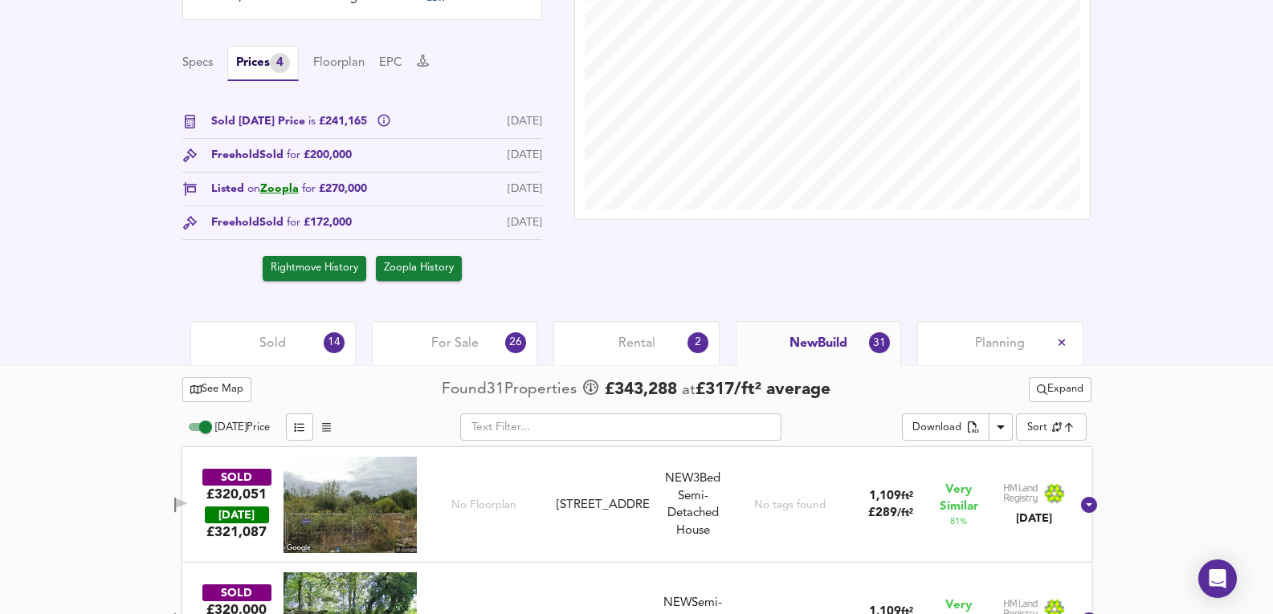
click at [455, 353] on div "For Sale 26" at bounding box center [454, 343] width 165 height 44
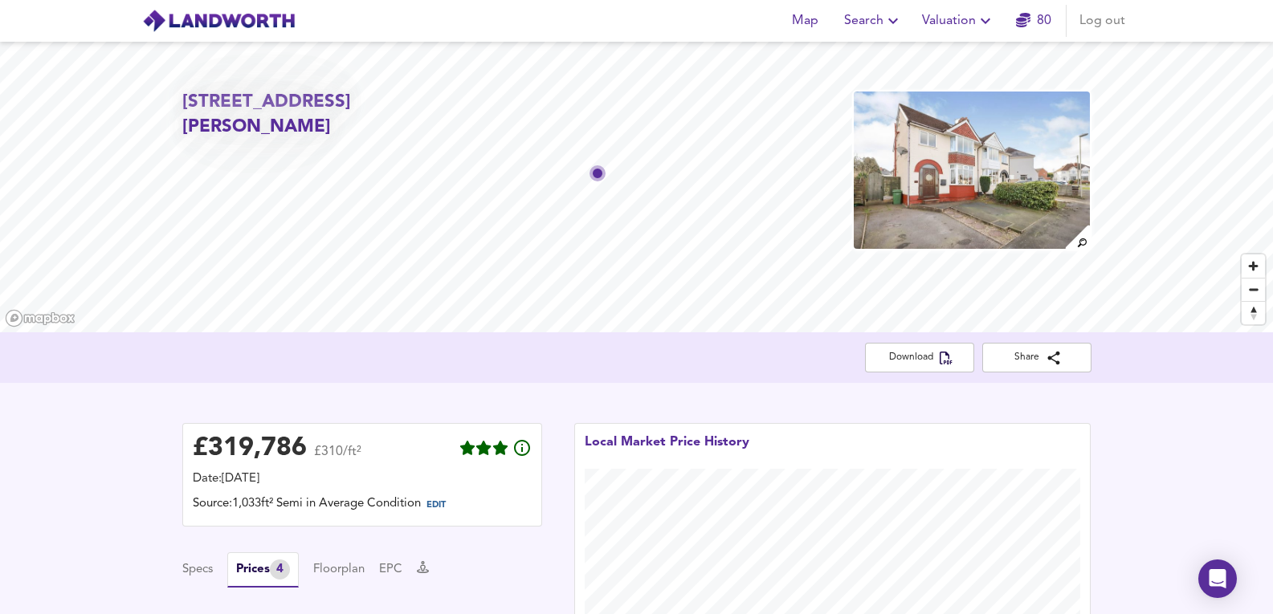
click at [929, 171] on img at bounding box center [971, 170] width 239 height 161
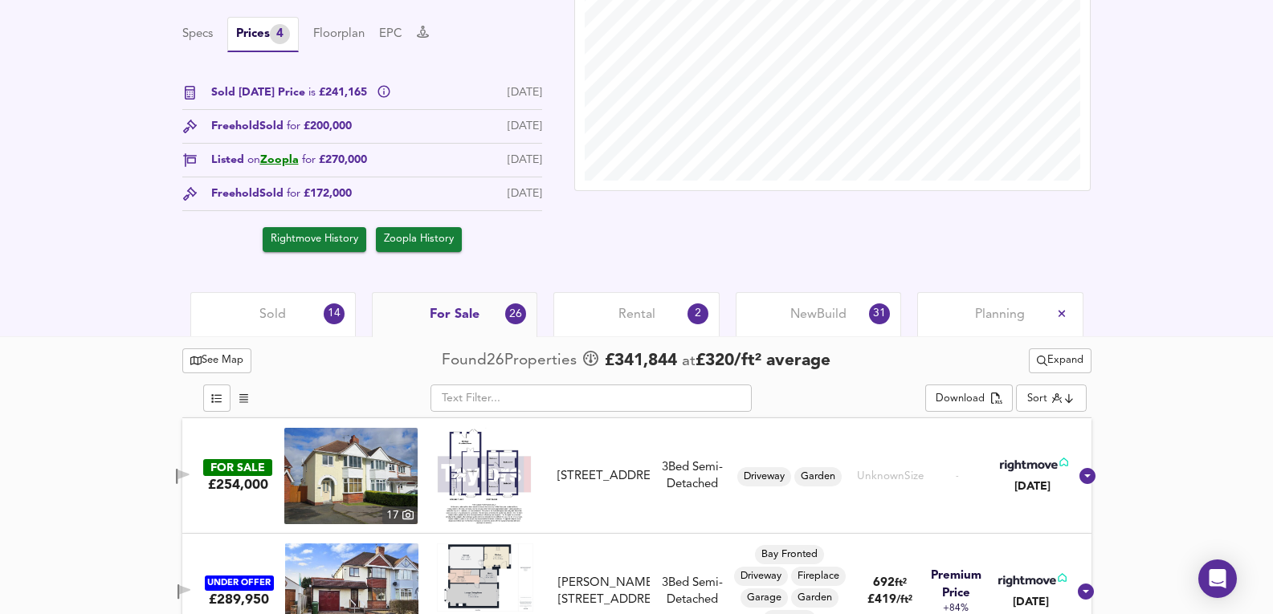
scroll to position [803, 0]
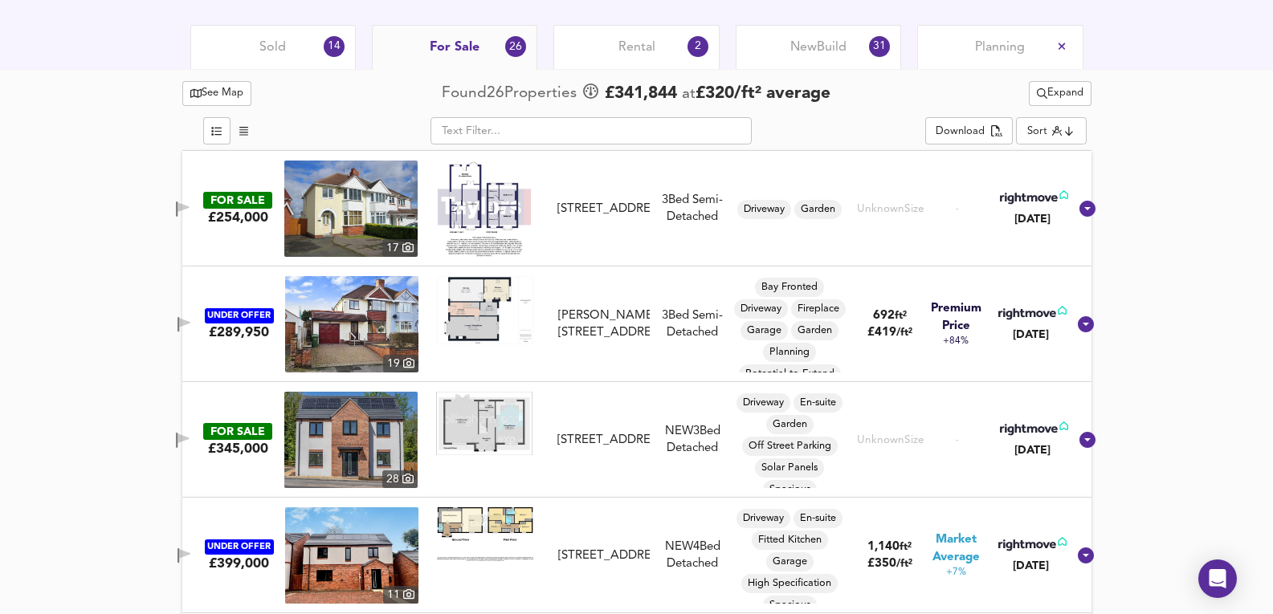
click at [341, 59] on div "Sold 14" at bounding box center [272, 47] width 165 height 44
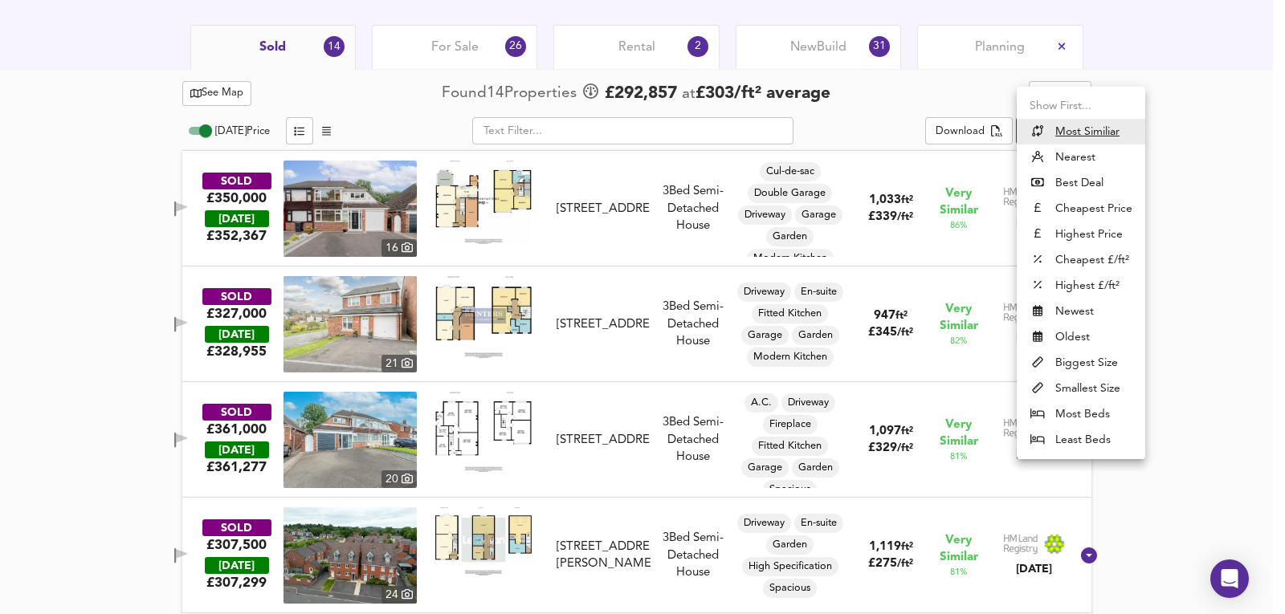
click at [102, 195] on div at bounding box center [642, 307] width 1285 height 614
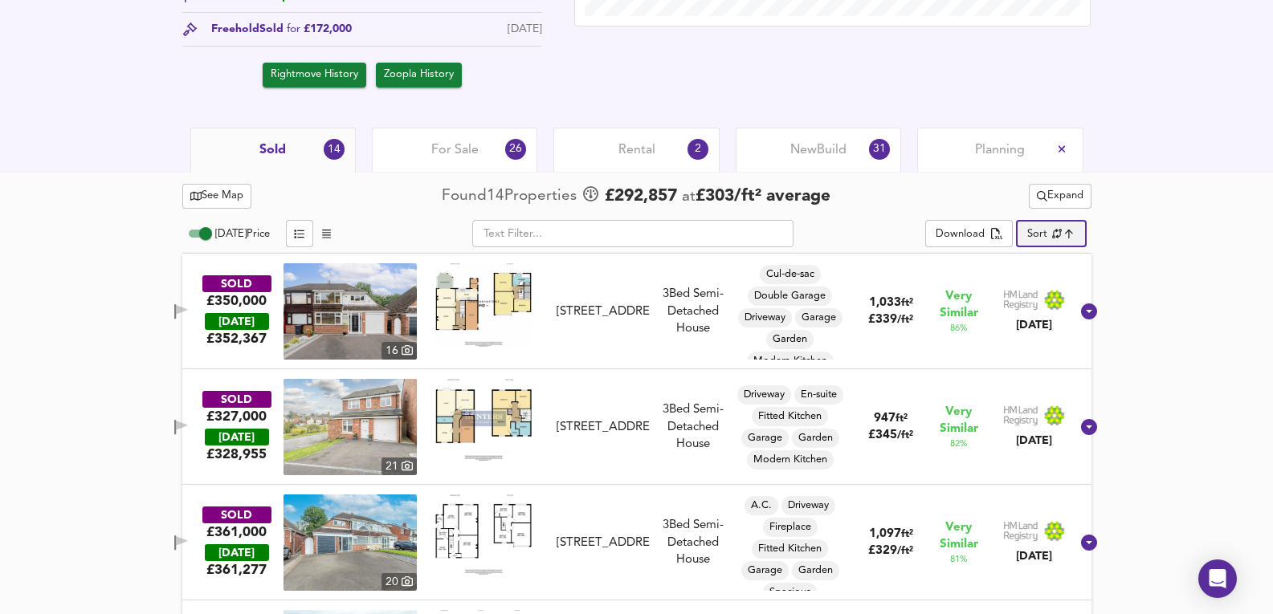
scroll to position [643, 0]
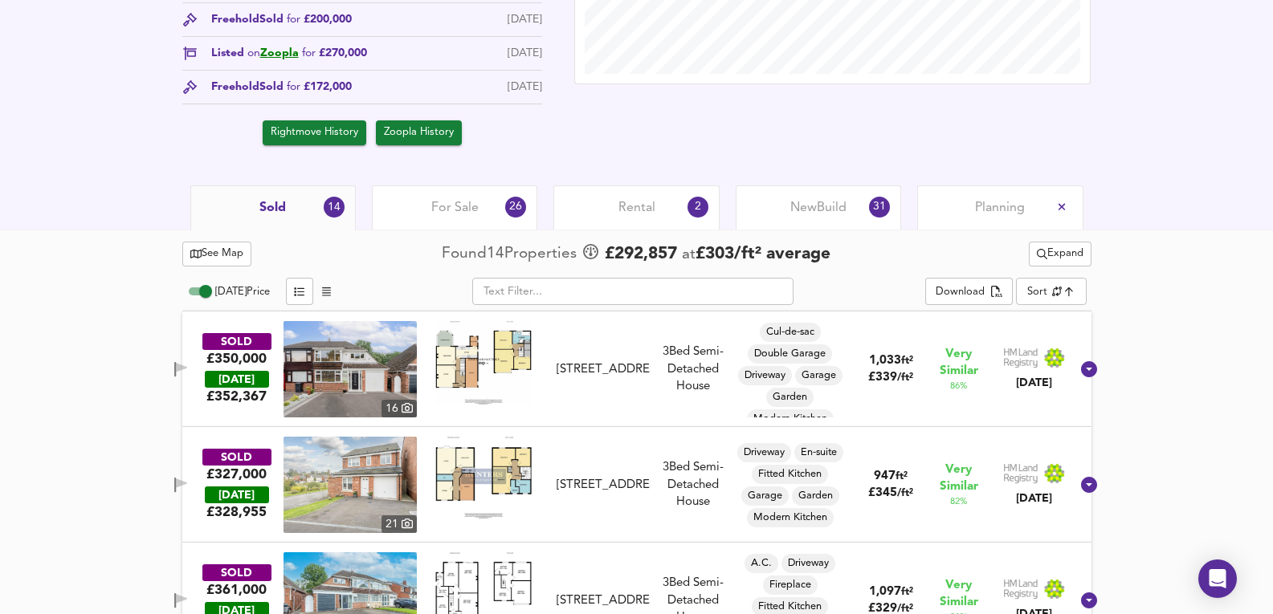
click at [421, 206] on div "For Sale 26" at bounding box center [454, 208] width 165 height 44
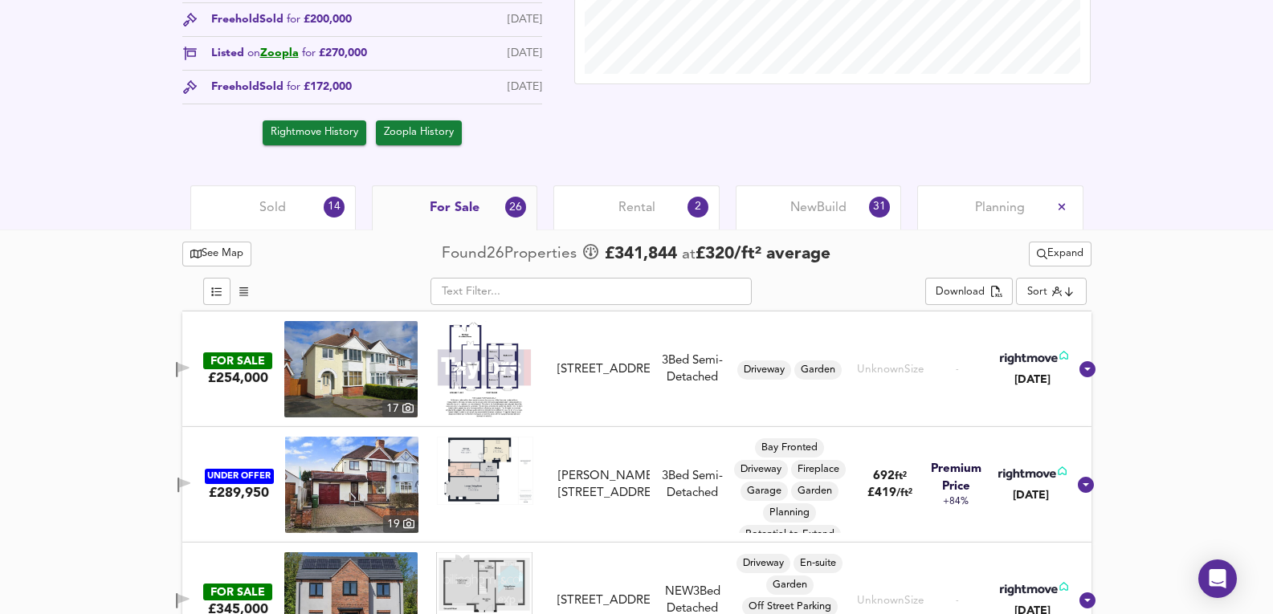
click at [316, 194] on div "Sold 14" at bounding box center [272, 208] width 165 height 44
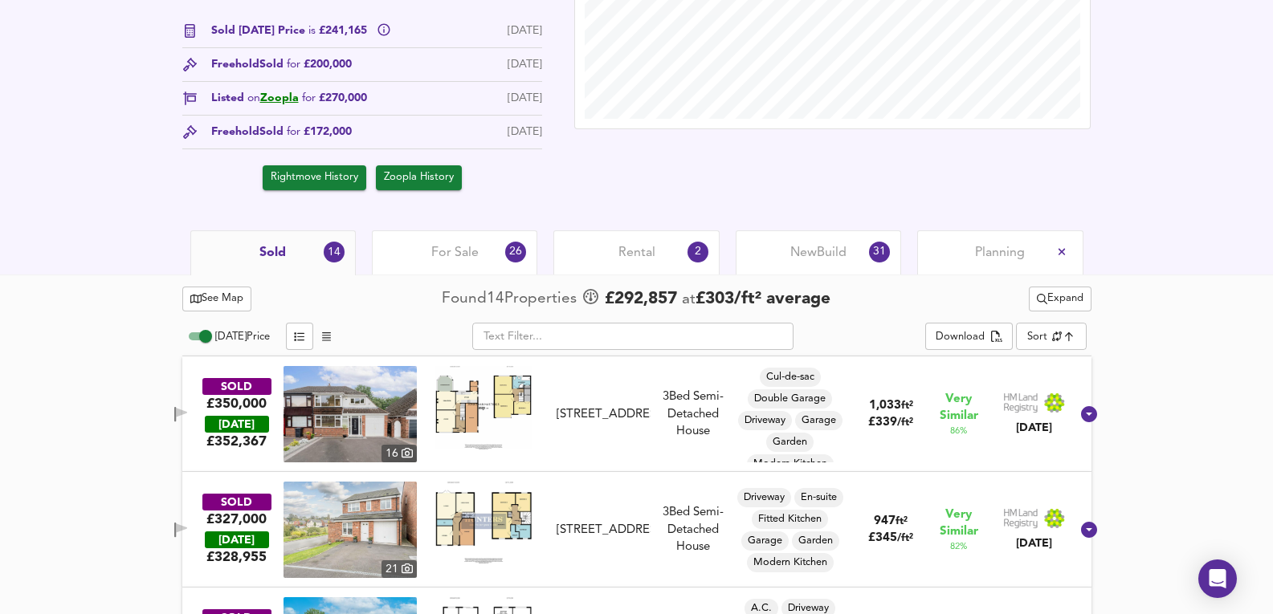
scroll to position [803, 0]
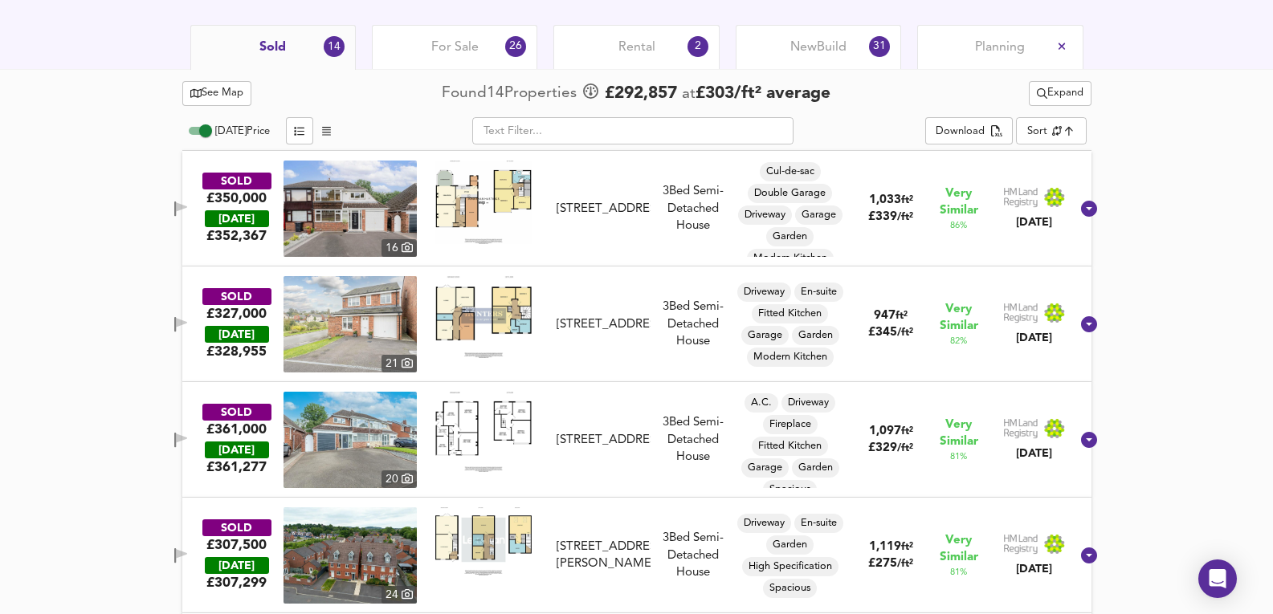
click at [1057, 116] on div "Today Price ​ Download Sort similarityscore ​" at bounding box center [636, 133] width 909 height 35
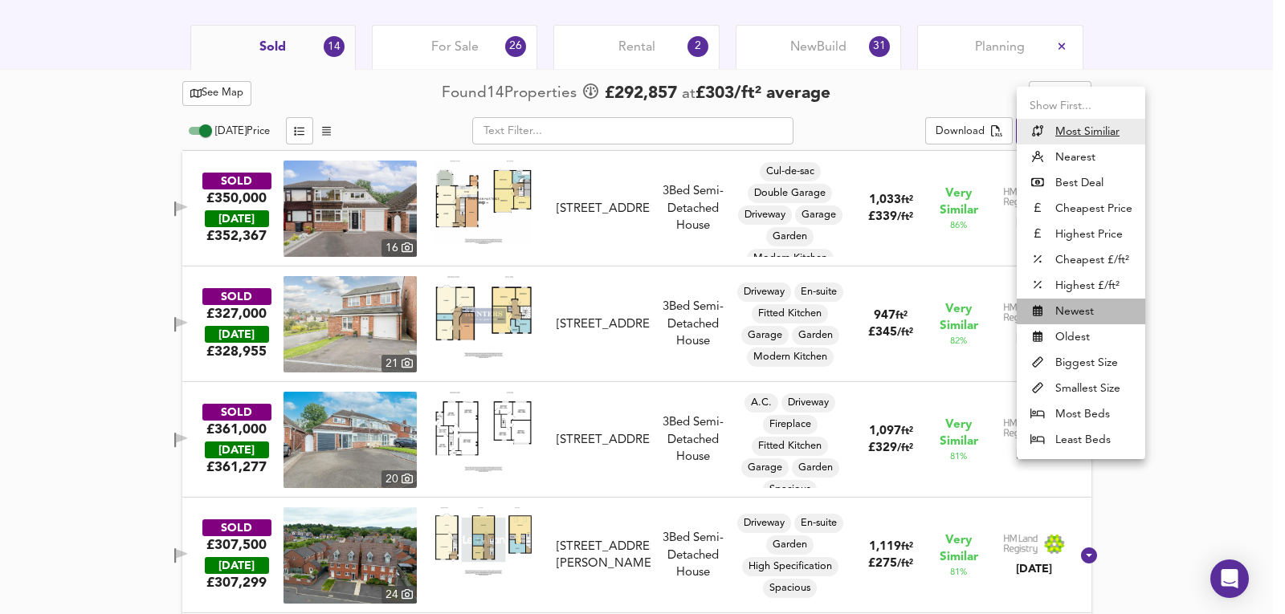
click at [1082, 310] on li "Newest" at bounding box center [1081, 312] width 129 height 26
type input "newest"
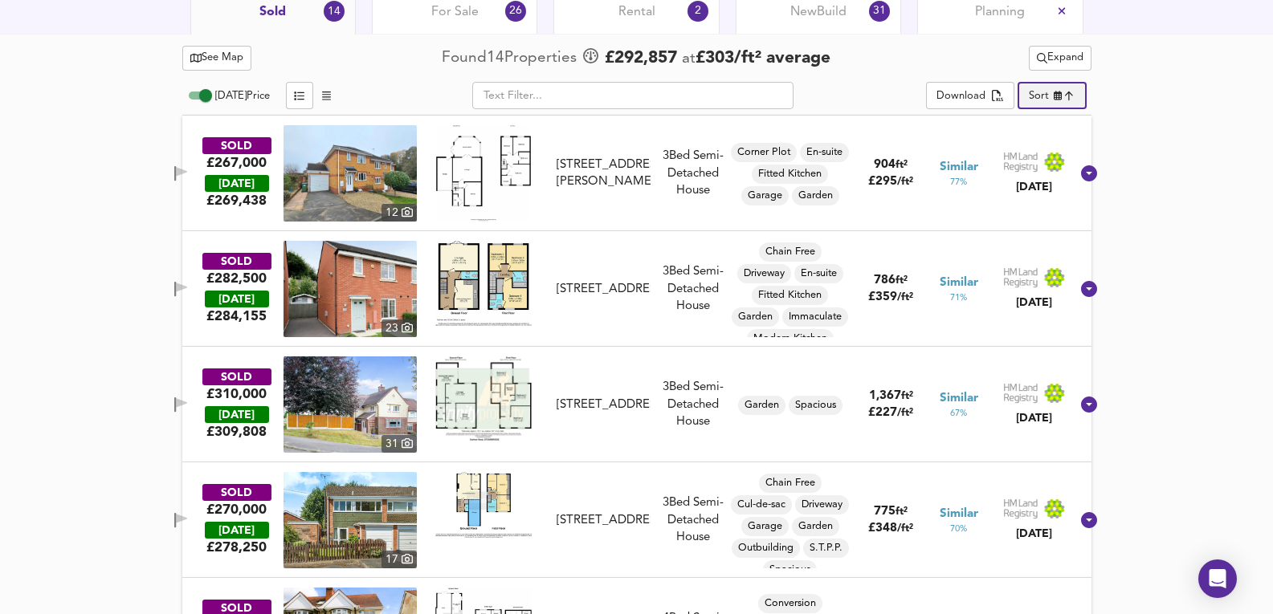
scroll to position [857, 0]
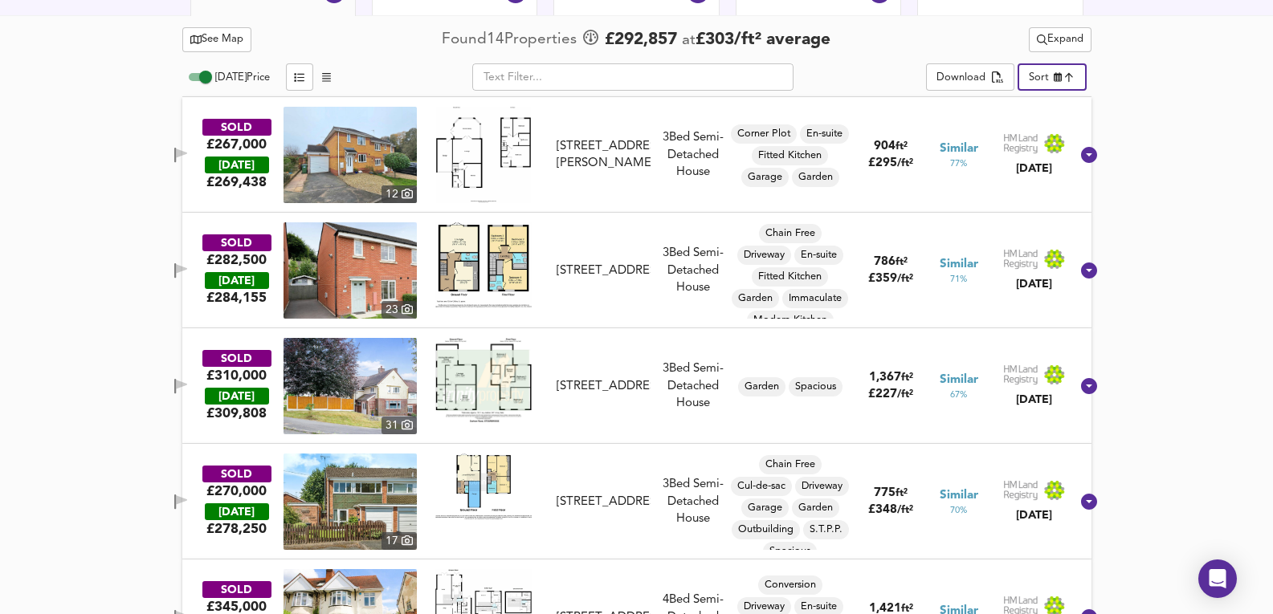
click at [338, 388] on img at bounding box center [350, 386] width 133 height 96
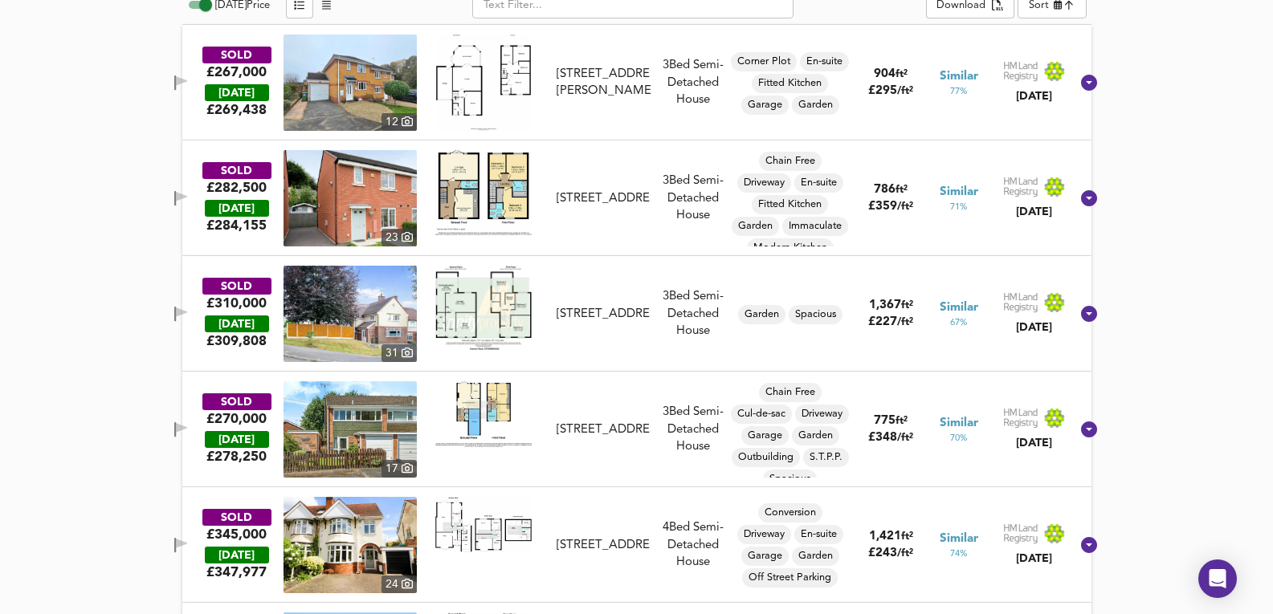
scroll to position [910, 0]
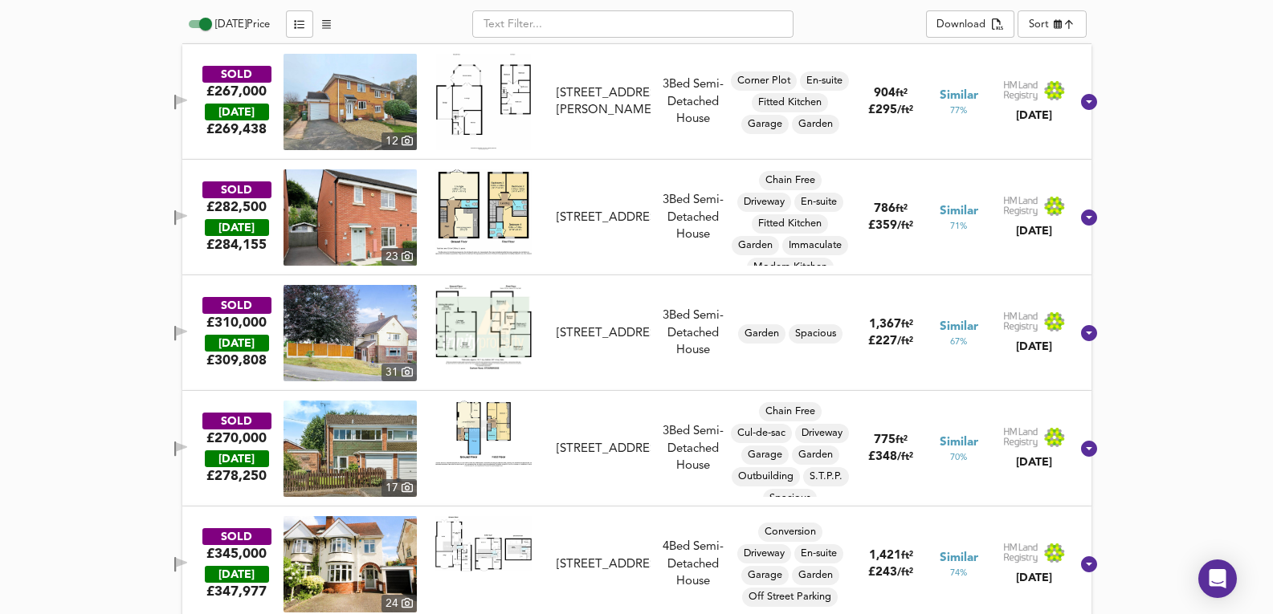
click at [384, 88] on img at bounding box center [350, 102] width 133 height 96
click at [649, 135] on div "SOLD £267,000 TODAY £ 269,438 12 1 Harrop Way, DY8 4DU 1 Harrop Way, DY8 4DU 3 …" at bounding box center [618, 102] width 906 height 96
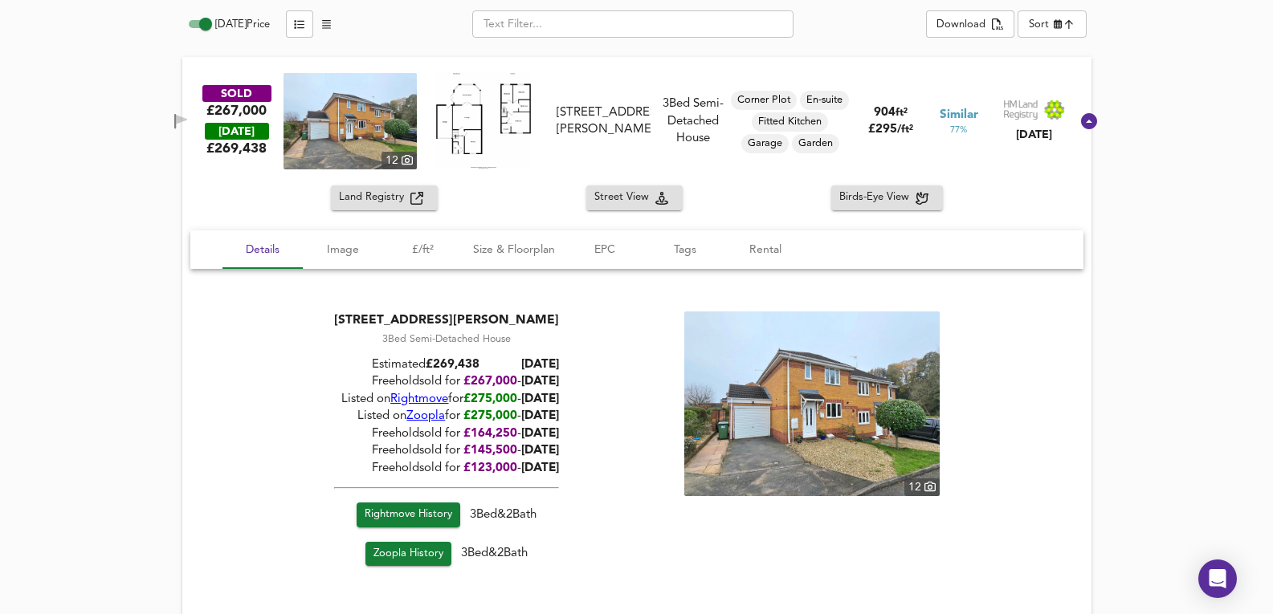
click at [417, 394] on span "Rightmove" at bounding box center [419, 400] width 58 height 12
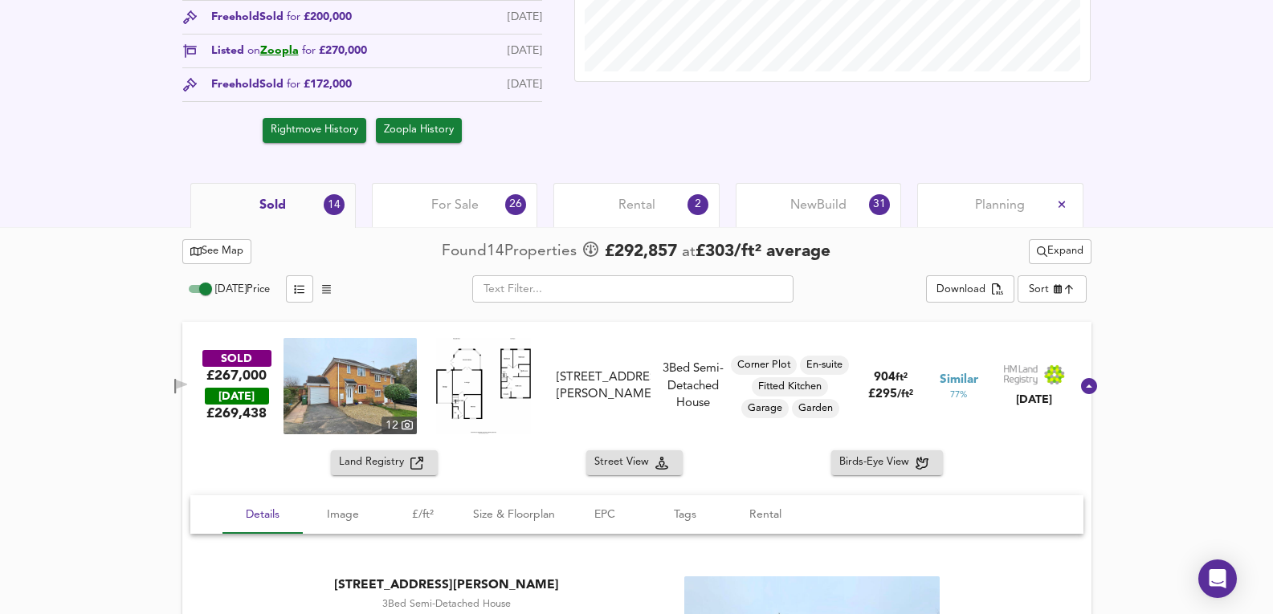
scroll to position [643, 0]
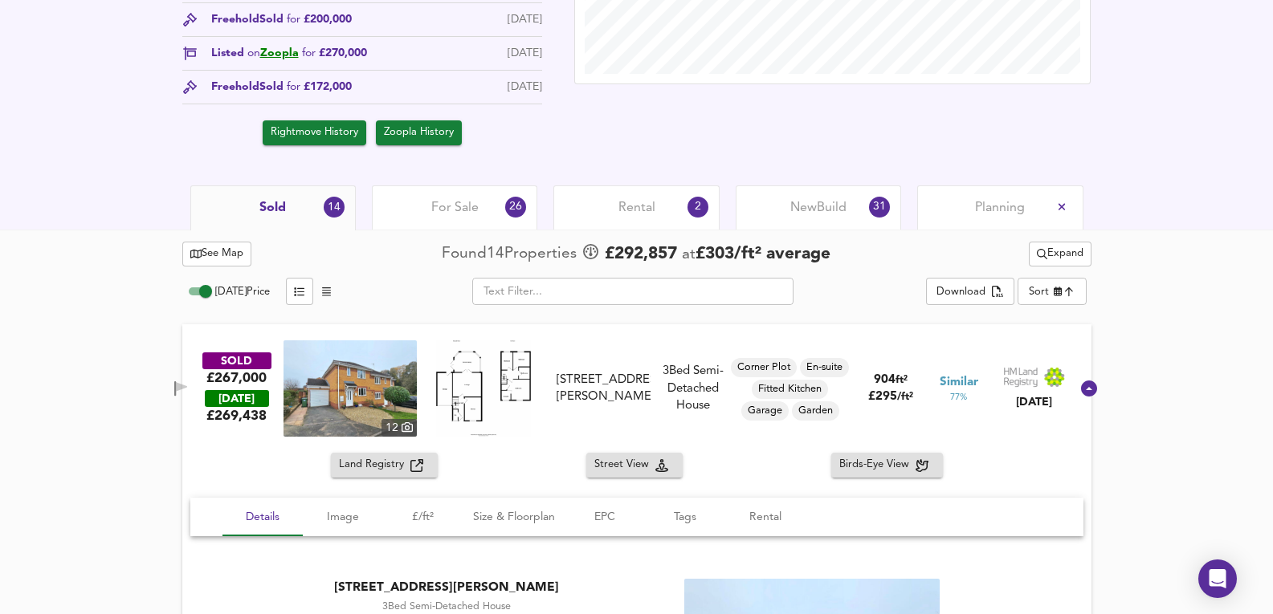
click at [469, 189] on div "For Sale 26" at bounding box center [454, 208] width 165 height 44
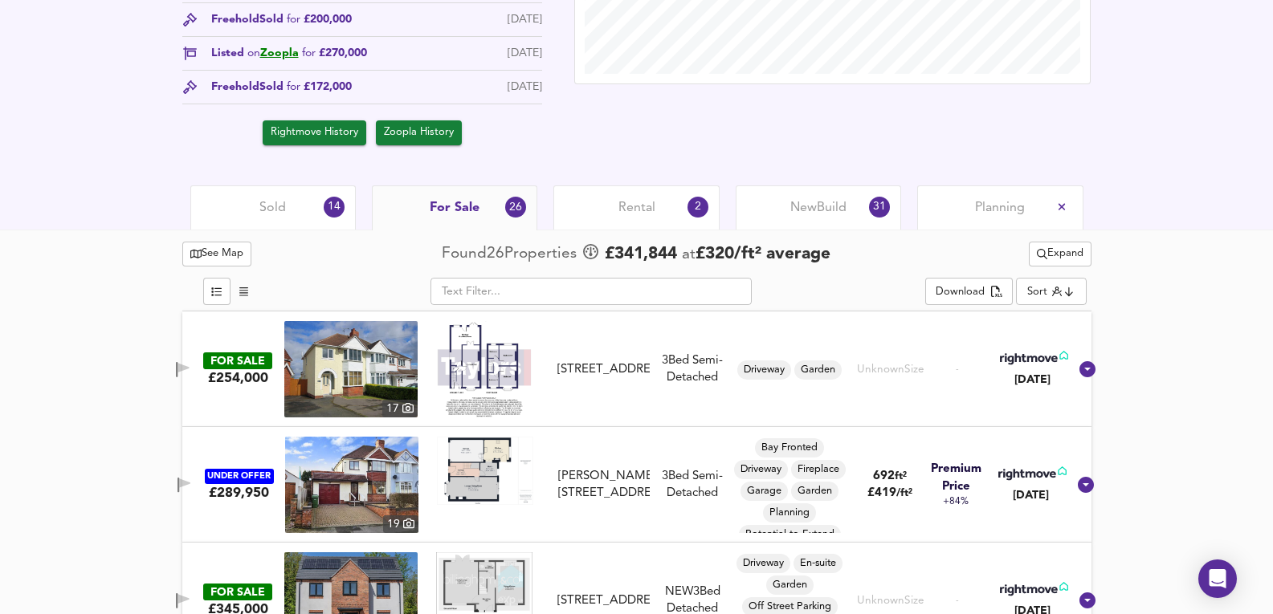
click at [237, 196] on div "Sold 14" at bounding box center [272, 208] width 165 height 44
